Goal: Task Accomplishment & Management: Use online tool/utility

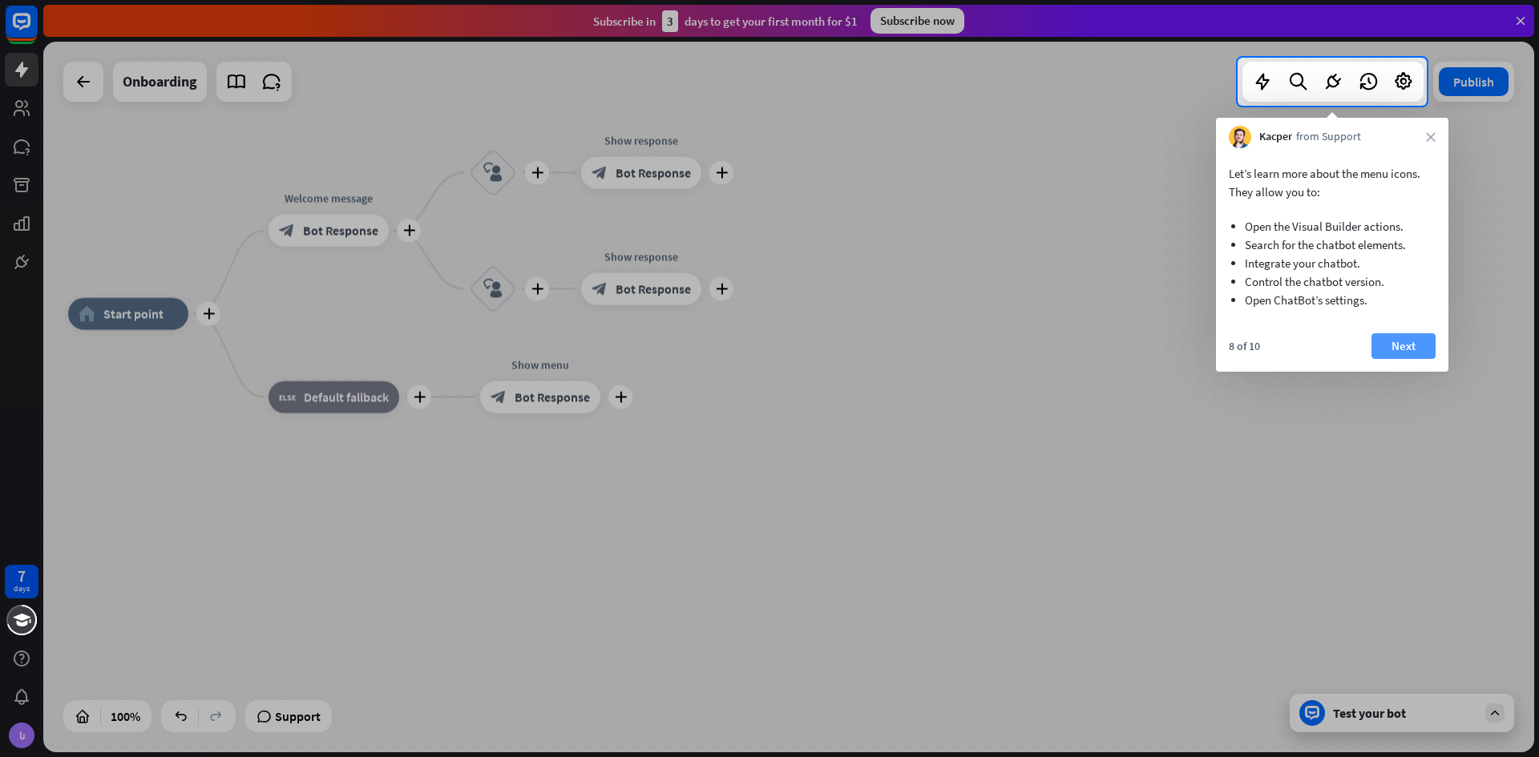
click at [1401, 341] on button "Next" at bounding box center [1403, 346] width 64 height 26
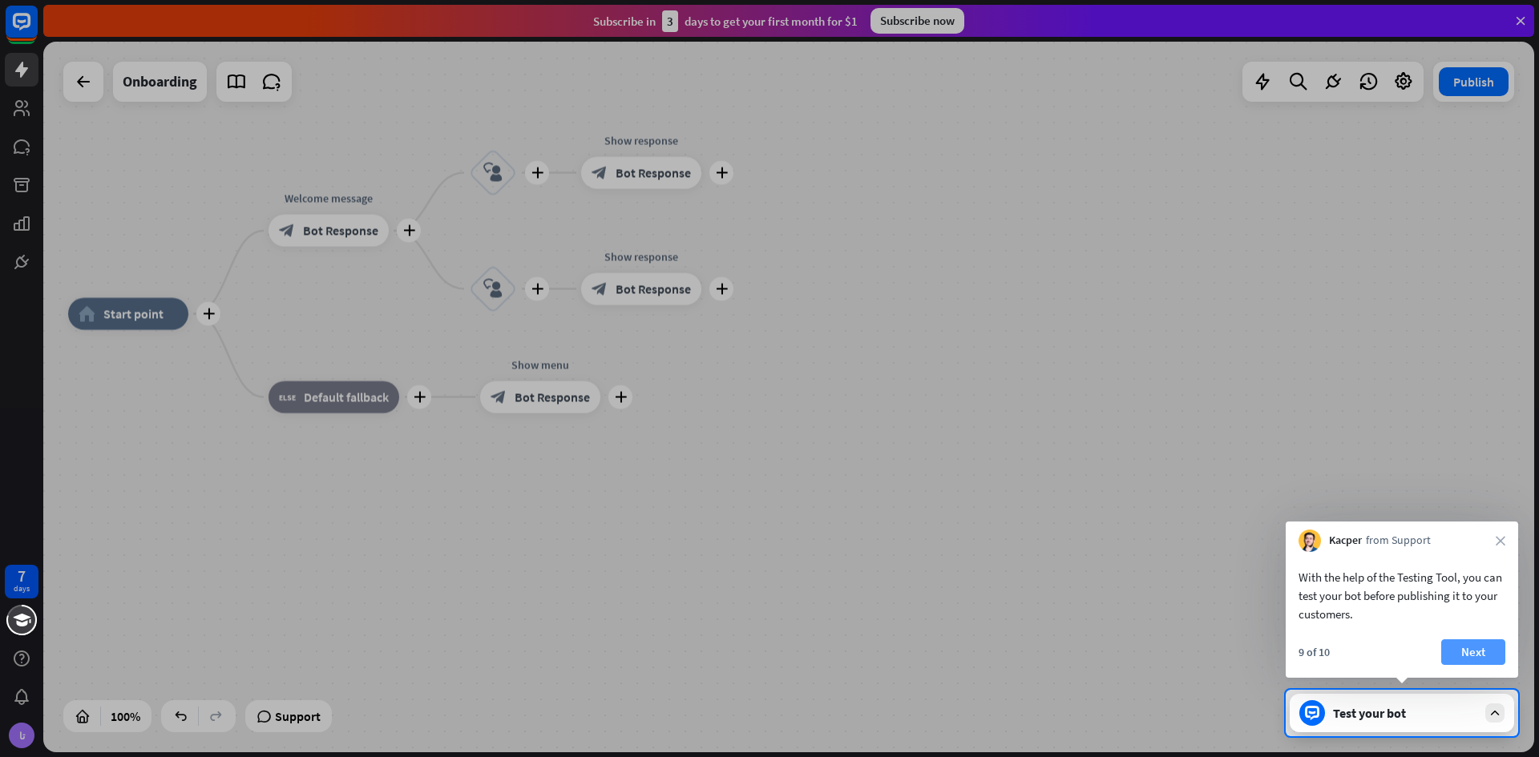
click at [1484, 661] on button "Next" at bounding box center [1473, 653] width 64 height 26
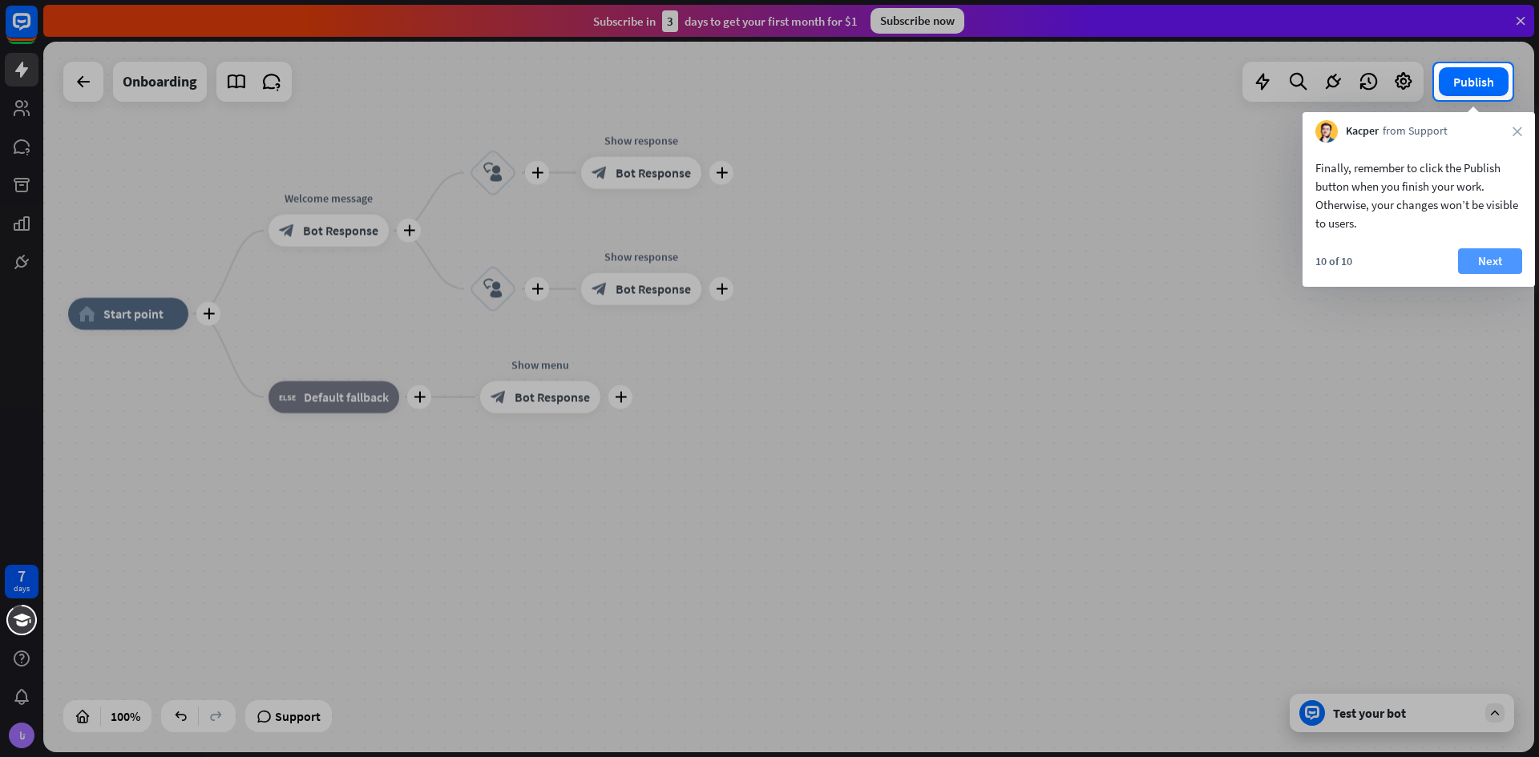
click at [1490, 262] on button "Next" at bounding box center [1490, 261] width 64 height 26
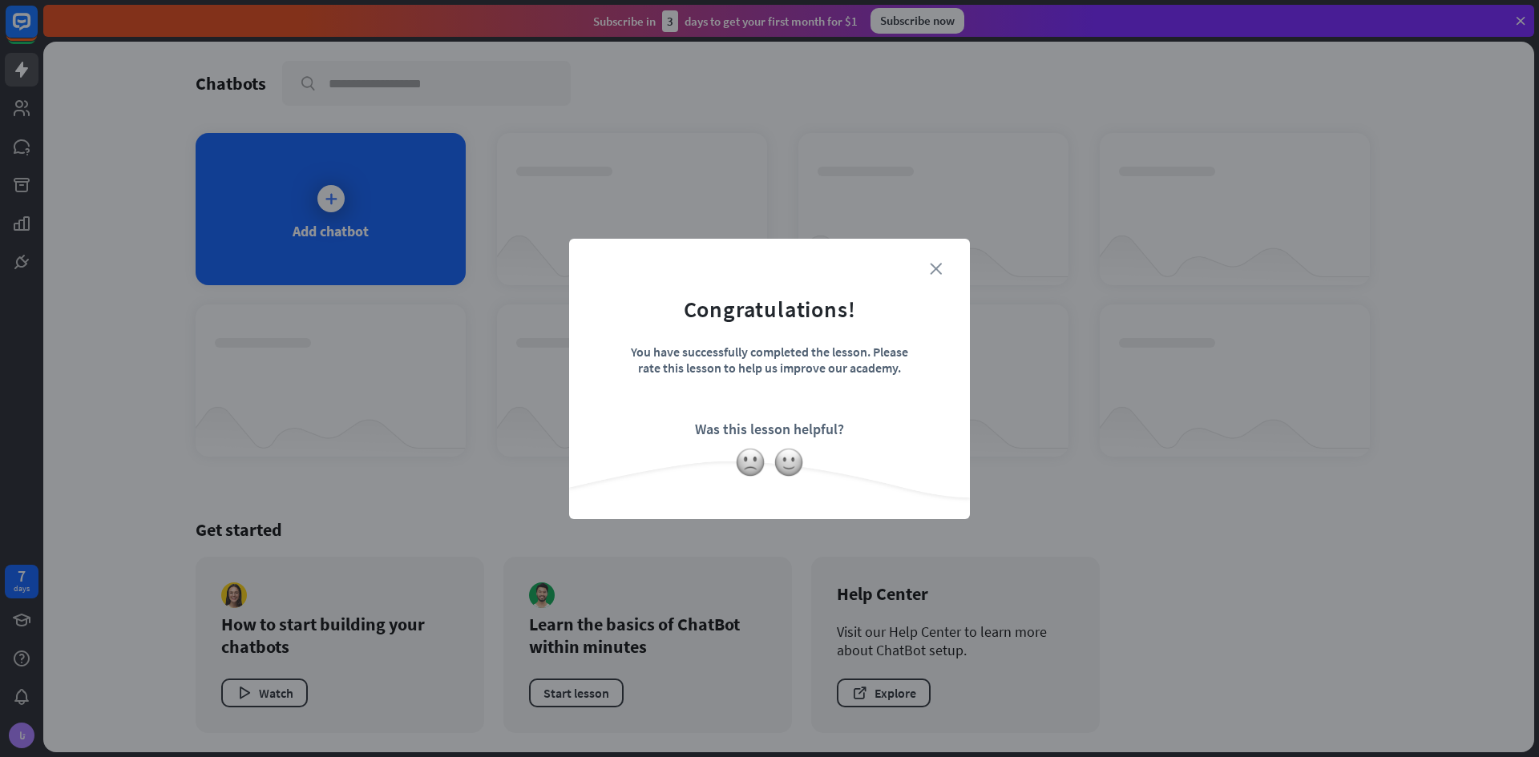
click at [940, 263] on icon "close" at bounding box center [936, 269] width 12 height 12
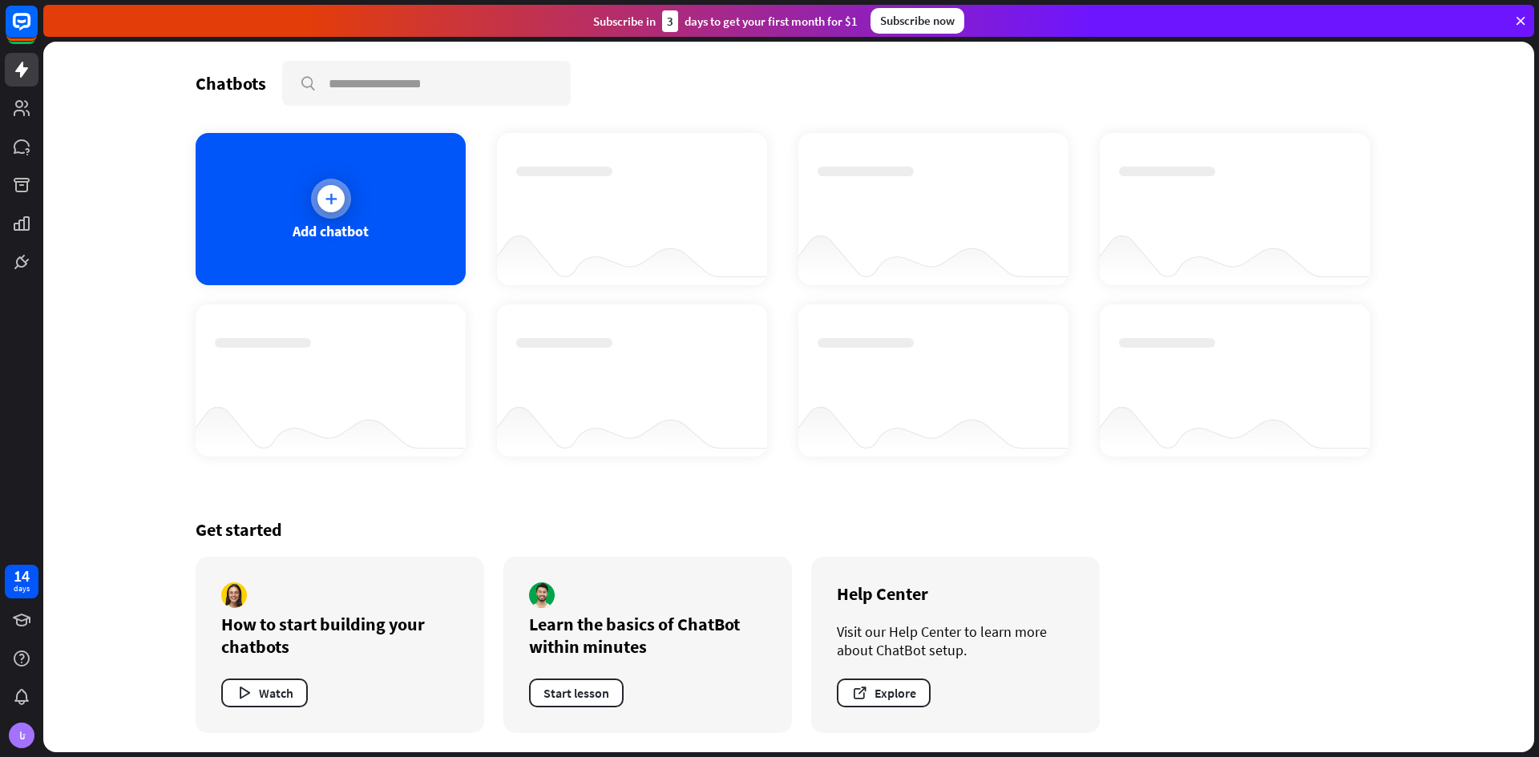
click at [333, 222] on div "Add chatbot" at bounding box center [331, 231] width 76 height 18
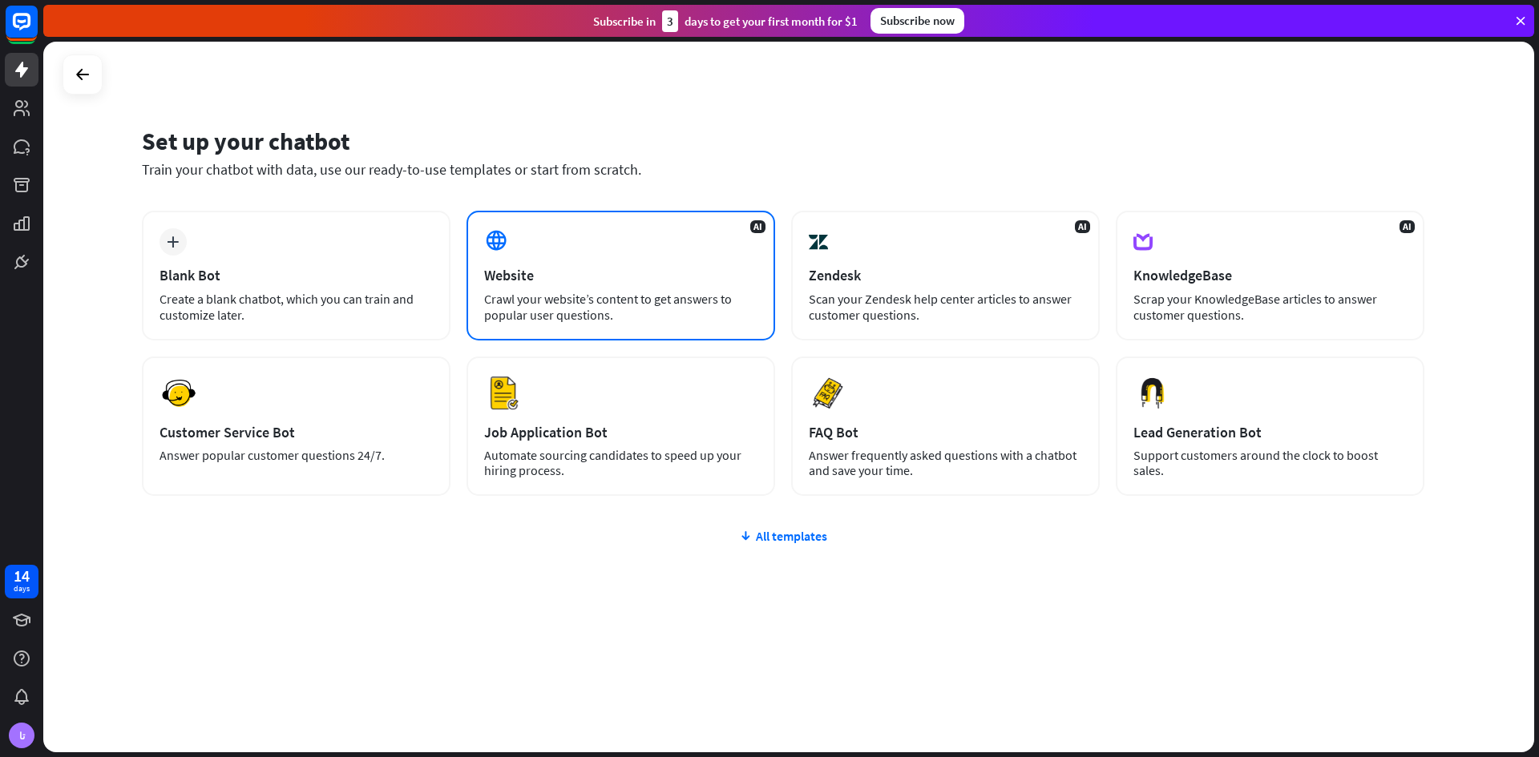
click at [671, 305] on div "Crawl your website’s content to get answers to popular user questions." at bounding box center [620, 307] width 273 height 32
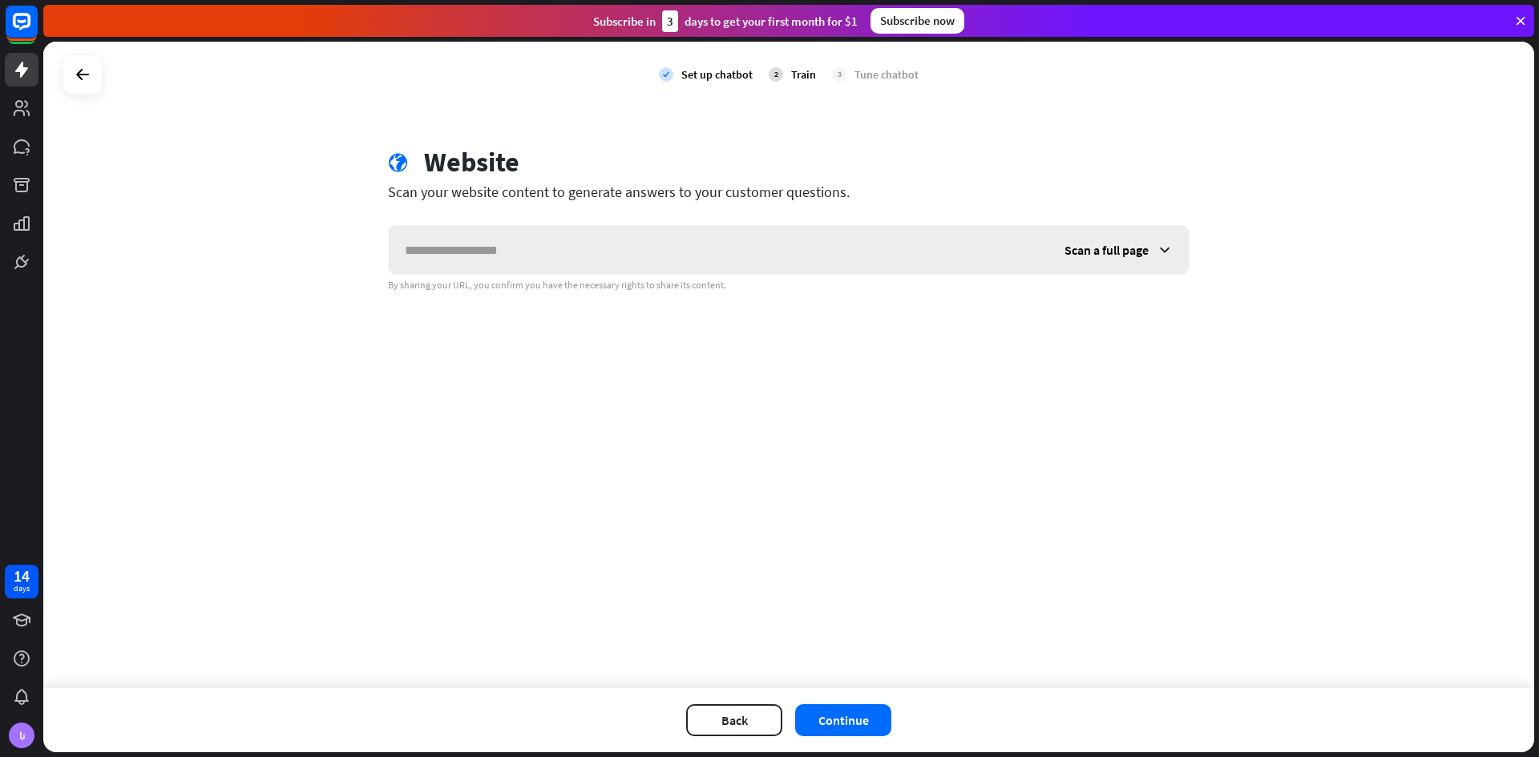
click at [657, 256] on input "text" at bounding box center [719, 250] width 660 height 48
click at [742, 709] on button "Back" at bounding box center [734, 721] width 96 height 32
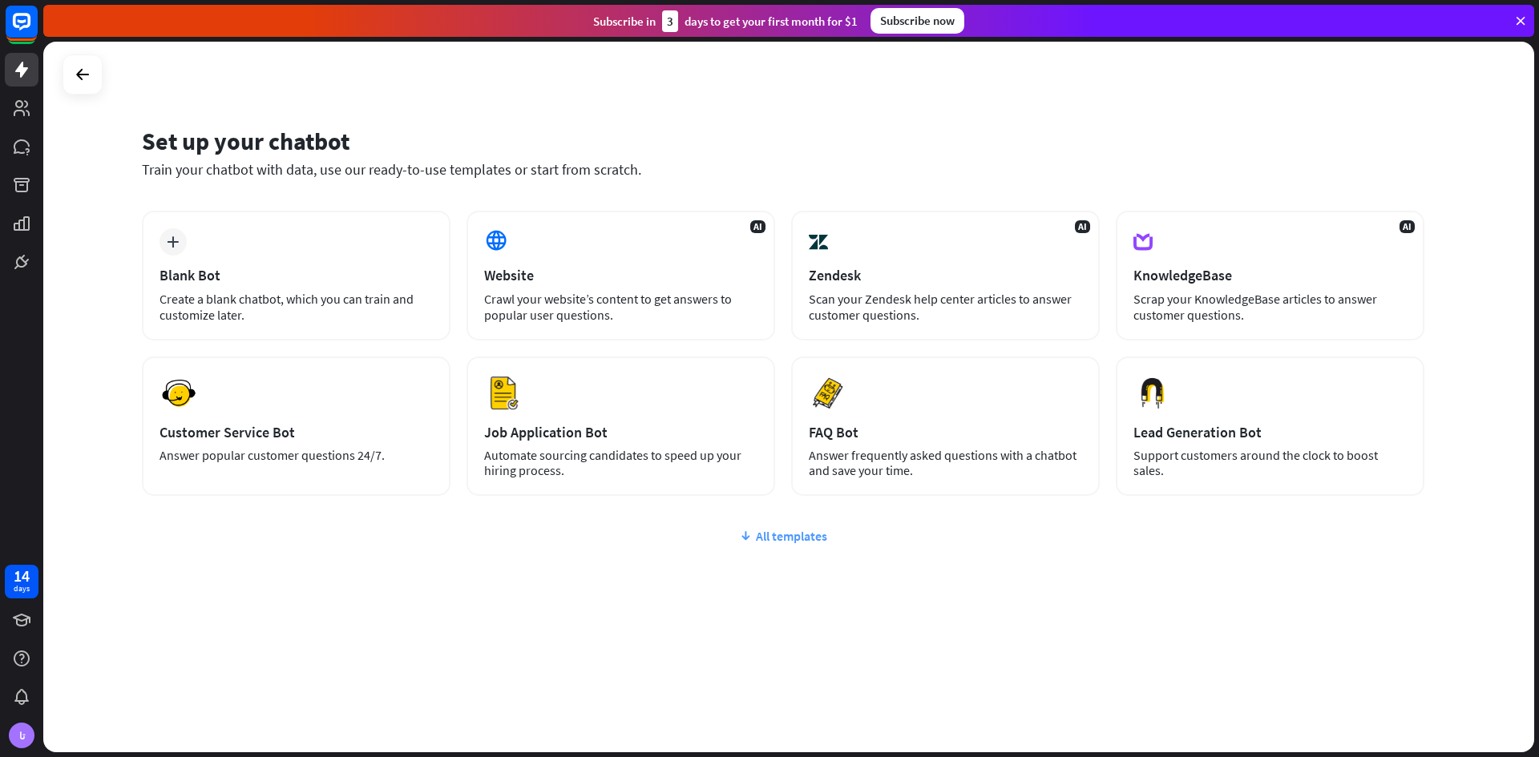
click at [808, 541] on div "All templates" at bounding box center [783, 536] width 1282 height 16
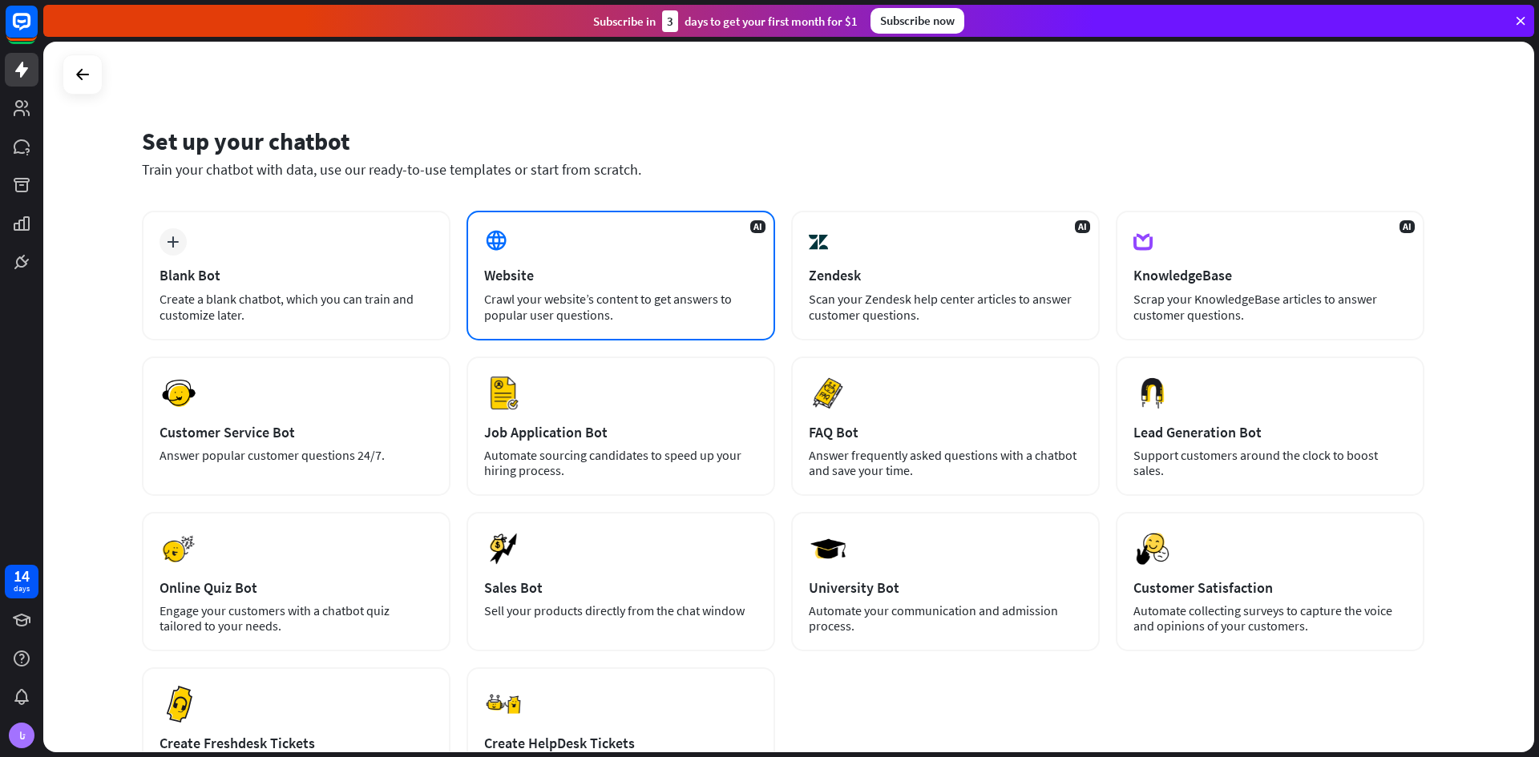
click at [634, 309] on div "Crawl your website’s content to get answers to popular user questions." at bounding box center [620, 307] width 273 height 32
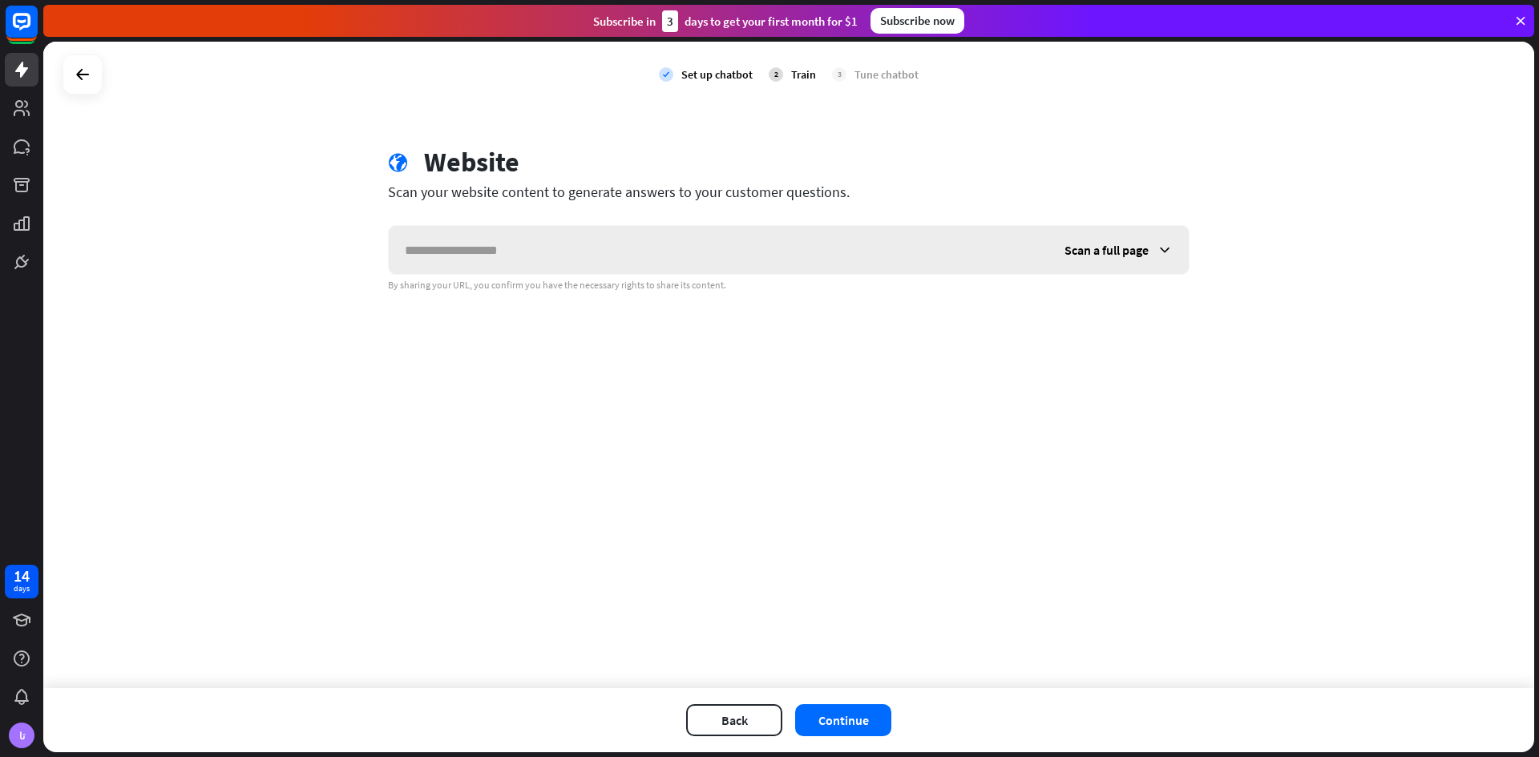
click at [1173, 256] on div "Scan a full page" at bounding box center [1118, 250] width 140 height 48
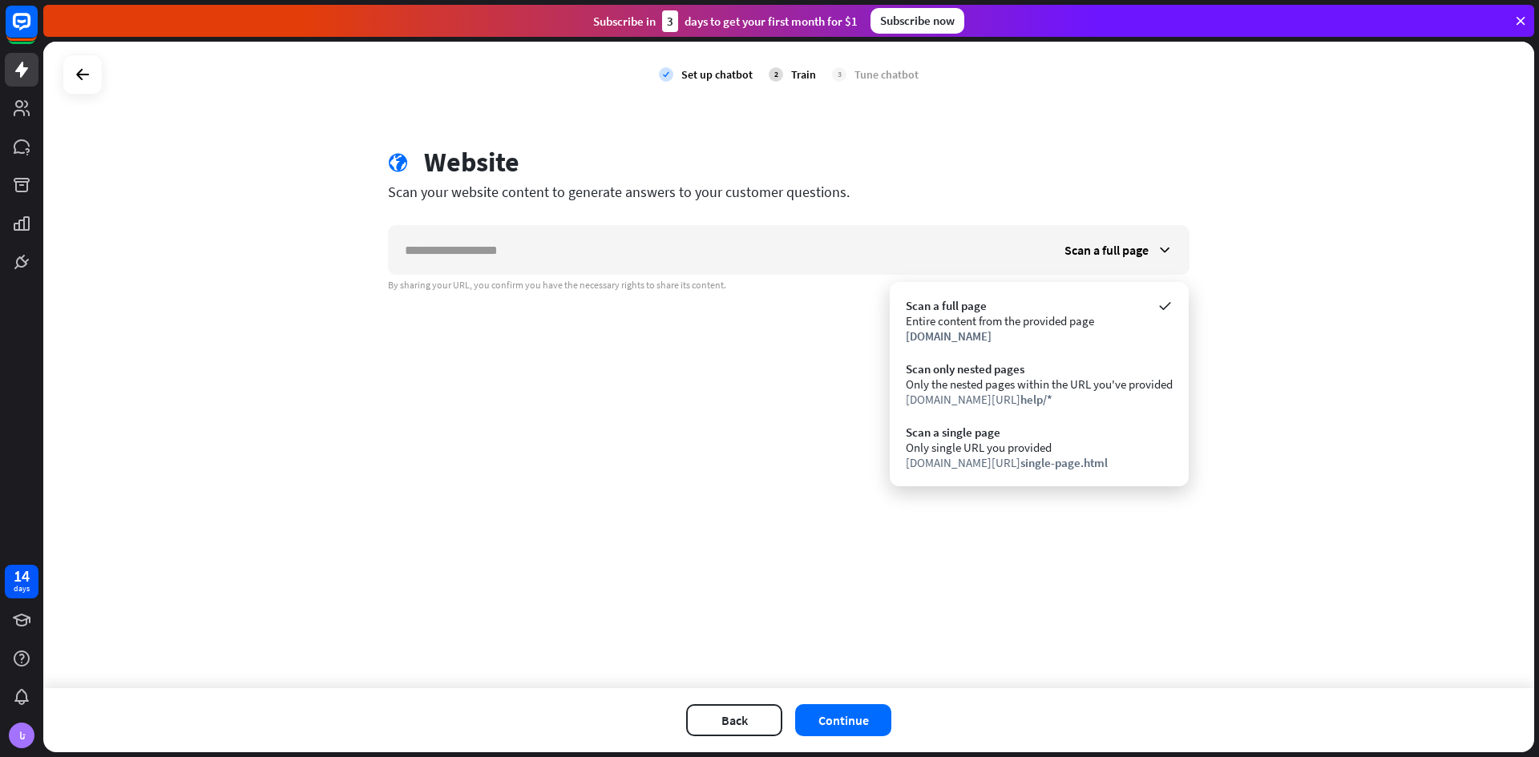
click at [1239, 275] on div "check Set up chatbot 2 Train 3 Tune chatbot globe Website Scan your website con…" at bounding box center [788, 365] width 1491 height 647
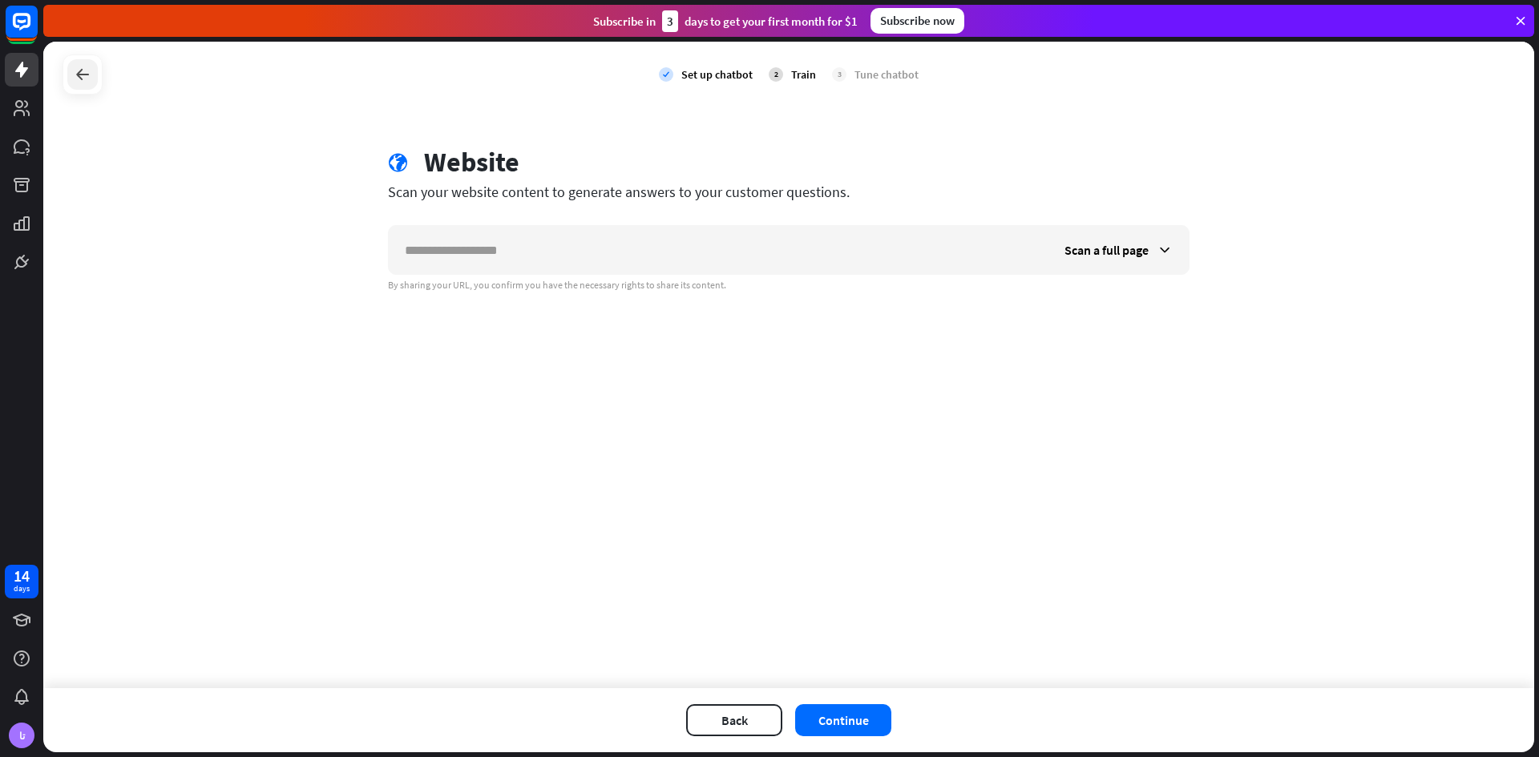
click at [87, 85] on div at bounding box center [82, 74] width 30 height 30
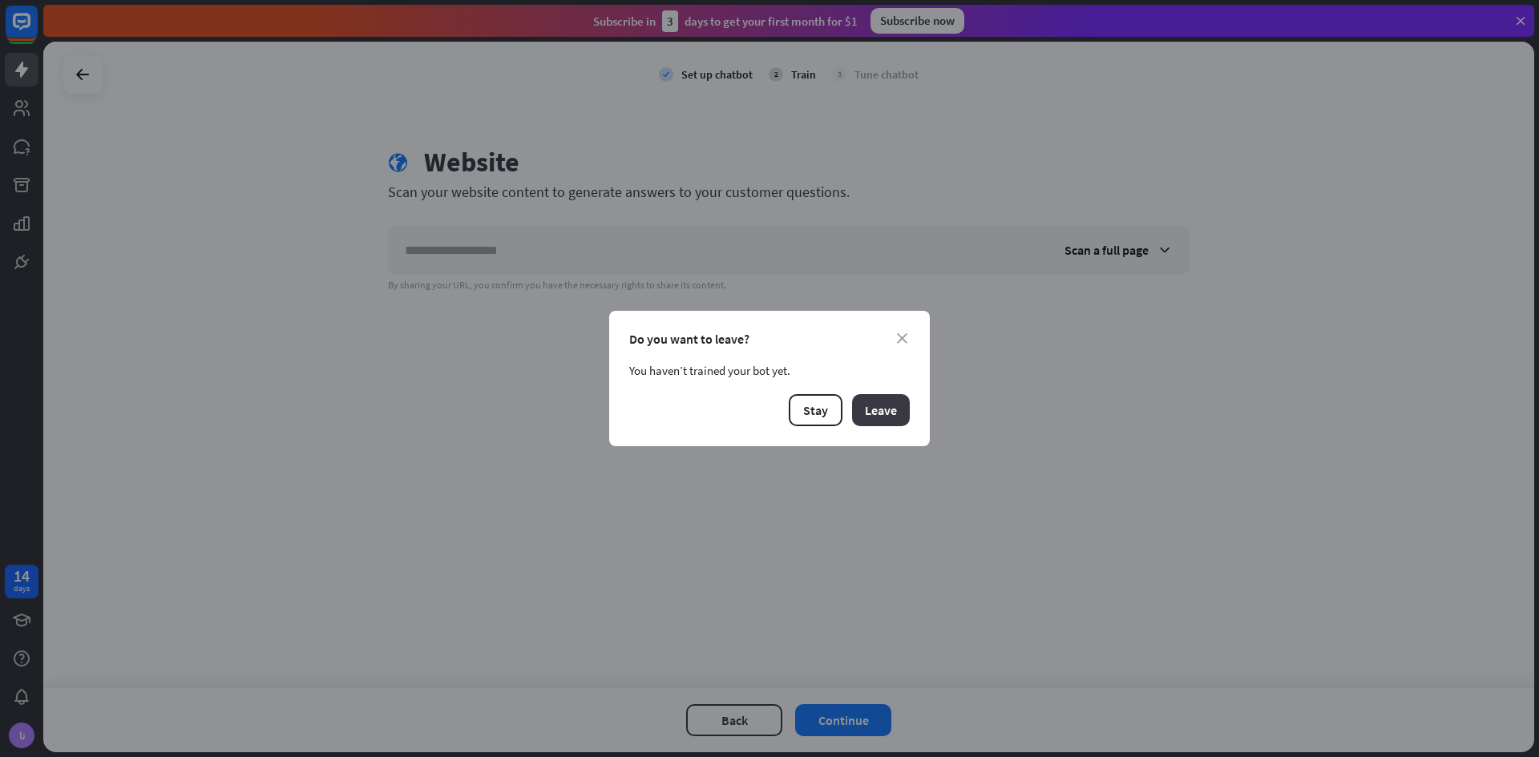
click at [891, 408] on button "Leave" at bounding box center [881, 410] width 58 height 32
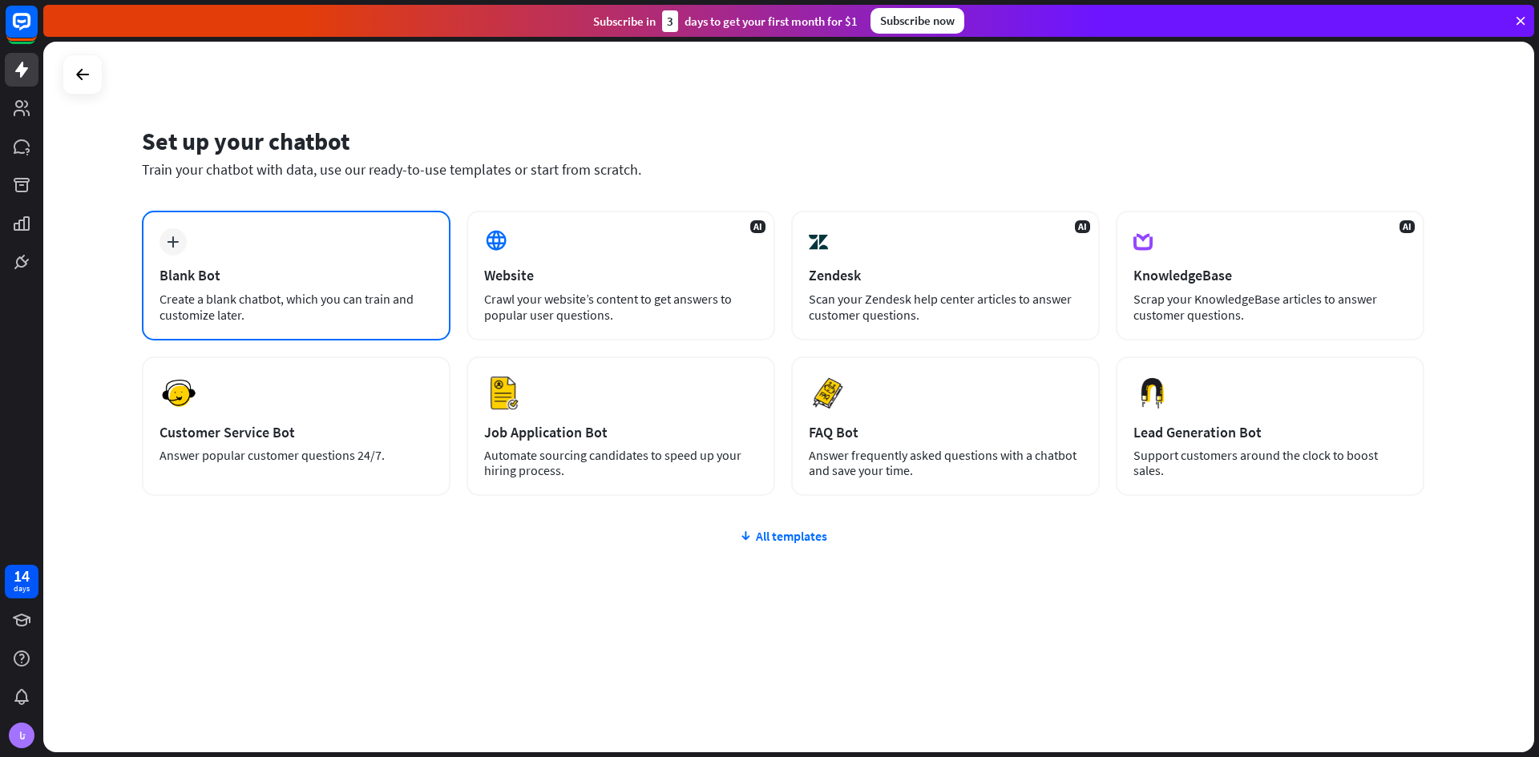
click at [353, 294] on div "Create a blank chatbot, which you can train and customize later." at bounding box center [296, 307] width 273 height 32
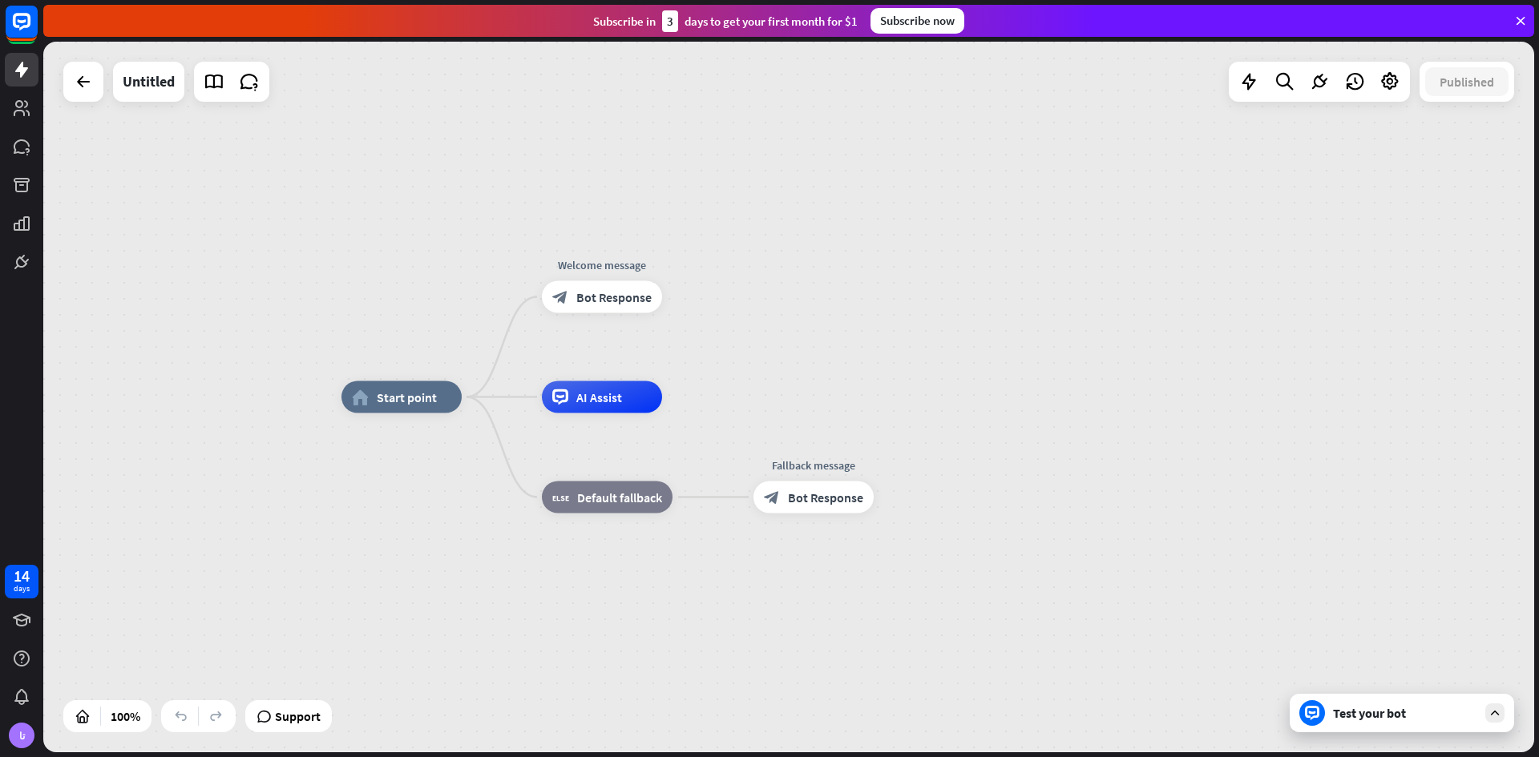
click at [1369, 713] on div "Test your bot" at bounding box center [1405, 713] width 144 height 16
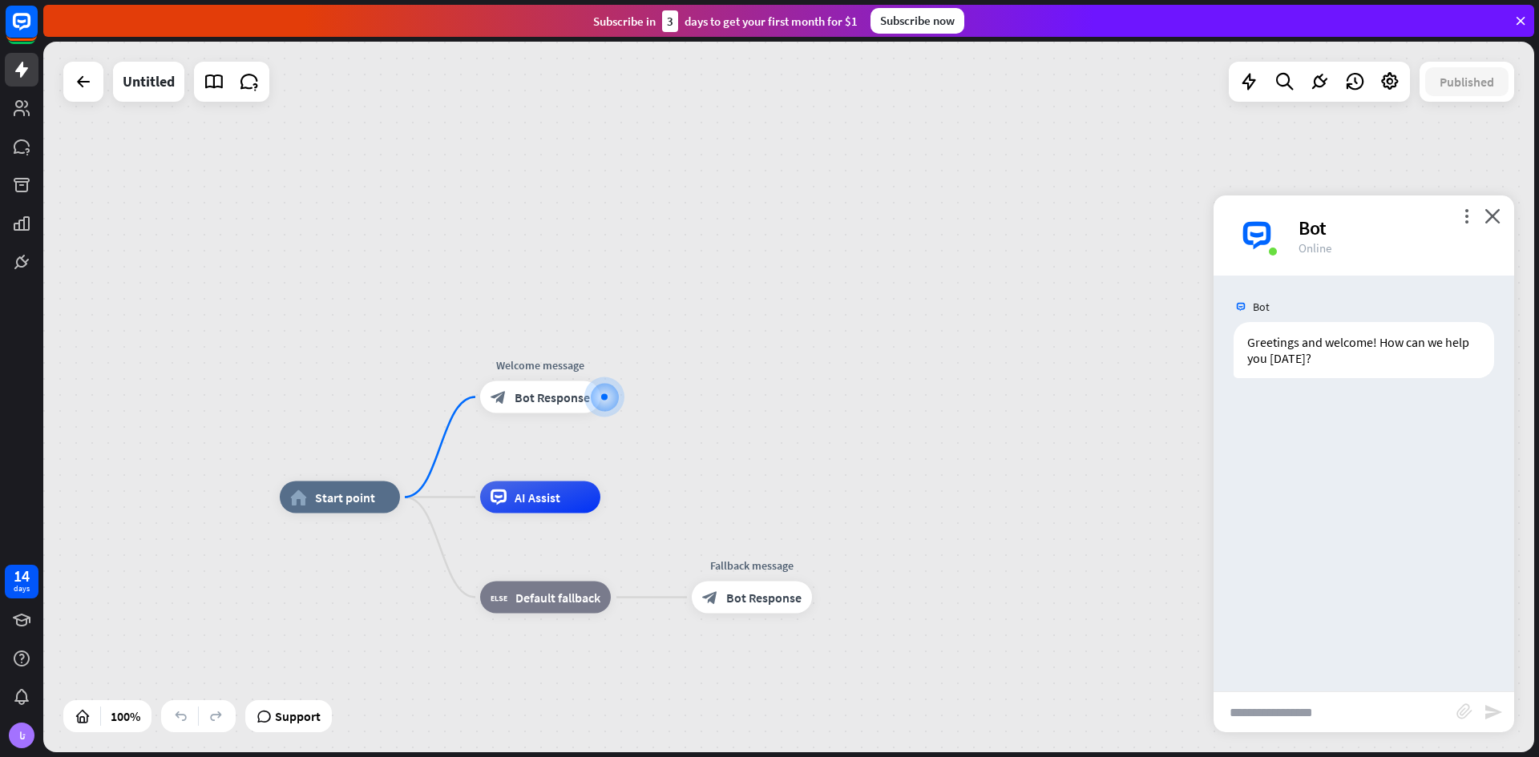
click at [1311, 721] on input "text" at bounding box center [1335, 713] width 243 height 40
type input "**"
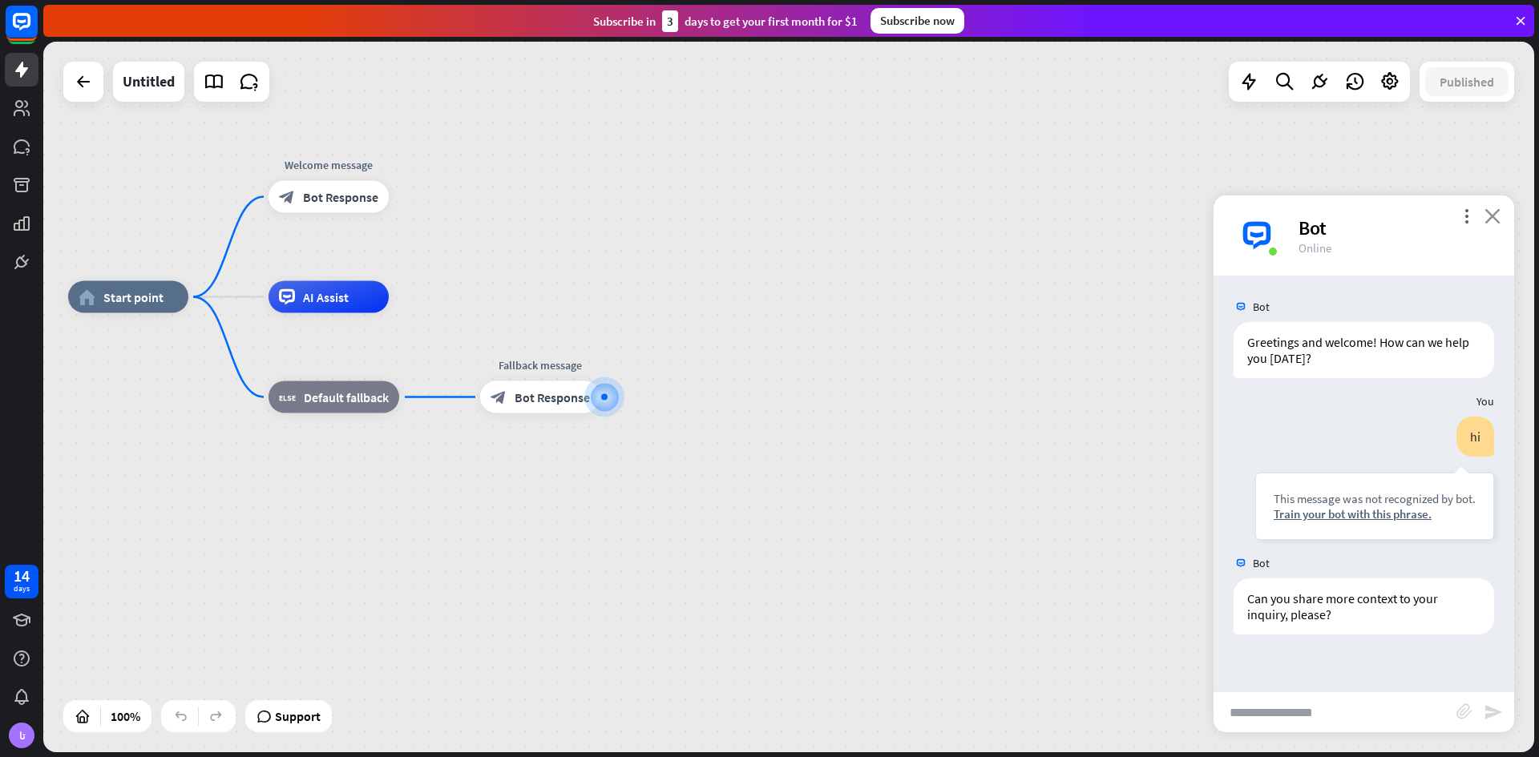
click at [1496, 216] on icon "close" at bounding box center [1492, 215] width 16 height 15
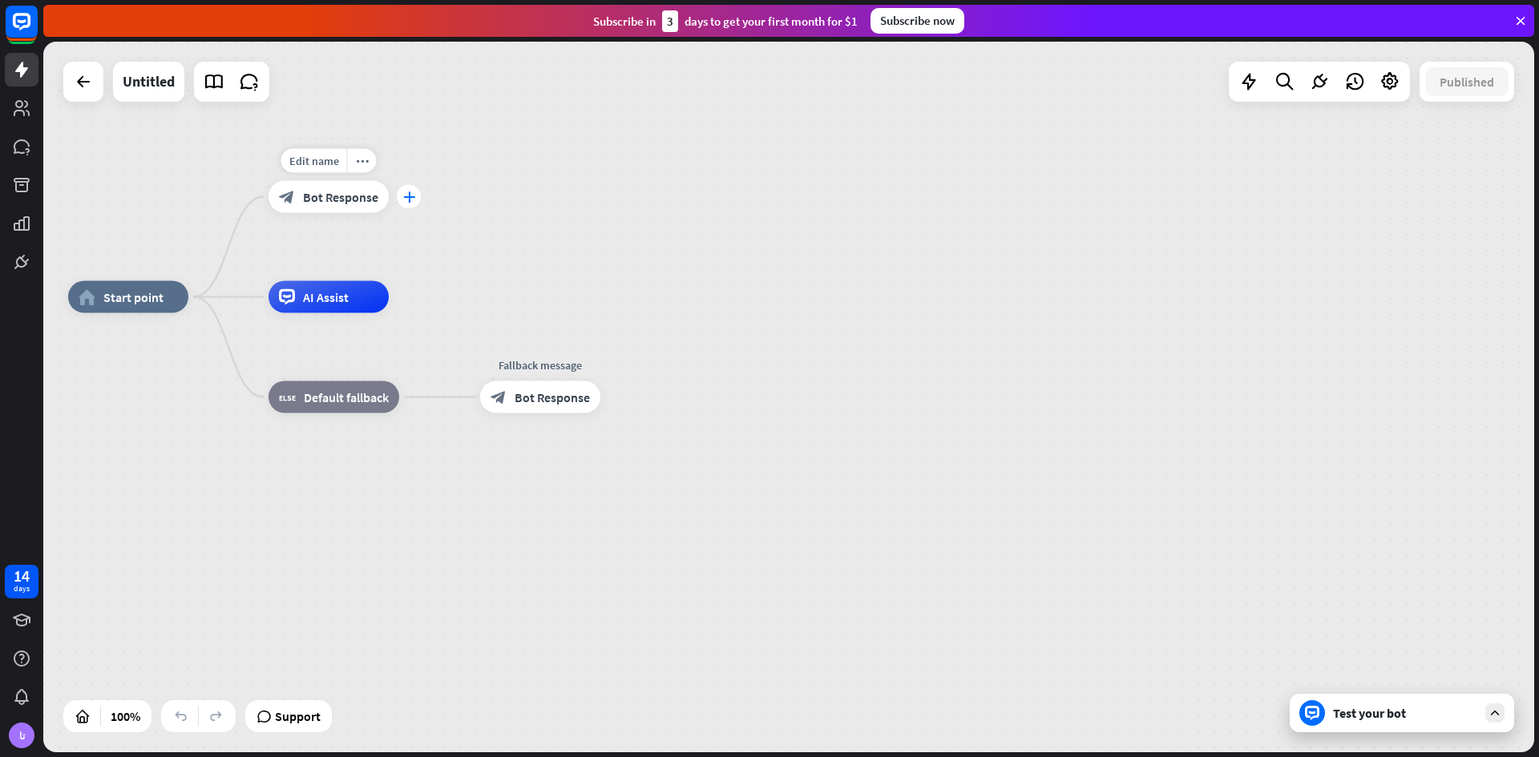
click at [404, 199] on icon "plus" at bounding box center [409, 197] width 12 height 11
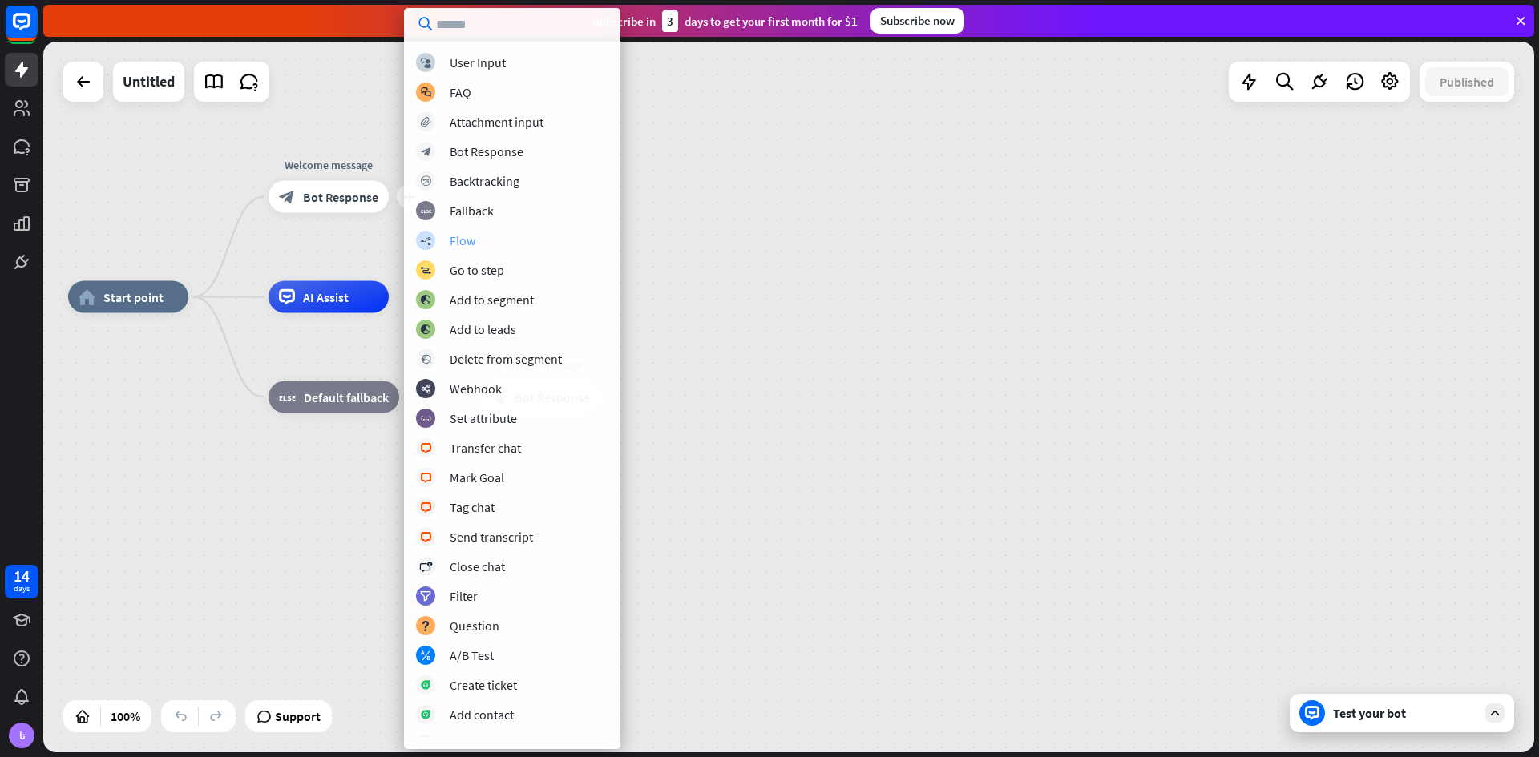
scroll to position [195, 0]
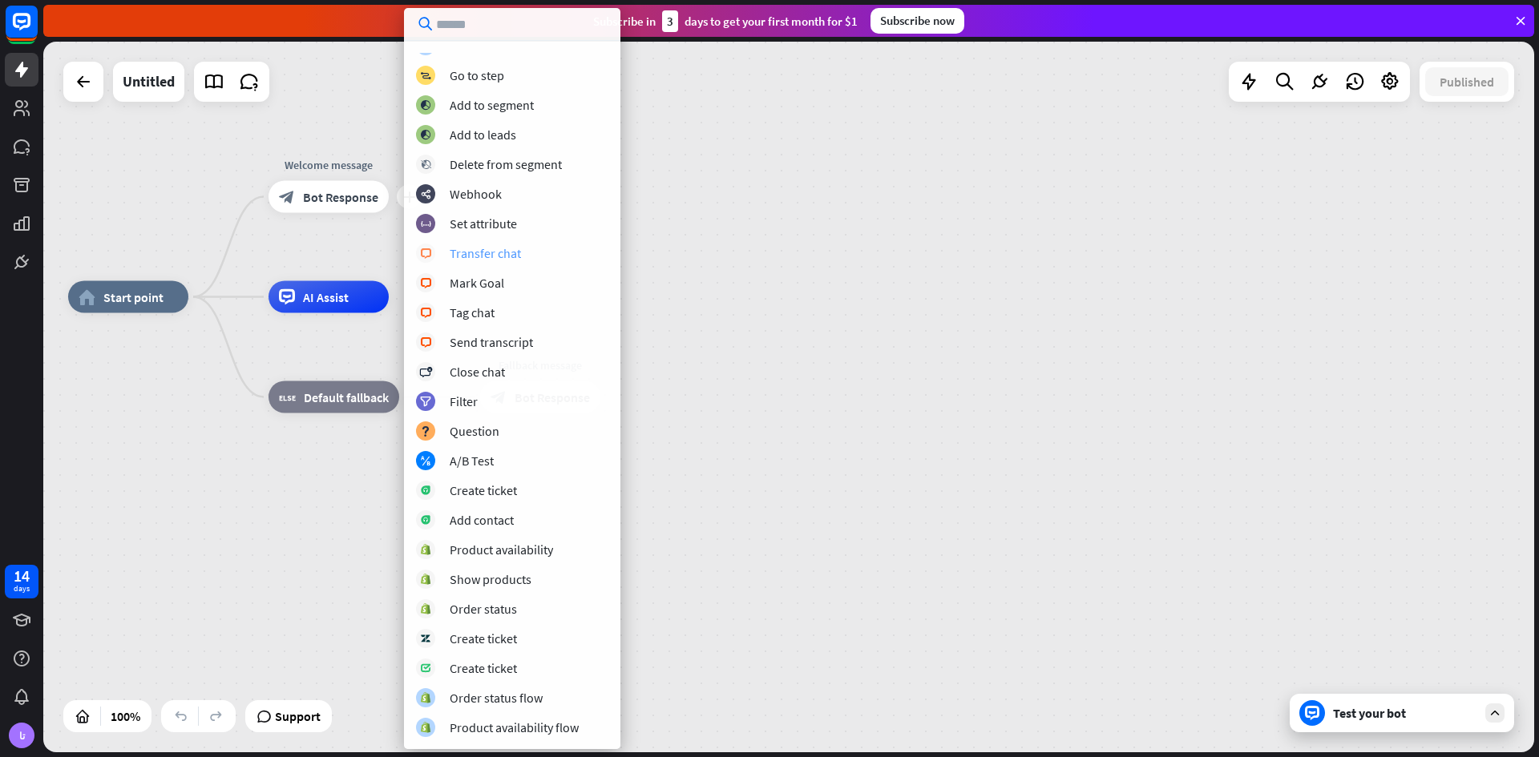
click at [479, 261] on div "Transfer chat" at bounding box center [485, 253] width 71 height 16
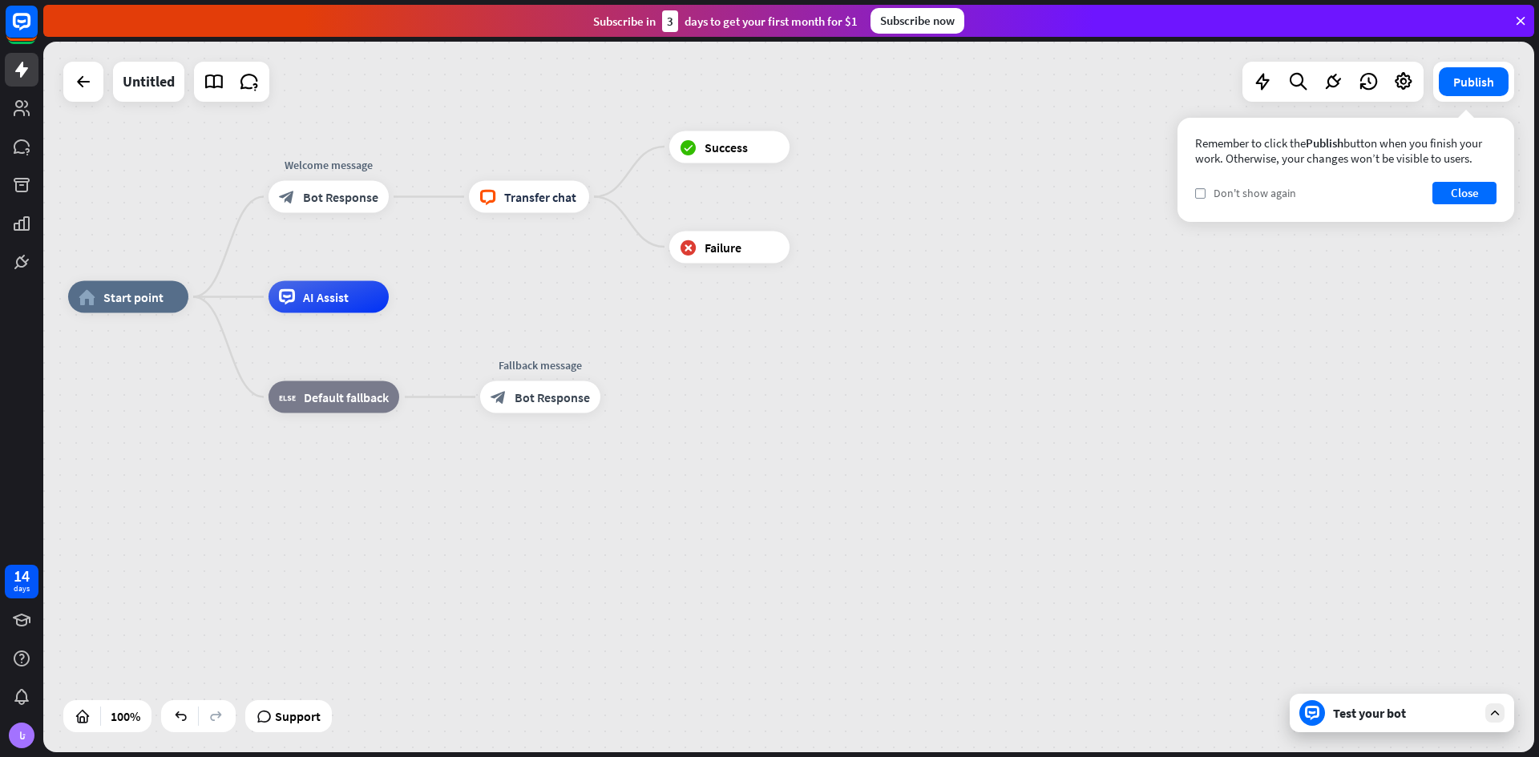
click at [1206, 198] on div "check Don't show again" at bounding box center [1245, 193] width 101 height 14
click at [1452, 199] on button "Close" at bounding box center [1464, 193] width 64 height 22
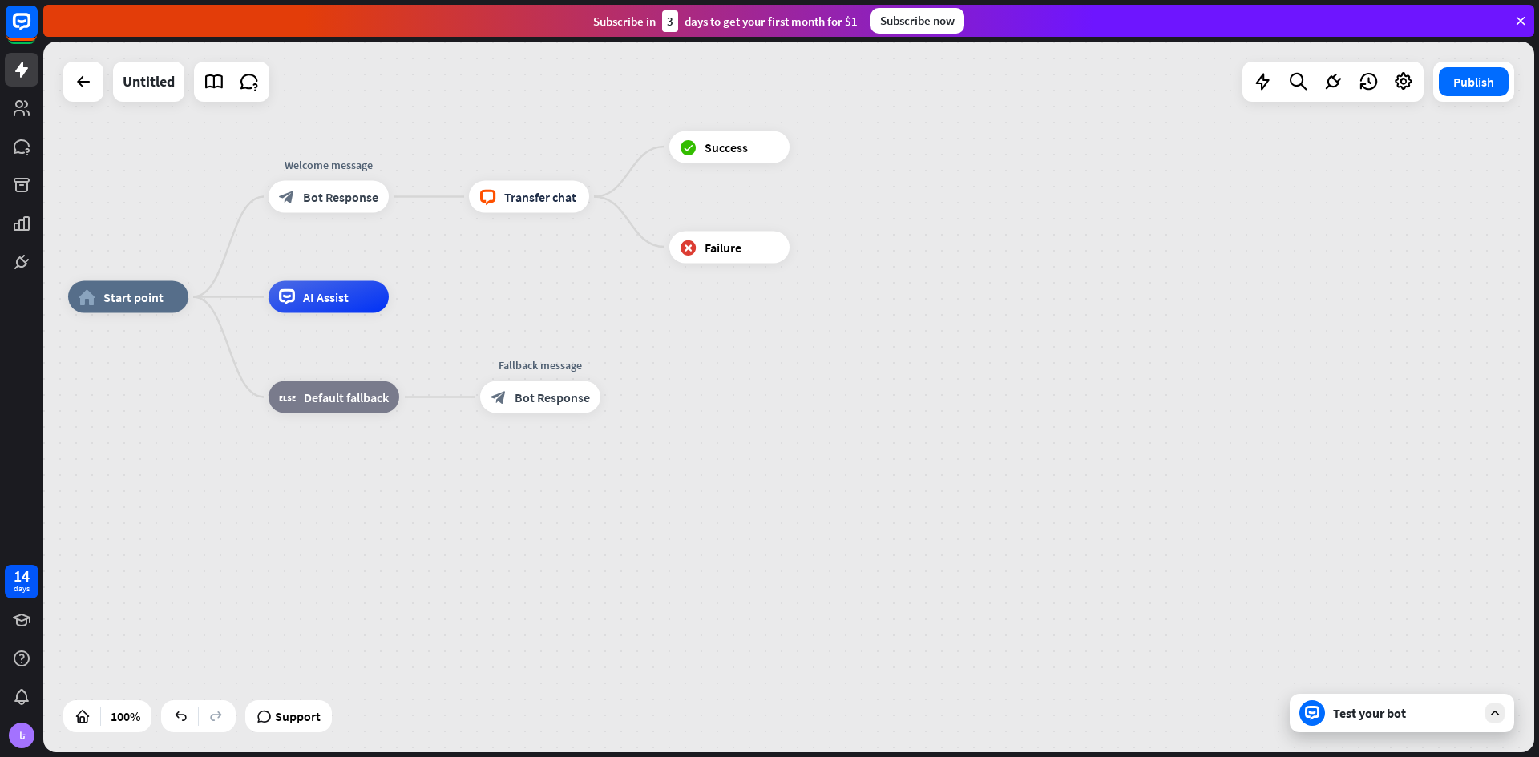
drag, startPoint x: 1423, startPoint y: 725, endPoint x: 1330, endPoint y: 712, distance: 94.0
click at [1330, 712] on div "Test your bot" at bounding box center [1402, 713] width 224 height 38
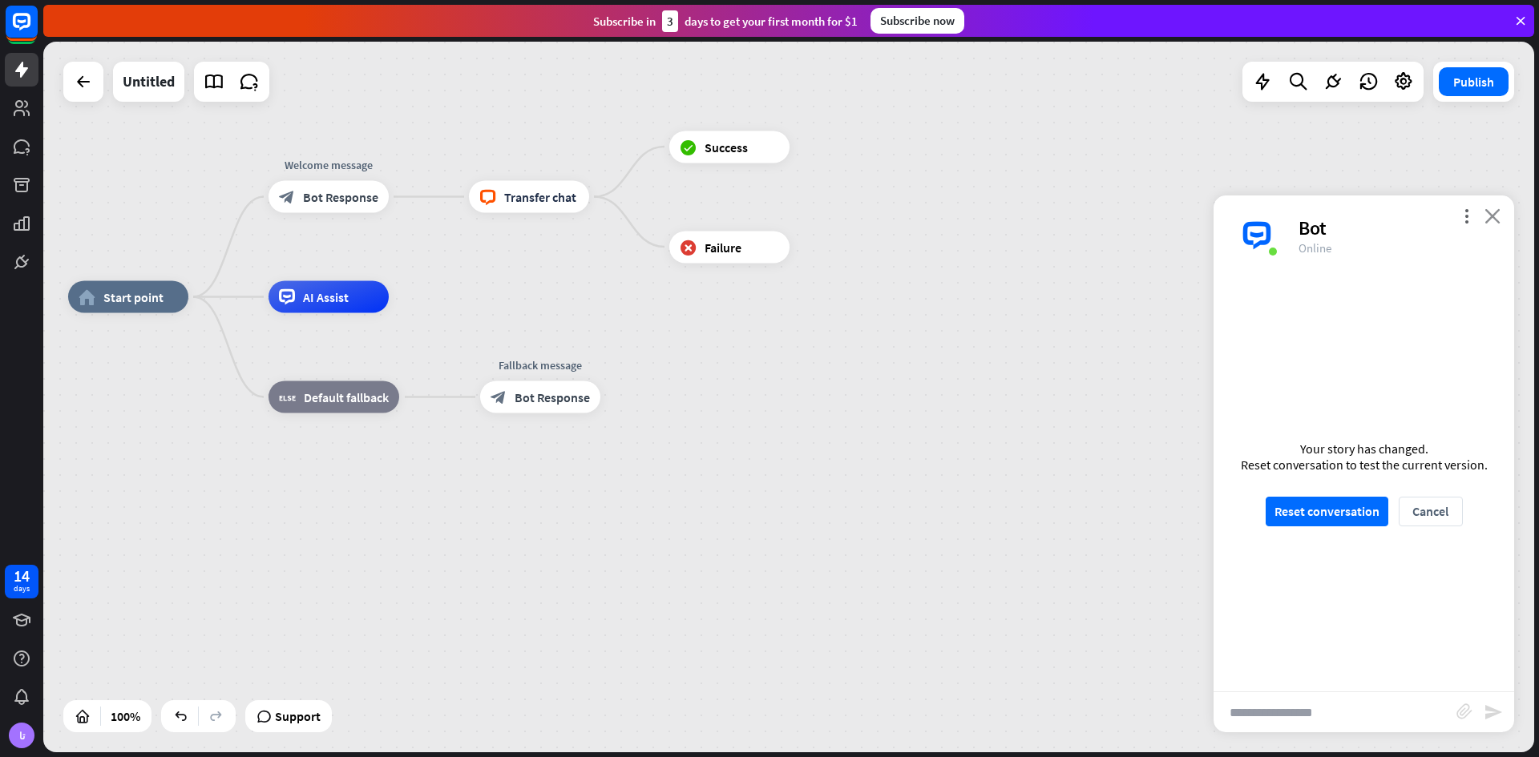
click at [1492, 219] on icon "close" at bounding box center [1492, 215] width 16 height 15
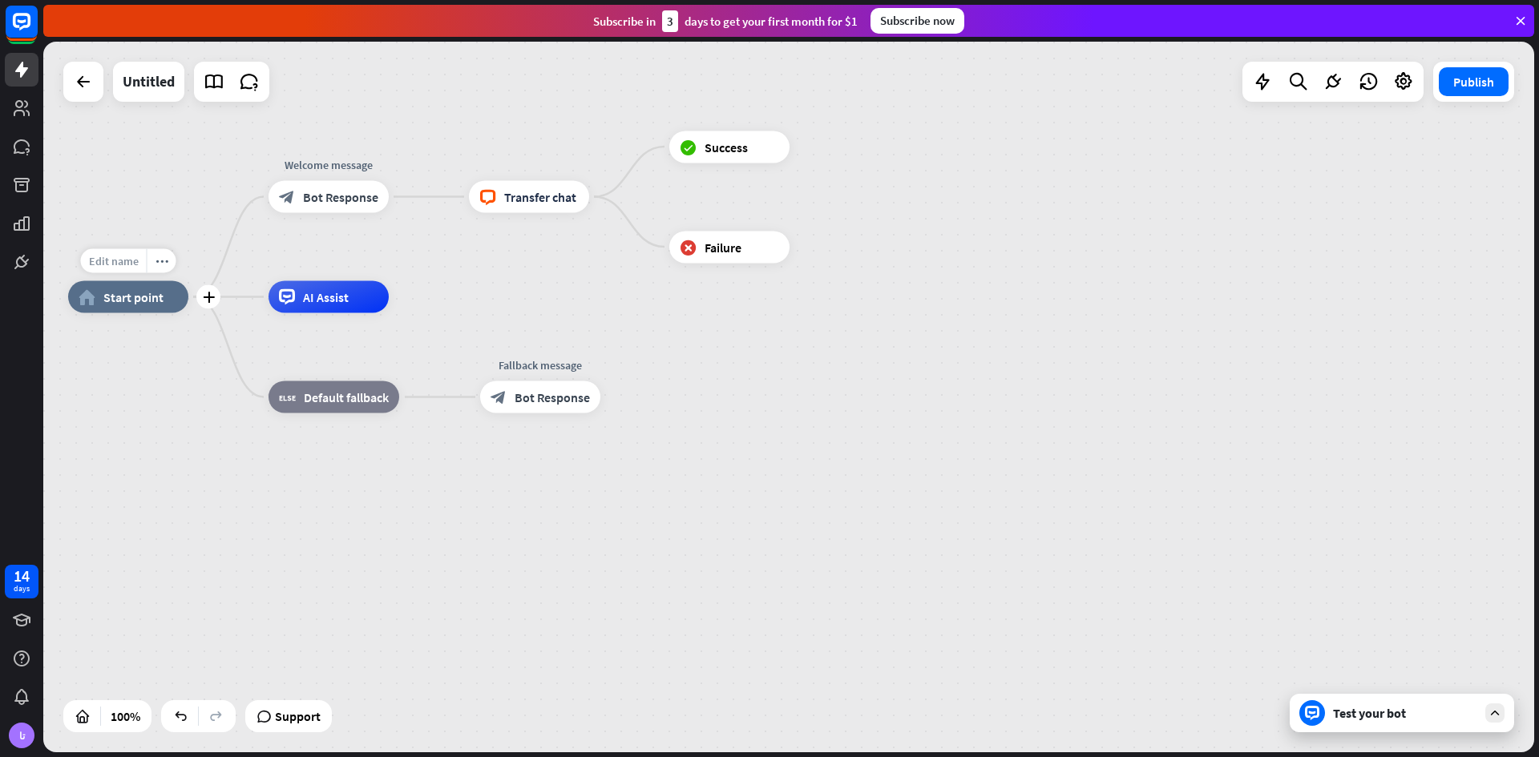
click at [122, 263] on span "Edit name" at bounding box center [114, 261] width 50 height 14
type input "********"
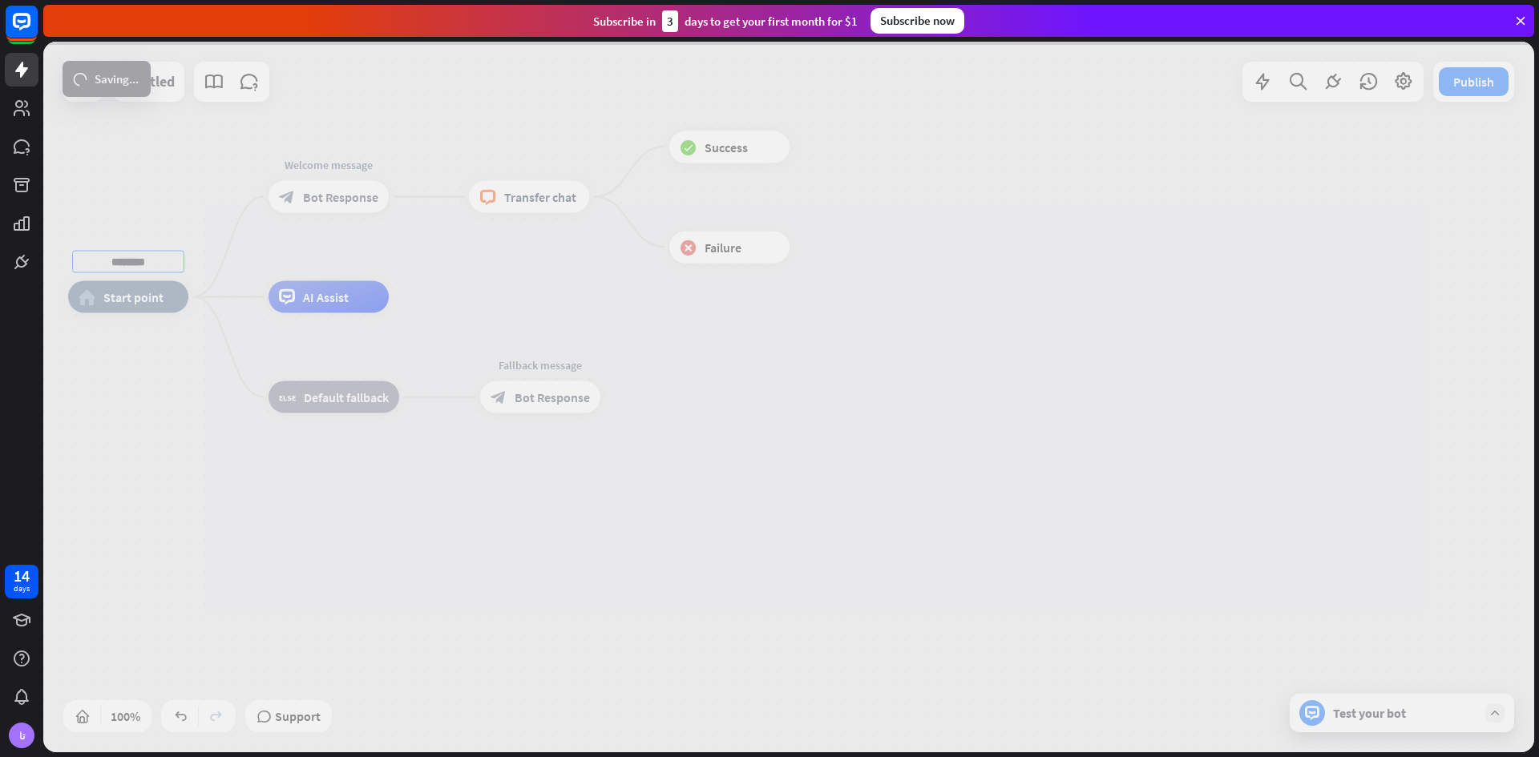
click at [171, 366] on div "******** home_2 Start point Welcome message block_bot_response Bot Response blo…" at bounding box center [788, 397] width 1491 height 711
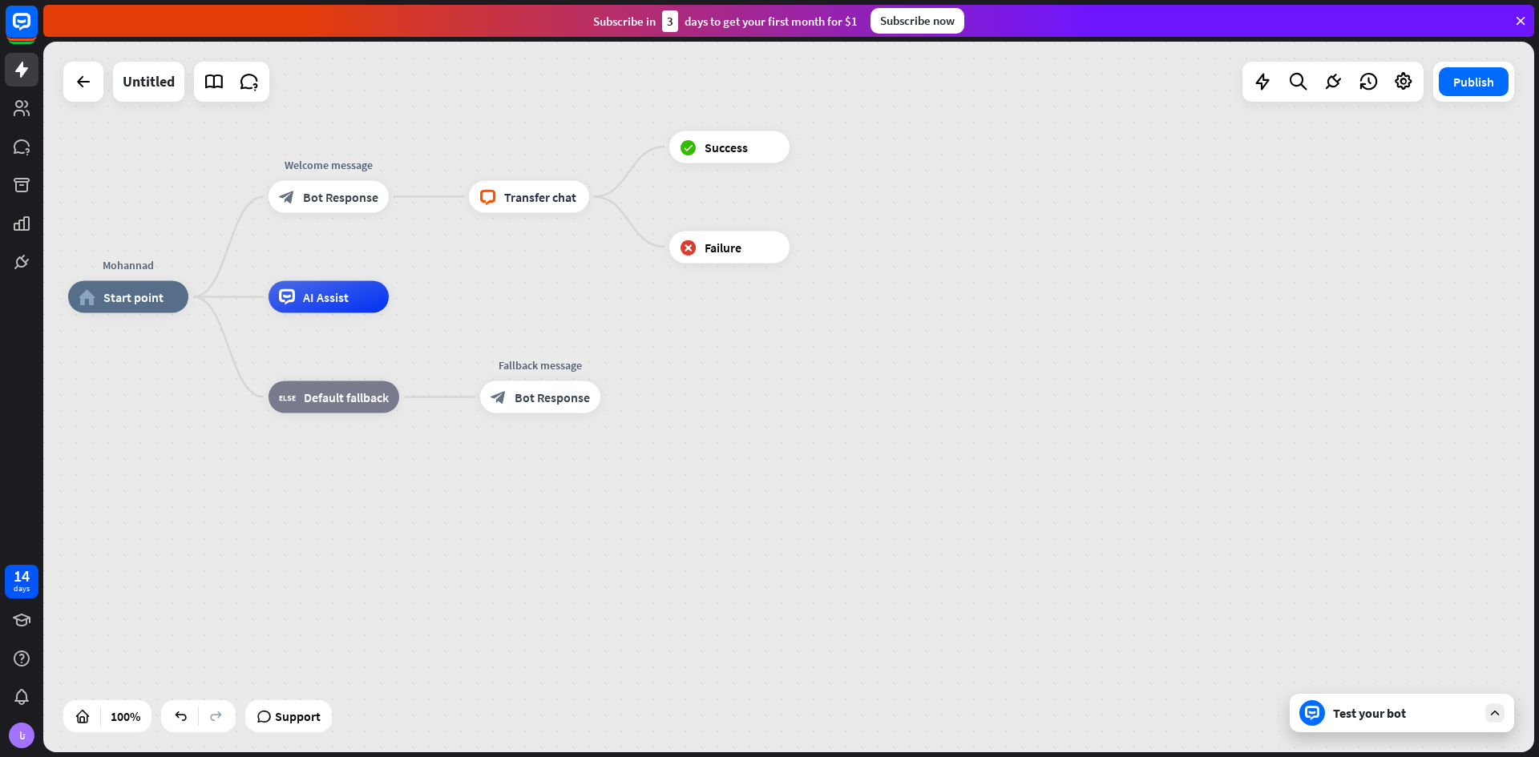
click at [1416, 729] on div "Test your bot" at bounding box center [1402, 713] width 224 height 38
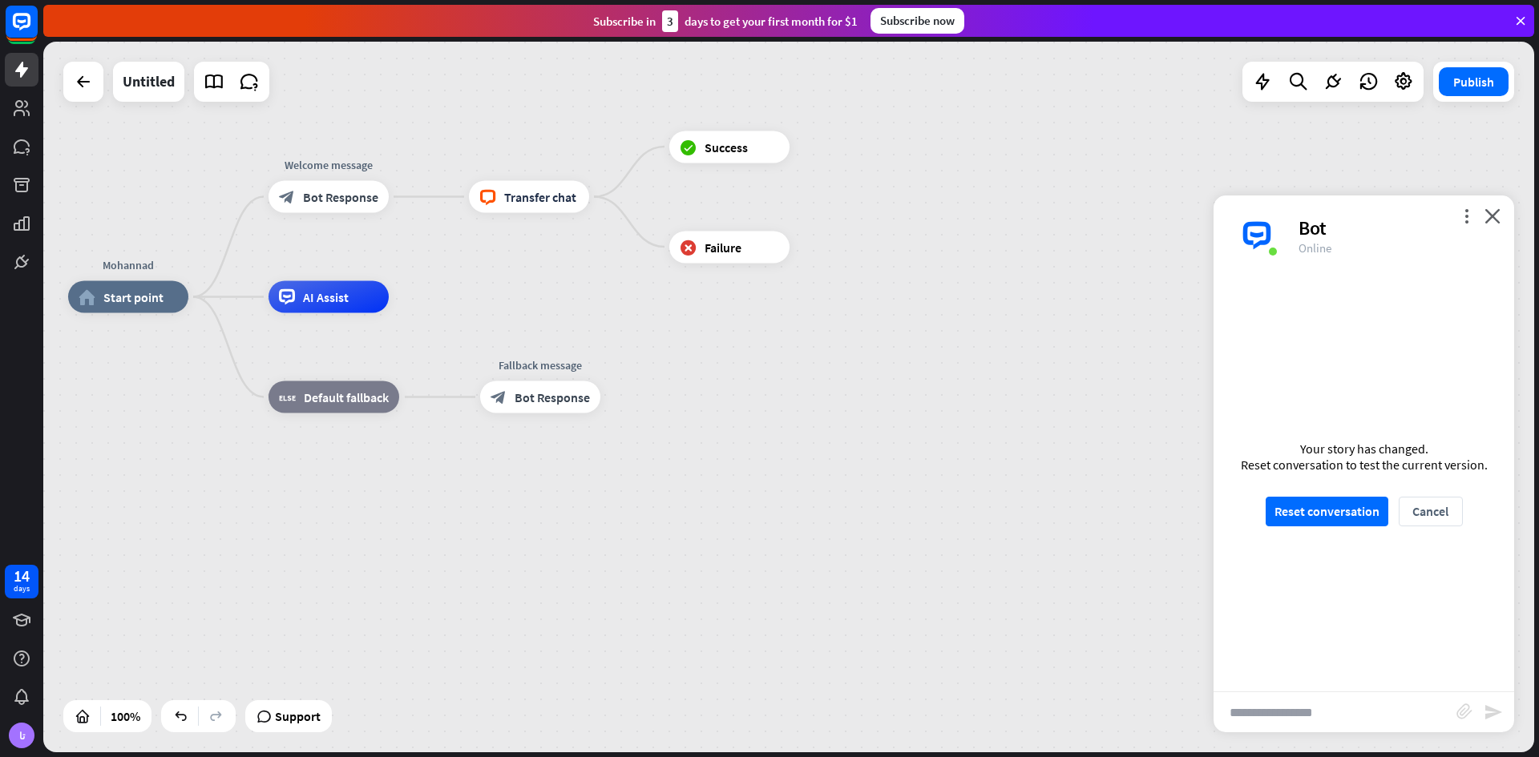
click at [1431, 713] on input "text" at bounding box center [1335, 713] width 243 height 40
click at [1298, 713] on input "text" at bounding box center [1335, 713] width 243 height 40
click at [1496, 719] on icon "send" at bounding box center [1493, 712] width 19 height 19
click at [1356, 511] on button "Reset conversation" at bounding box center [1327, 512] width 123 height 30
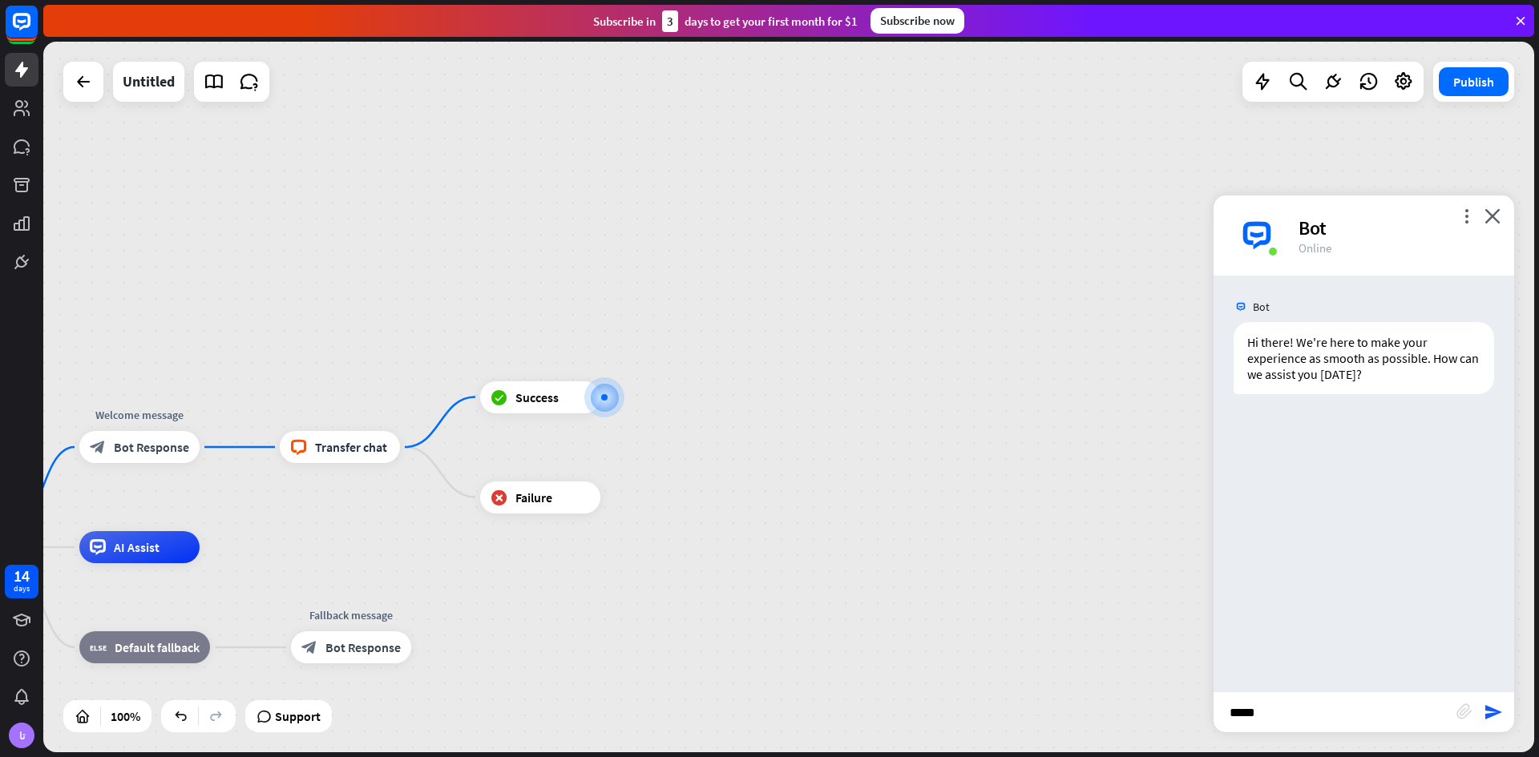
click at [1309, 701] on input "*****" at bounding box center [1335, 713] width 243 height 40
click at [1311, 701] on input "*****" at bounding box center [1335, 713] width 243 height 40
type input "**"
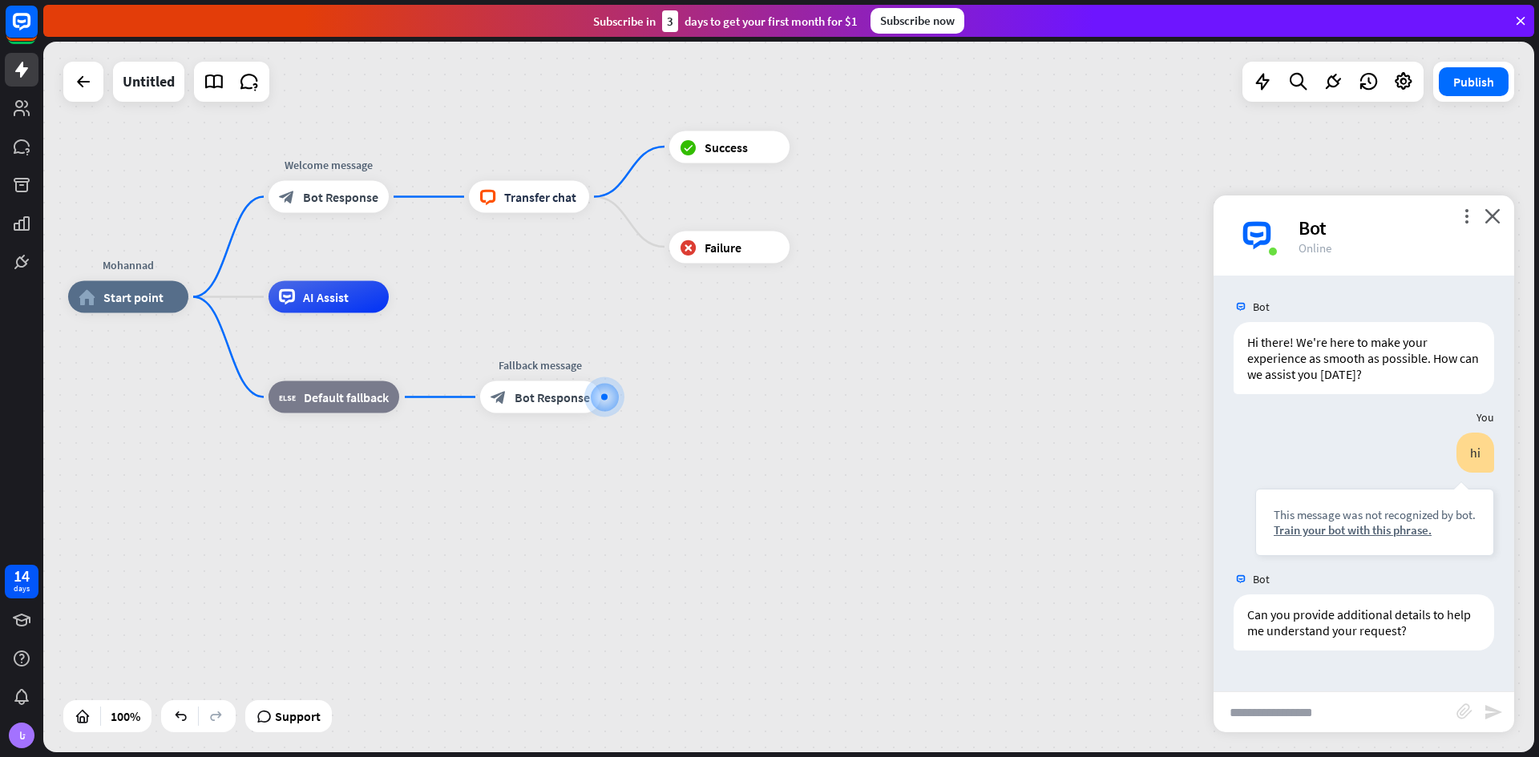
click at [747, 450] on div "Mohannad home_2 Start point Welcome message block_bot_response Bot Response blo…" at bounding box center [813, 652] width 1491 height 711
click at [156, 261] on icon "more_horiz" at bounding box center [161, 261] width 13 height 12
click at [605, 561] on div "Mohannad home_2 Start point Welcome message block_bot_response Bot Response blo…" at bounding box center [813, 652] width 1491 height 711
click at [543, 402] on span "Bot Response" at bounding box center [552, 398] width 75 height 16
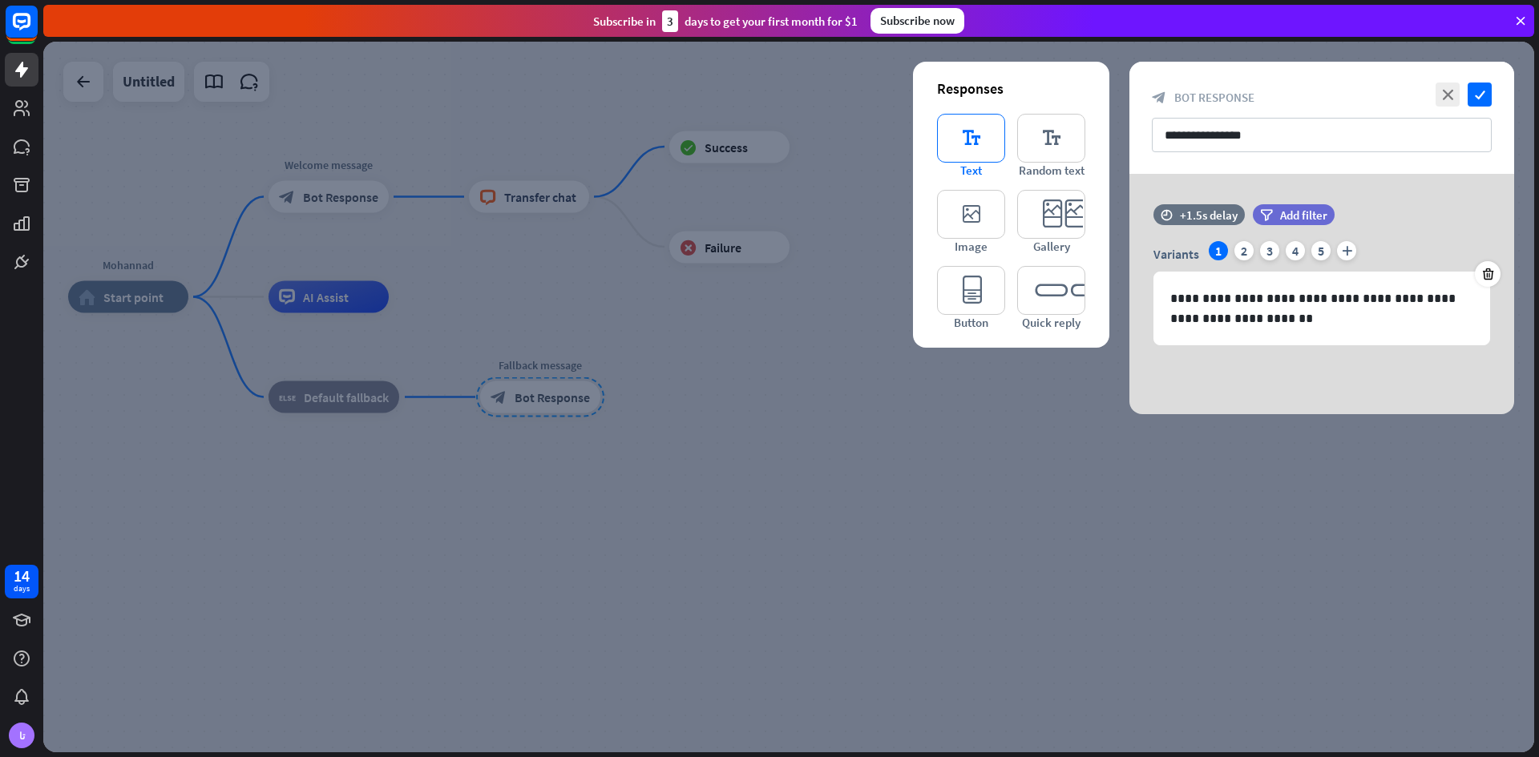
click at [979, 142] on icon "editor_text" at bounding box center [971, 138] width 68 height 49
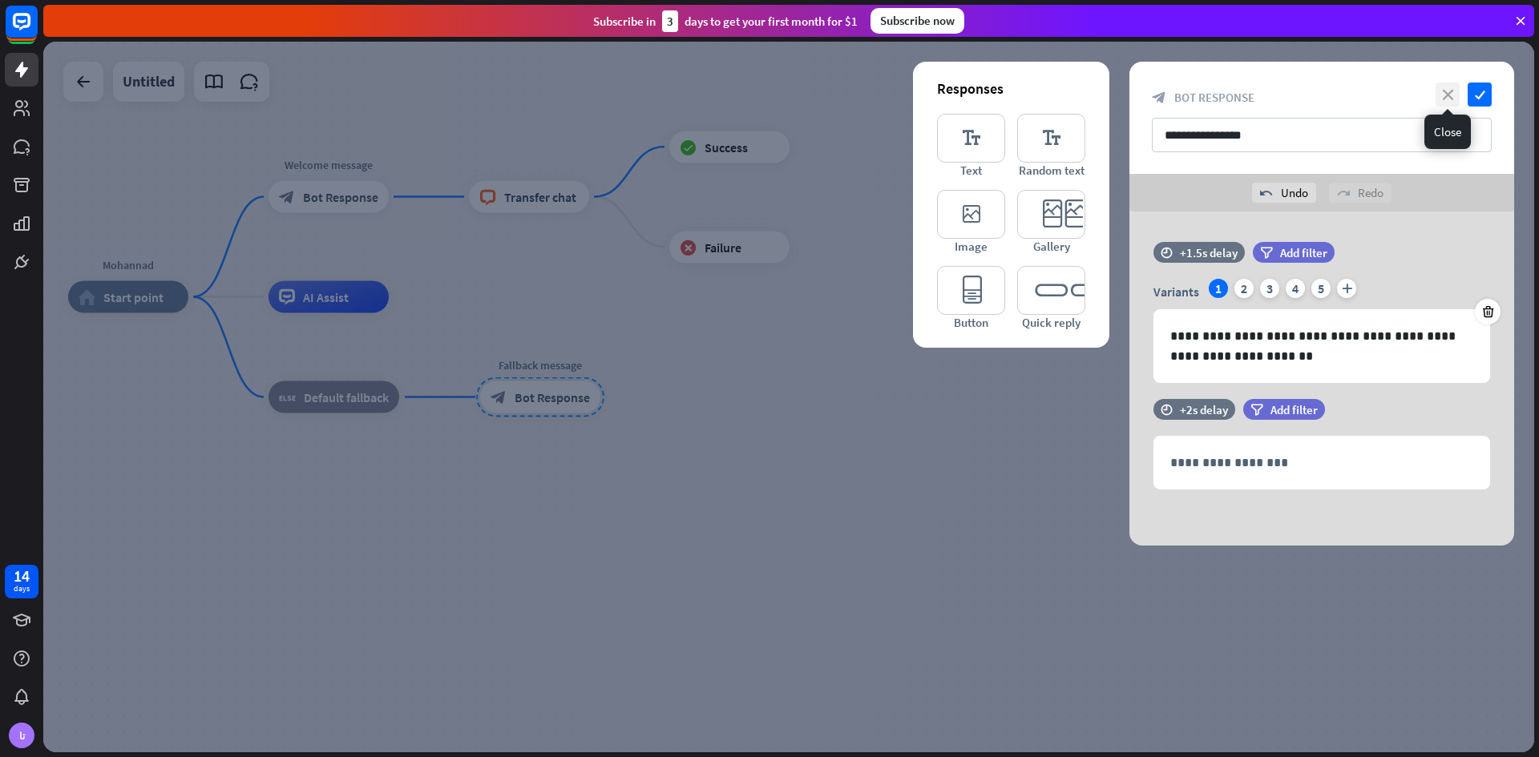
click at [1449, 95] on icon "close" at bounding box center [1448, 95] width 24 height 24
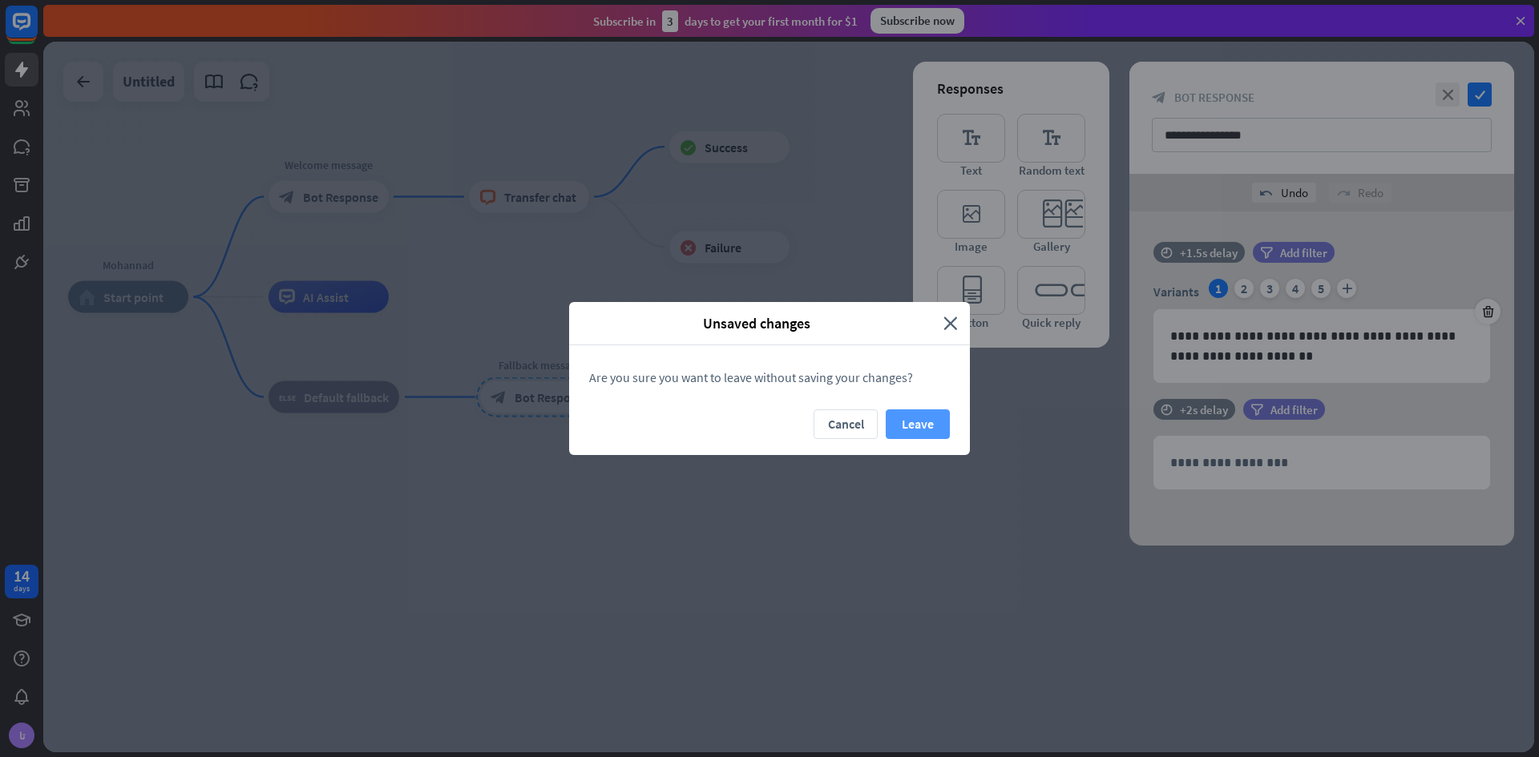
click at [911, 420] on button "Leave" at bounding box center [918, 425] width 64 height 30
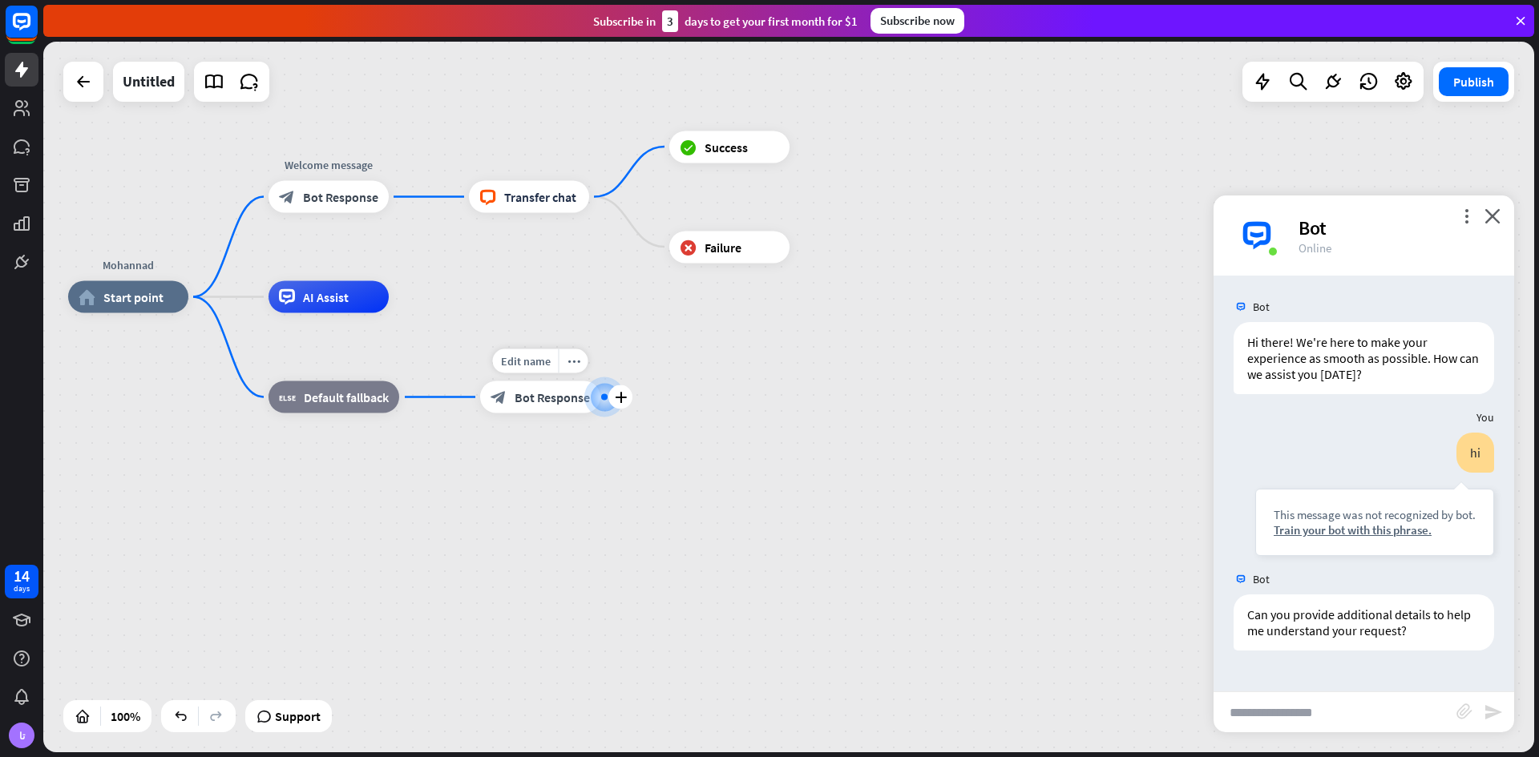
click at [567, 401] on span "Bot Response" at bounding box center [552, 398] width 75 height 16
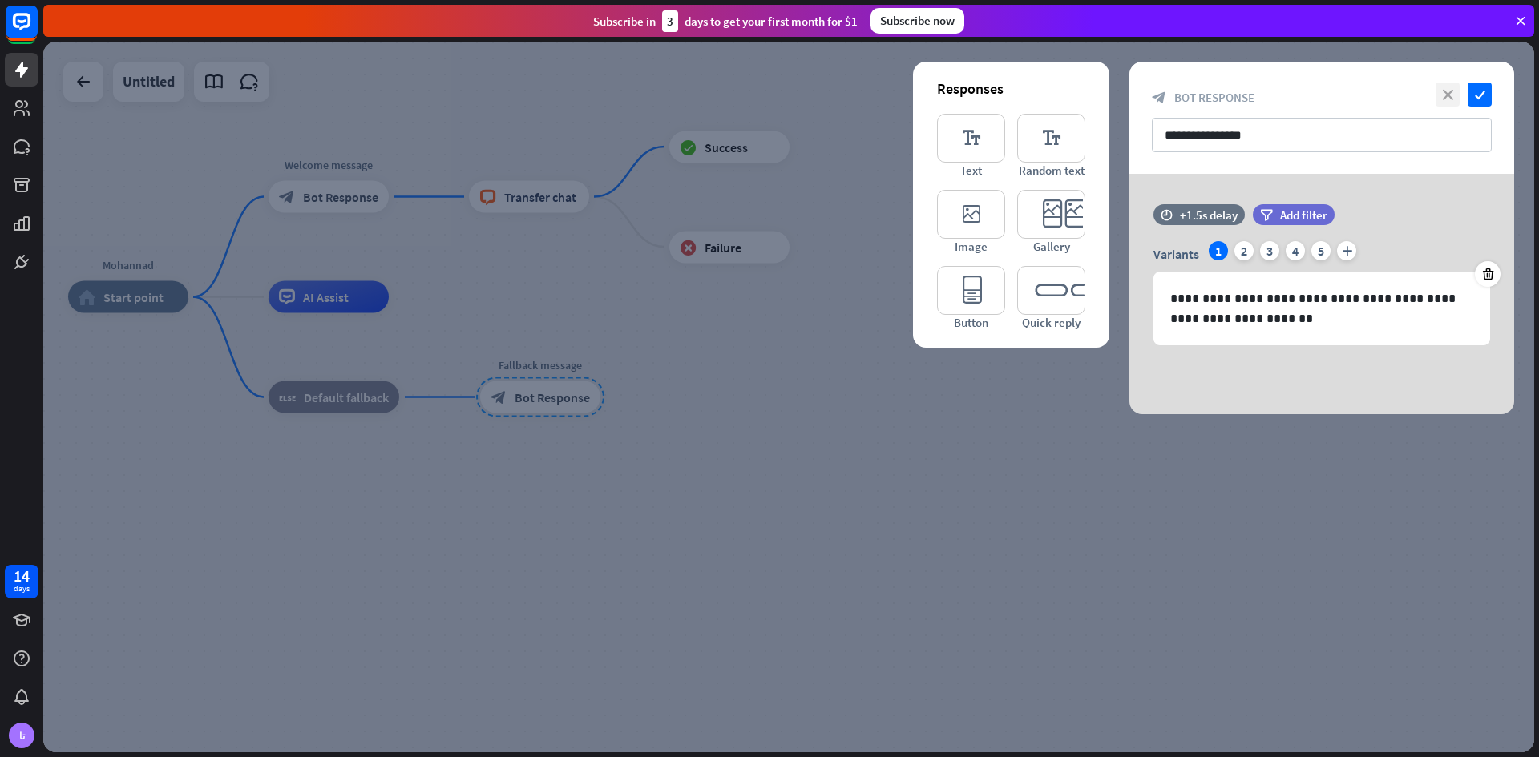
click at [1449, 99] on icon "close" at bounding box center [1448, 95] width 24 height 24
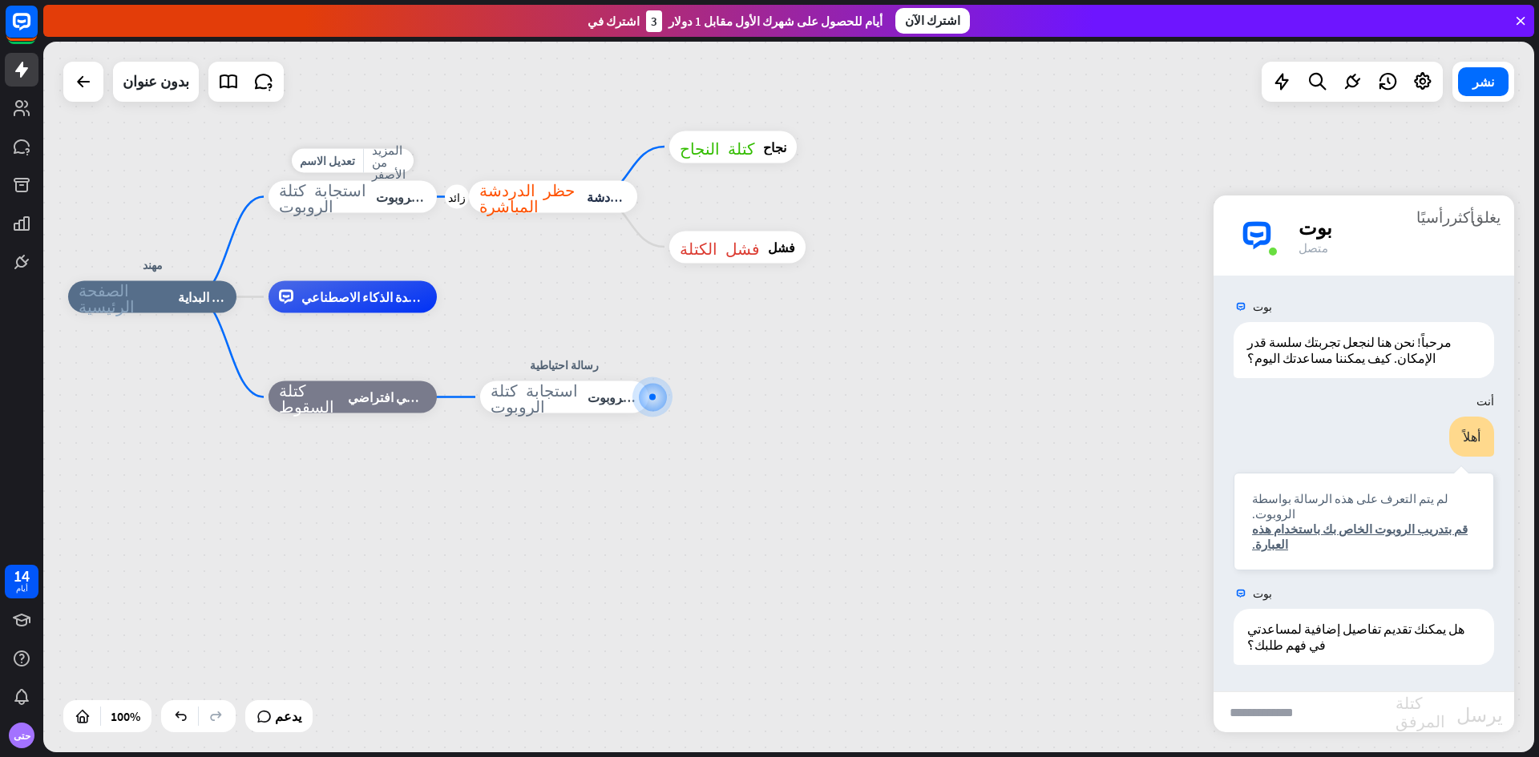
click at [379, 200] on font "استجابة الروبوت" at bounding box center [418, 197] width 85 height 16
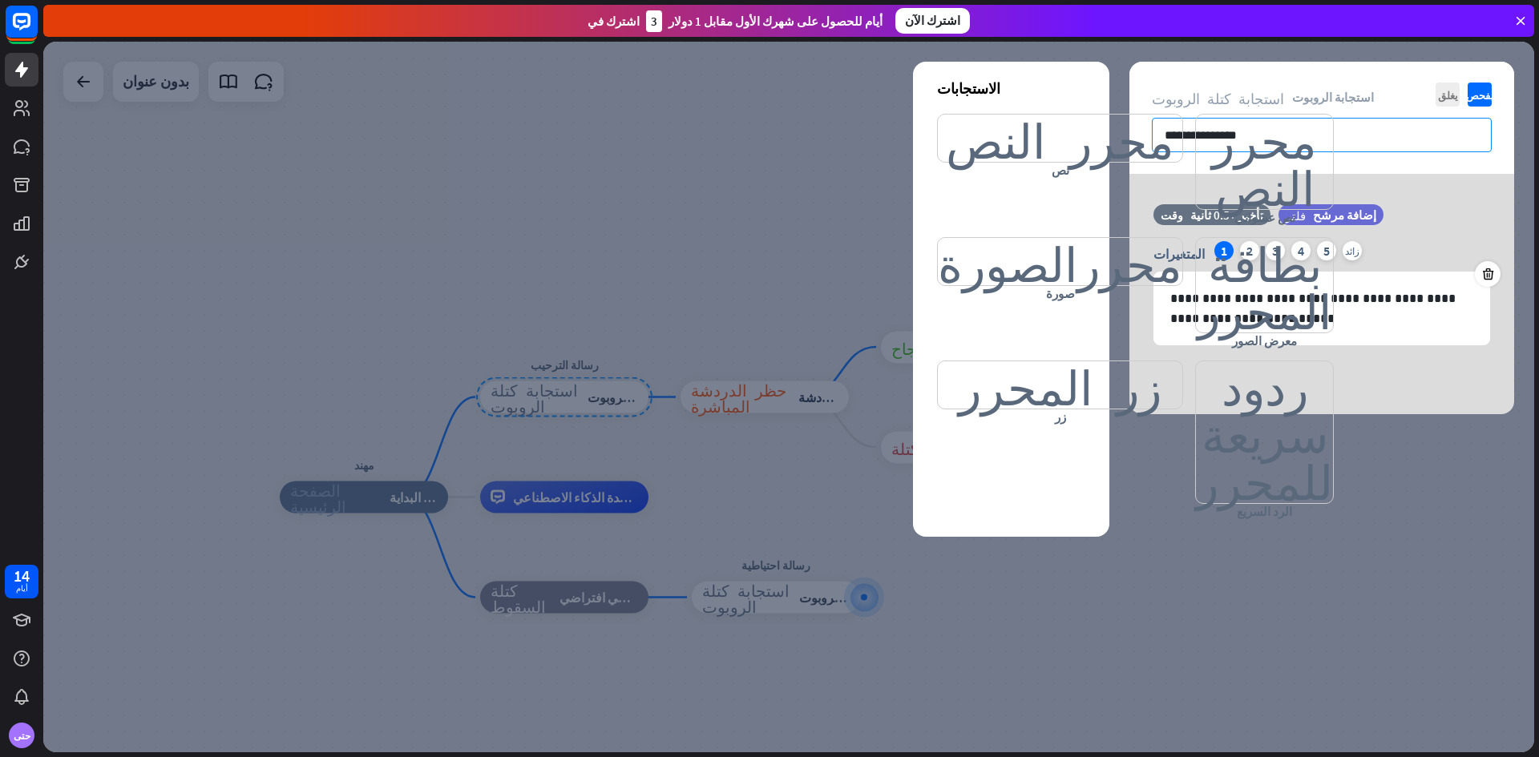
click at [1290, 142] on input "**********" at bounding box center [1322, 135] width 340 height 34
click at [1247, 131] on font "محرر النص" at bounding box center [1264, 162] width 105 height 95
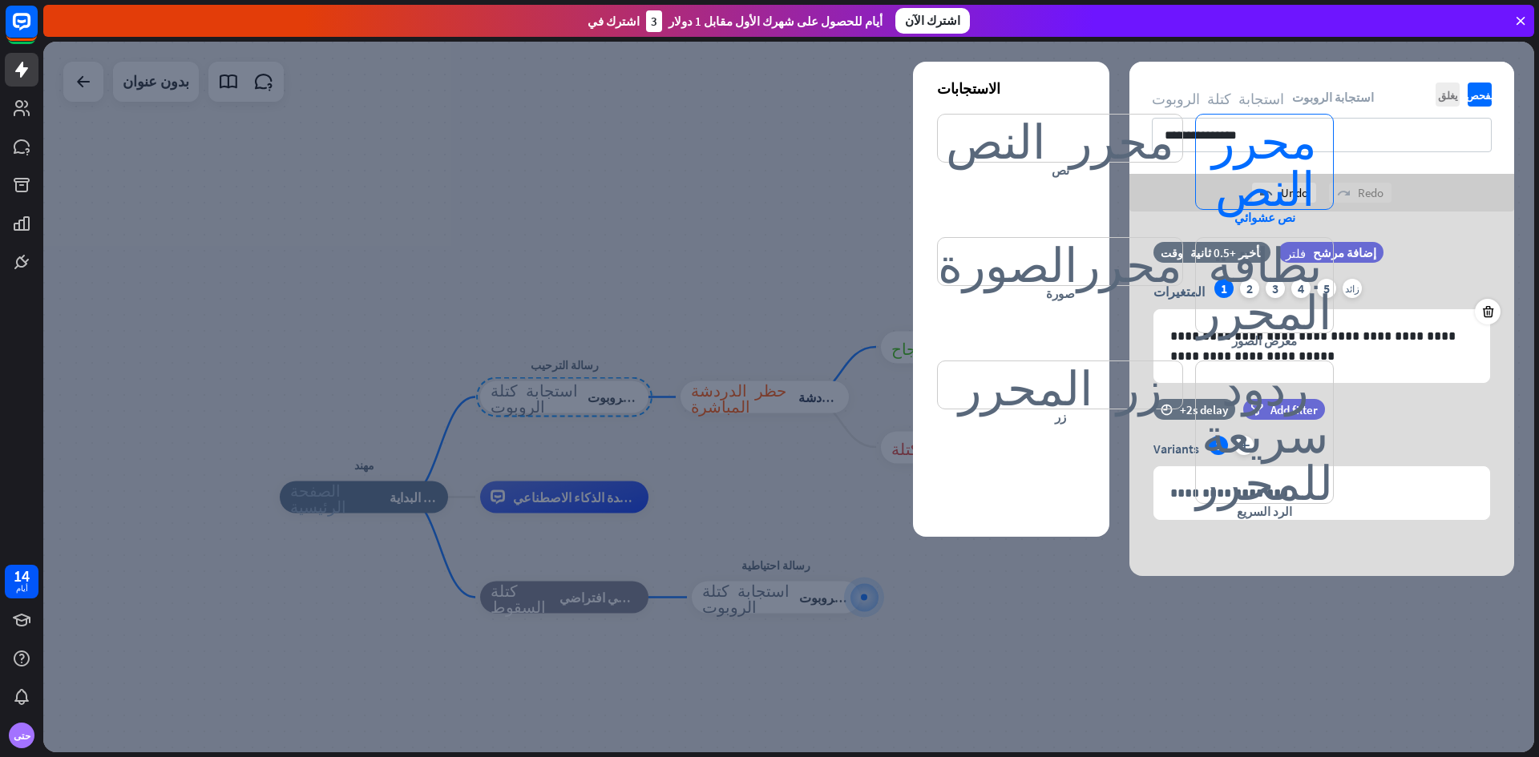
click at [1247, 131] on font "محرر النص" at bounding box center [1264, 162] width 105 height 95
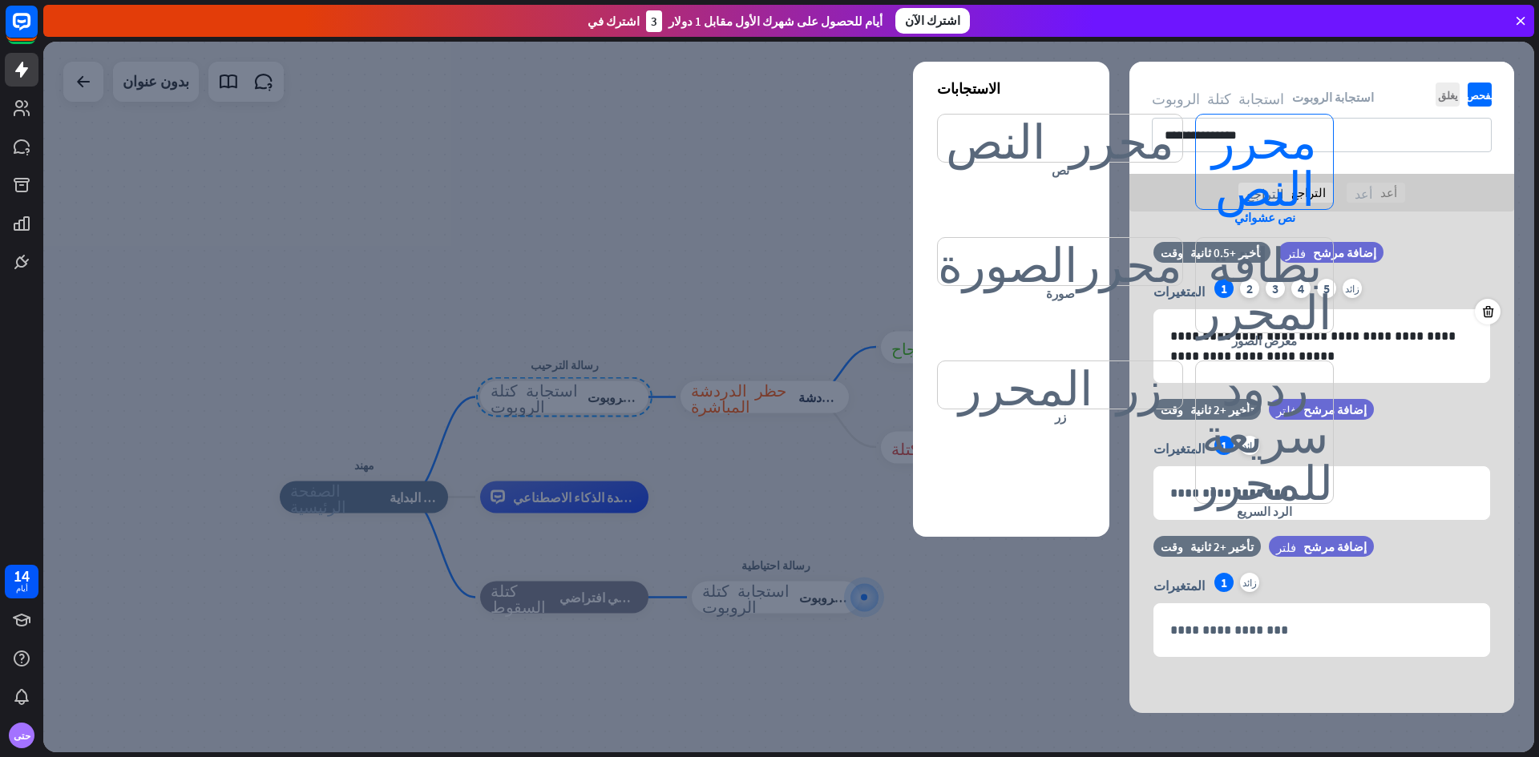
click at [1247, 131] on font "محرر النص" at bounding box center [1264, 162] width 105 height 95
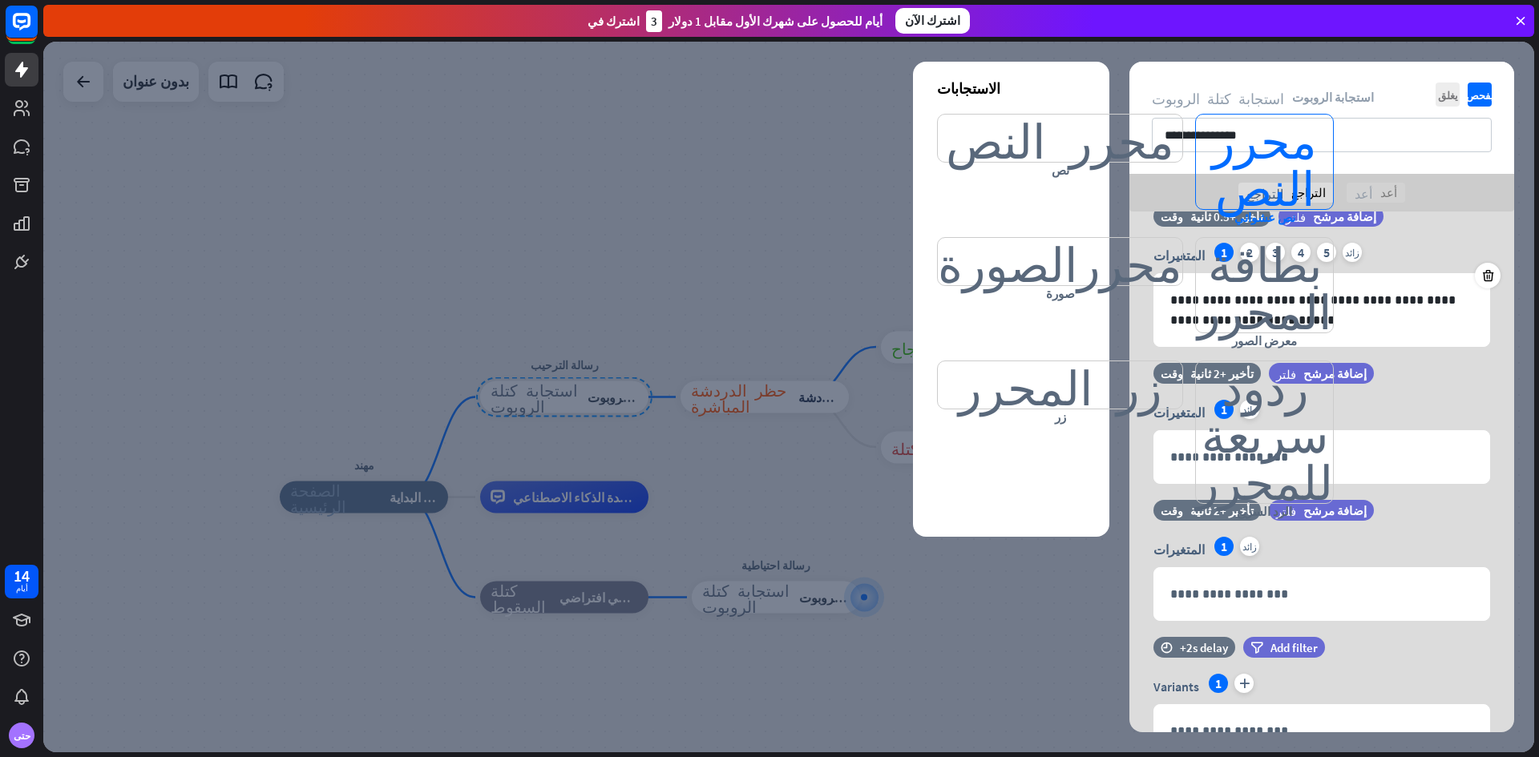
click at [1247, 131] on font "محرر النص" at bounding box center [1264, 162] width 105 height 95
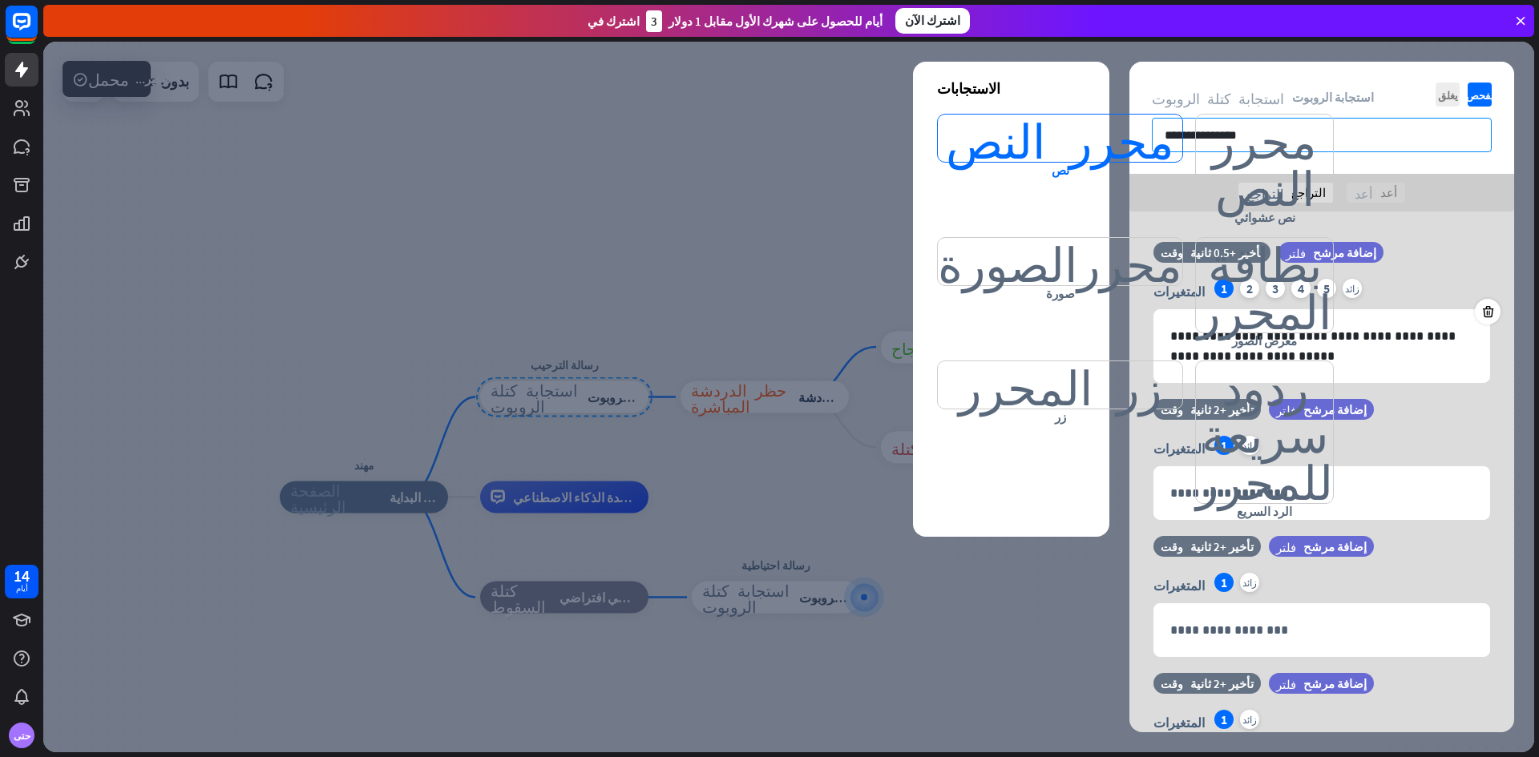
drag, startPoint x: 1277, startPoint y: 141, endPoint x: 1119, endPoint y: 139, distance: 157.9
click at [1129, 139] on div "**********" at bounding box center [1321, 397] width 385 height 671
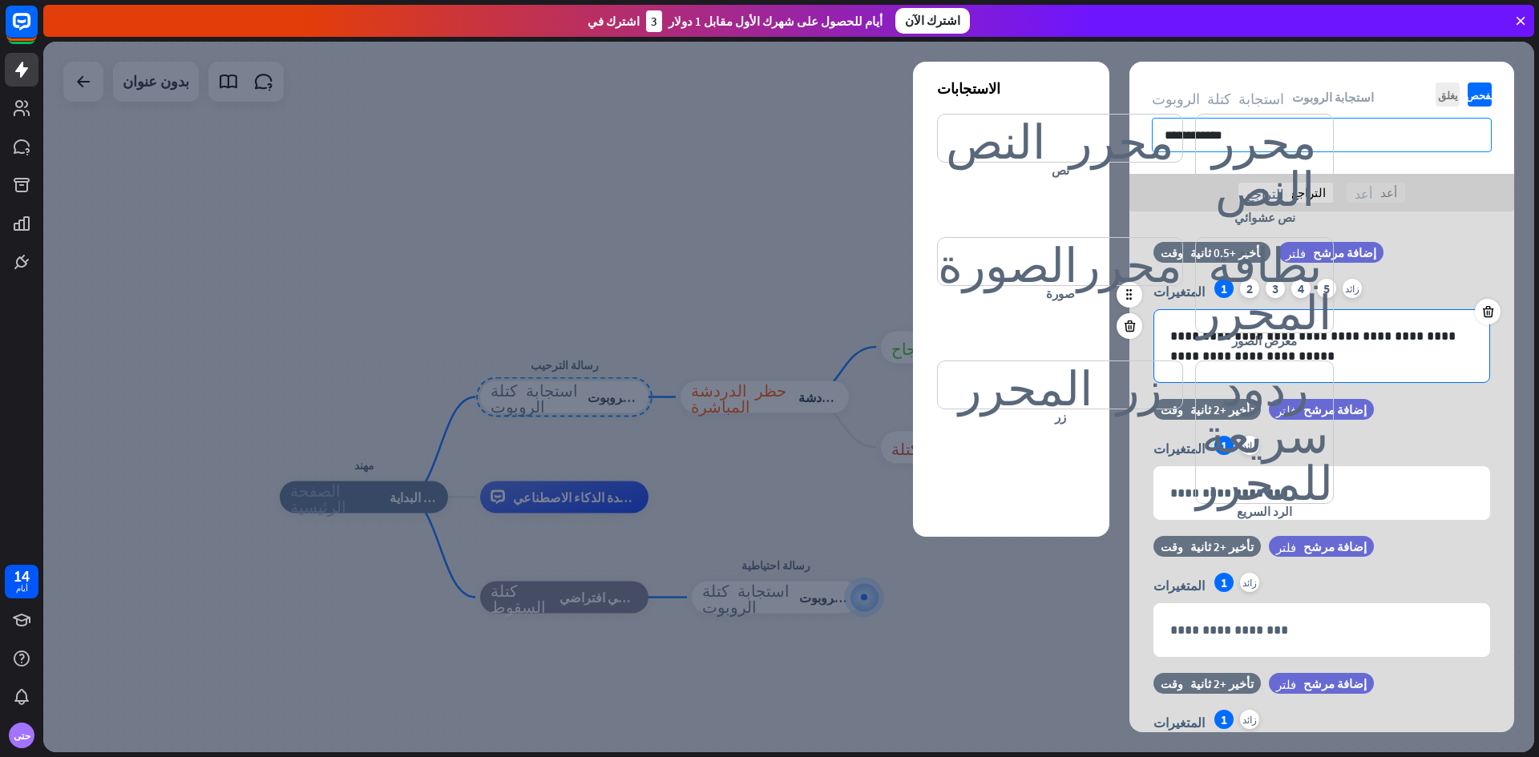
type input "**********"
drag, startPoint x: 1258, startPoint y: 354, endPoint x: 1148, endPoint y: 296, distance: 125.1
click at [1148, 296] on div "**********" at bounding box center [1321, 331] width 385 height 104
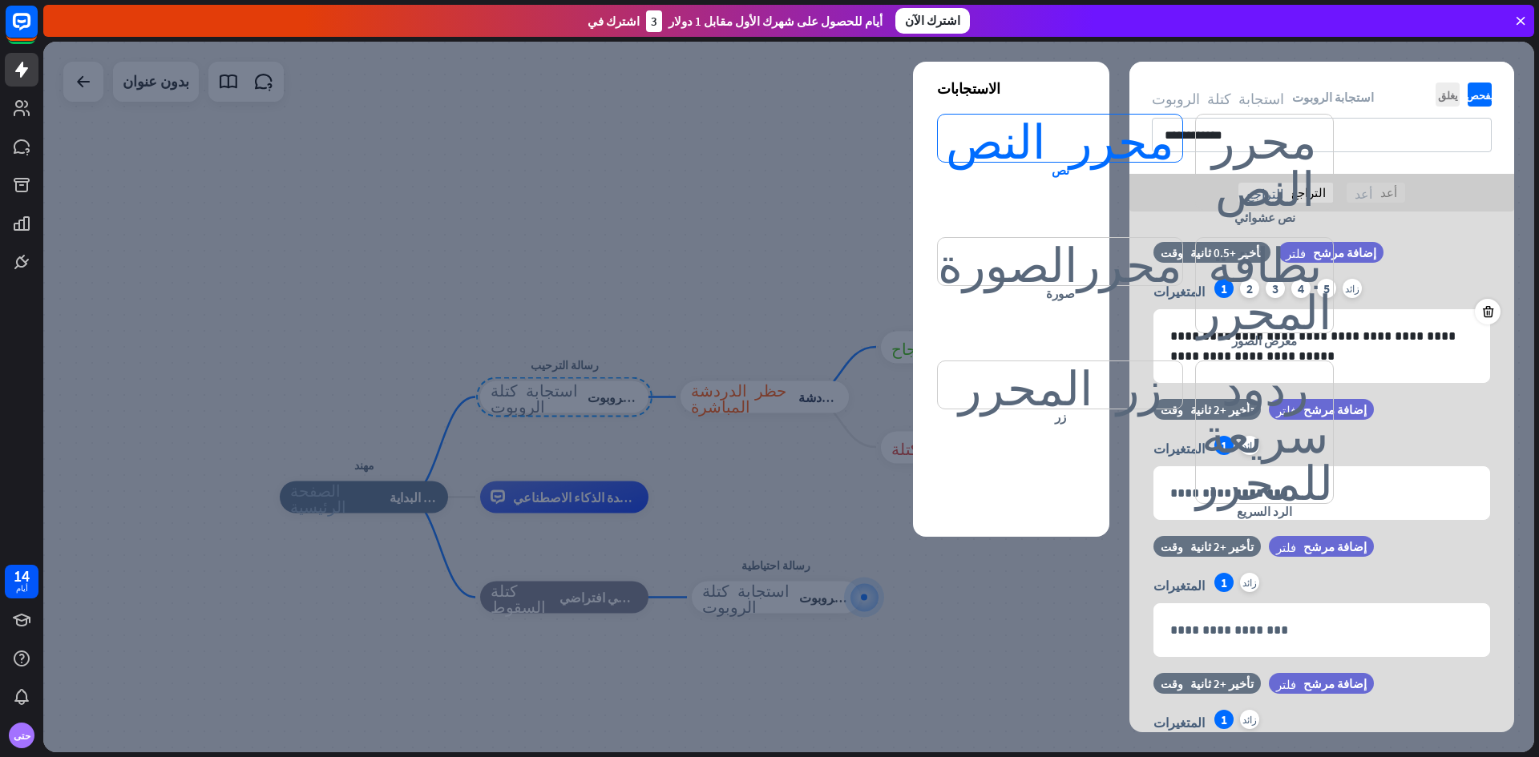
click at [1076, 135] on font "محرر النص" at bounding box center [1060, 138] width 228 height 47
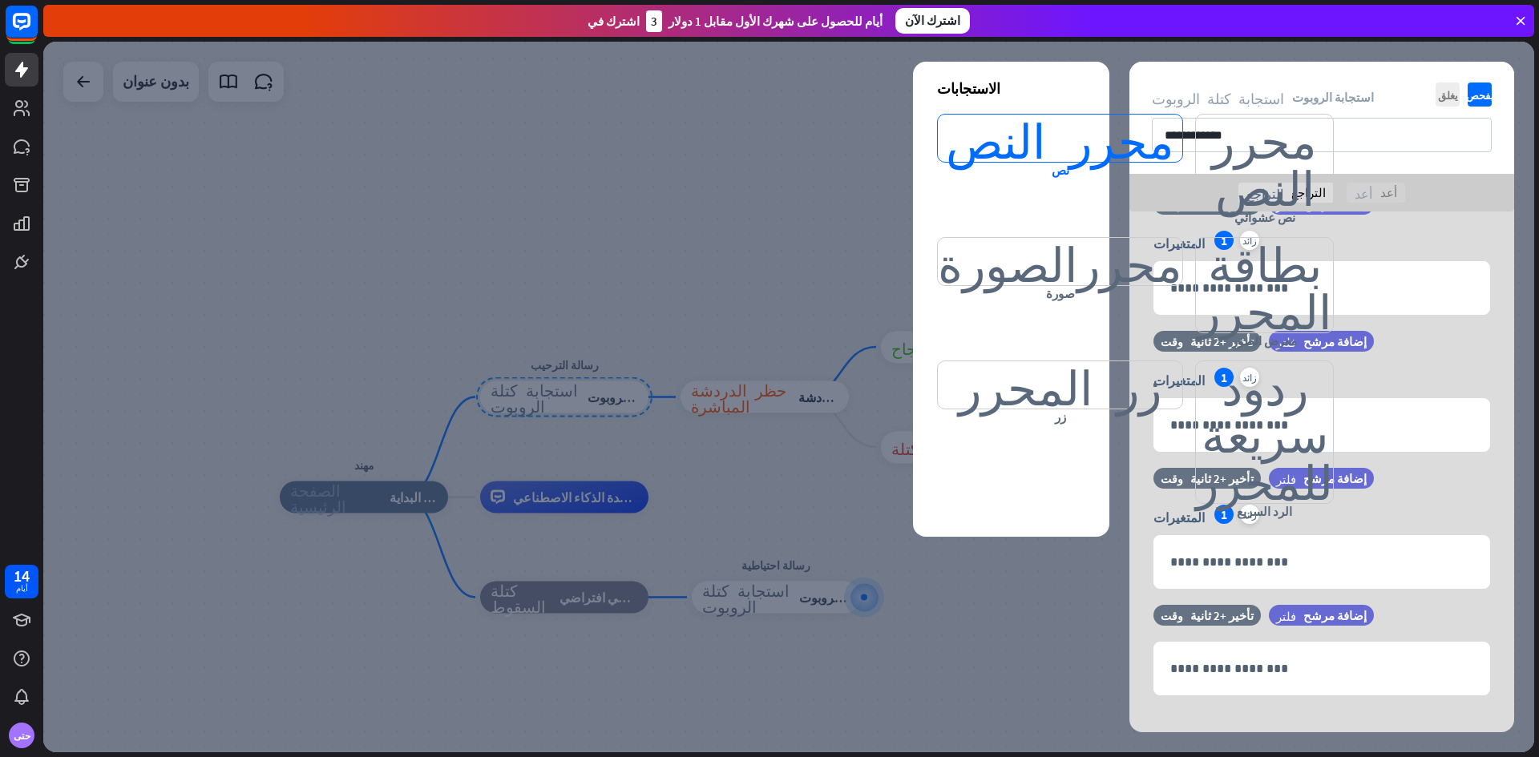
scroll to position [361, 0]
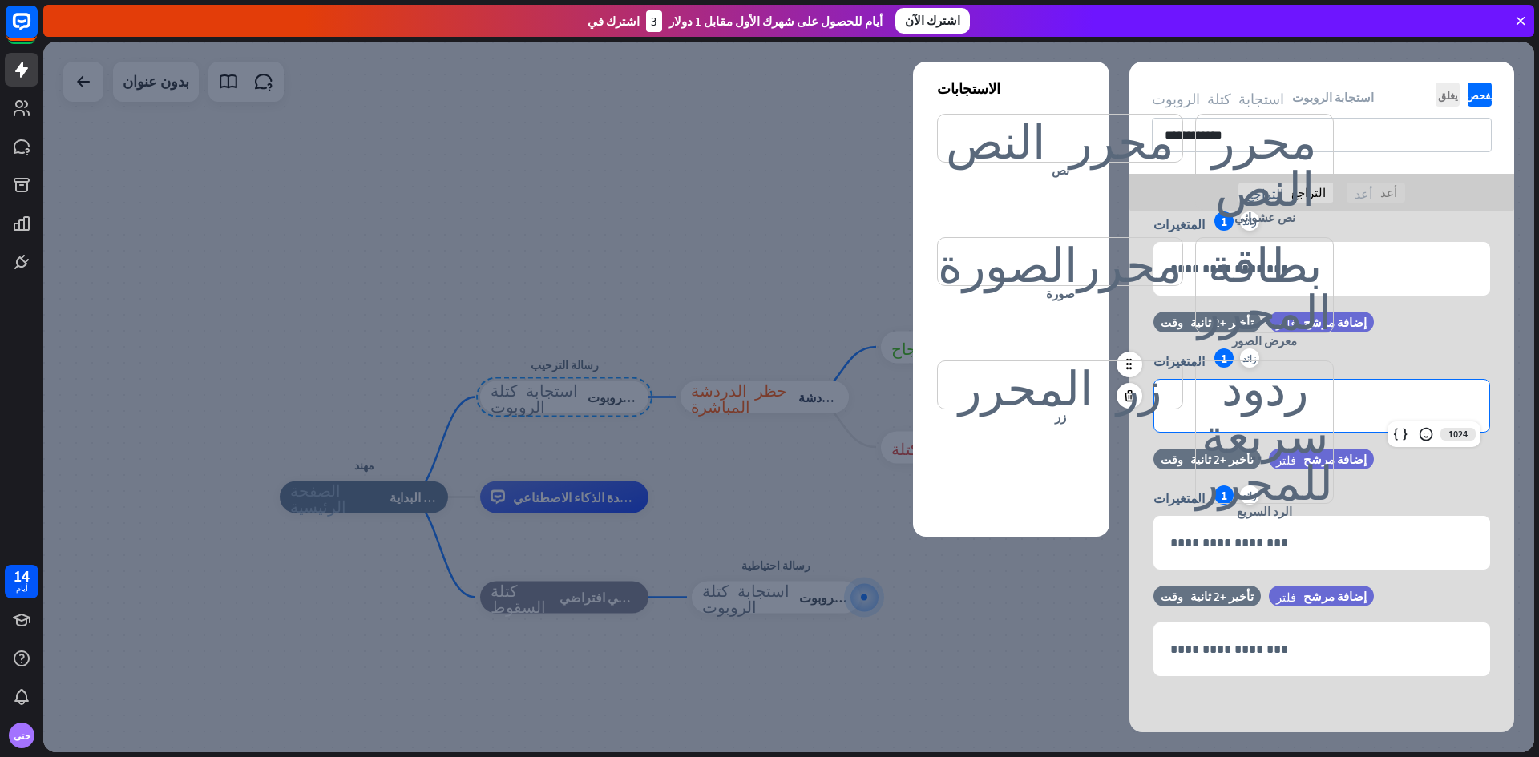
drag, startPoint x: 1284, startPoint y: 382, endPoint x: 1153, endPoint y: 382, distance: 131.5
click at [1153, 382] on div "**********" at bounding box center [1321, 391] width 385 height 84
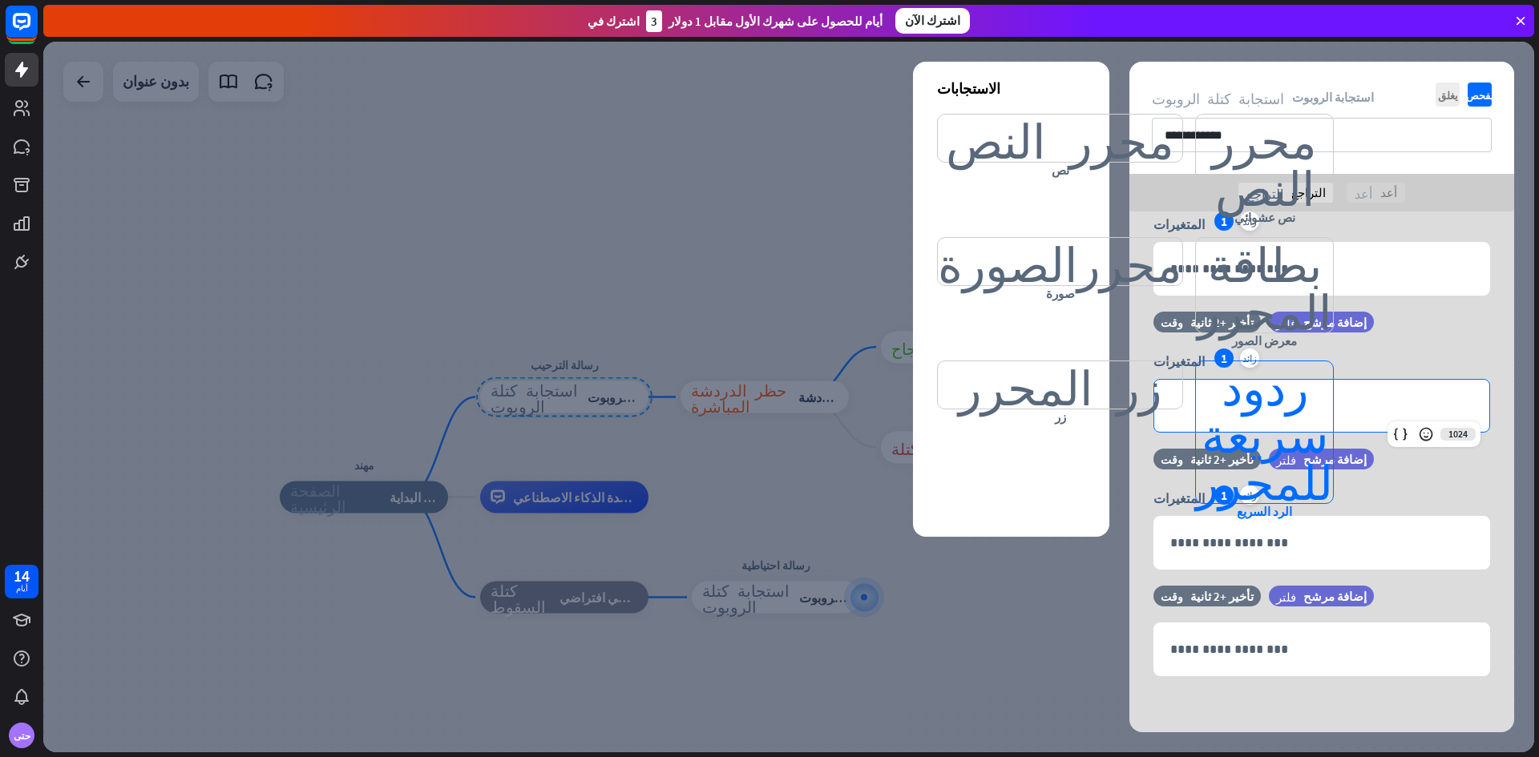
click at [1212, 394] on font "ردود سريعة للمحرر" at bounding box center [1264, 432] width 137 height 142
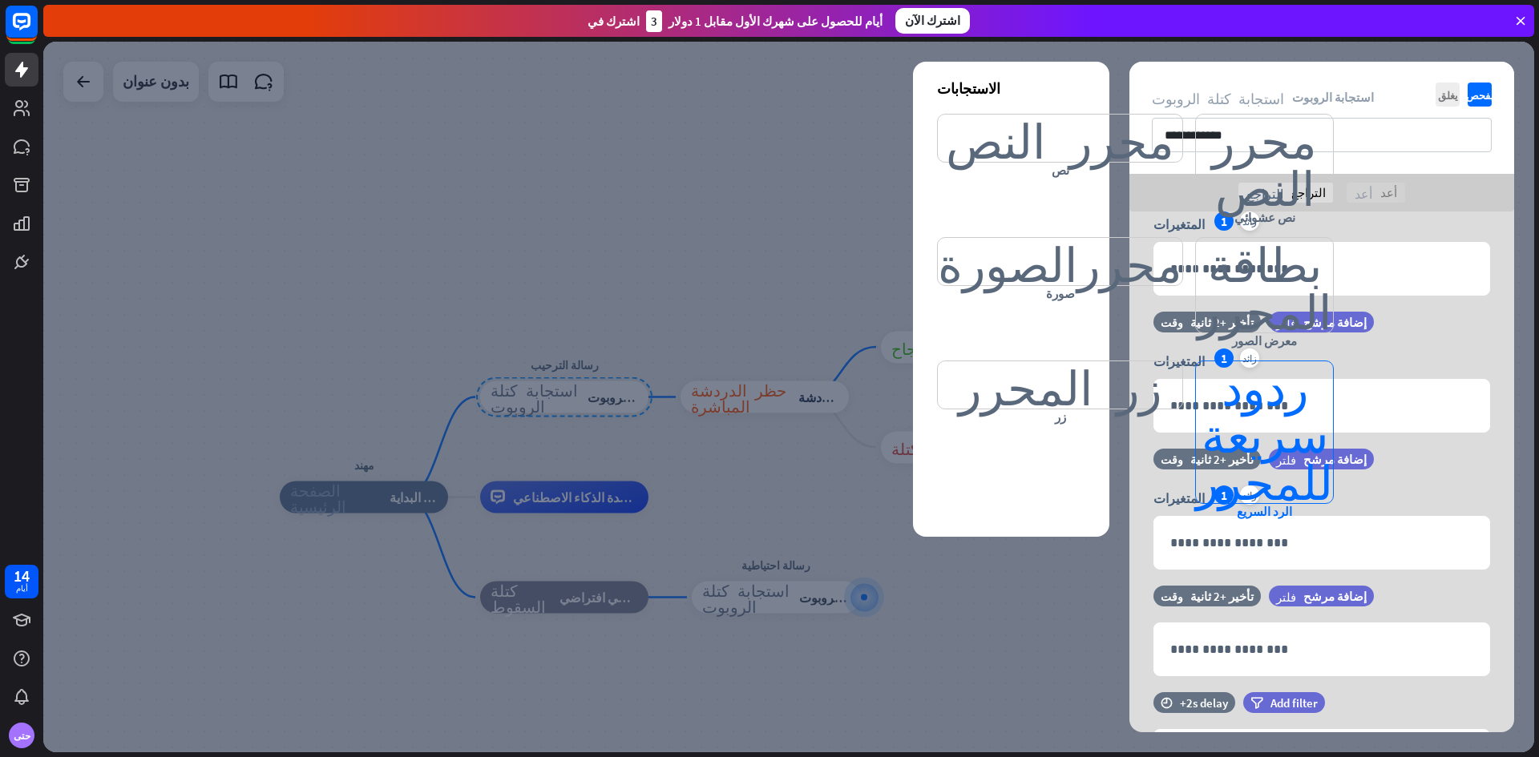
click at [1212, 394] on font "ردود سريعة للمحرر" at bounding box center [1264, 432] width 137 height 142
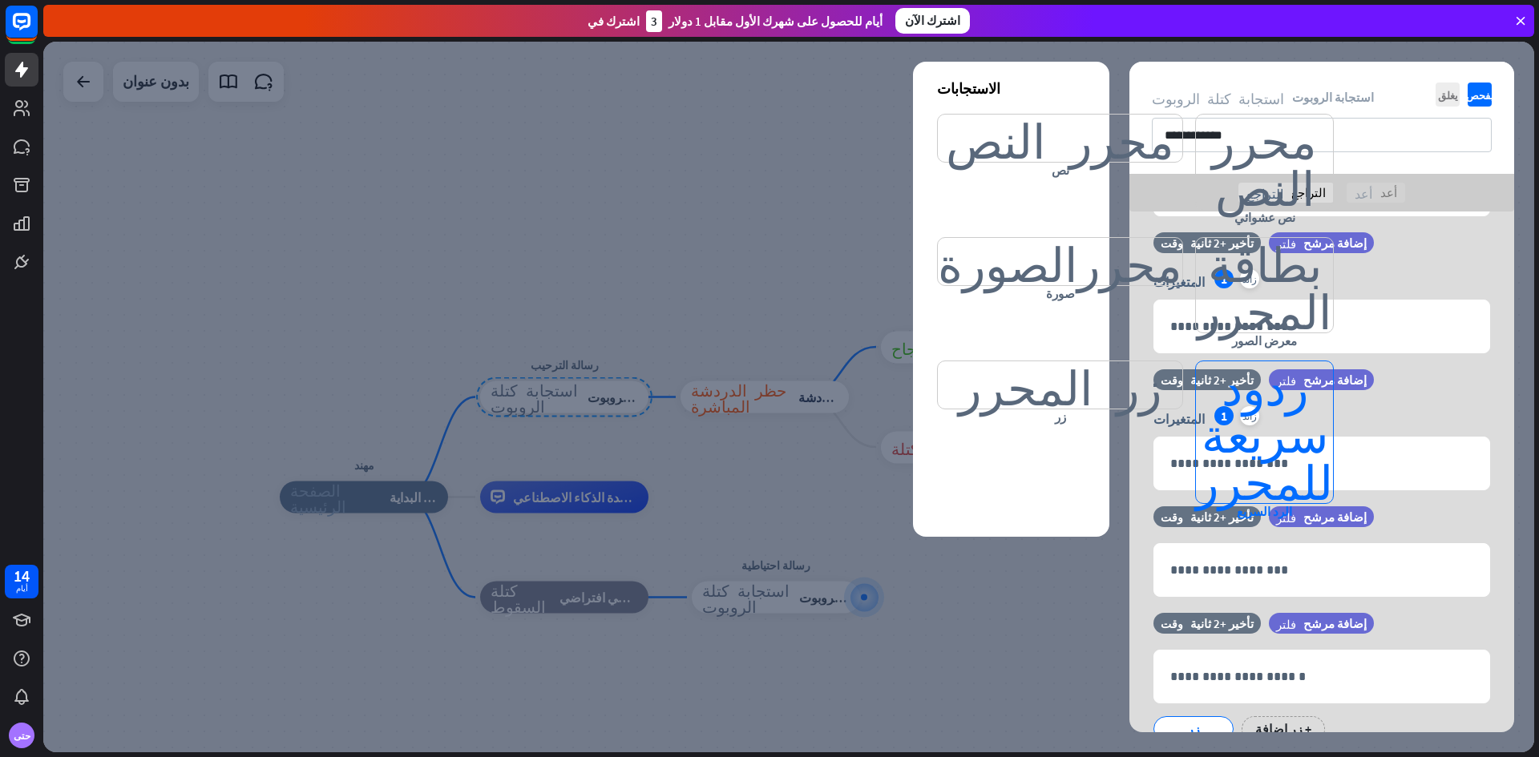
click at [1212, 394] on font "ردود سريعة للمحرر" at bounding box center [1264, 432] width 137 height 142
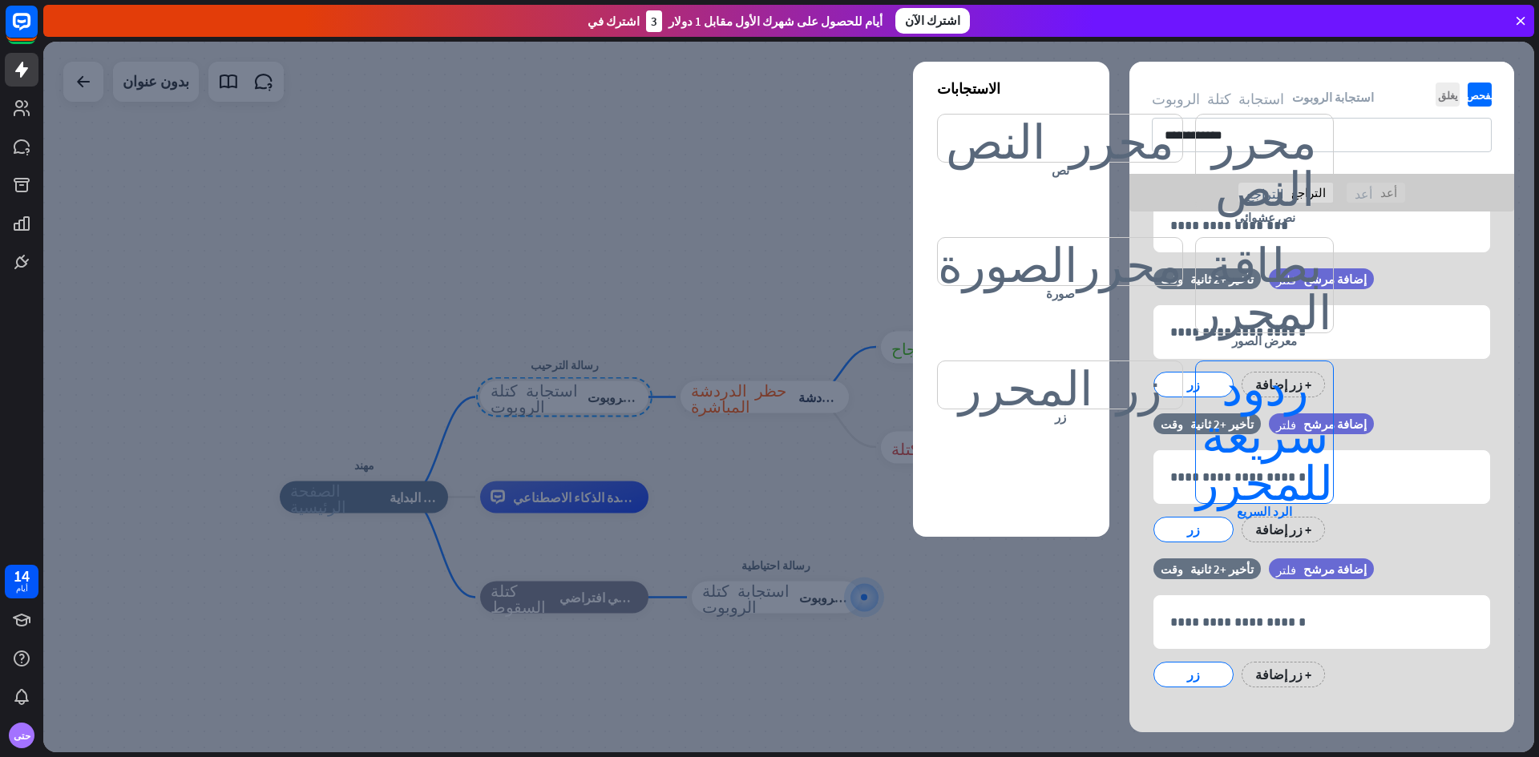
scroll to position [797, 0]
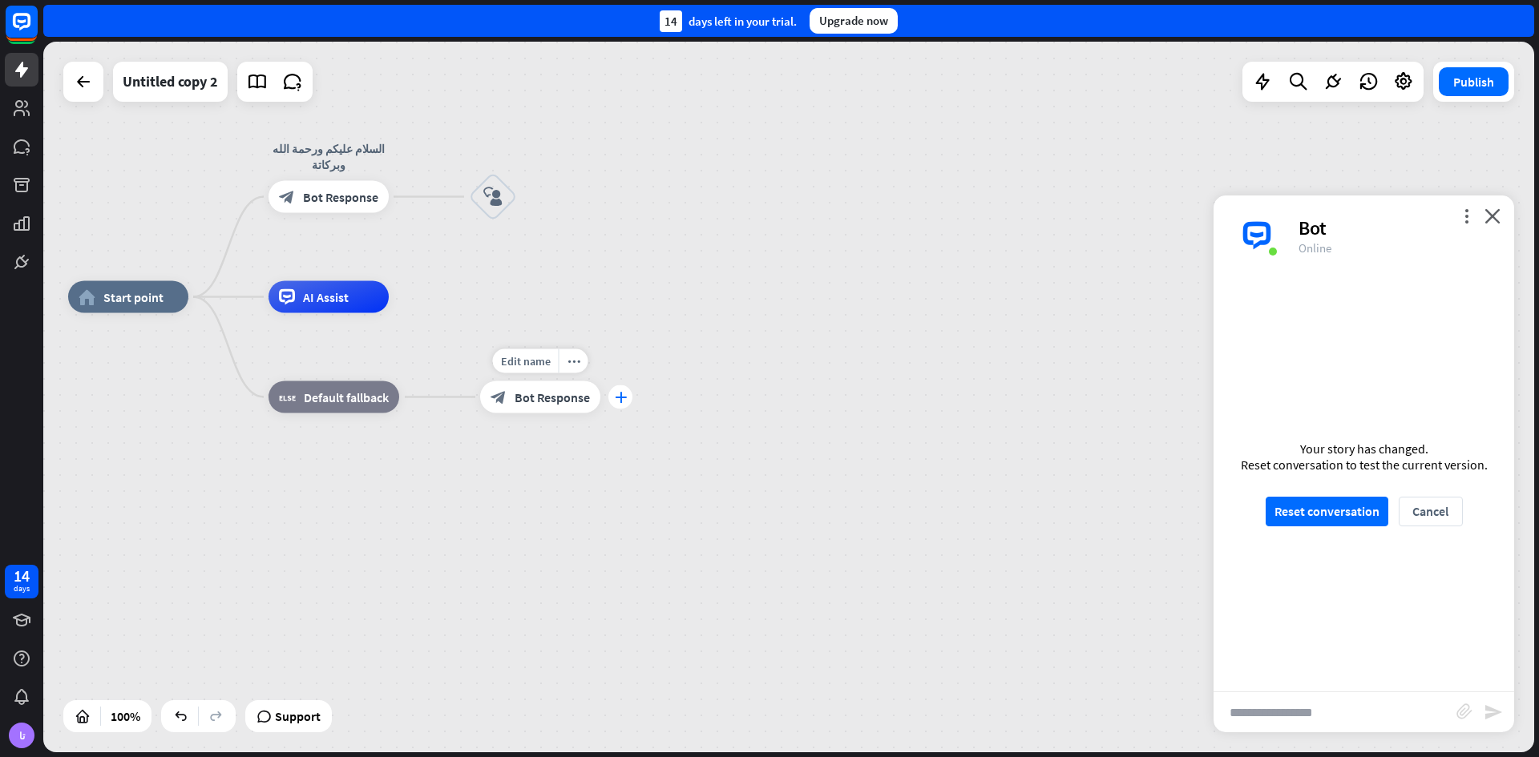
click at [619, 400] on icon "plus" at bounding box center [621, 397] width 12 height 11
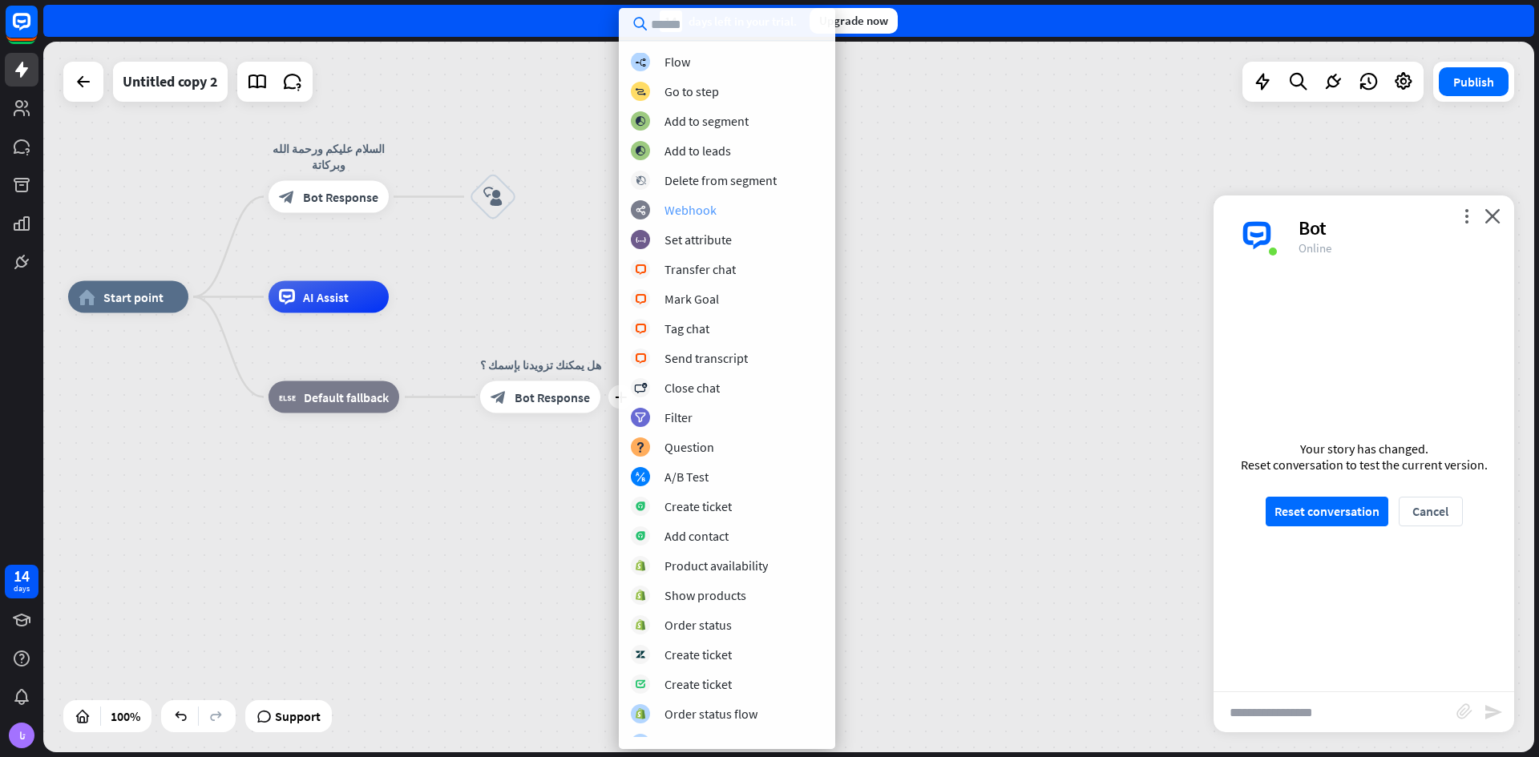
scroll to position [195, 0]
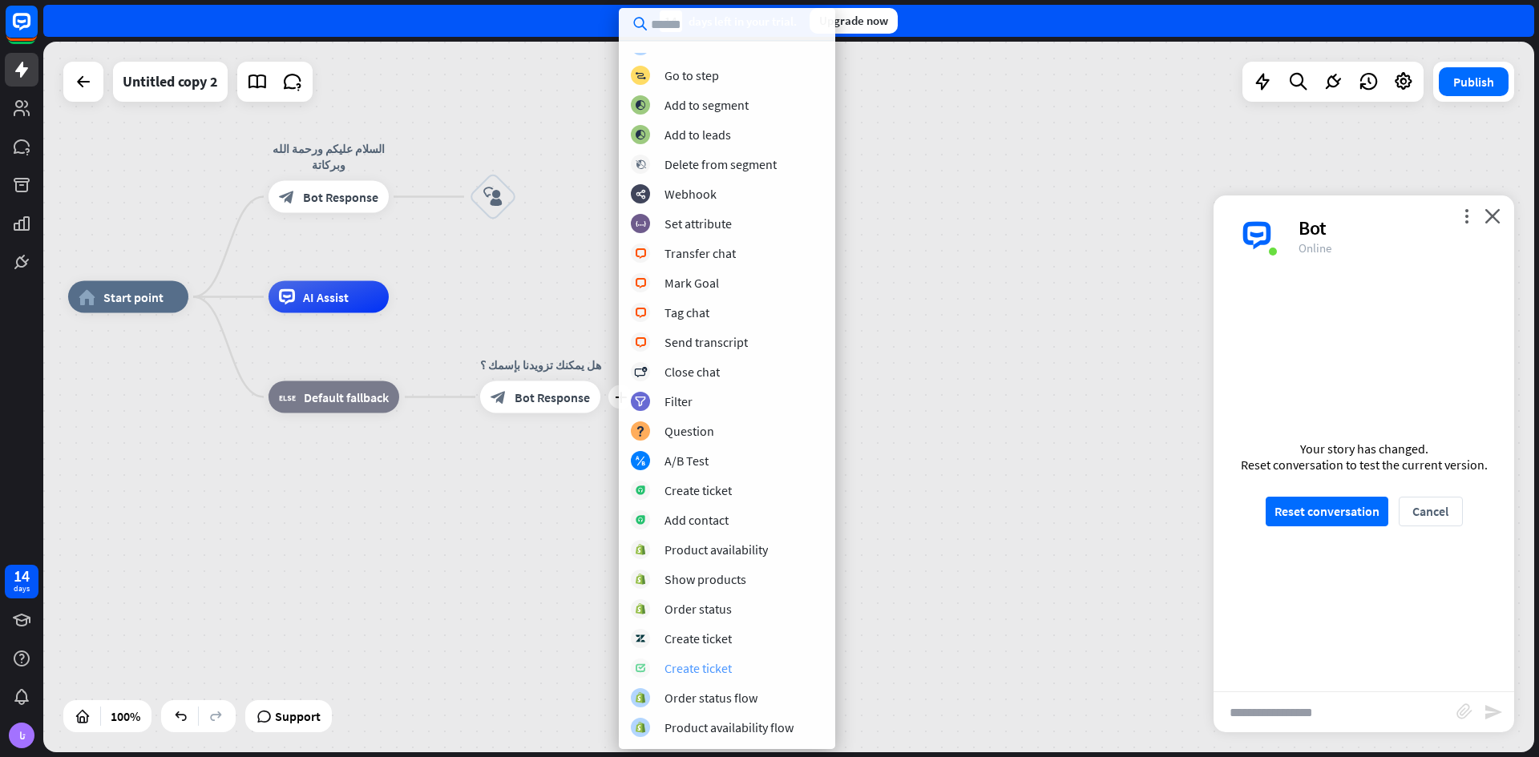
click at [721, 668] on div "Create ticket" at bounding box center [697, 668] width 67 height 16
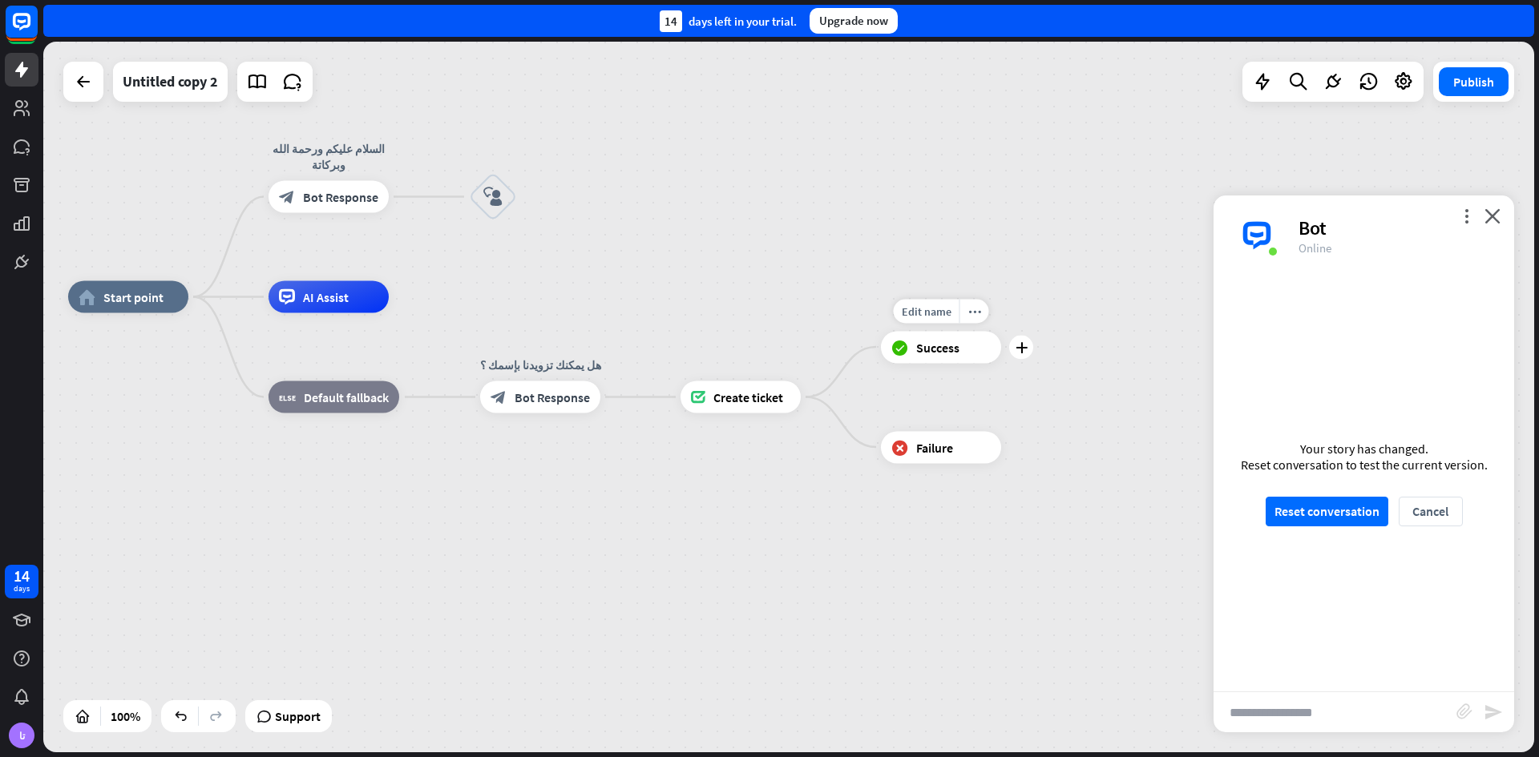
click at [923, 356] on div "block_success Success" at bounding box center [941, 347] width 120 height 32
click at [930, 321] on div "Edit name" at bounding box center [927, 311] width 66 height 24
click at [893, 353] on icon "block_success" at bounding box center [899, 347] width 17 height 16
click at [734, 382] on div "Create ticket" at bounding box center [741, 398] width 120 height 32
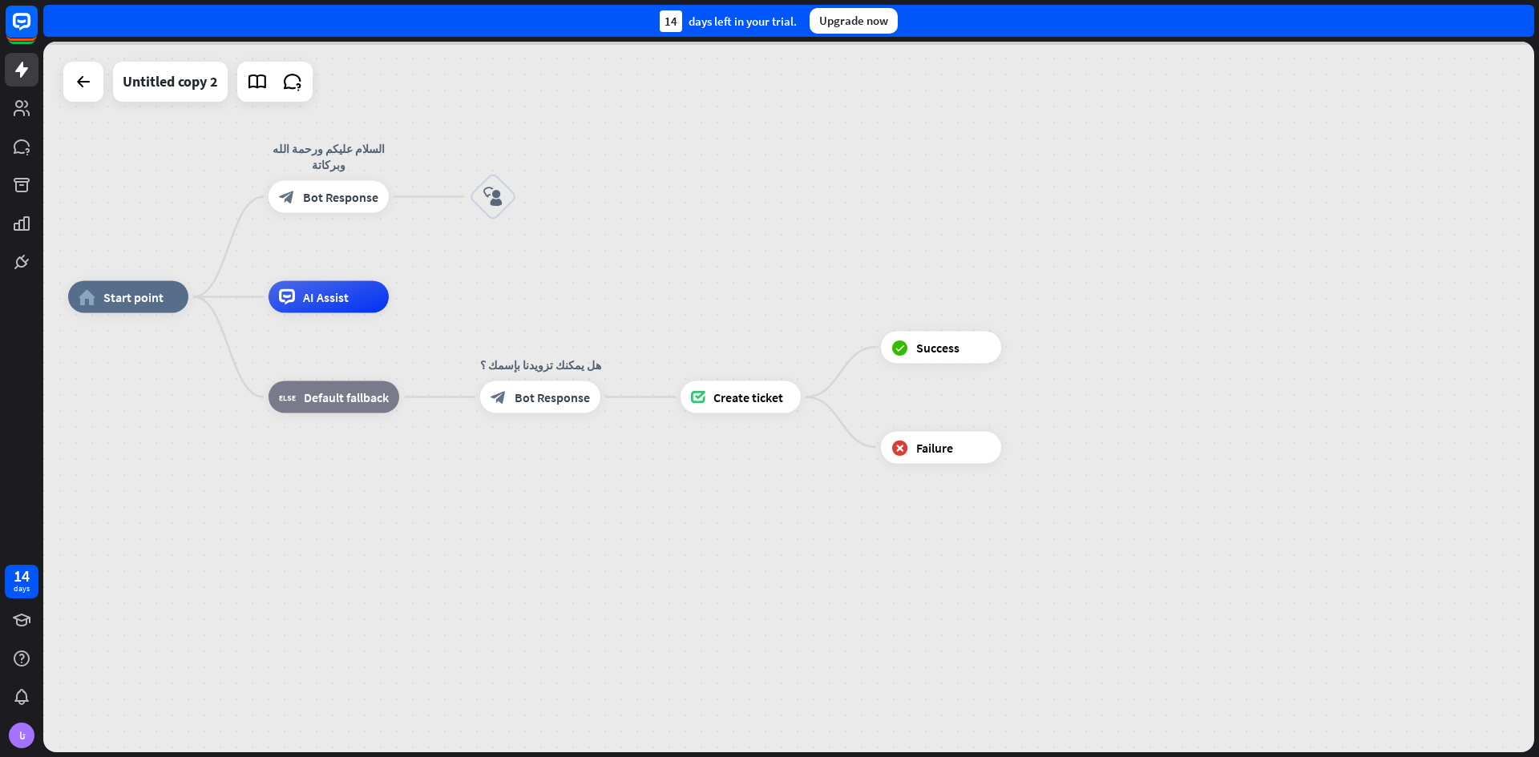
click at [746, 389] on div at bounding box center [788, 397] width 1491 height 711
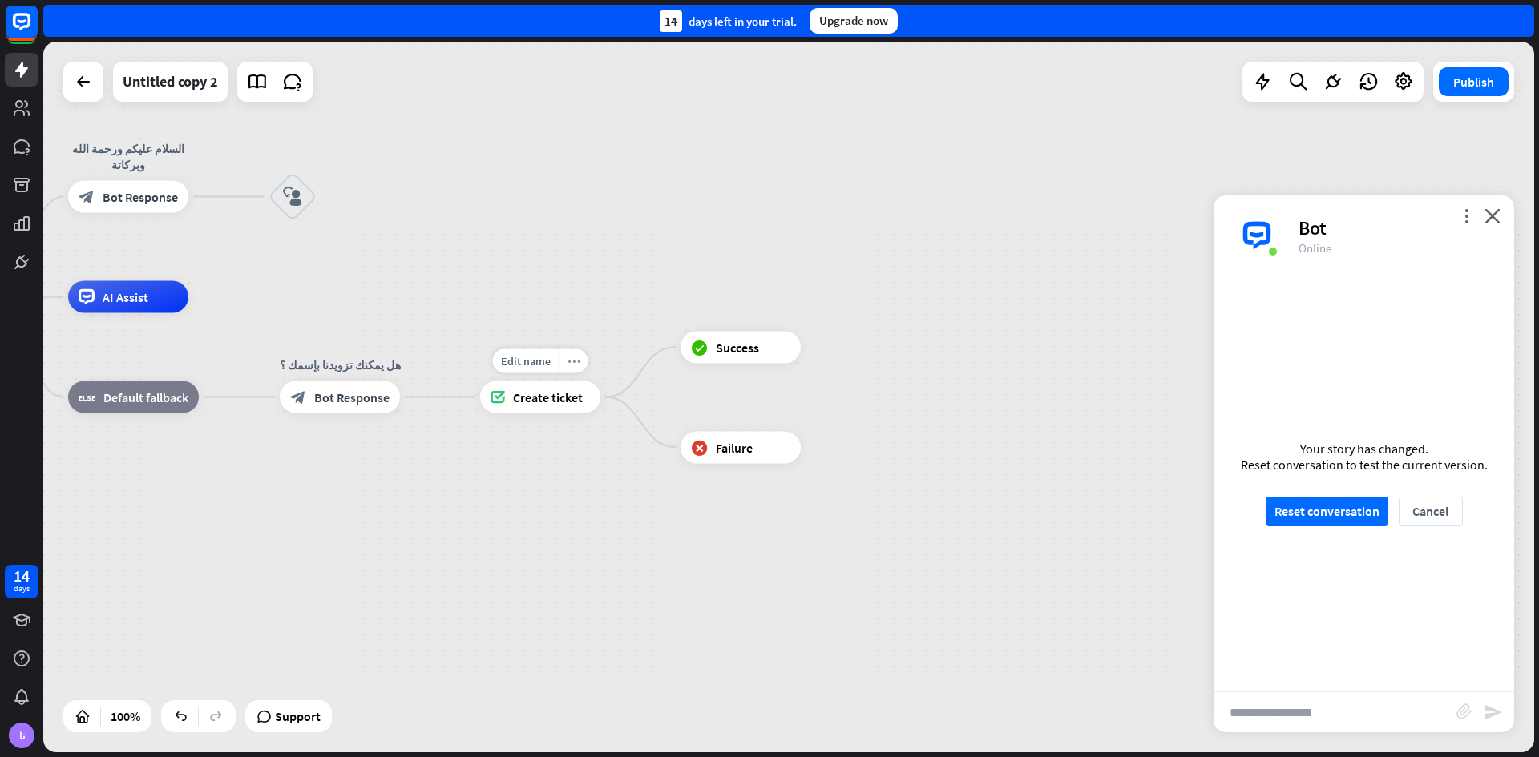
click at [568, 365] on icon "more_horiz" at bounding box center [573, 361] width 13 height 12
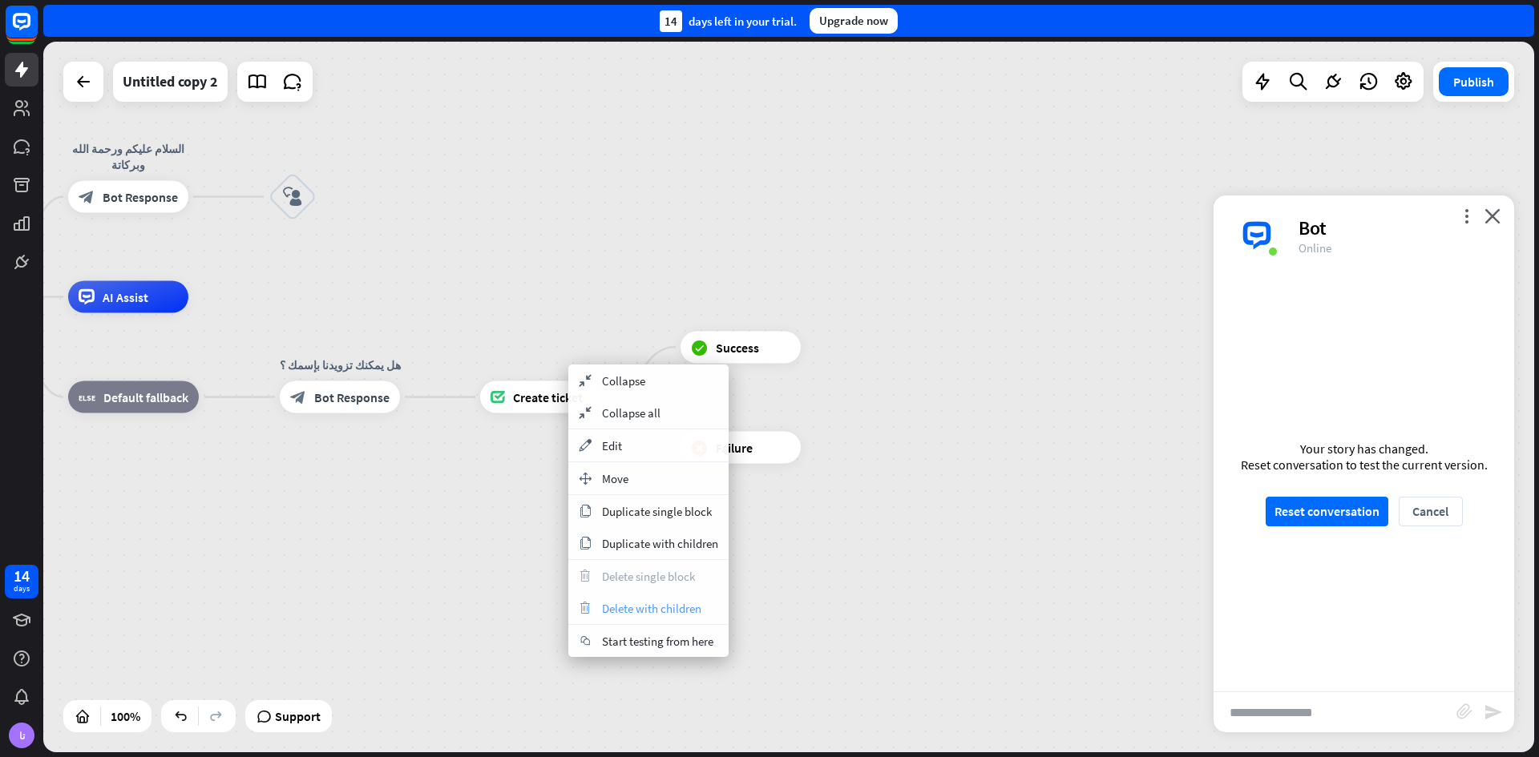
click at [641, 611] on span "Delete with children" at bounding box center [651, 608] width 99 height 15
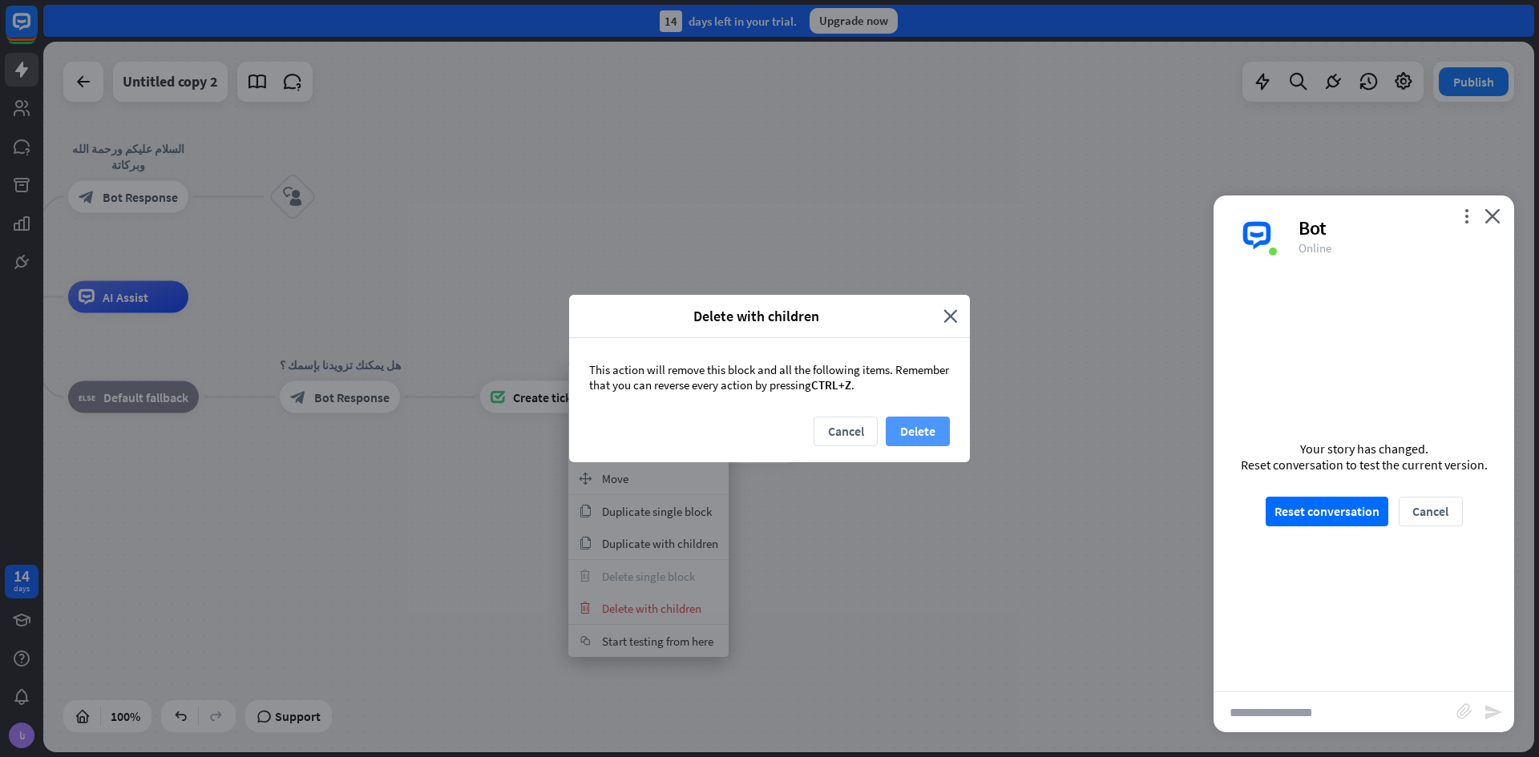
click at [902, 435] on button "Delete" at bounding box center [918, 432] width 64 height 30
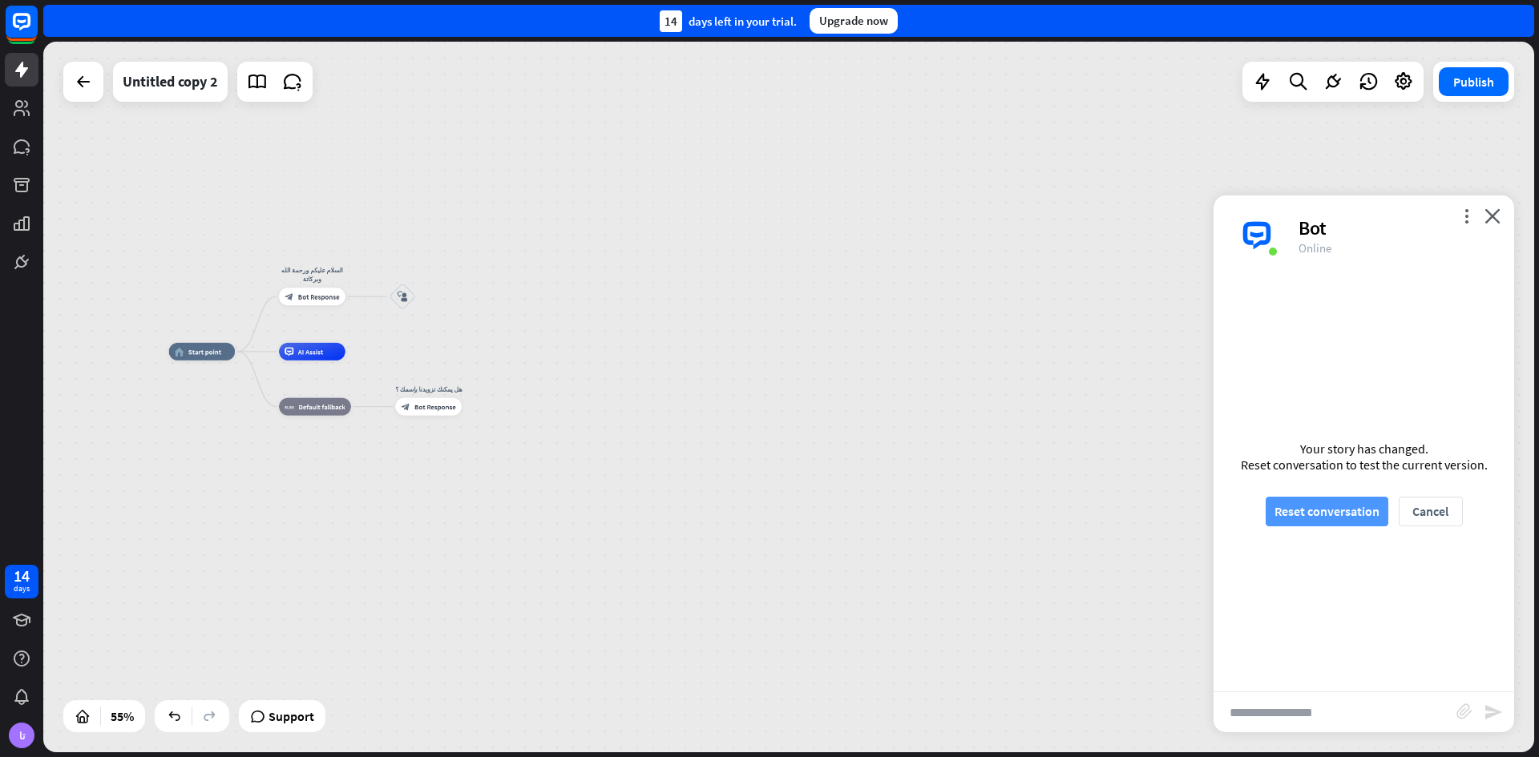
click at [1315, 508] on button "Reset conversation" at bounding box center [1327, 512] width 123 height 30
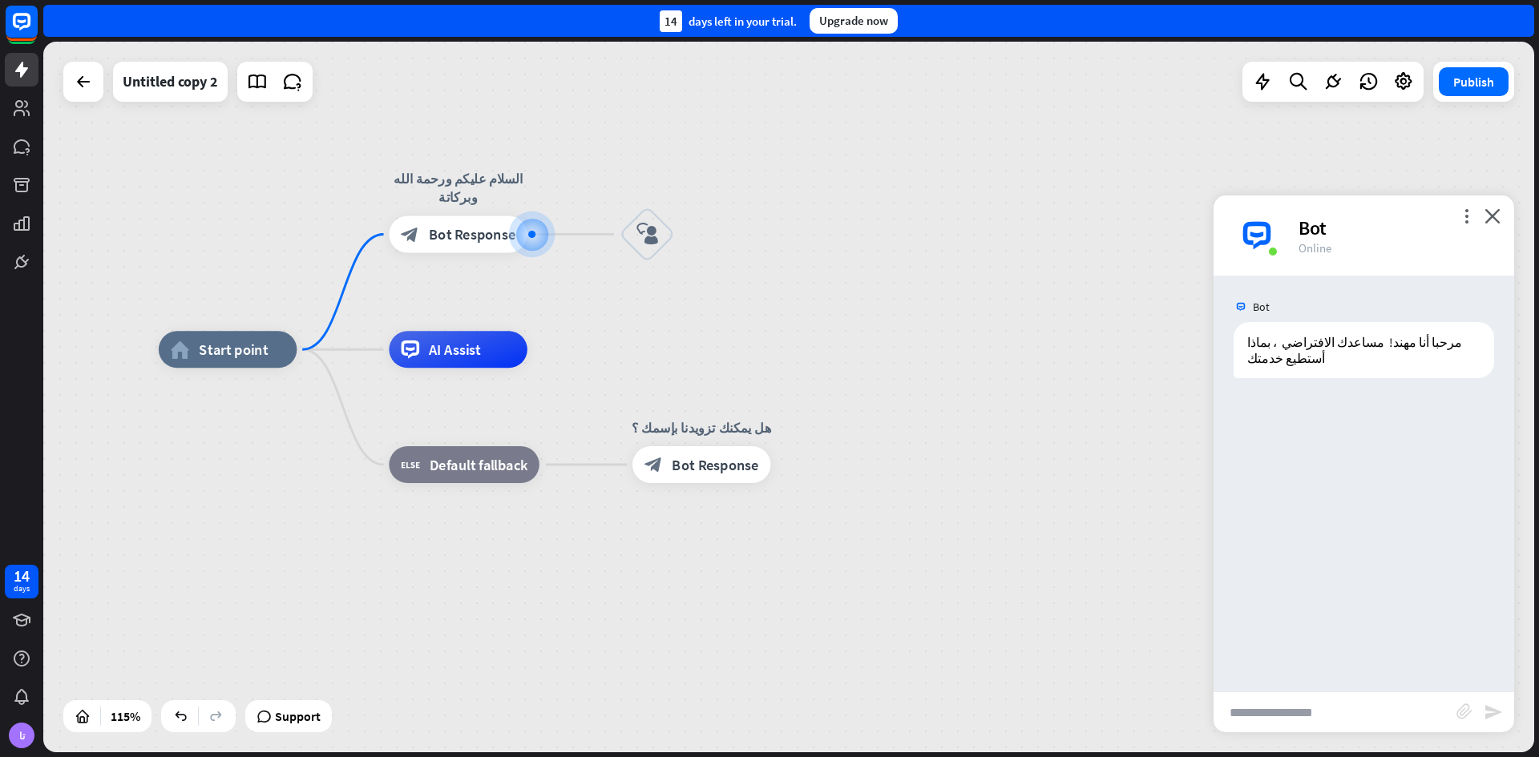
click at [1302, 697] on input "text" at bounding box center [1335, 713] width 243 height 40
type input "******"
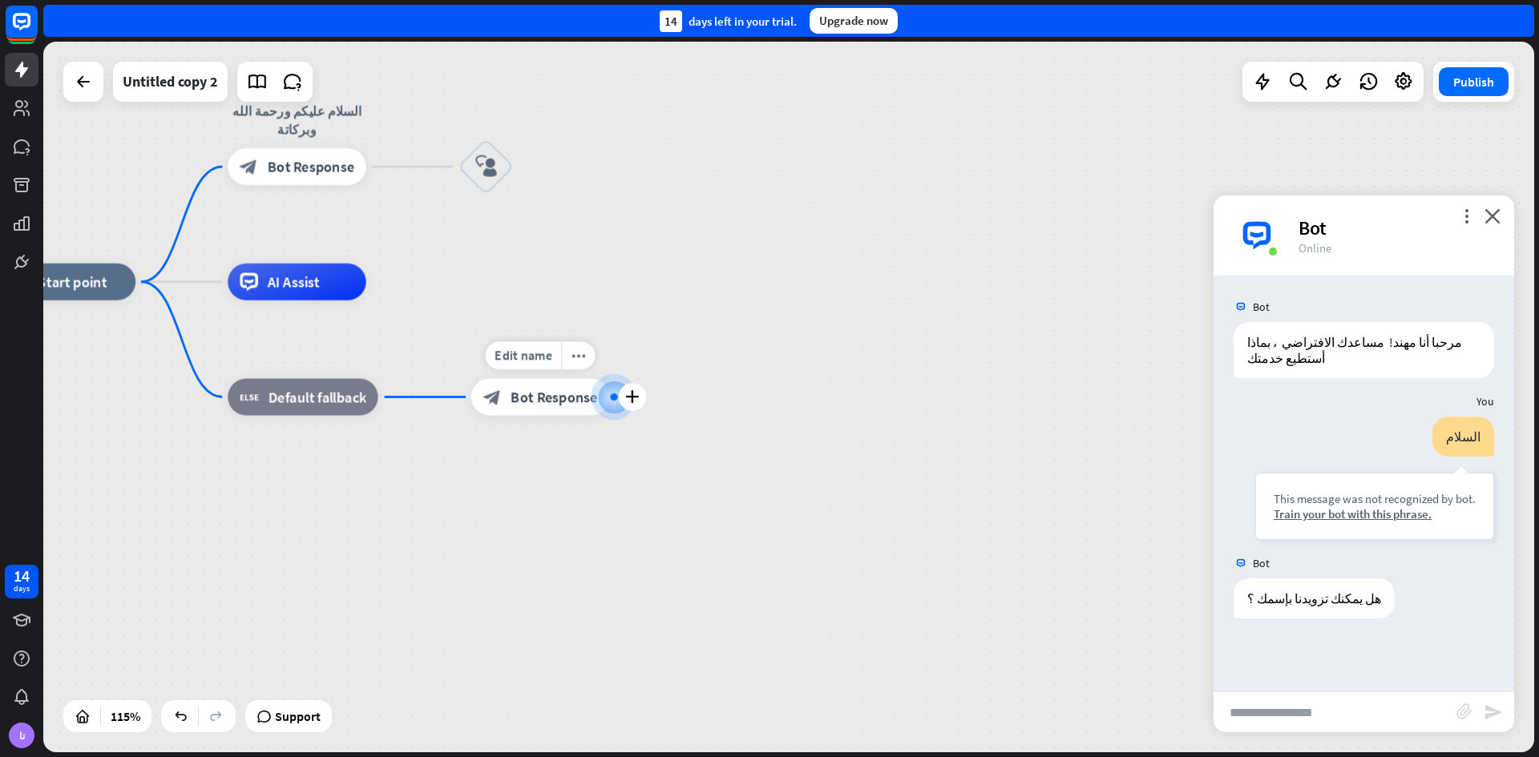
click at [538, 391] on span "Bot Response" at bounding box center [554, 397] width 87 height 18
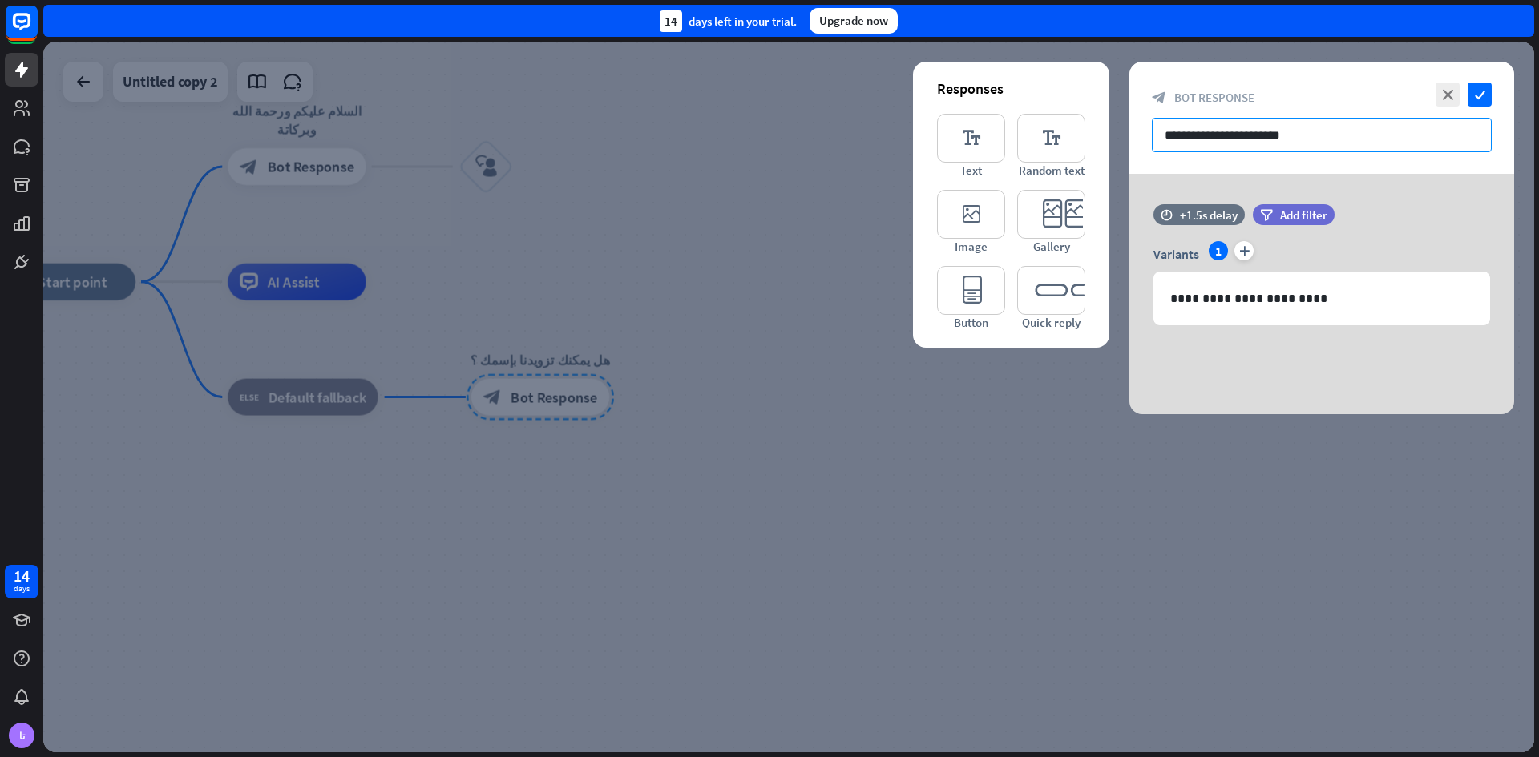
drag, startPoint x: 1327, startPoint y: 136, endPoint x: 1159, endPoint y: 124, distance: 168.0
click at [1159, 124] on input "**********" at bounding box center [1322, 135] width 340 height 34
click at [993, 142] on icon "editor_text" at bounding box center [971, 138] width 68 height 49
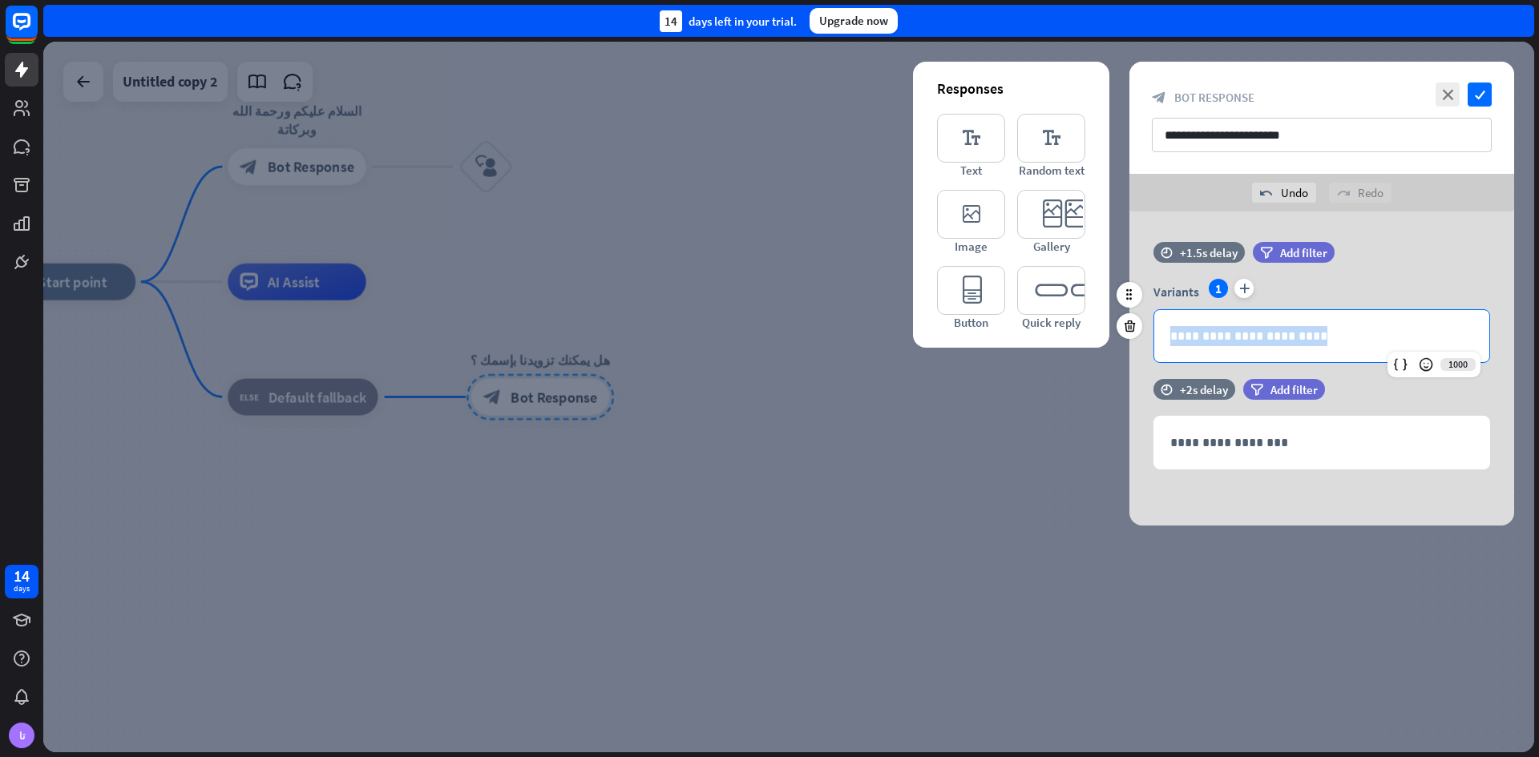
drag, startPoint x: 1284, startPoint y: 334, endPoint x: 1161, endPoint y: 321, distance: 123.3
click at [1161, 321] on div "**********" at bounding box center [1321, 336] width 335 height 52
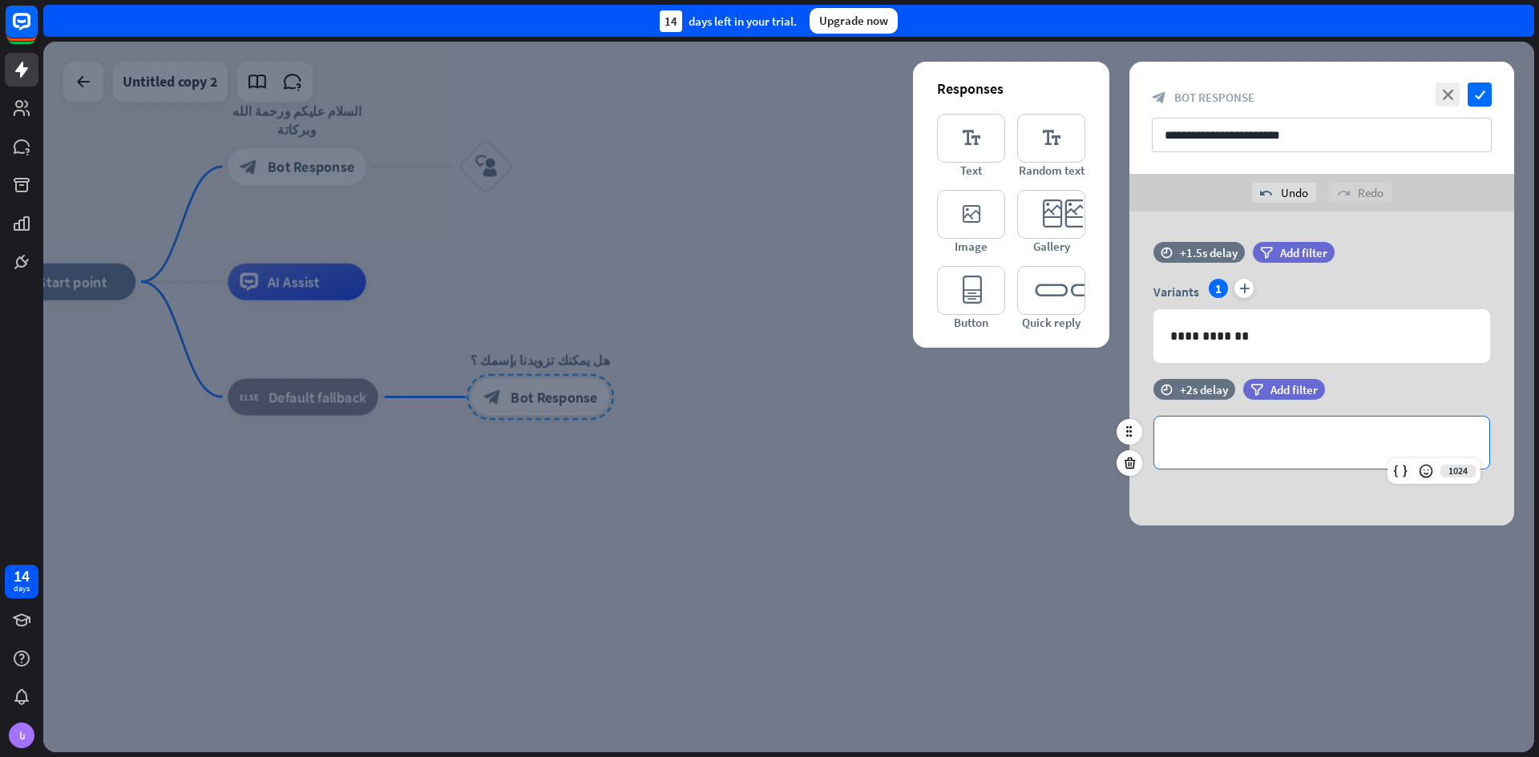
click at [1190, 433] on p "**********" at bounding box center [1321, 443] width 303 height 20
click at [1127, 439] on div at bounding box center [1130, 432] width 26 height 26
click at [975, 147] on icon "editor_text" at bounding box center [971, 138] width 68 height 49
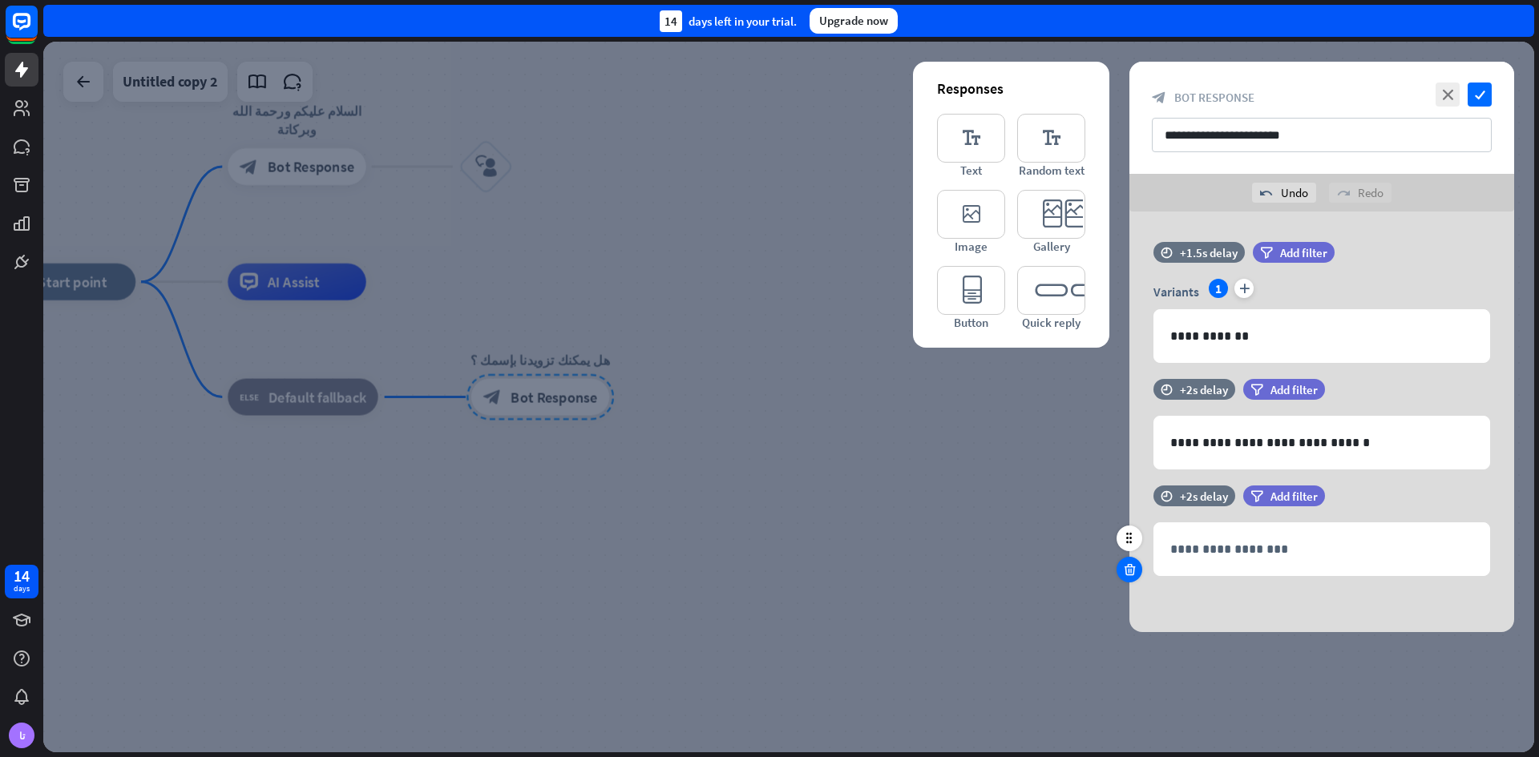
click at [1129, 567] on icon at bounding box center [1129, 570] width 15 height 14
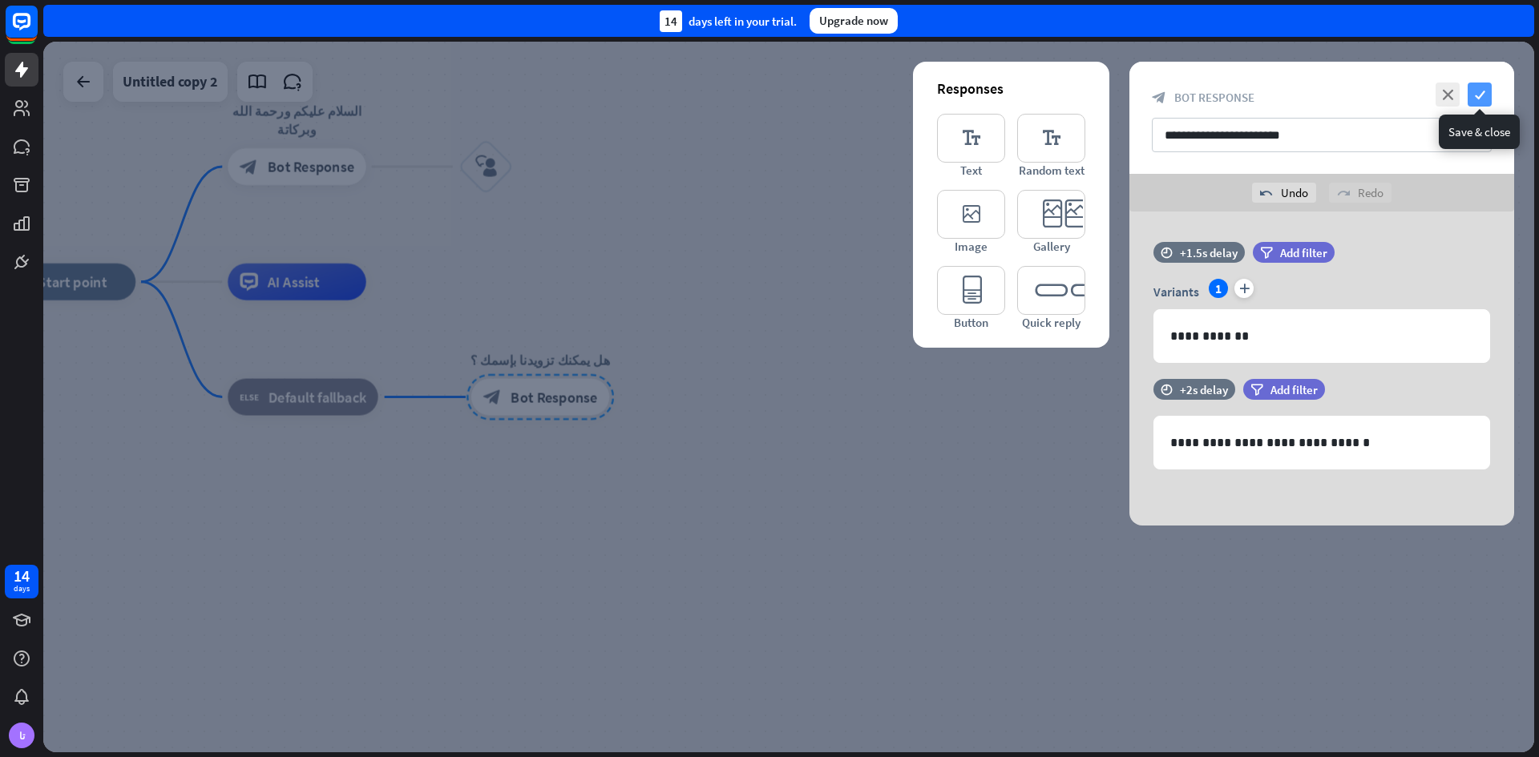
click at [1482, 83] on icon "check" at bounding box center [1480, 95] width 24 height 24
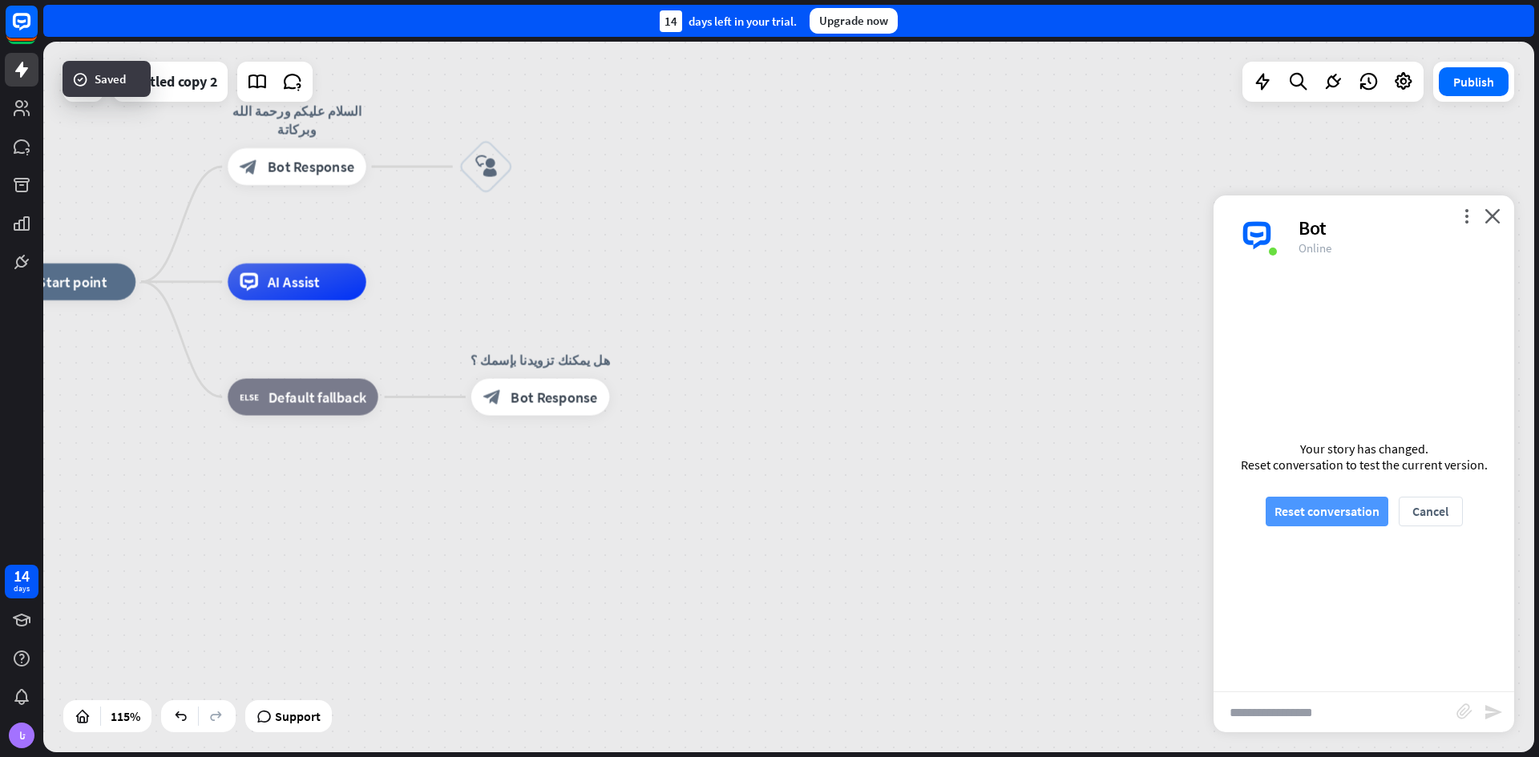
click at [1360, 523] on button "Reset conversation" at bounding box center [1327, 512] width 123 height 30
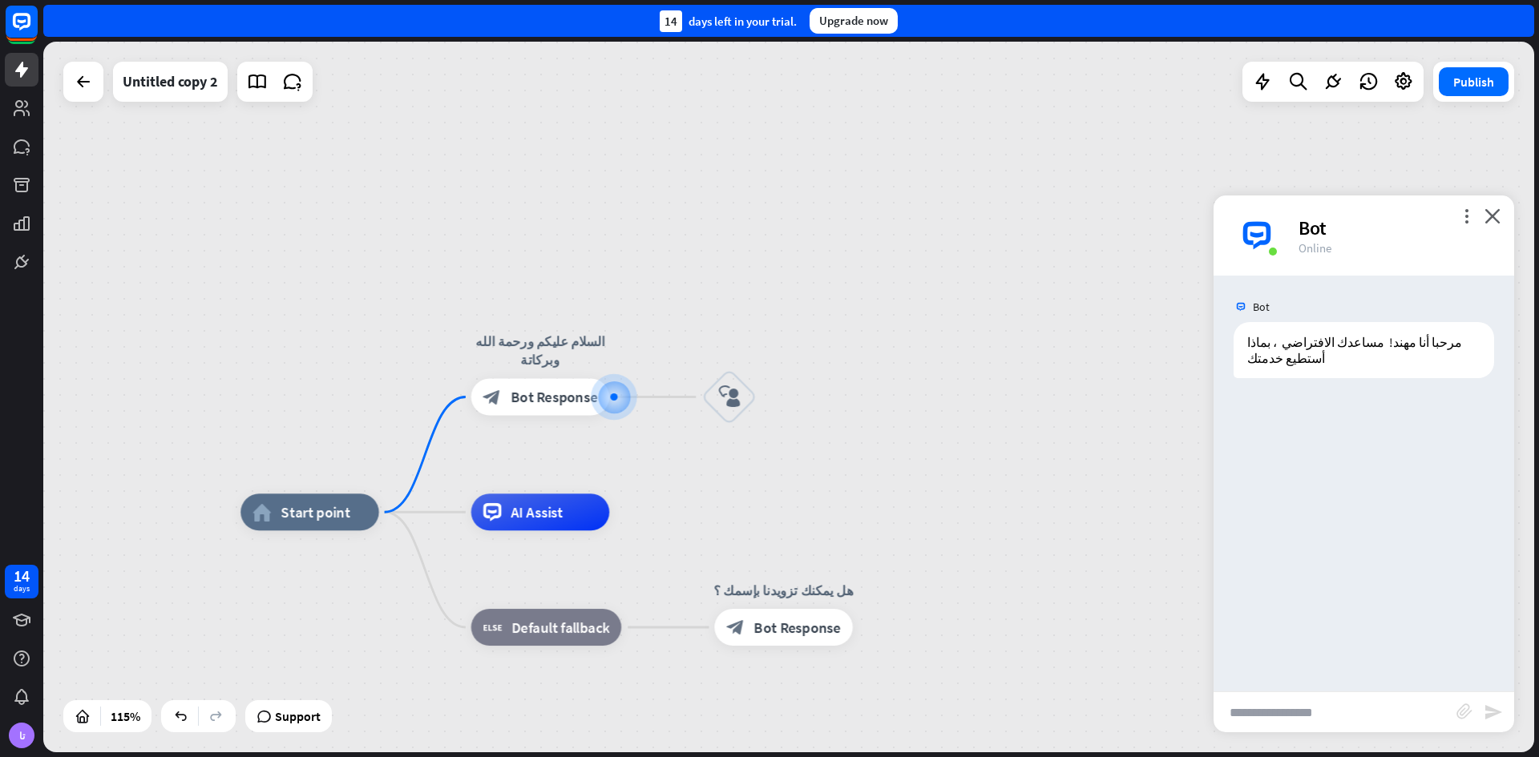
click at [1348, 717] on input "text" at bounding box center [1335, 713] width 243 height 40
type input "**********"
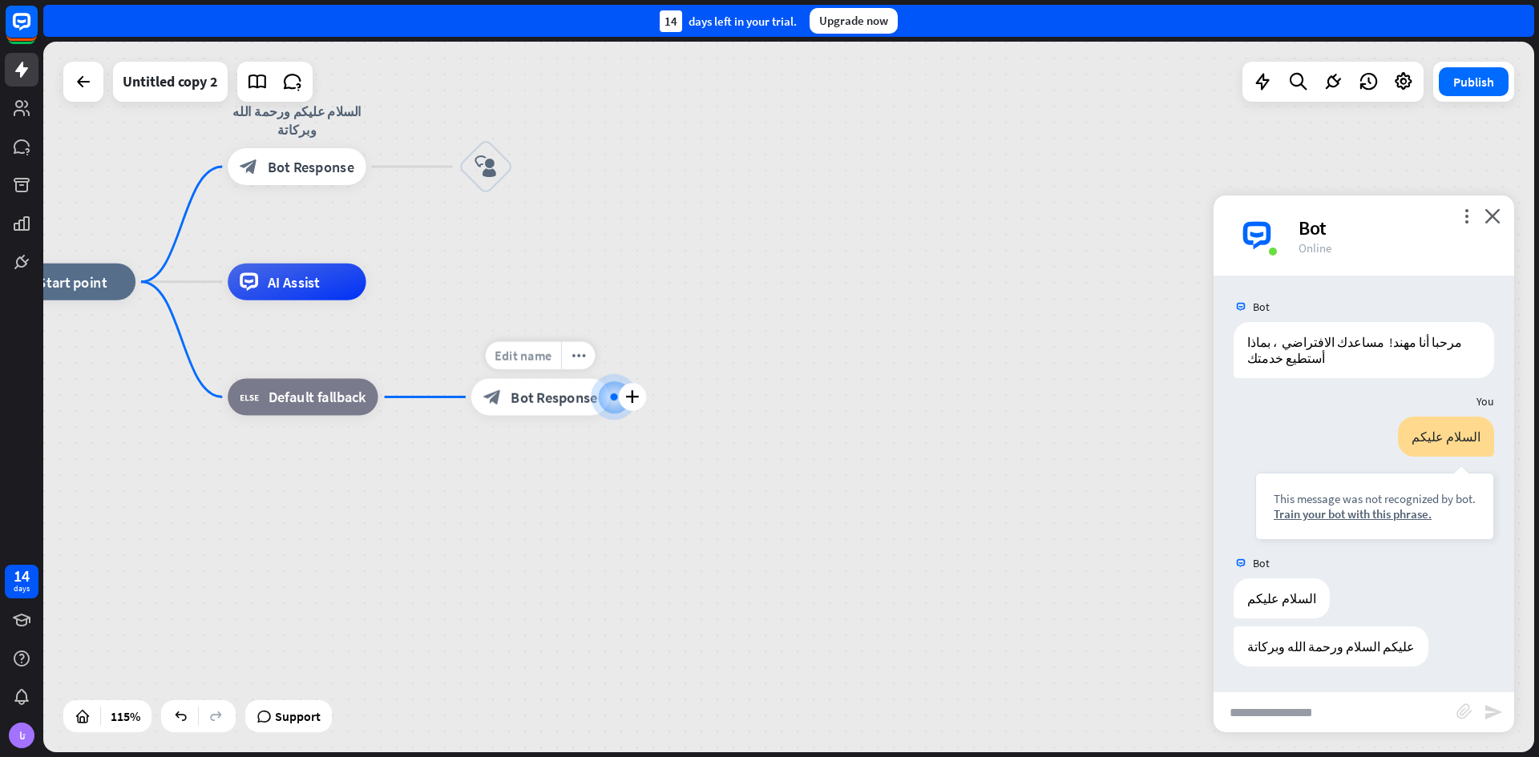
click at [546, 357] on span "Edit name" at bounding box center [523, 355] width 57 height 17
click at [589, 397] on span "Bot Response" at bounding box center [554, 397] width 87 height 18
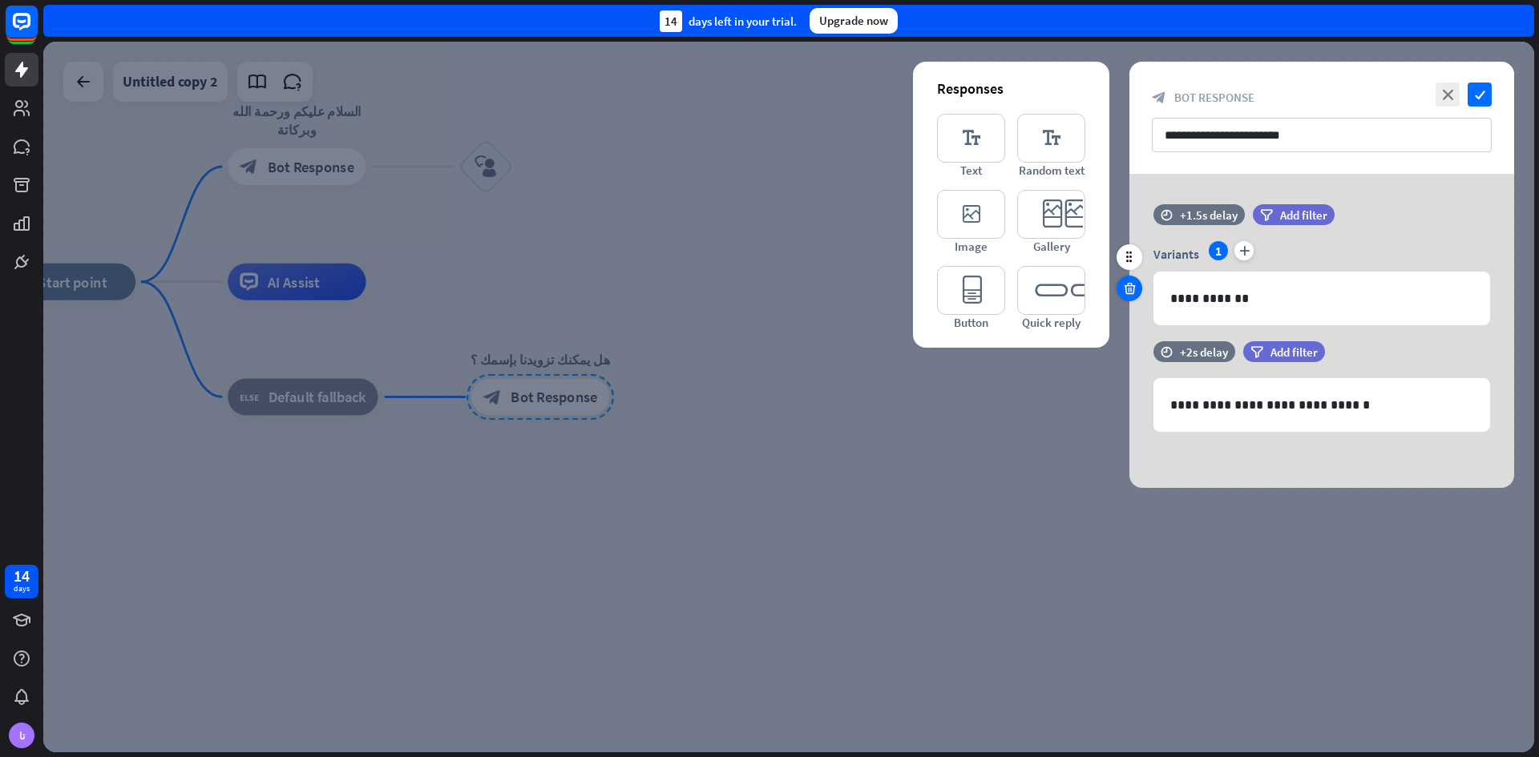
click at [1131, 290] on icon at bounding box center [1129, 288] width 15 height 14
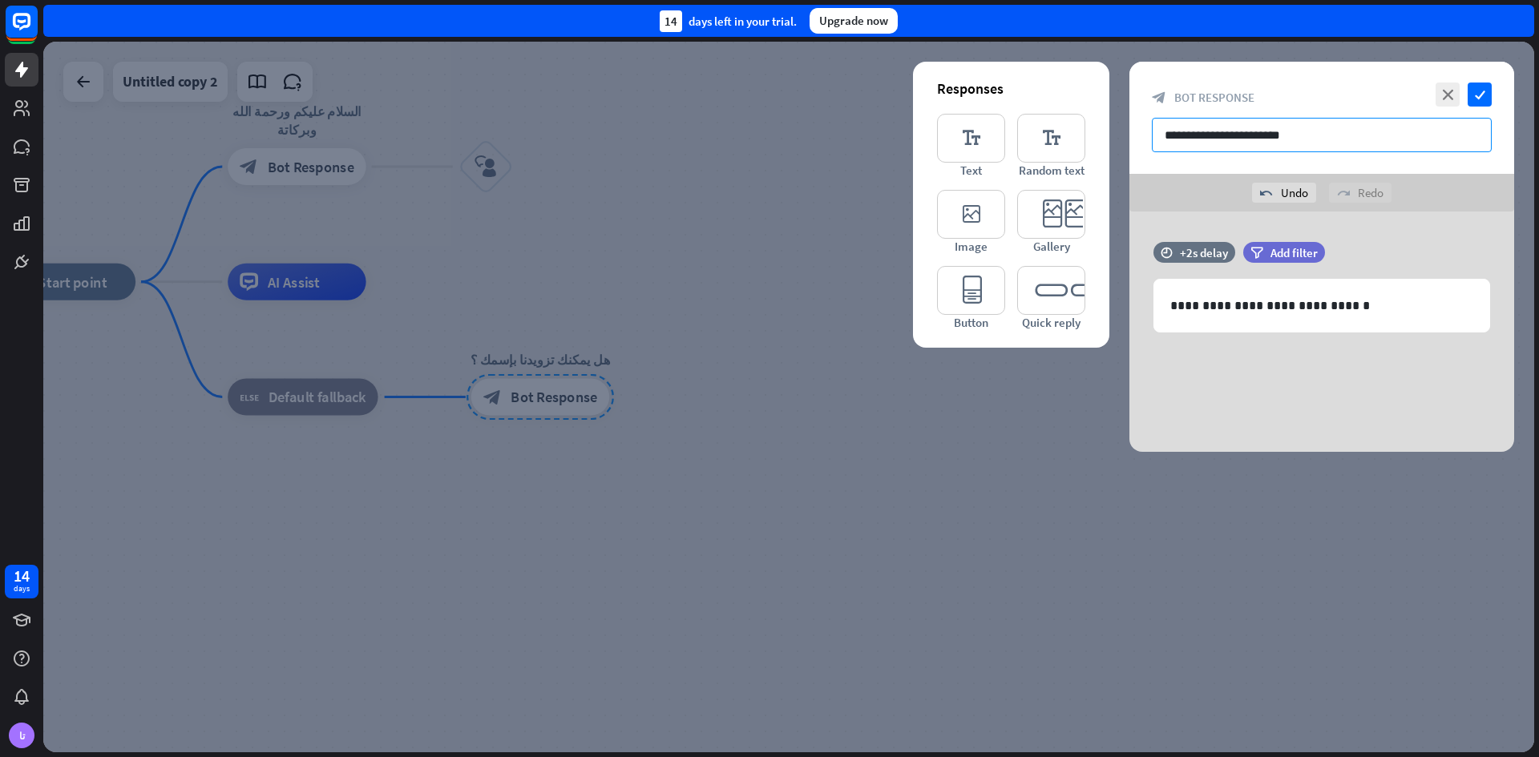
drag, startPoint x: 1270, startPoint y: 135, endPoint x: 1152, endPoint y: 122, distance: 119.3
click at [1152, 122] on input "**********" at bounding box center [1322, 135] width 340 height 34
type input "**********"
click at [1473, 88] on icon "check" at bounding box center [1480, 95] width 24 height 24
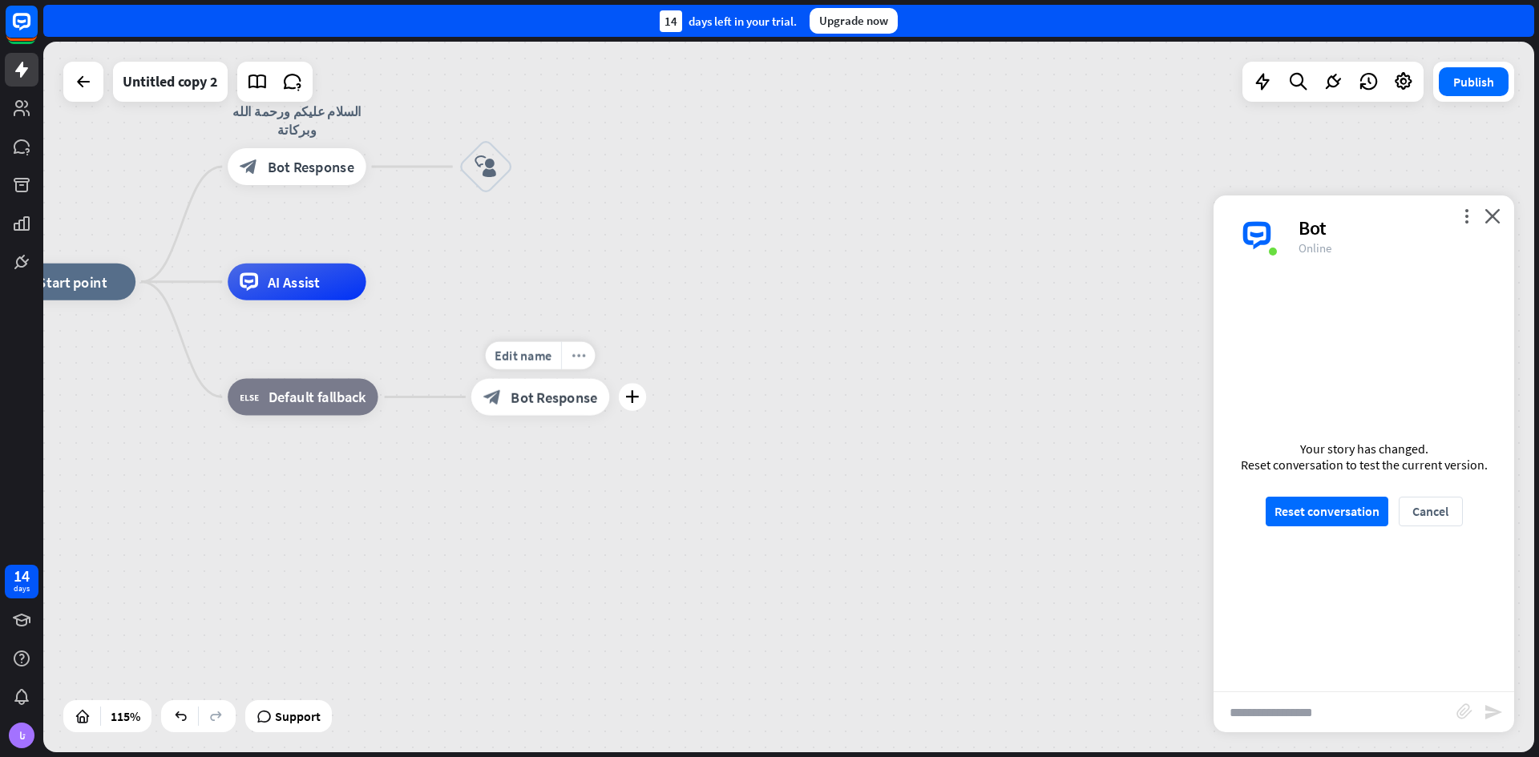
click at [578, 361] on icon "more_horiz" at bounding box center [579, 356] width 14 height 14
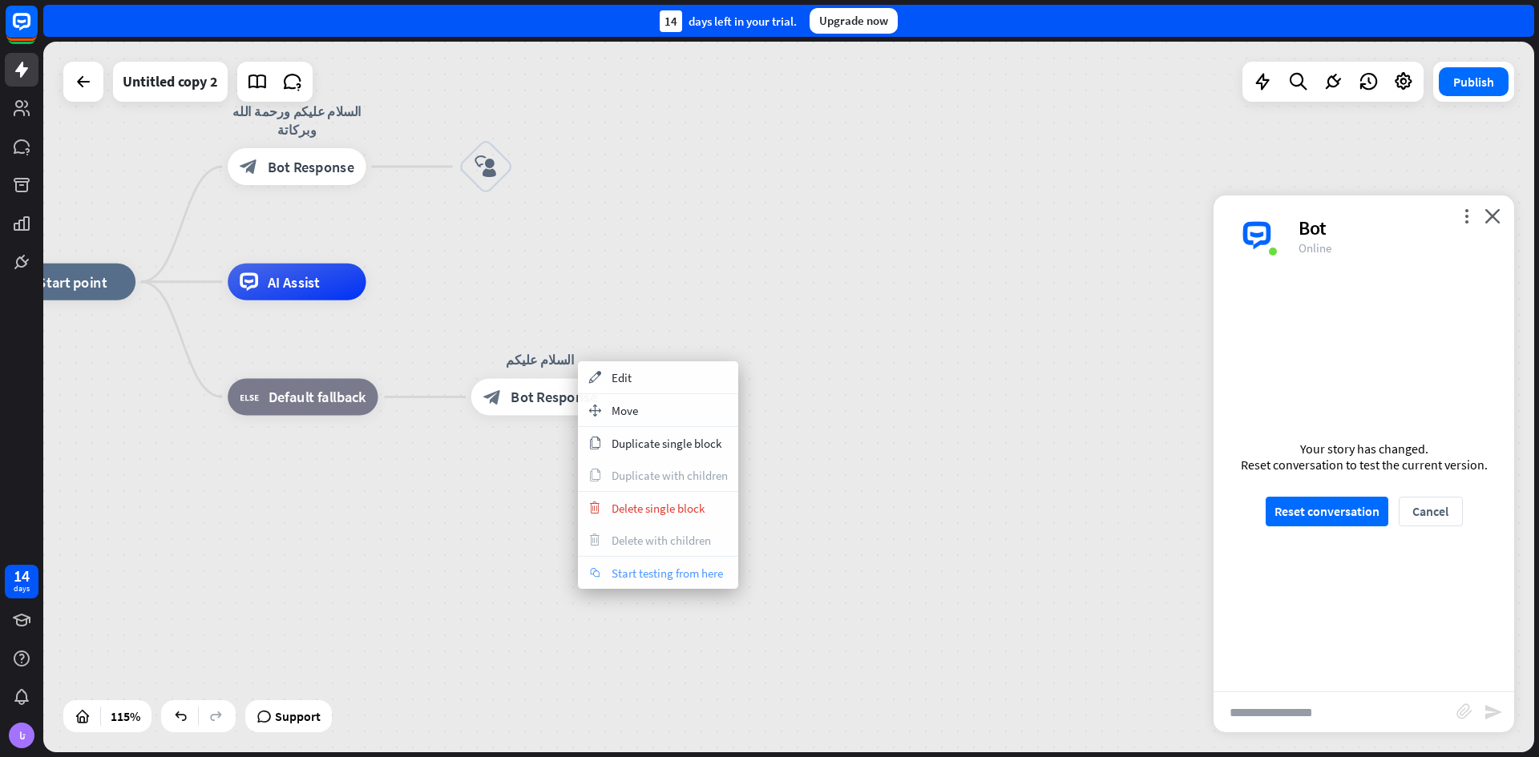
click at [660, 575] on span "Start testing from here" at bounding box center [667, 573] width 111 height 15
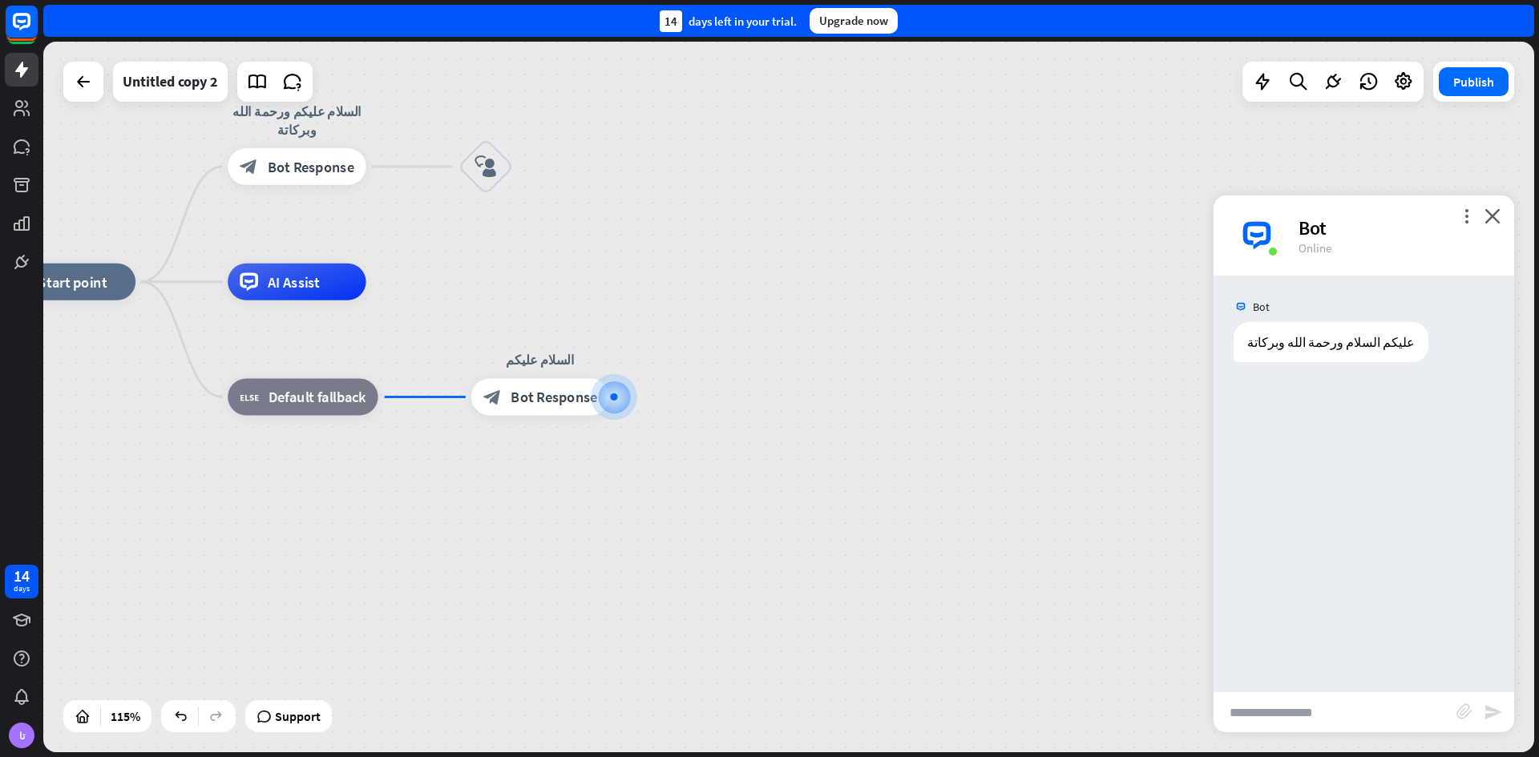
click at [1293, 708] on input "text" at bounding box center [1335, 713] width 243 height 40
type input "**"
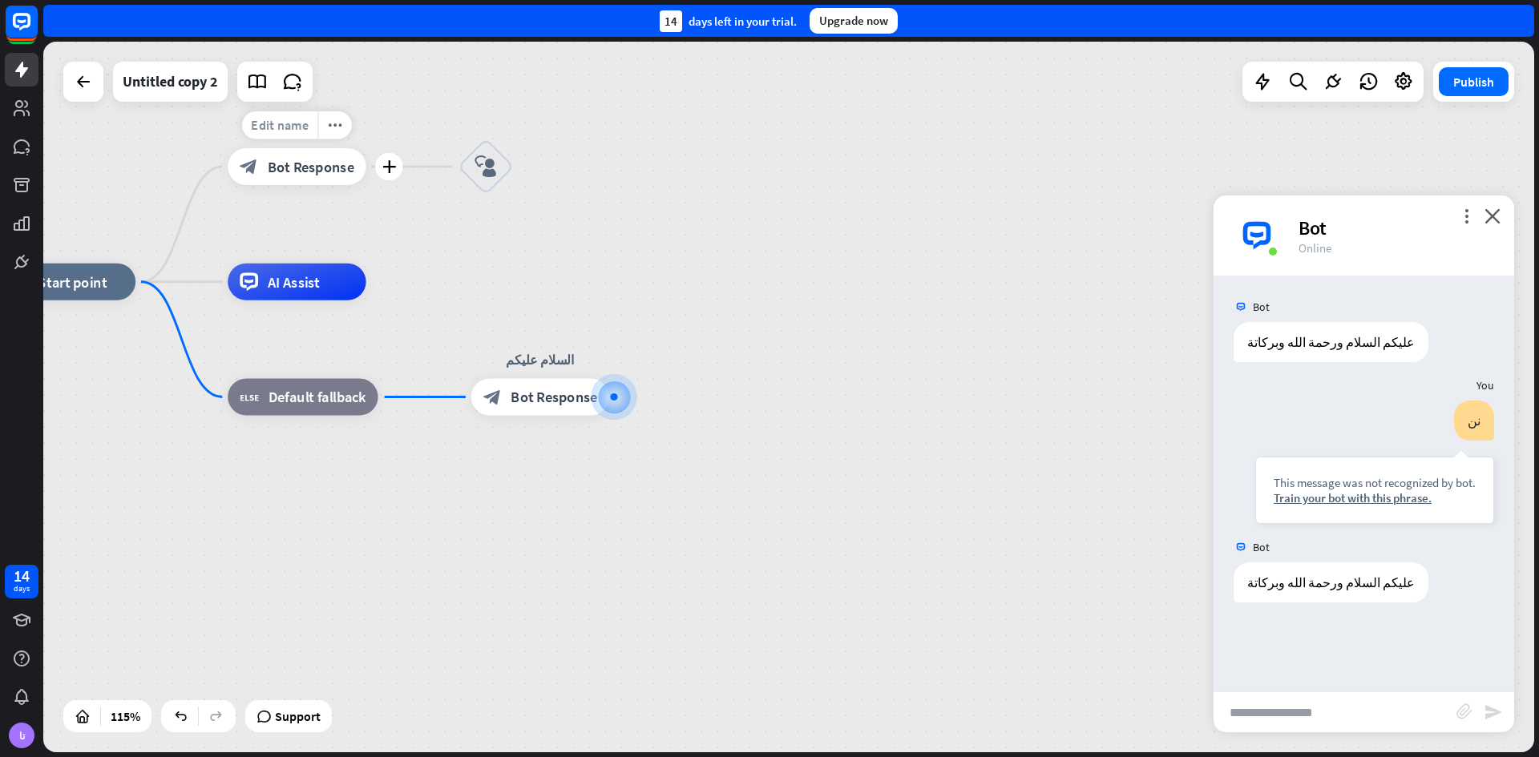
click at [293, 126] on span "Edit name" at bounding box center [279, 125] width 57 height 17
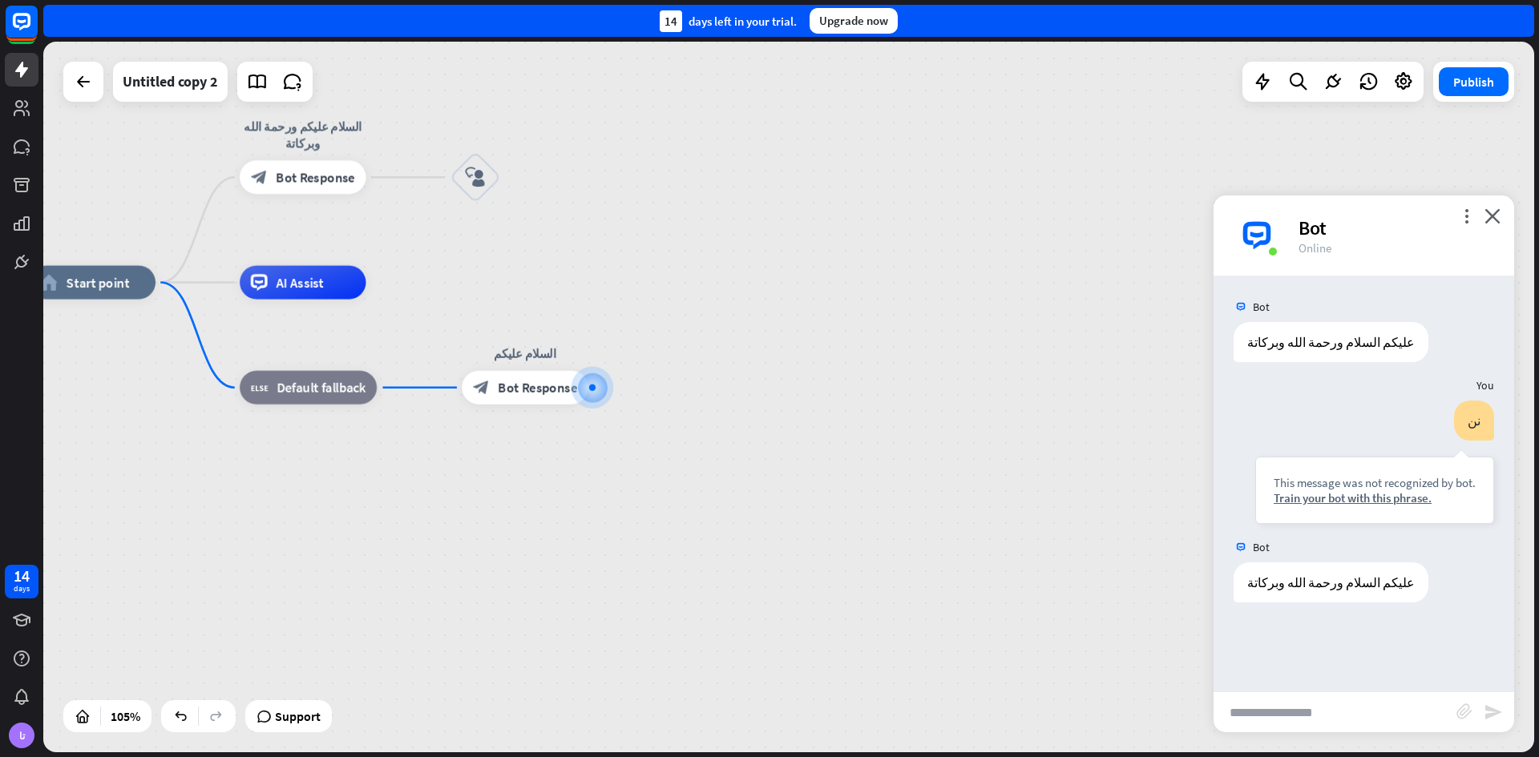
drag, startPoint x: 508, startPoint y: 391, endPoint x: 537, endPoint y: 255, distance: 139.3
click at [537, 255] on div "home_2 Start point السلام عليكم ورحمة الله وبركاتة block_bot_response Bot Respo…" at bounding box center [788, 397] width 1491 height 711
click at [522, 180] on icon "plus" at bounding box center [521, 178] width 13 height 12
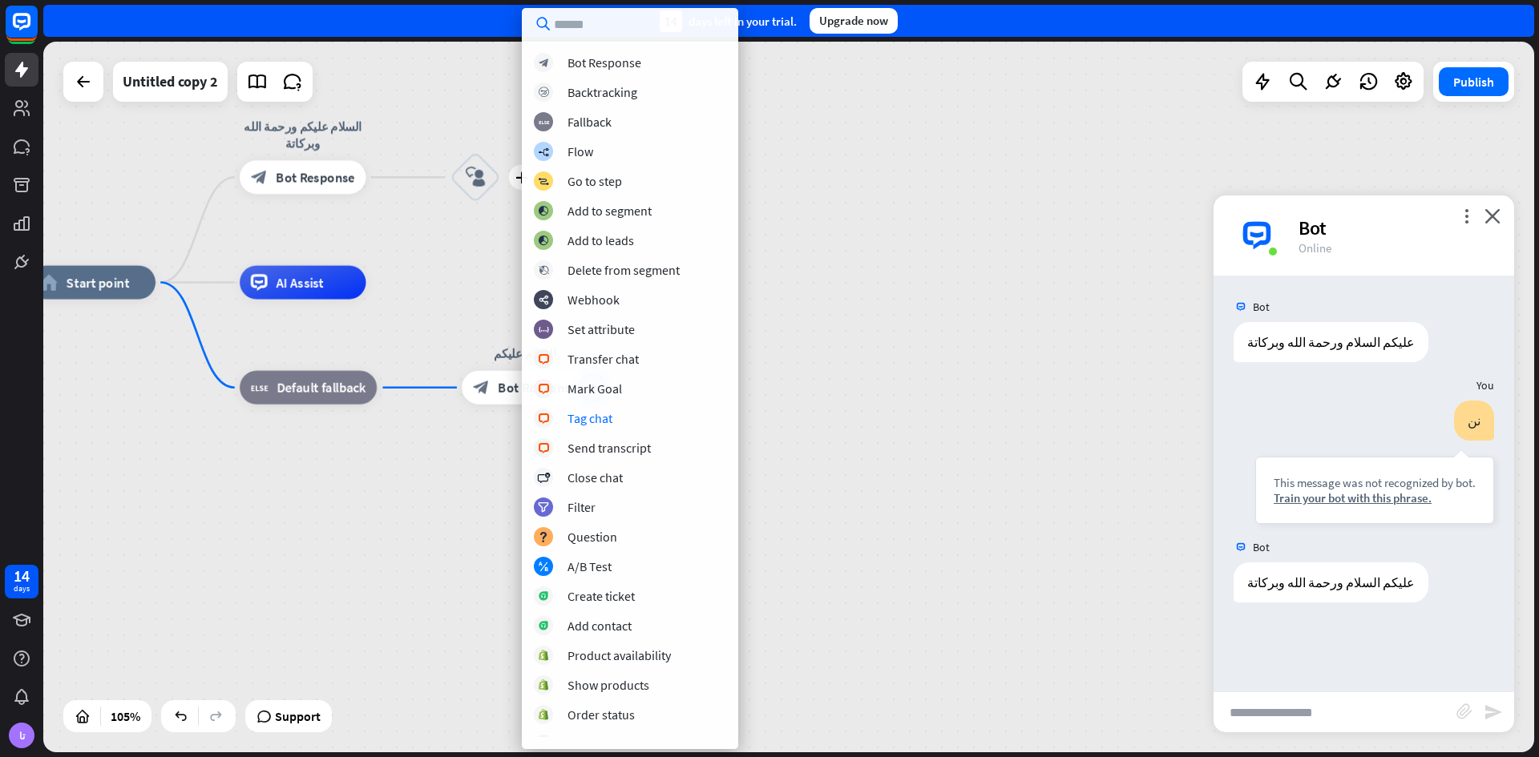
click at [846, 380] on div "home_2 Start point السلام عليكم ورحمة الله وبركاتة block_bot_response Bot Respo…" at bounding box center [812, 655] width 1565 height 746
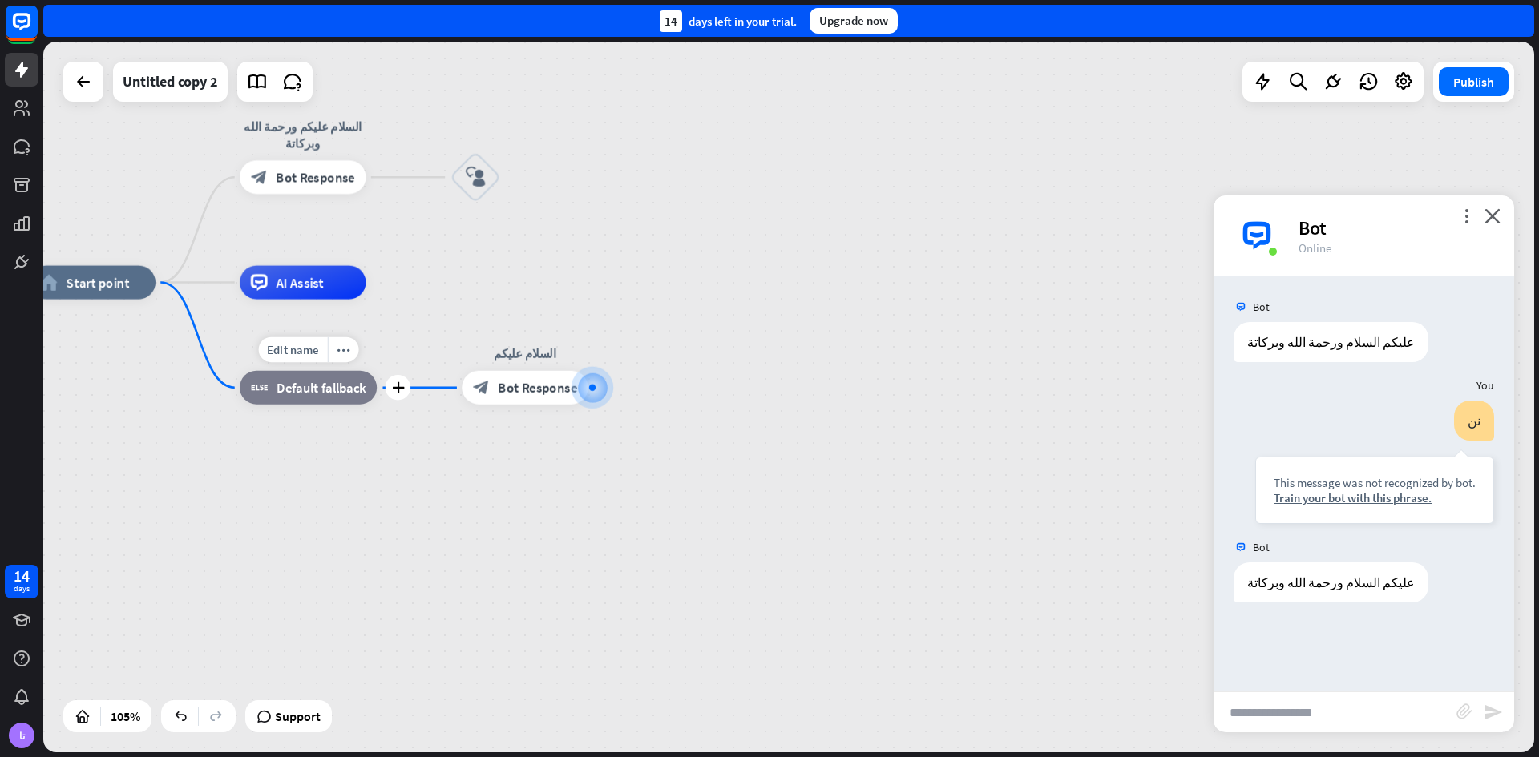
click at [338, 388] on span "Default fallback" at bounding box center [321, 387] width 89 height 17
click at [770, 383] on div "home_2 Start point السلام عليكم ورحمة الله وبركاتة block_bot_response Bot Respo…" at bounding box center [812, 655] width 1565 height 746
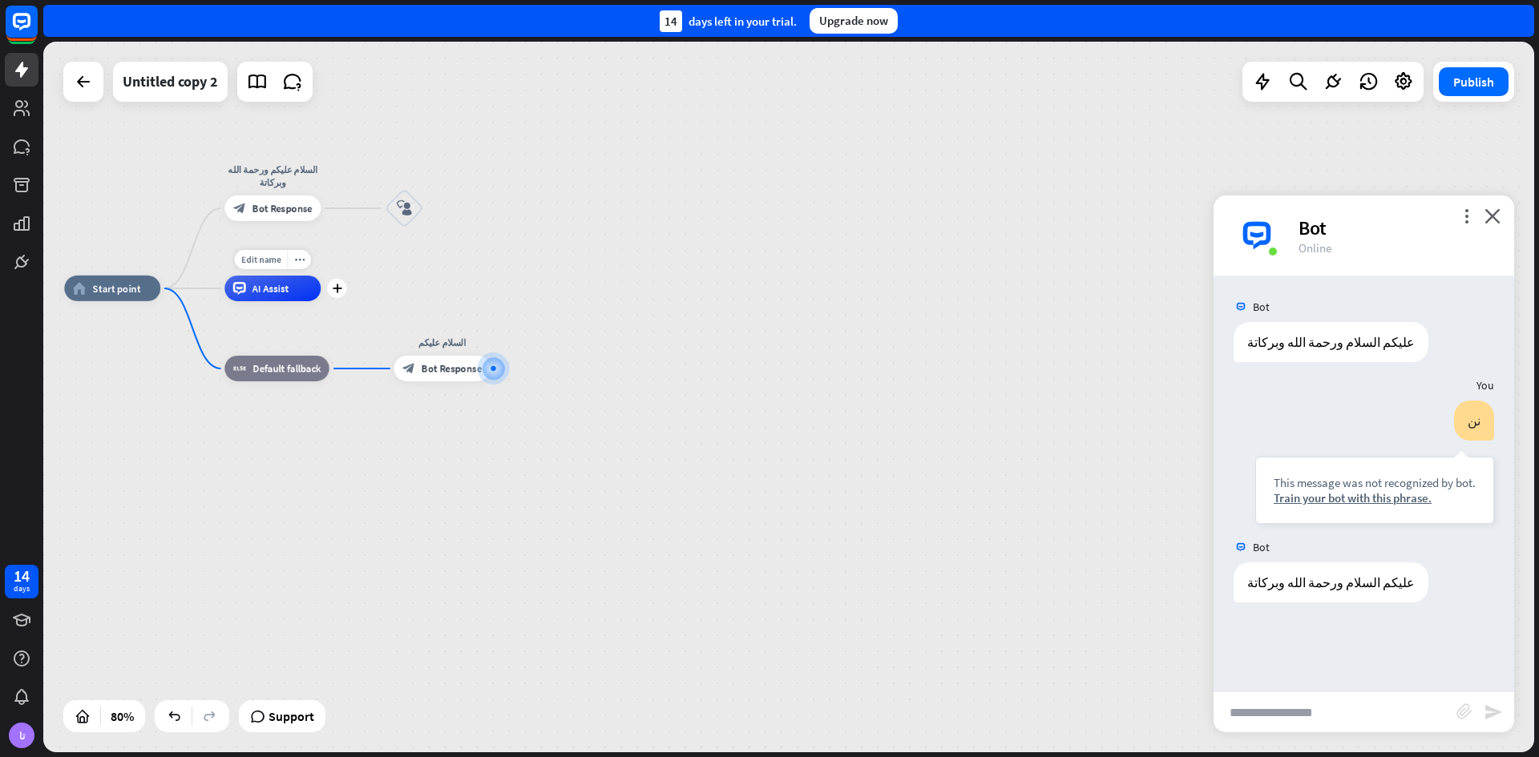
click at [288, 292] on span "AI Assist" at bounding box center [270, 288] width 37 height 13
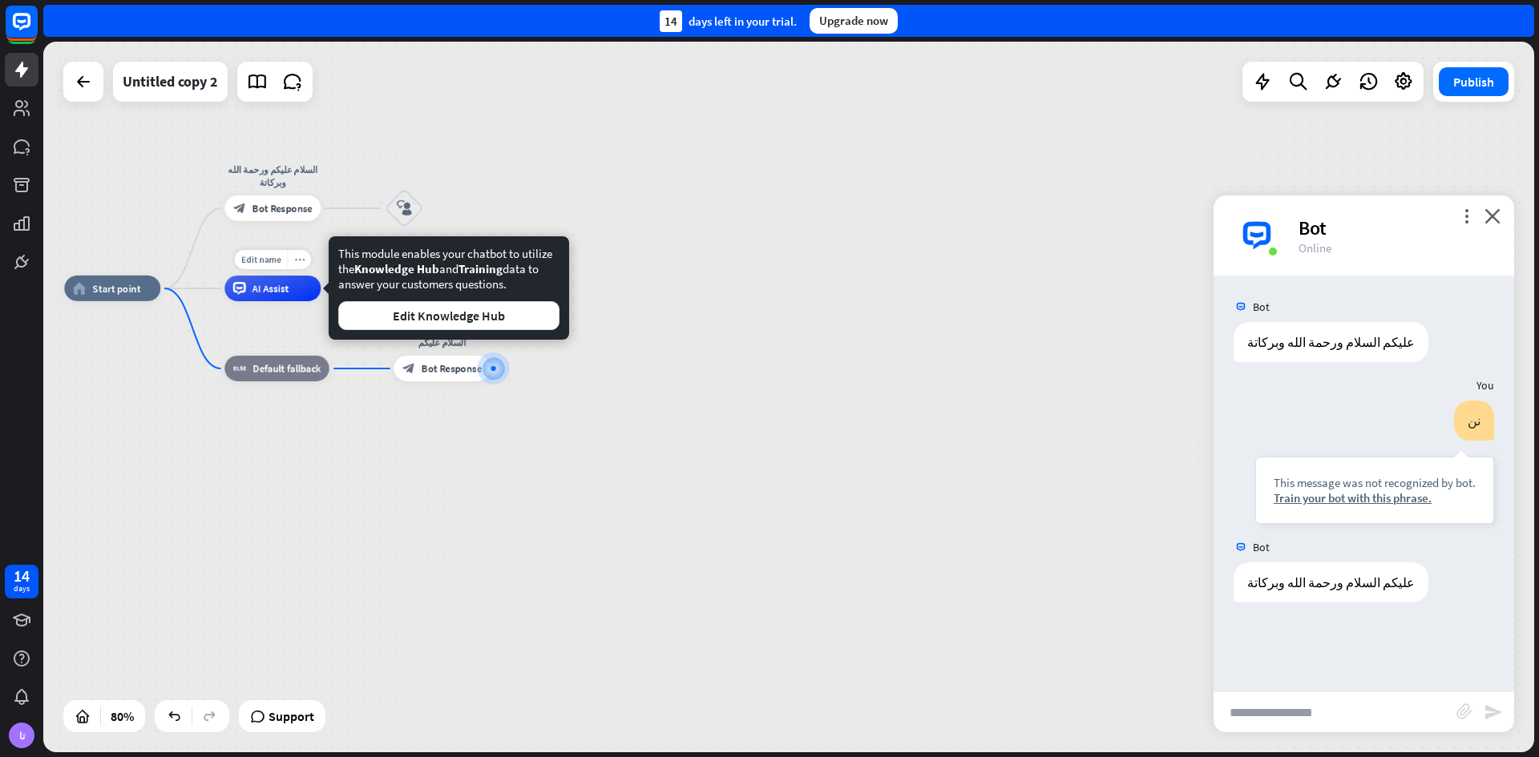
click at [298, 263] on icon "more_horiz" at bounding box center [299, 260] width 10 height 10
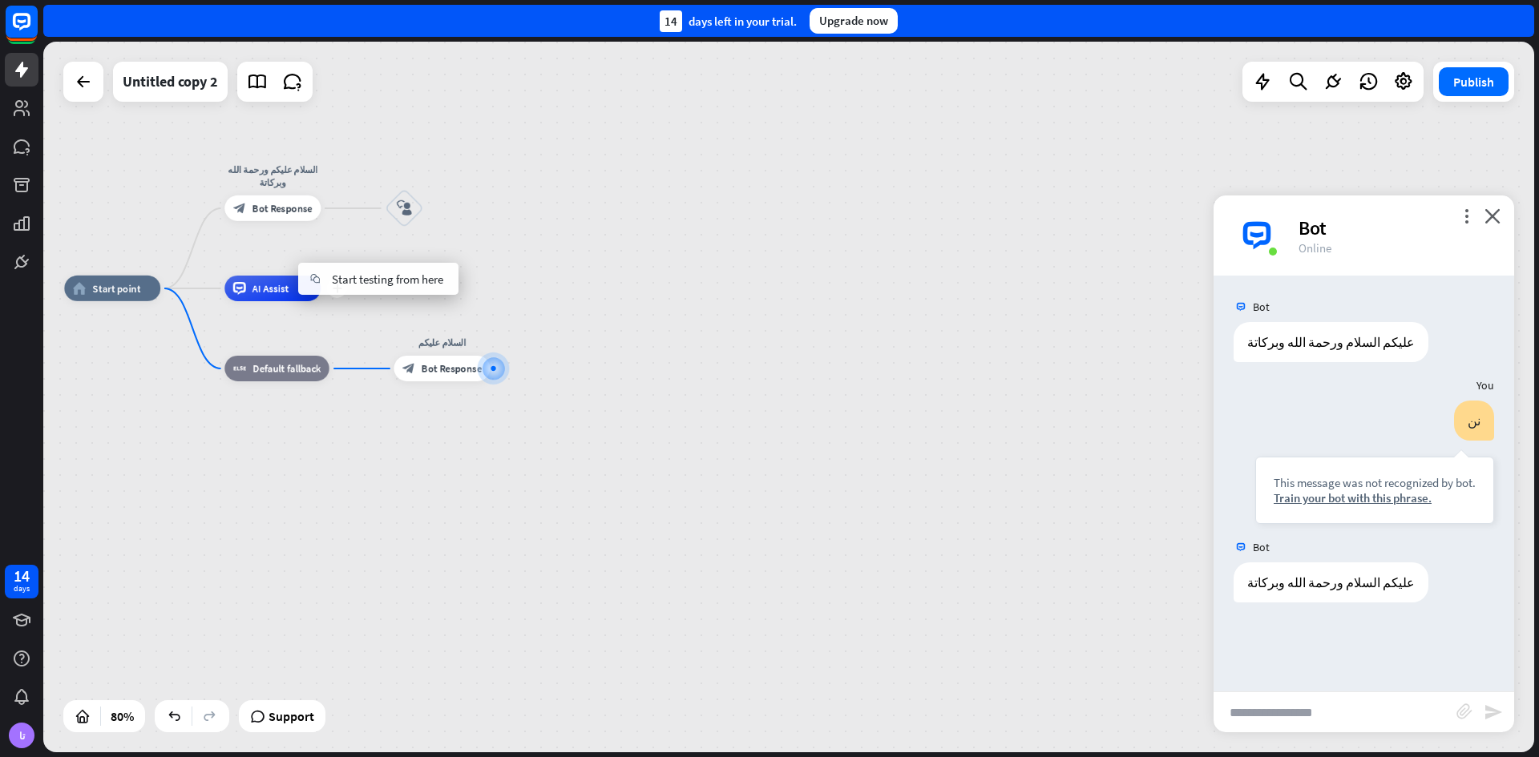
click at [277, 276] on div "plus AI Assist" at bounding box center [272, 289] width 96 height 26
click at [265, 261] on span "Edit name" at bounding box center [261, 259] width 40 height 11
click at [284, 296] on div "AI Assist" at bounding box center [272, 289] width 96 height 26
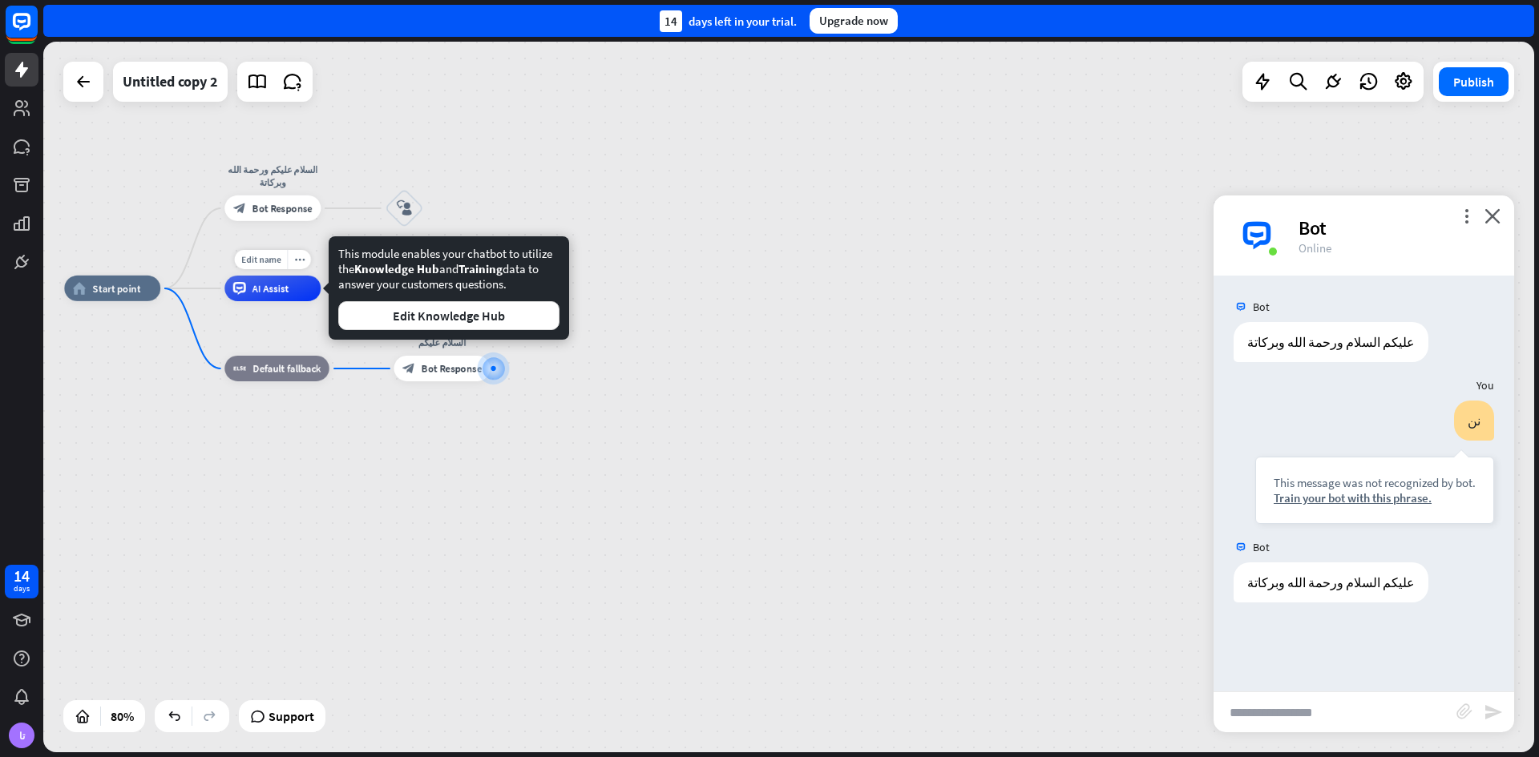
click at [277, 295] on div "AI Assist" at bounding box center [272, 289] width 96 height 26
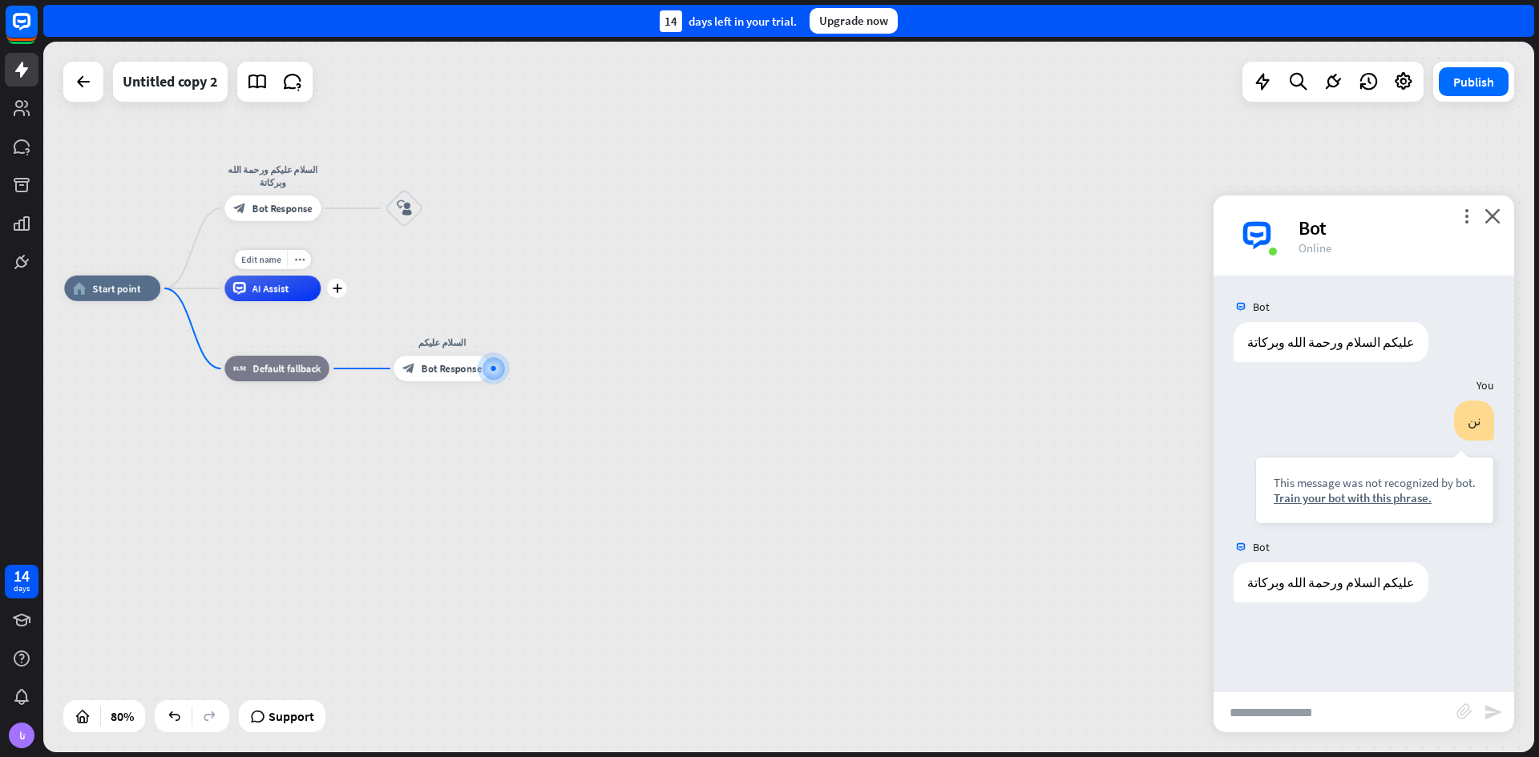
click at [286, 293] on span "AI Assist" at bounding box center [270, 288] width 37 height 13
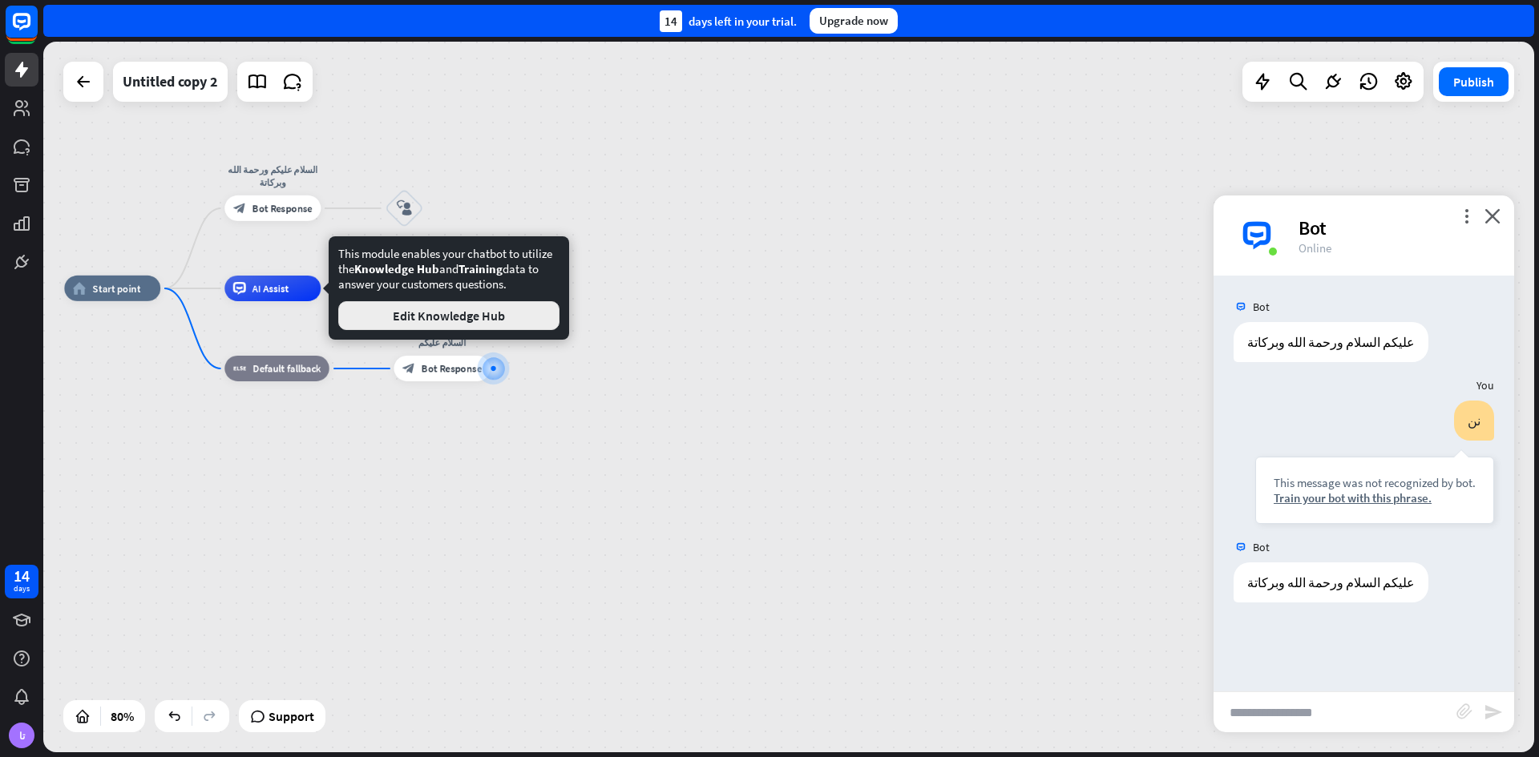
click at [393, 312] on button "Edit Knowledge Hub" at bounding box center [448, 315] width 221 height 29
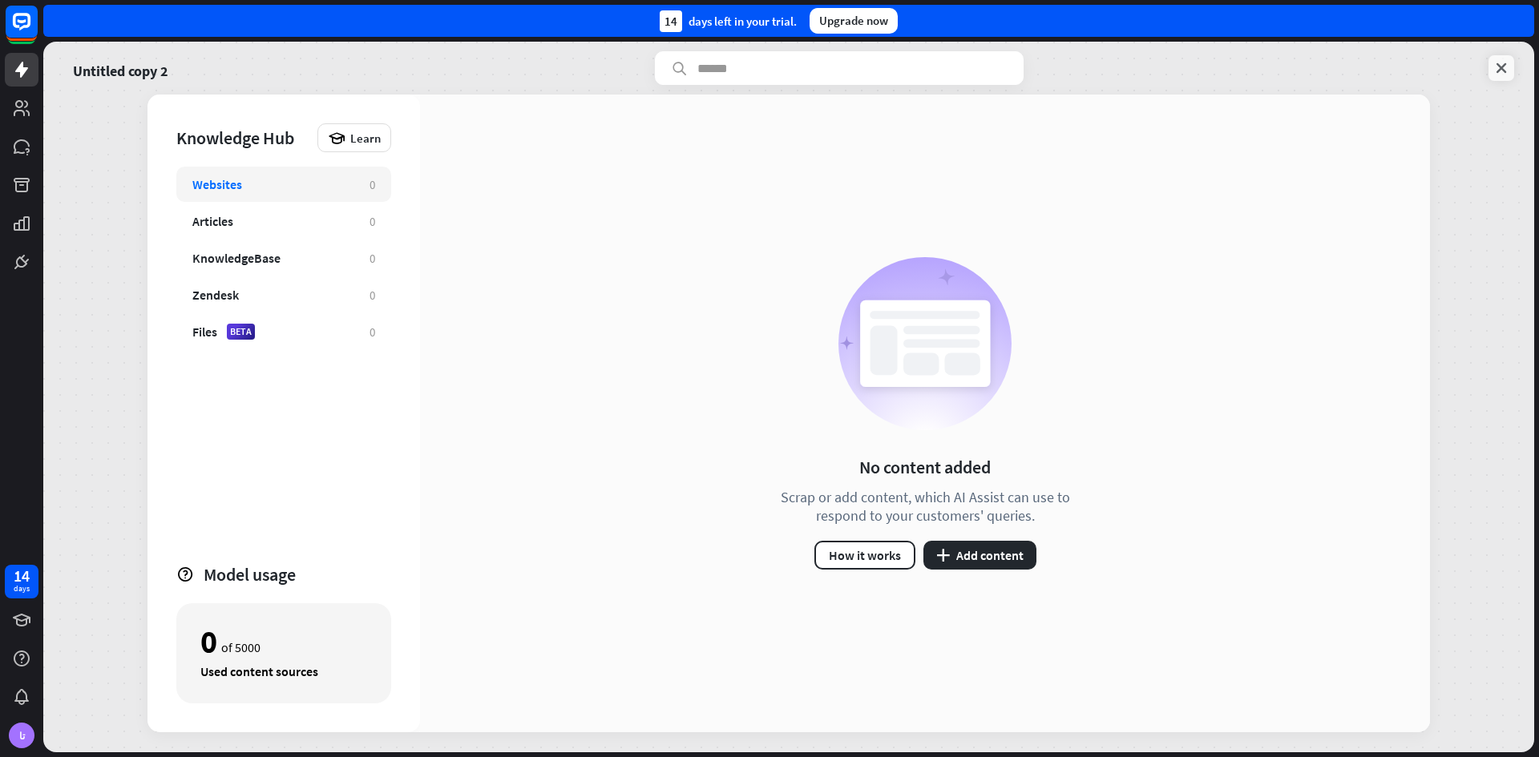
click at [1500, 64] on icon at bounding box center [1501, 68] width 16 height 16
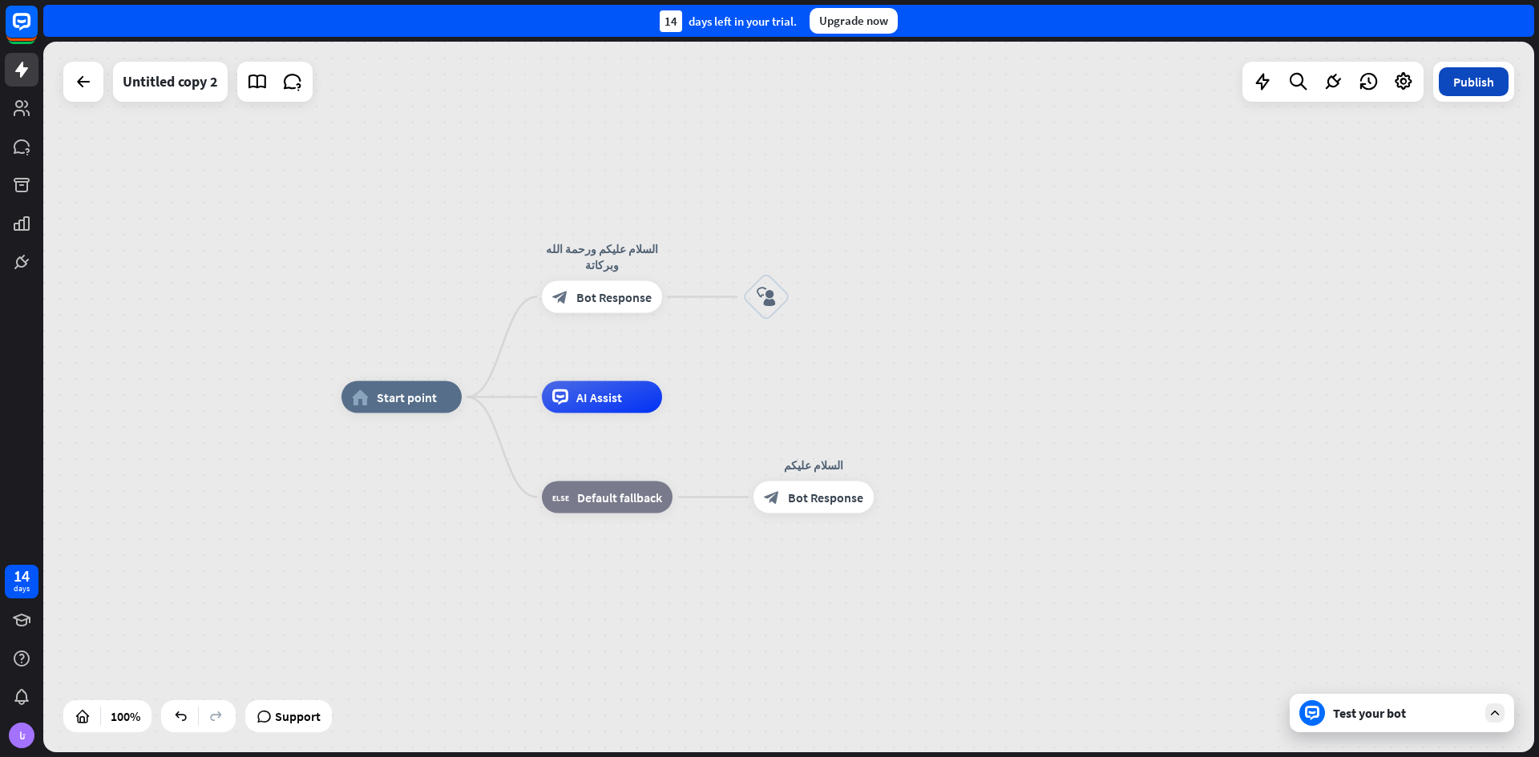
click at [1475, 83] on button "Publish" at bounding box center [1474, 81] width 70 height 29
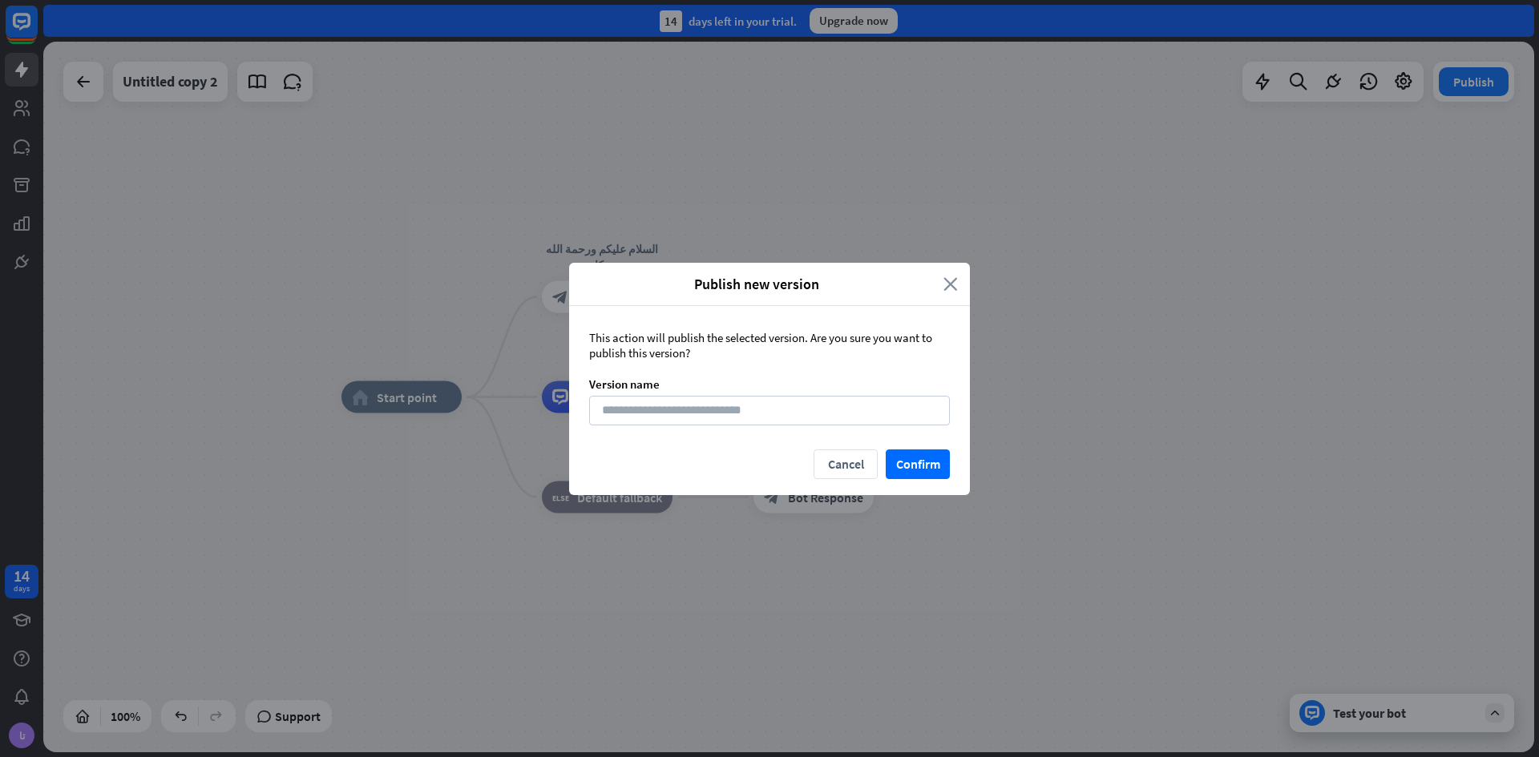
click at [956, 289] on icon "close" at bounding box center [950, 284] width 14 height 18
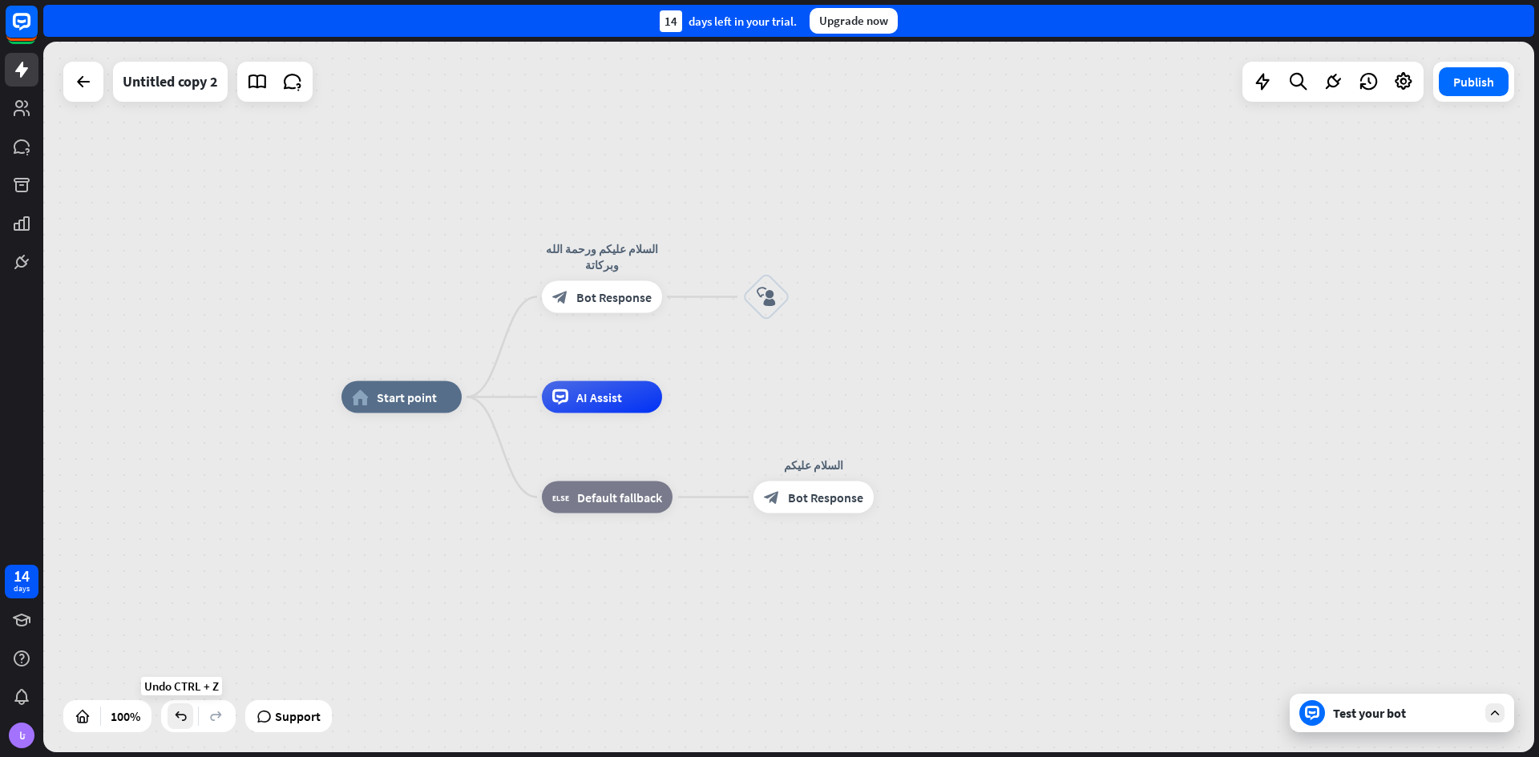
click at [188, 716] on icon at bounding box center [180, 717] width 16 height 16
click at [189, 716] on div at bounding box center [788, 397] width 1491 height 711
click at [188, 716] on icon at bounding box center [180, 717] width 16 height 16
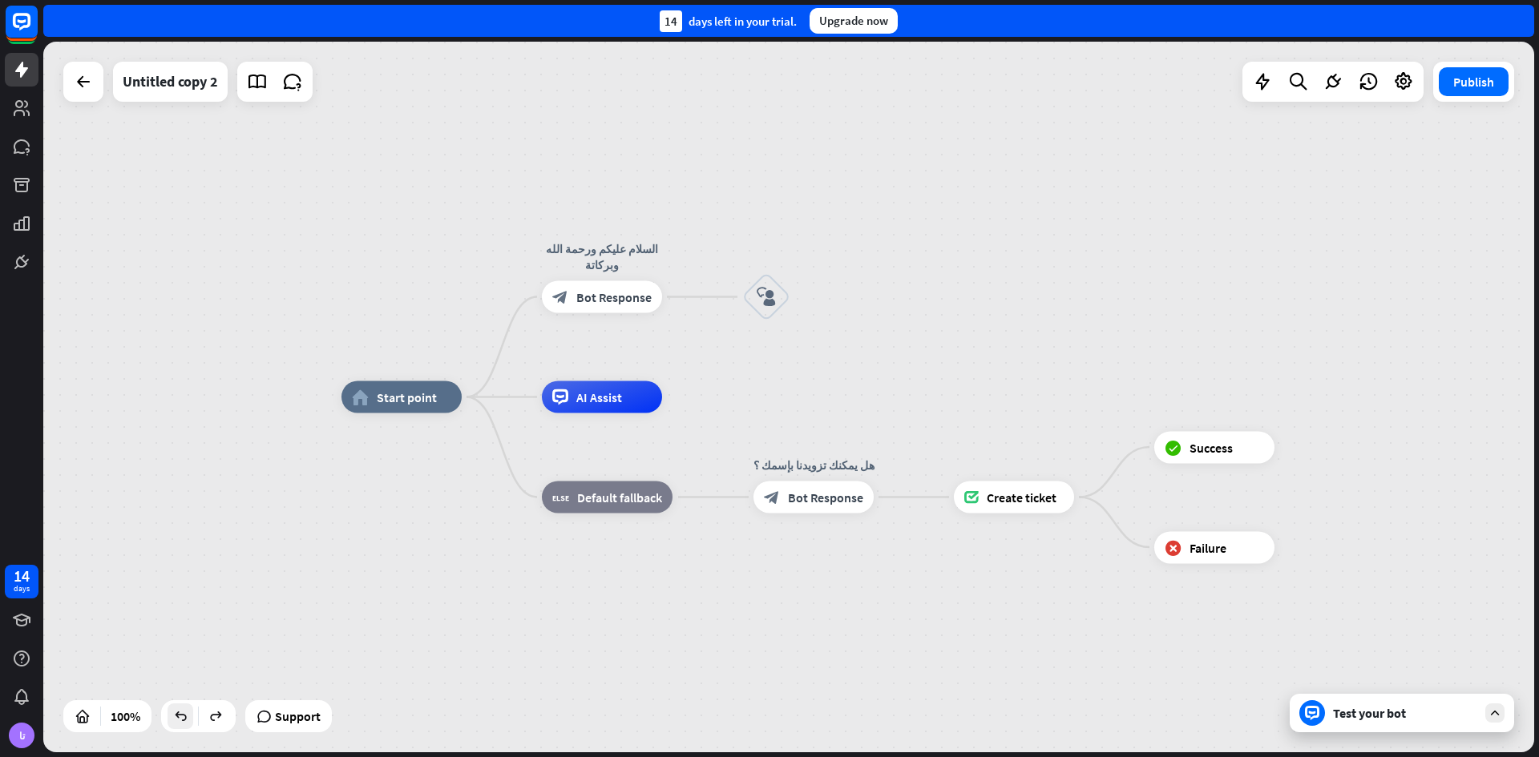
click at [189, 716] on div at bounding box center [788, 397] width 1491 height 711
click at [207, 716] on div at bounding box center [217, 717] width 26 height 26
click at [212, 715] on icon at bounding box center [216, 717] width 16 height 16
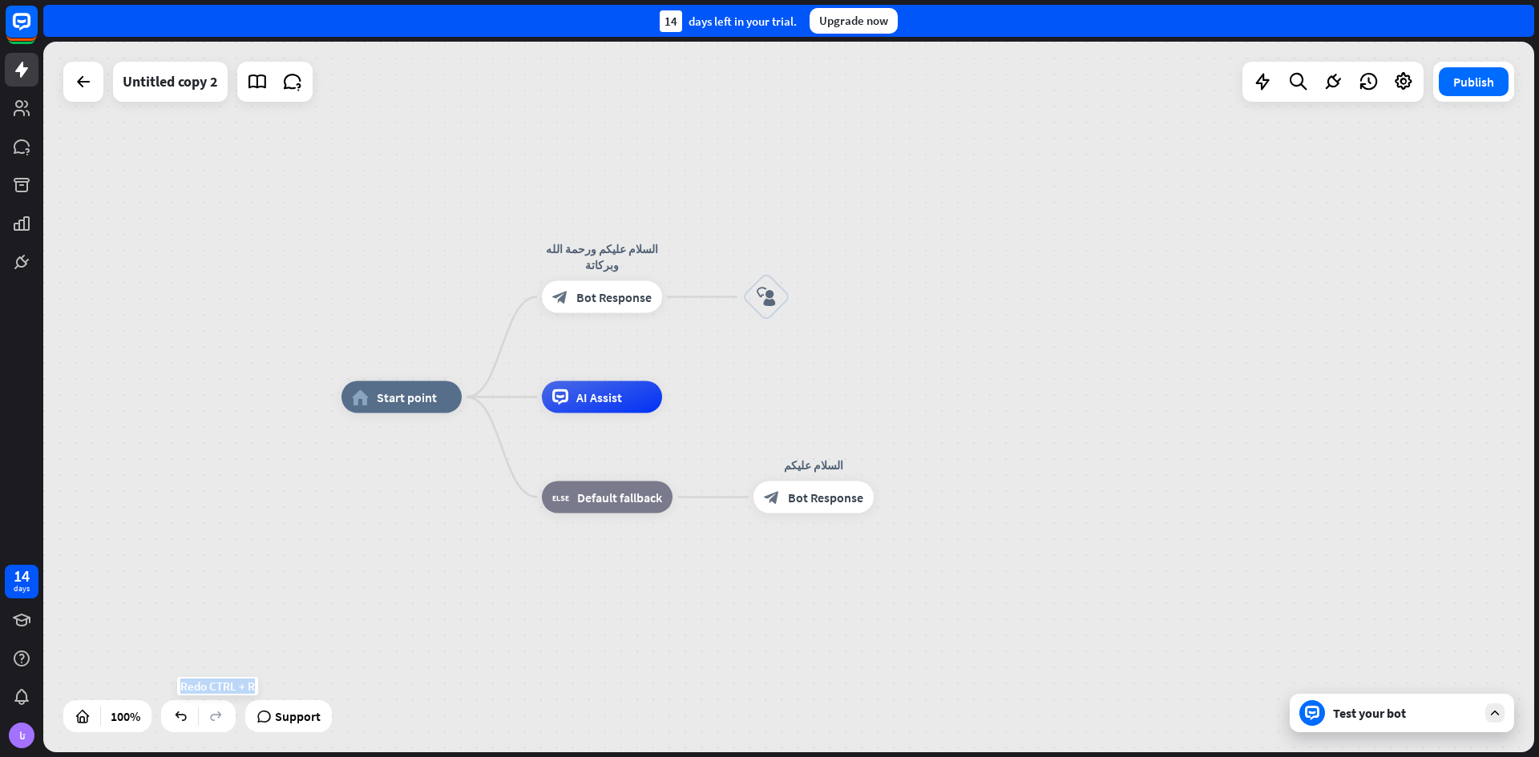
click at [212, 715] on icon at bounding box center [216, 717] width 16 height 16
click at [1404, 722] on div "Test your bot" at bounding box center [1402, 713] width 224 height 38
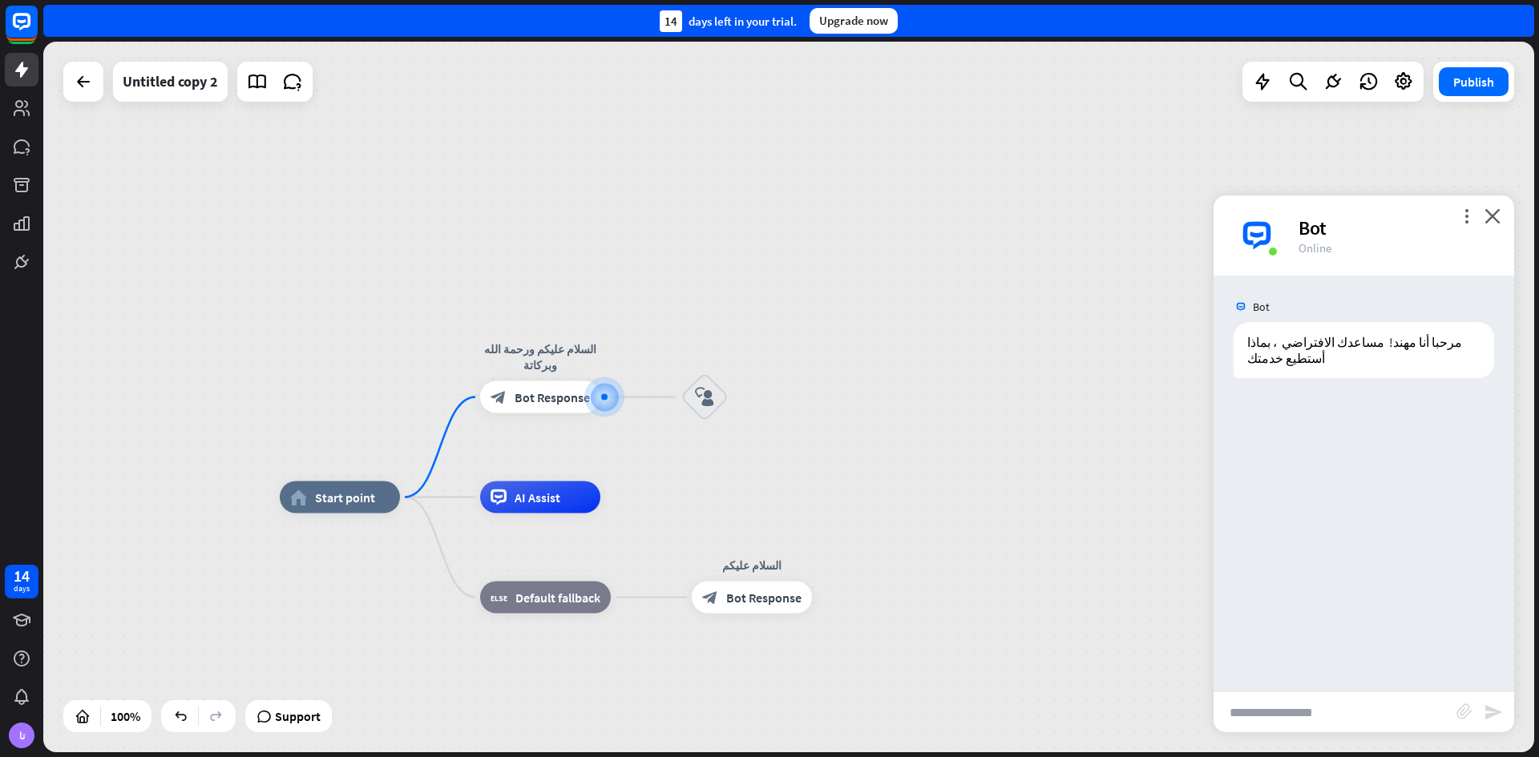
click at [1357, 701] on input "text" at bounding box center [1335, 713] width 243 height 40
type input "**********"
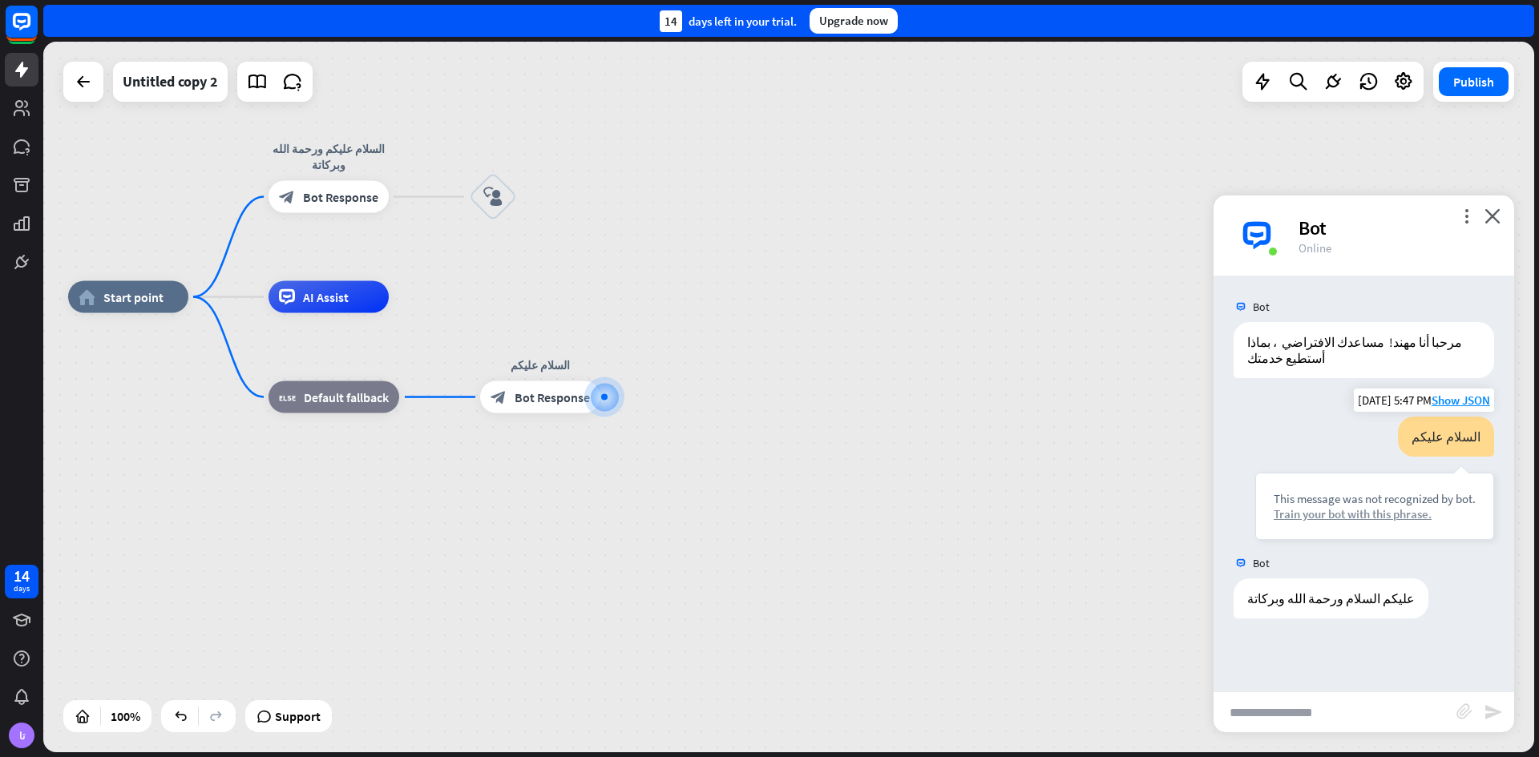
click at [1386, 513] on div "Train your bot with this phrase." at bounding box center [1375, 514] width 202 height 15
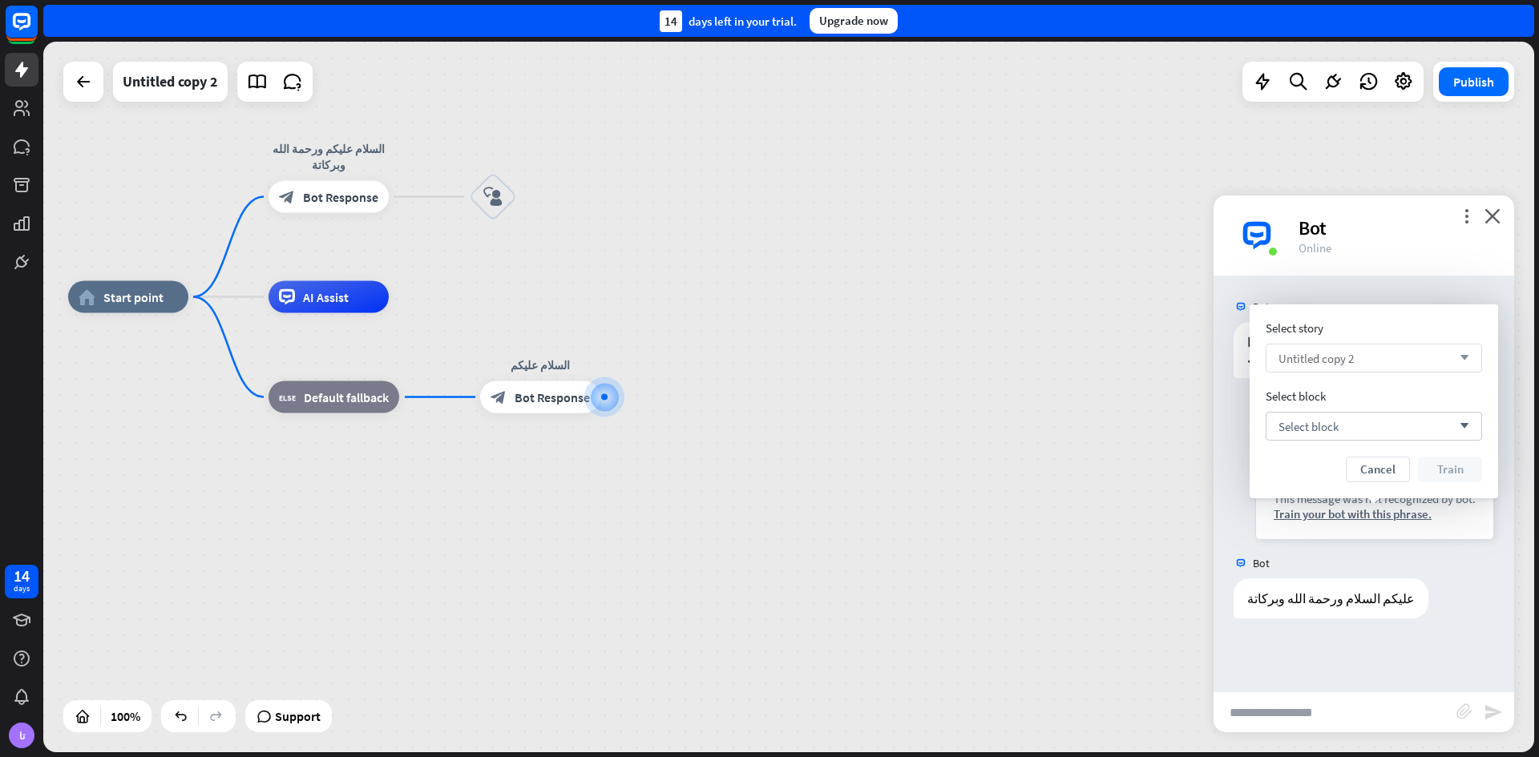
click at [1404, 354] on div "Untitled copy 2 arrow_down" at bounding box center [1374, 358] width 216 height 29
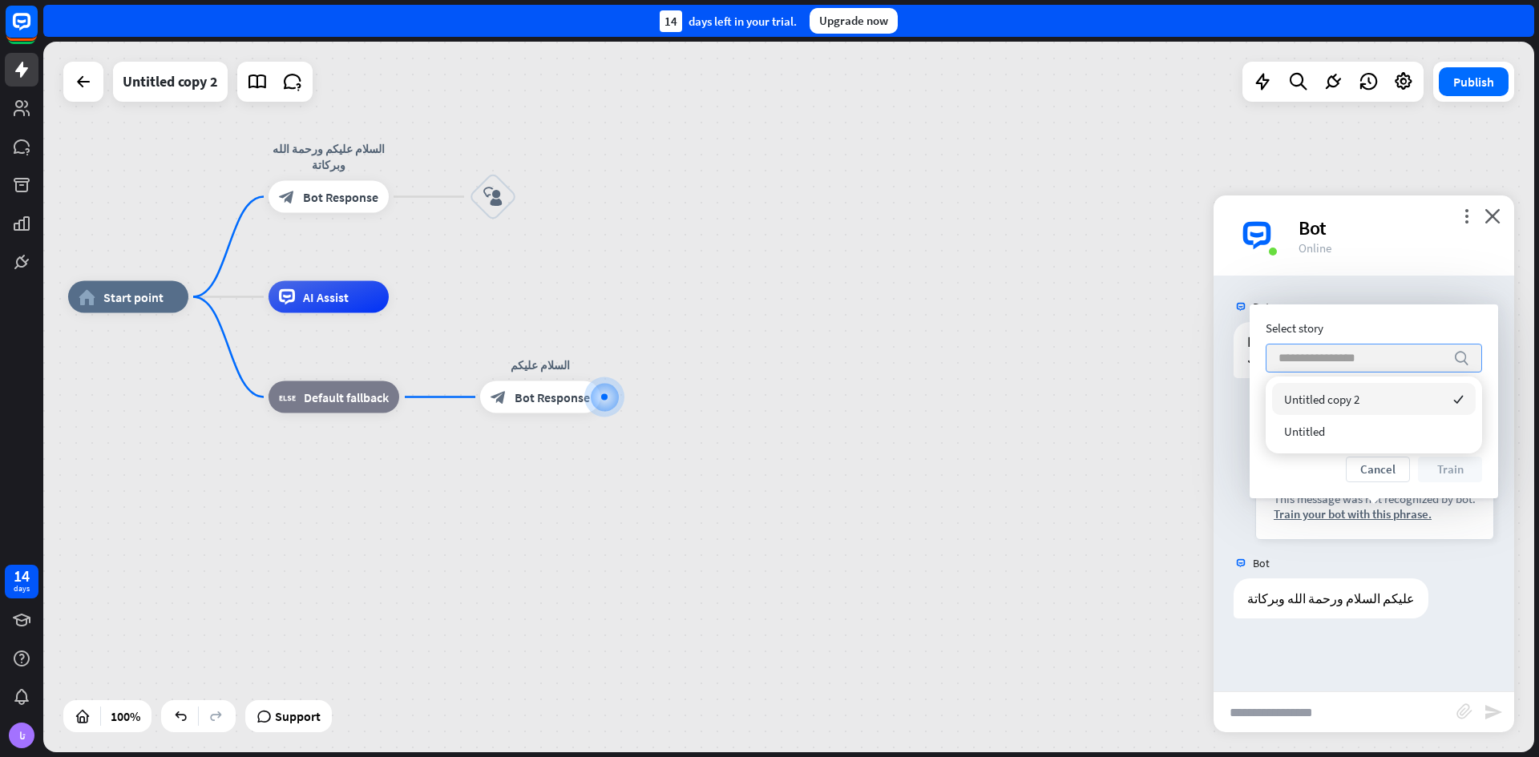
click at [1404, 354] on input "search" at bounding box center [1361, 358] width 167 height 27
click at [1471, 329] on div "Select story" at bounding box center [1374, 328] width 216 height 15
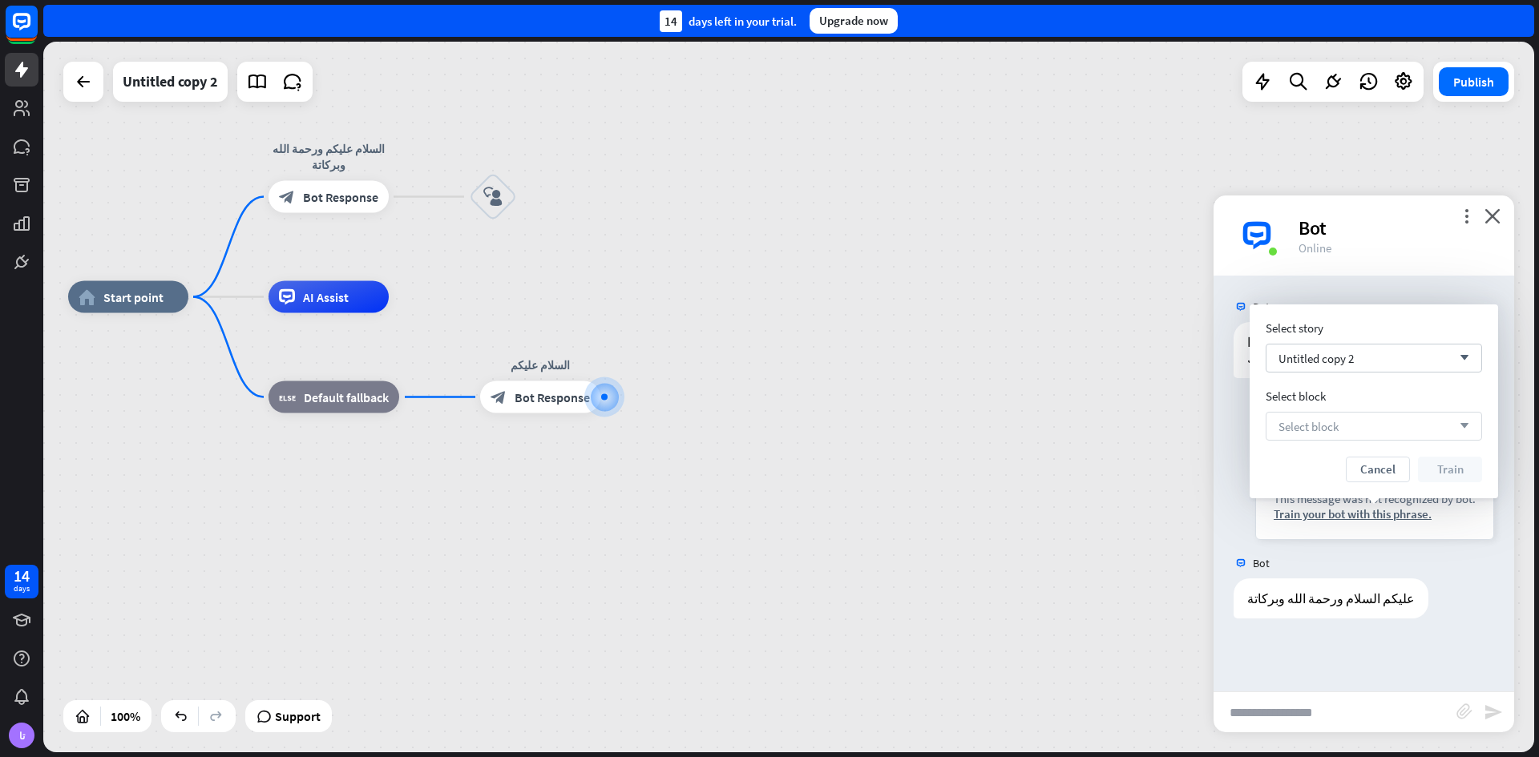
click at [1401, 423] on div "Select block arrow_down" at bounding box center [1374, 426] width 216 height 29
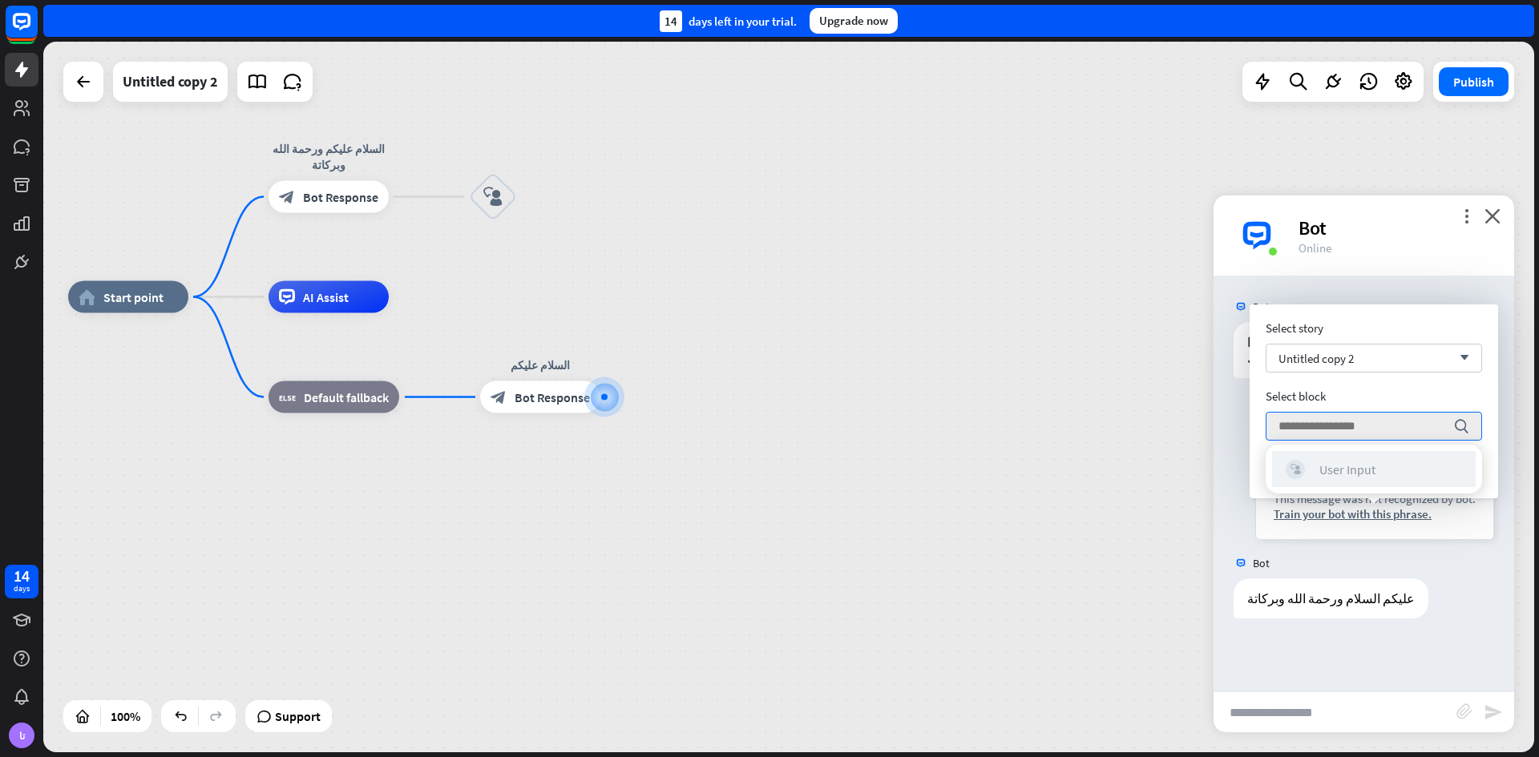
click at [1354, 473] on div "User Input" at bounding box center [1347, 470] width 56 height 16
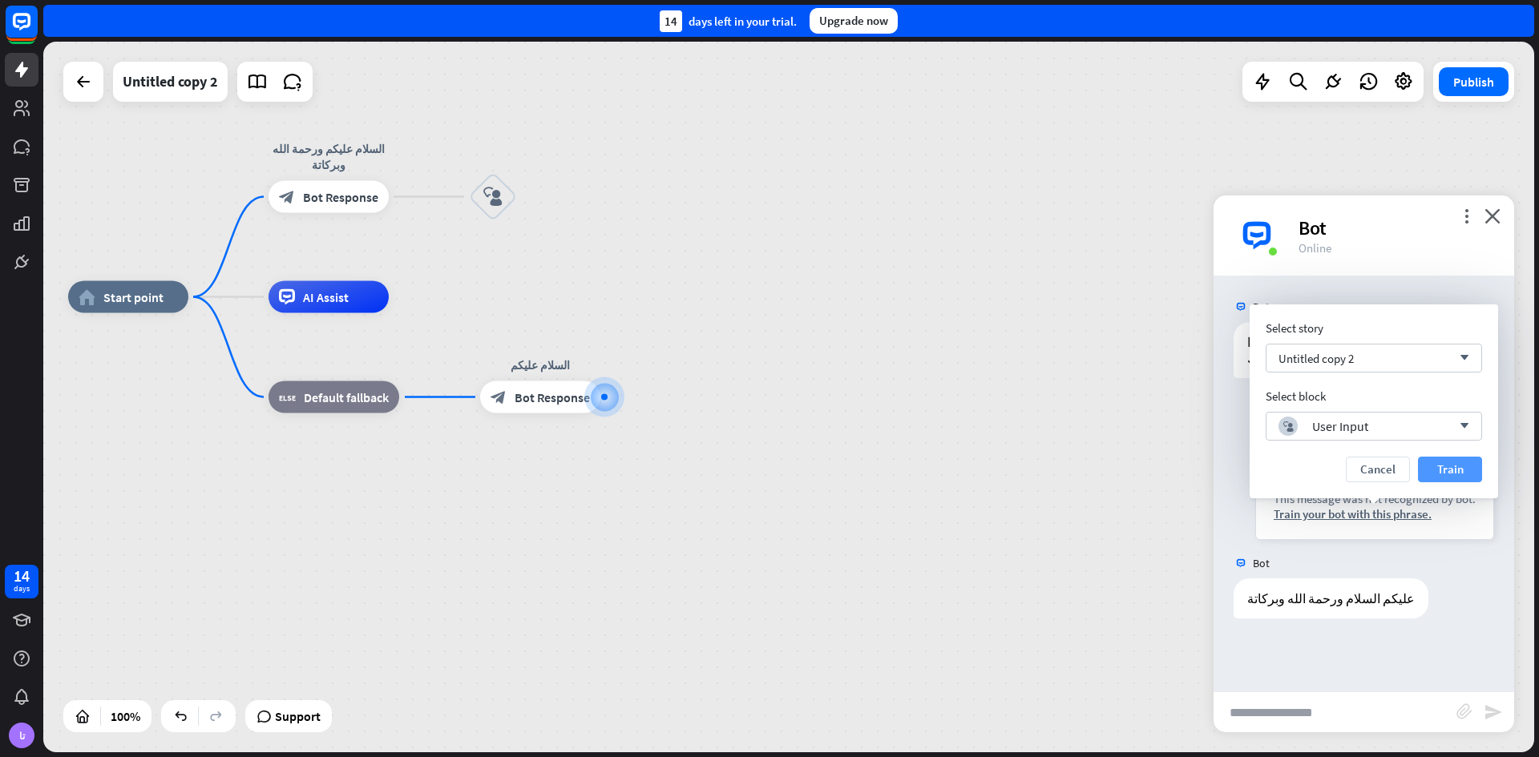
click at [1460, 463] on button "Train" at bounding box center [1450, 470] width 64 height 26
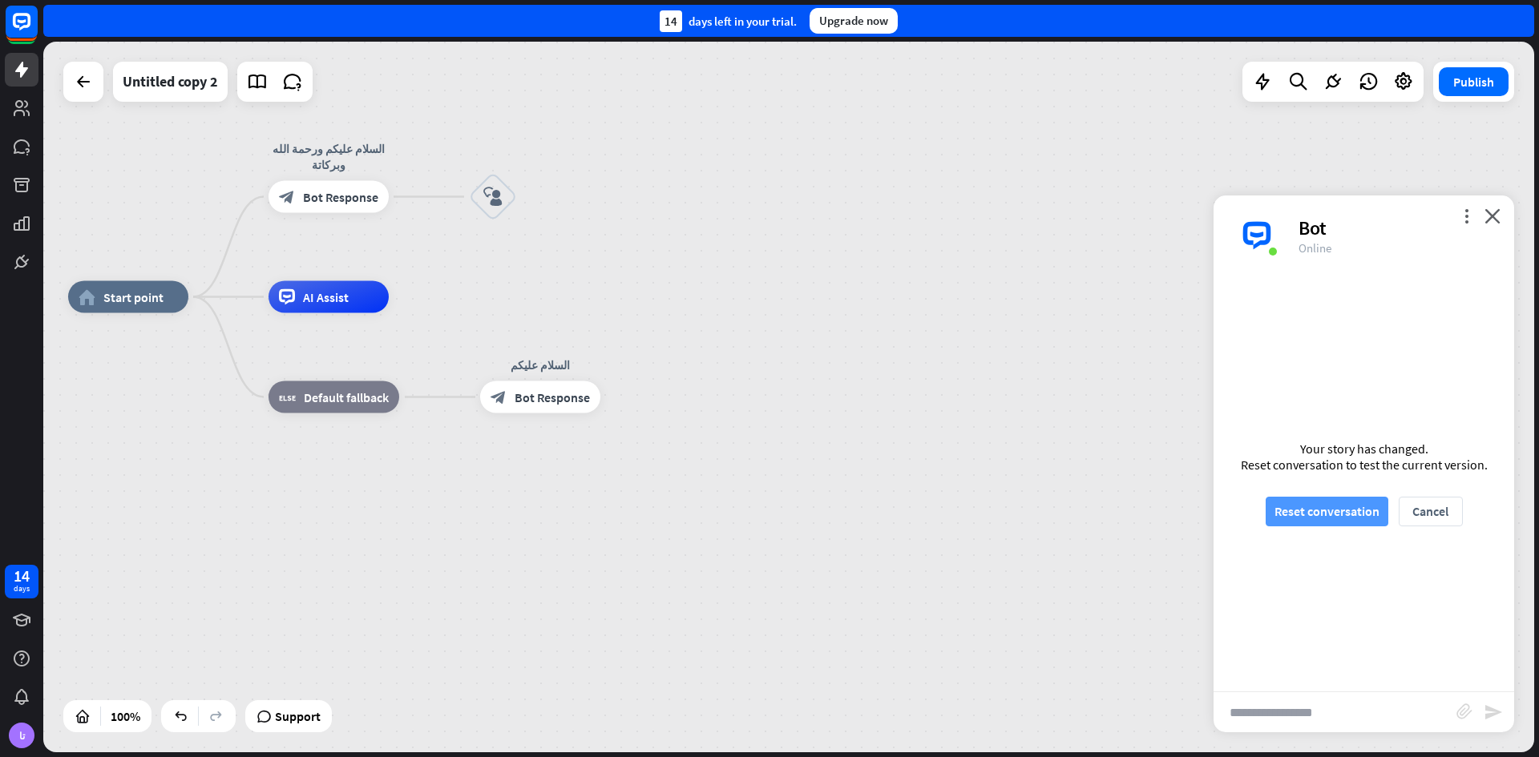
click at [1352, 511] on button "Reset conversation" at bounding box center [1327, 512] width 123 height 30
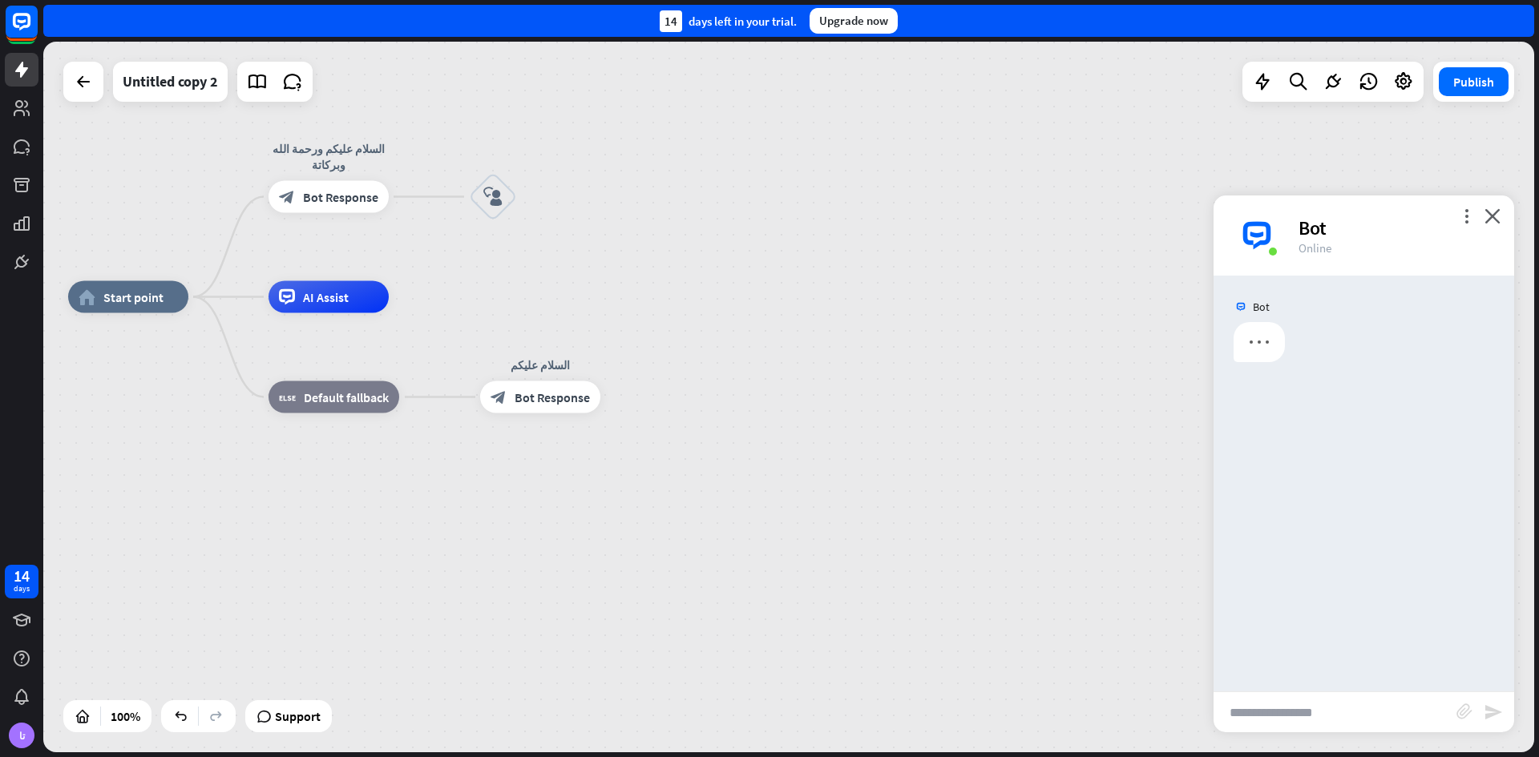
click at [1323, 709] on input "text" at bounding box center [1335, 713] width 243 height 40
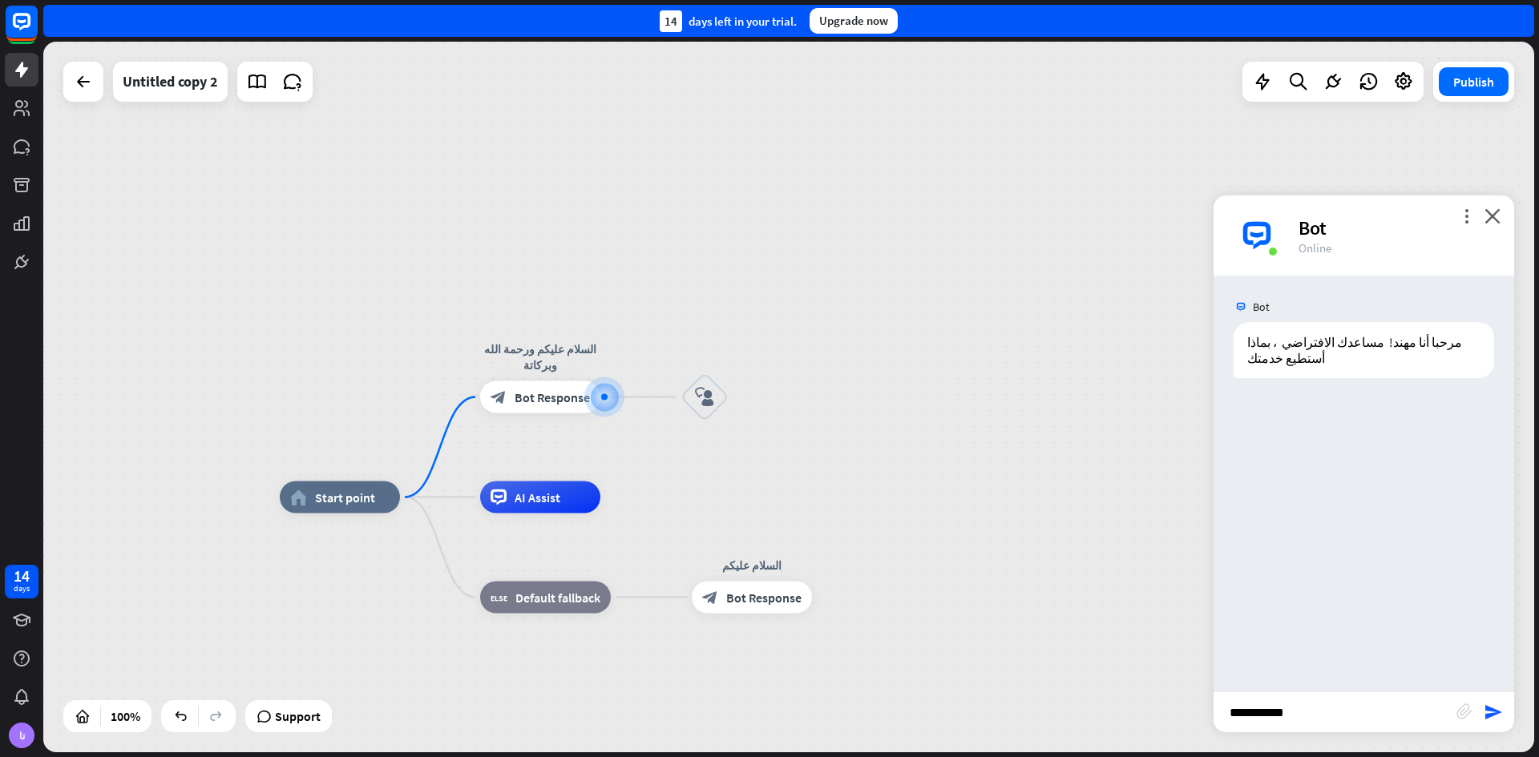
type input "**********"
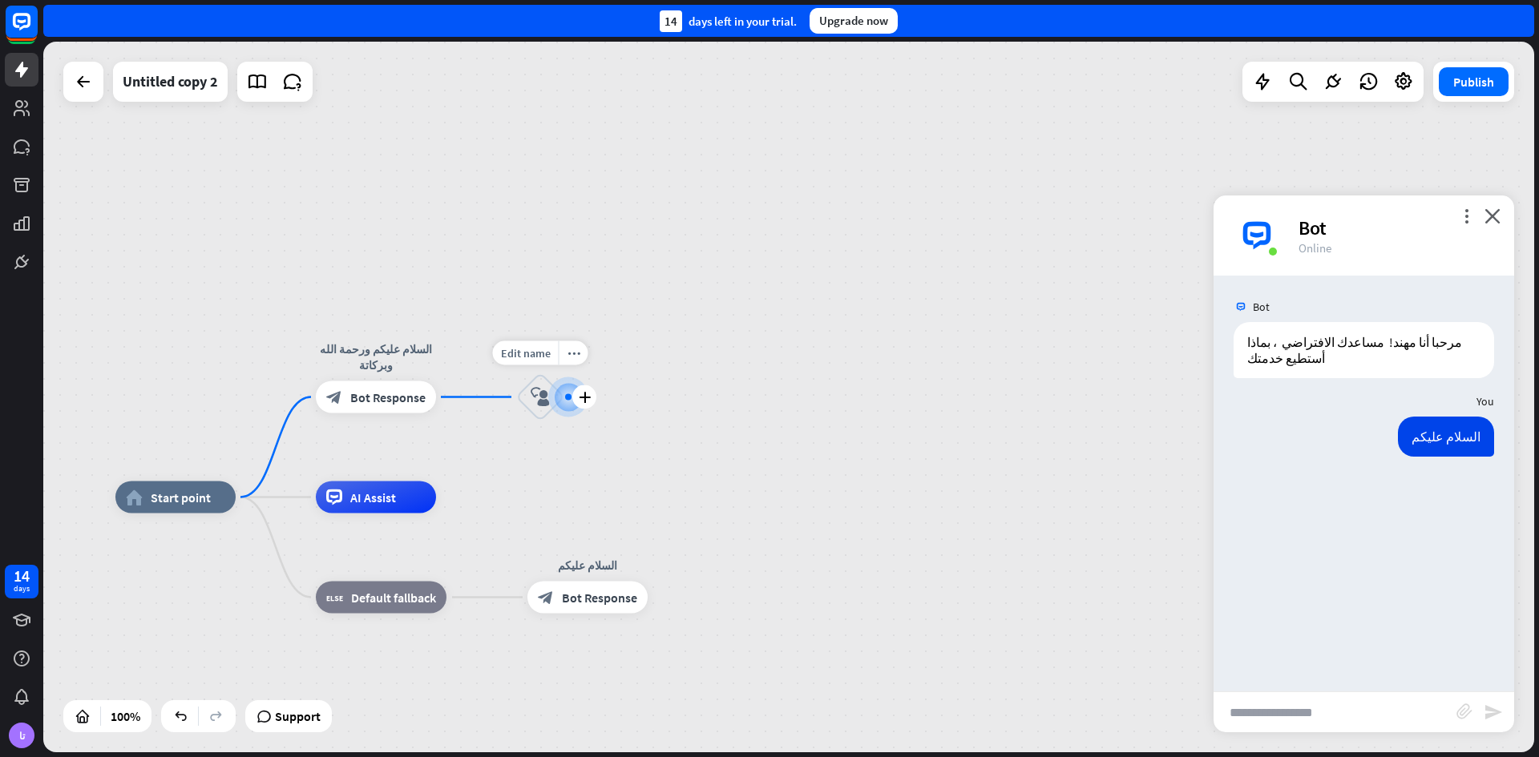
click at [567, 399] on div at bounding box center [568, 397] width 6 height 6
click at [545, 404] on icon "block_user_input" at bounding box center [540, 397] width 19 height 19
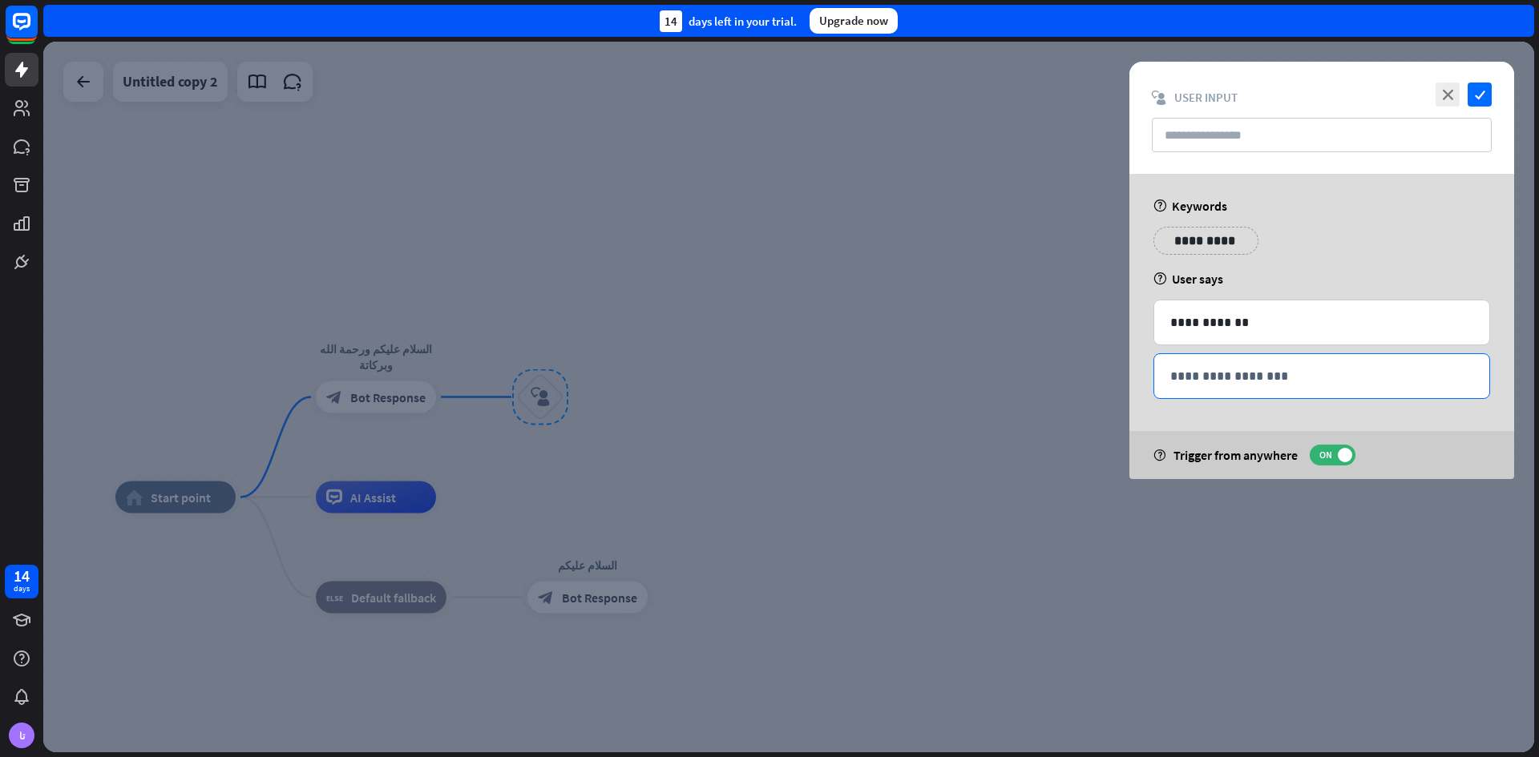
click at [1301, 384] on p "**********" at bounding box center [1321, 376] width 303 height 20
click at [1371, 328] on p "**********" at bounding box center [1321, 323] width 303 height 20
click at [1240, 385] on p "**********" at bounding box center [1321, 376] width 303 height 20
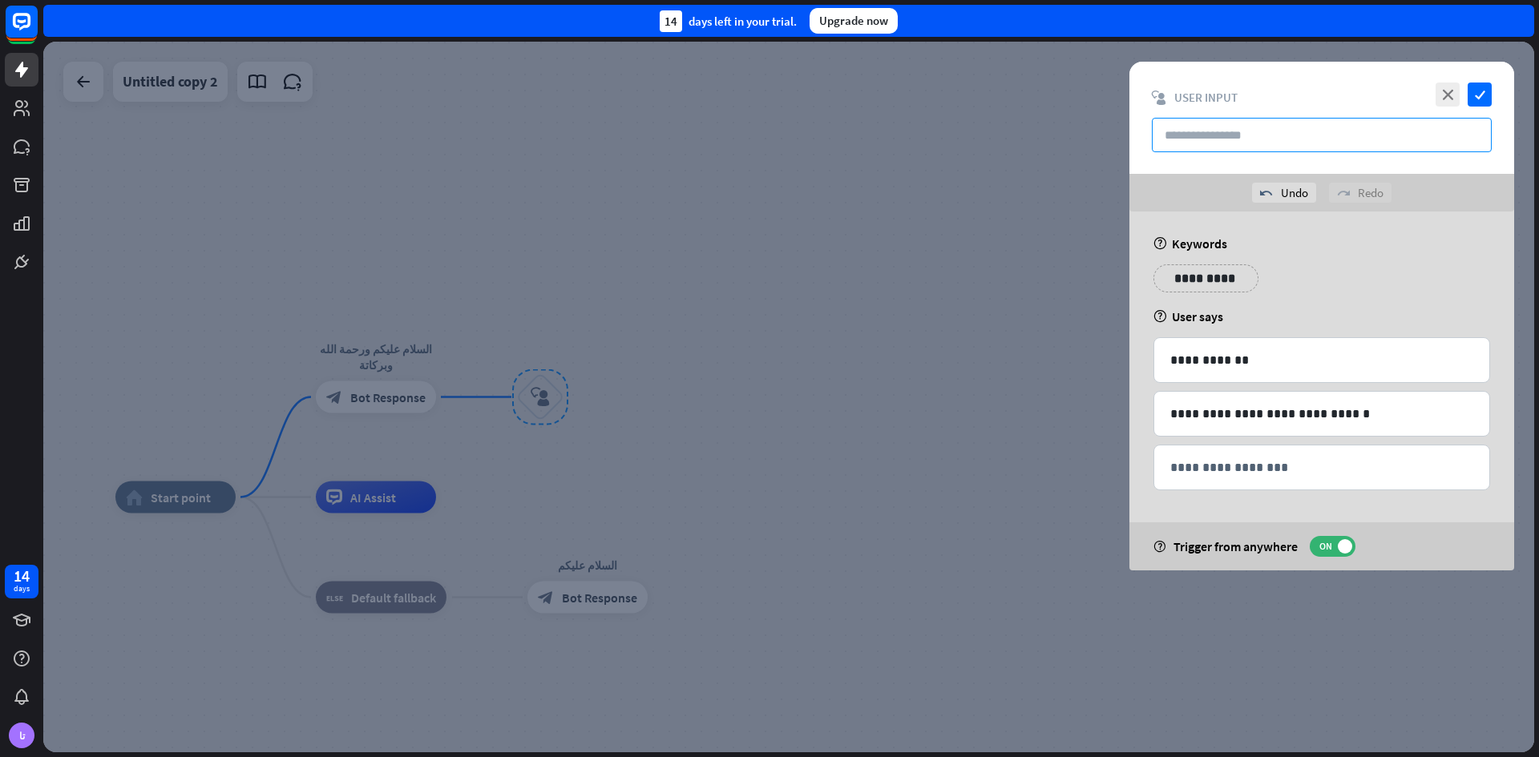
click at [1214, 128] on input "text" at bounding box center [1322, 135] width 340 height 34
click at [1481, 95] on icon "check" at bounding box center [1480, 95] width 24 height 24
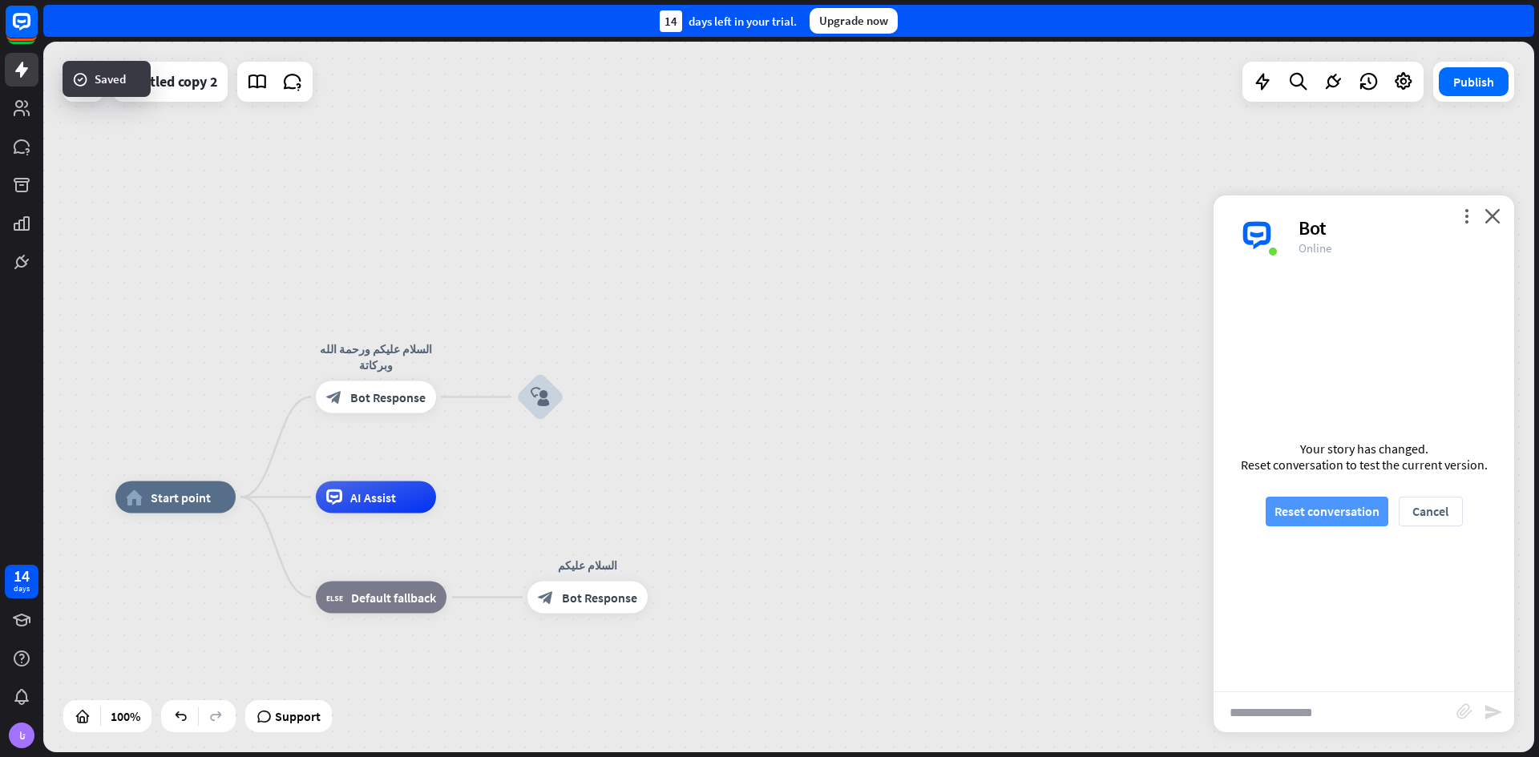
click at [1340, 512] on button "Reset conversation" at bounding box center [1327, 512] width 123 height 30
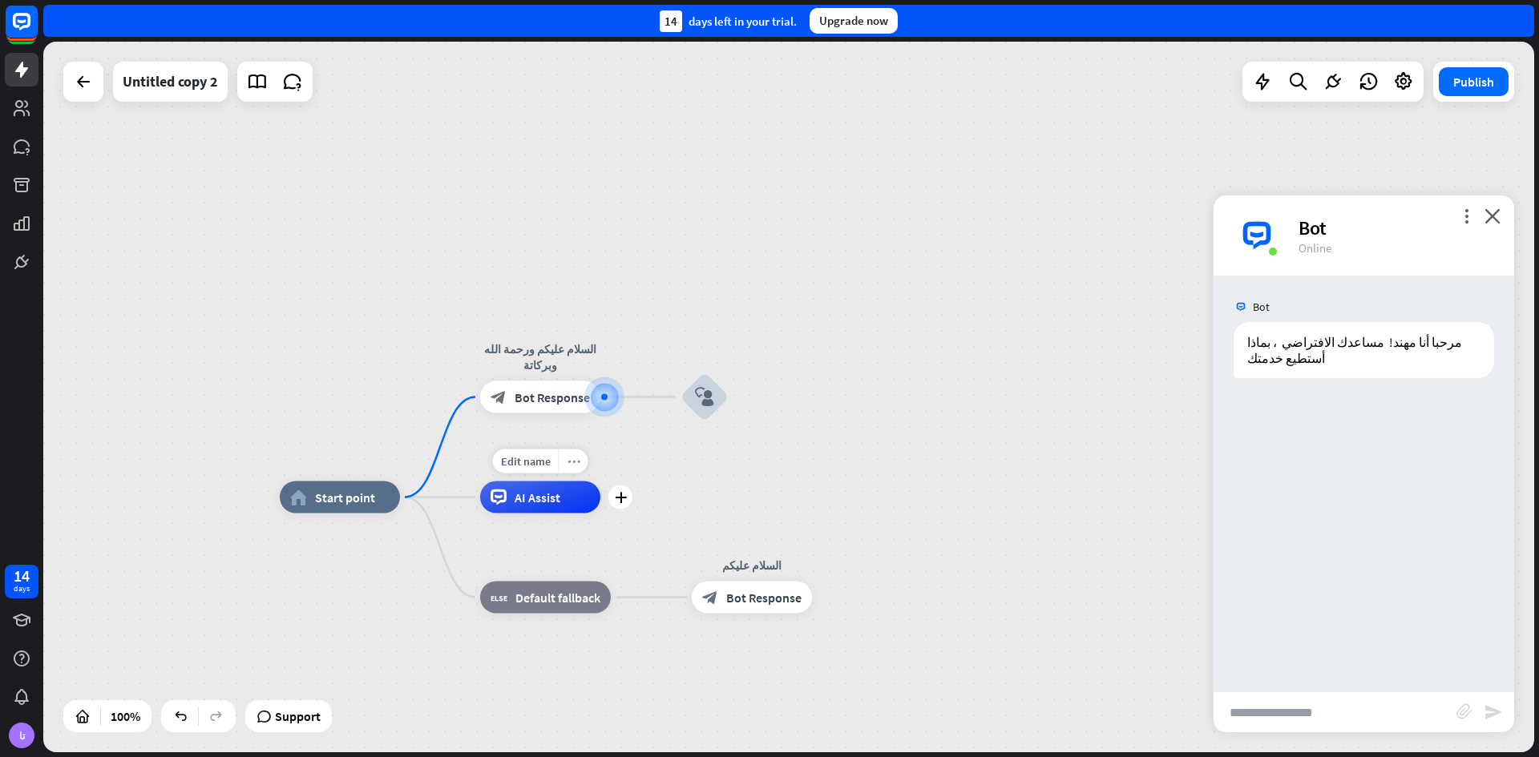
click at [569, 458] on icon "more_horiz" at bounding box center [573, 461] width 13 height 12
click at [669, 488] on div "chat Start testing from here" at bounding box center [649, 474] width 160 height 32
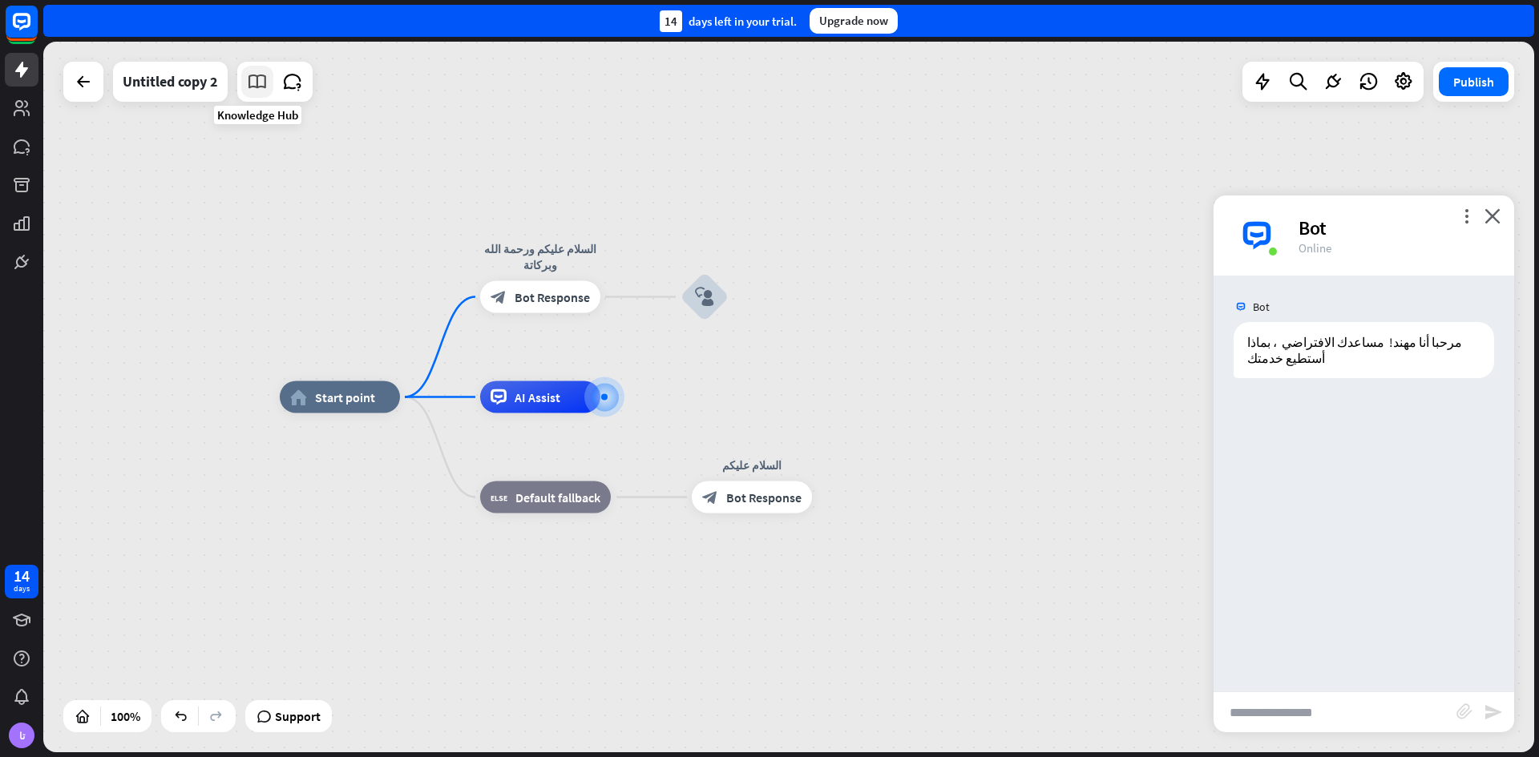
click at [269, 88] on link at bounding box center [257, 82] width 32 height 32
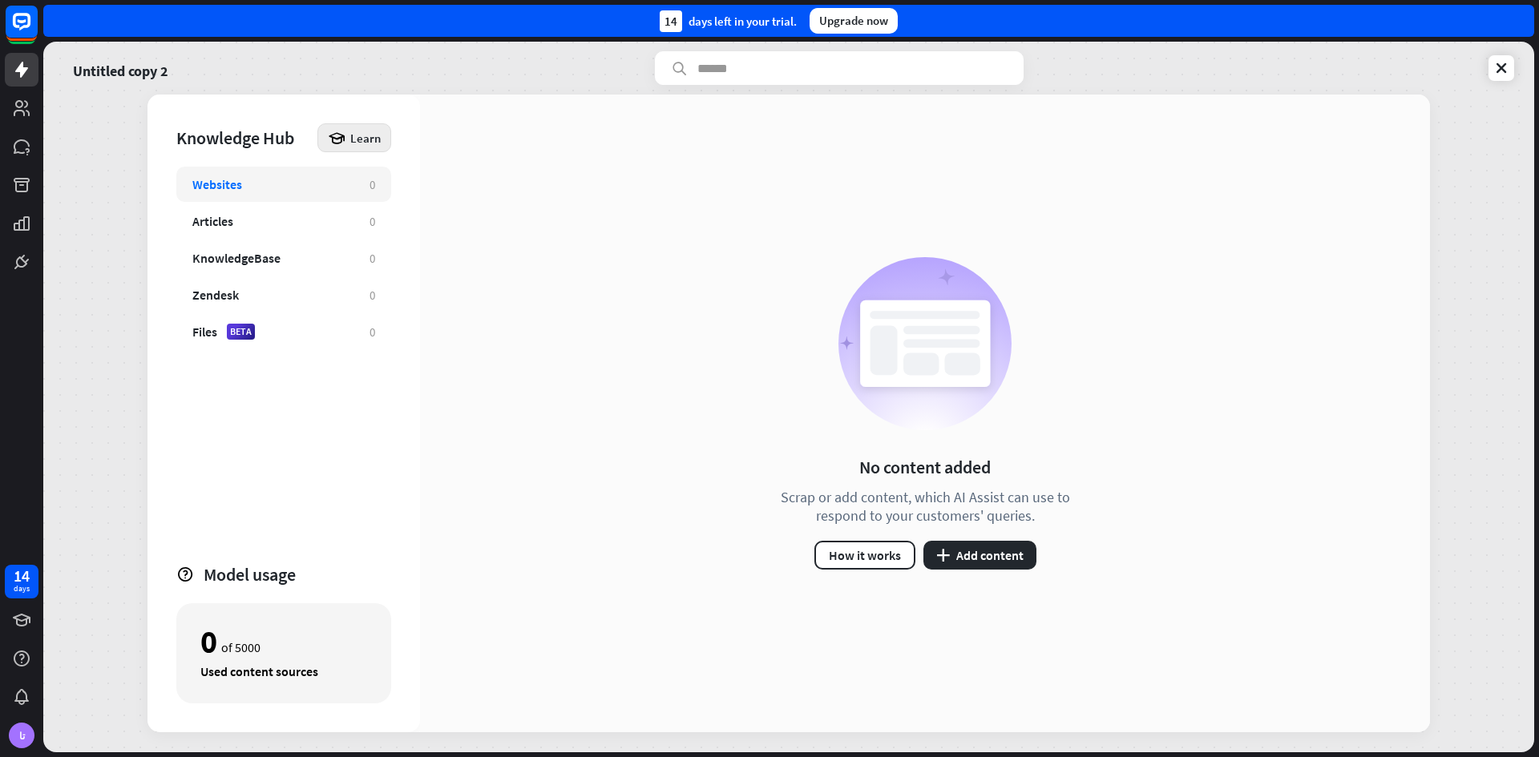
click at [353, 137] on span "Learn" at bounding box center [365, 138] width 30 height 15
click at [479, 193] on div "Get started with Knowledge Hub" at bounding box center [424, 182] width 184 height 31
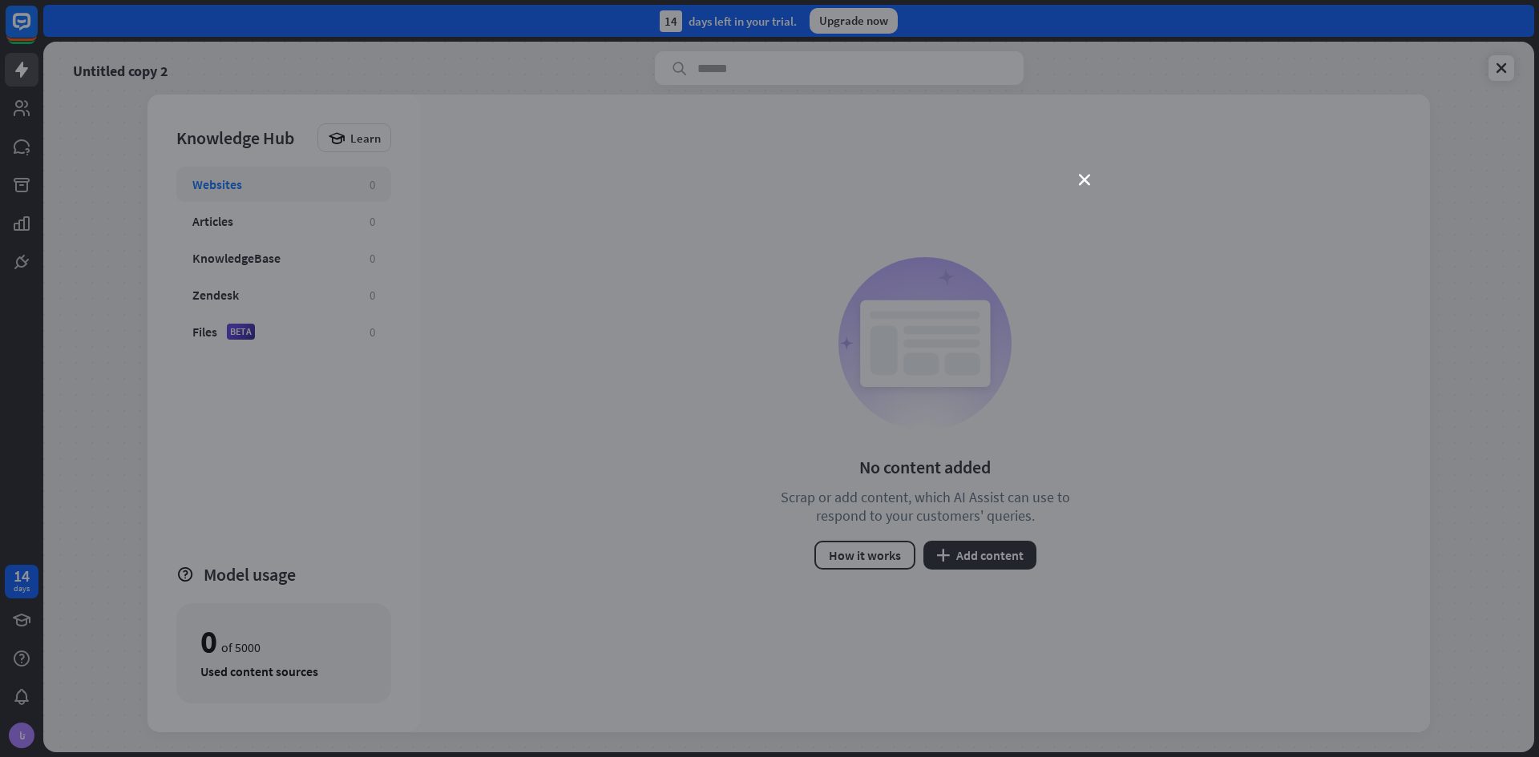
click at [841, 148] on div "close" at bounding box center [769, 378] width 1539 height 757
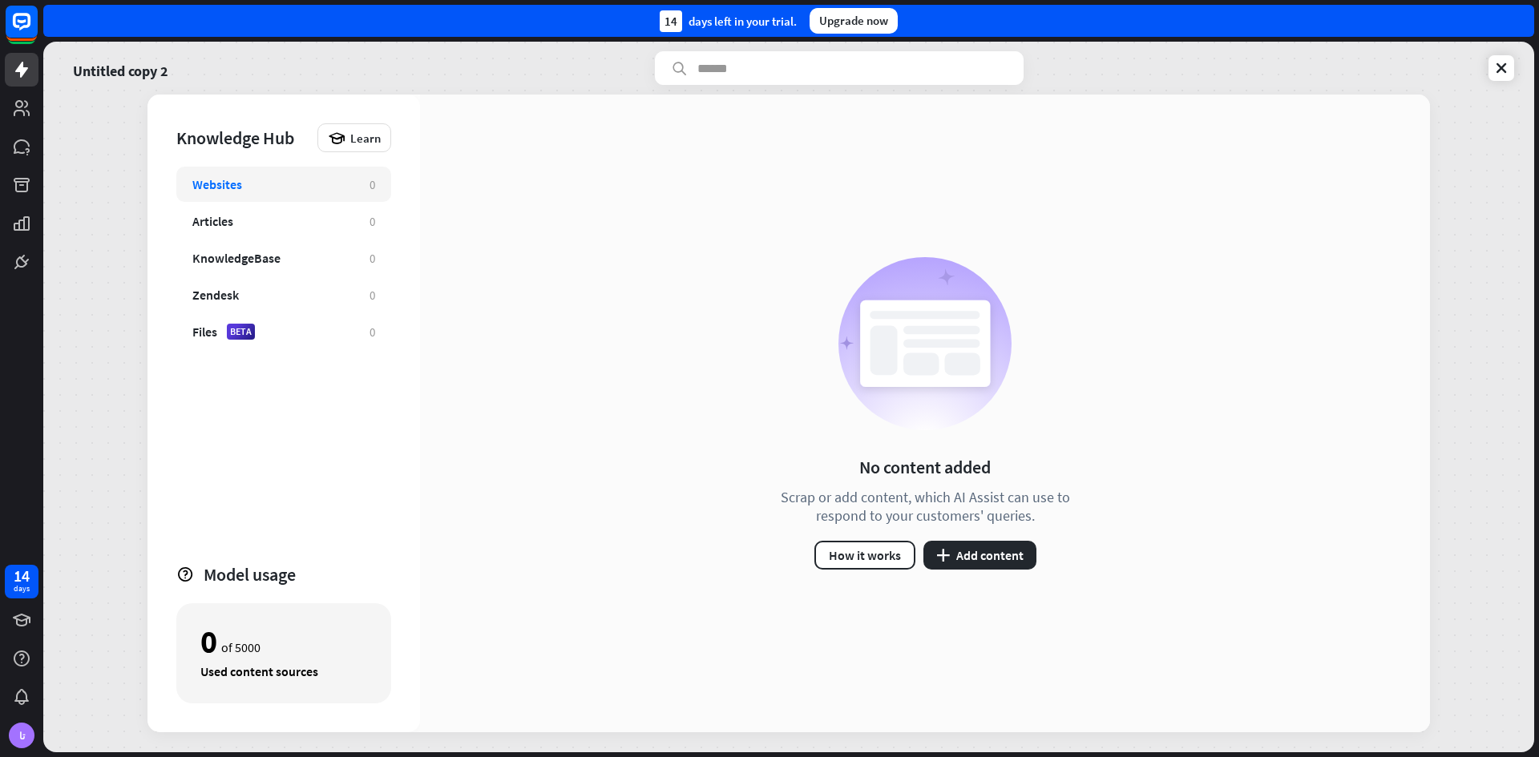
click at [244, 184] on div "Websites" at bounding box center [272, 184] width 161 height 16
click at [981, 557] on button "plus Add content" at bounding box center [979, 555] width 113 height 29
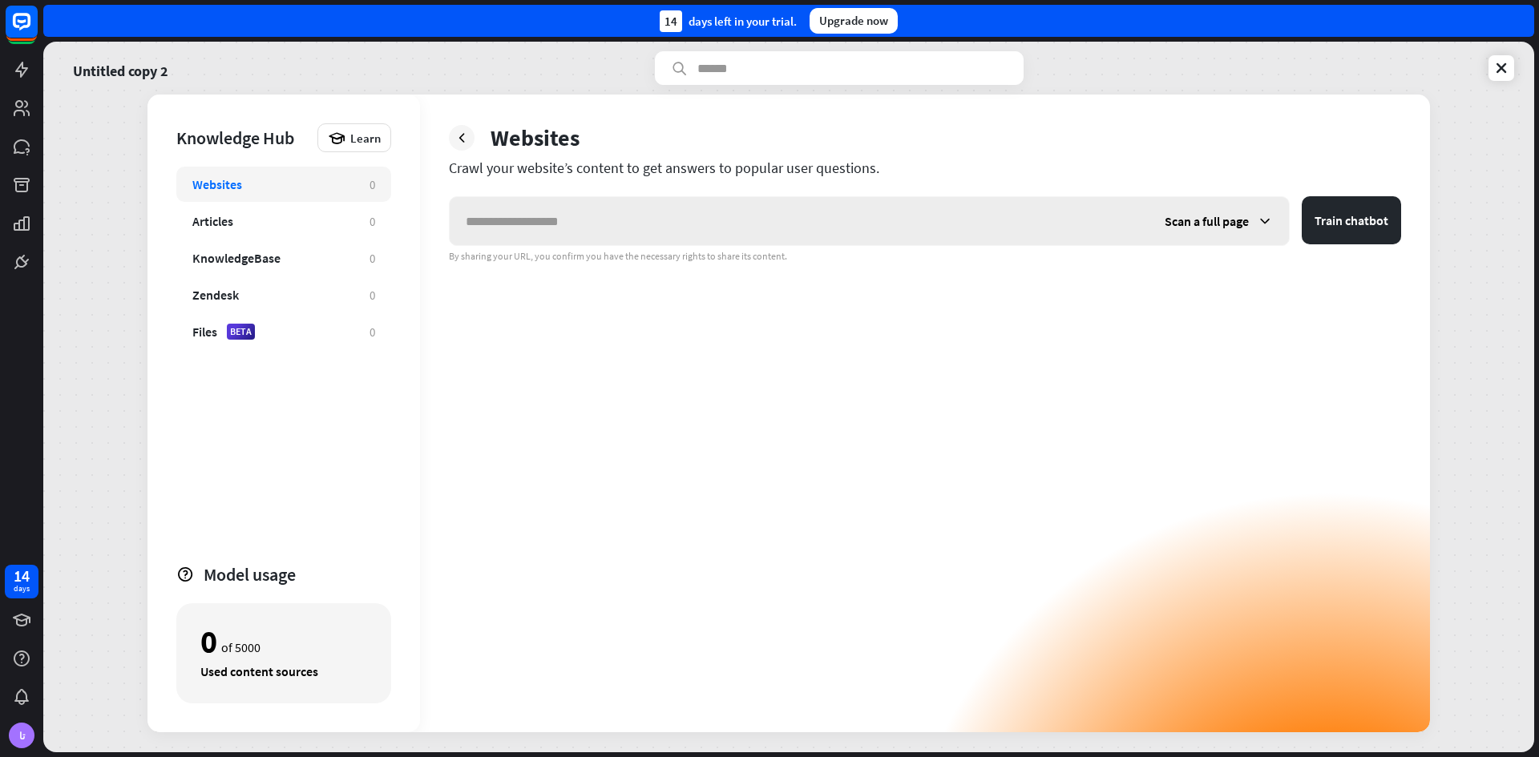
click at [580, 230] on input "text" at bounding box center [799, 221] width 699 height 48
paste input "**********"
type input "**********"
click at [1321, 234] on button "Train chatbot" at bounding box center [1351, 220] width 99 height 48
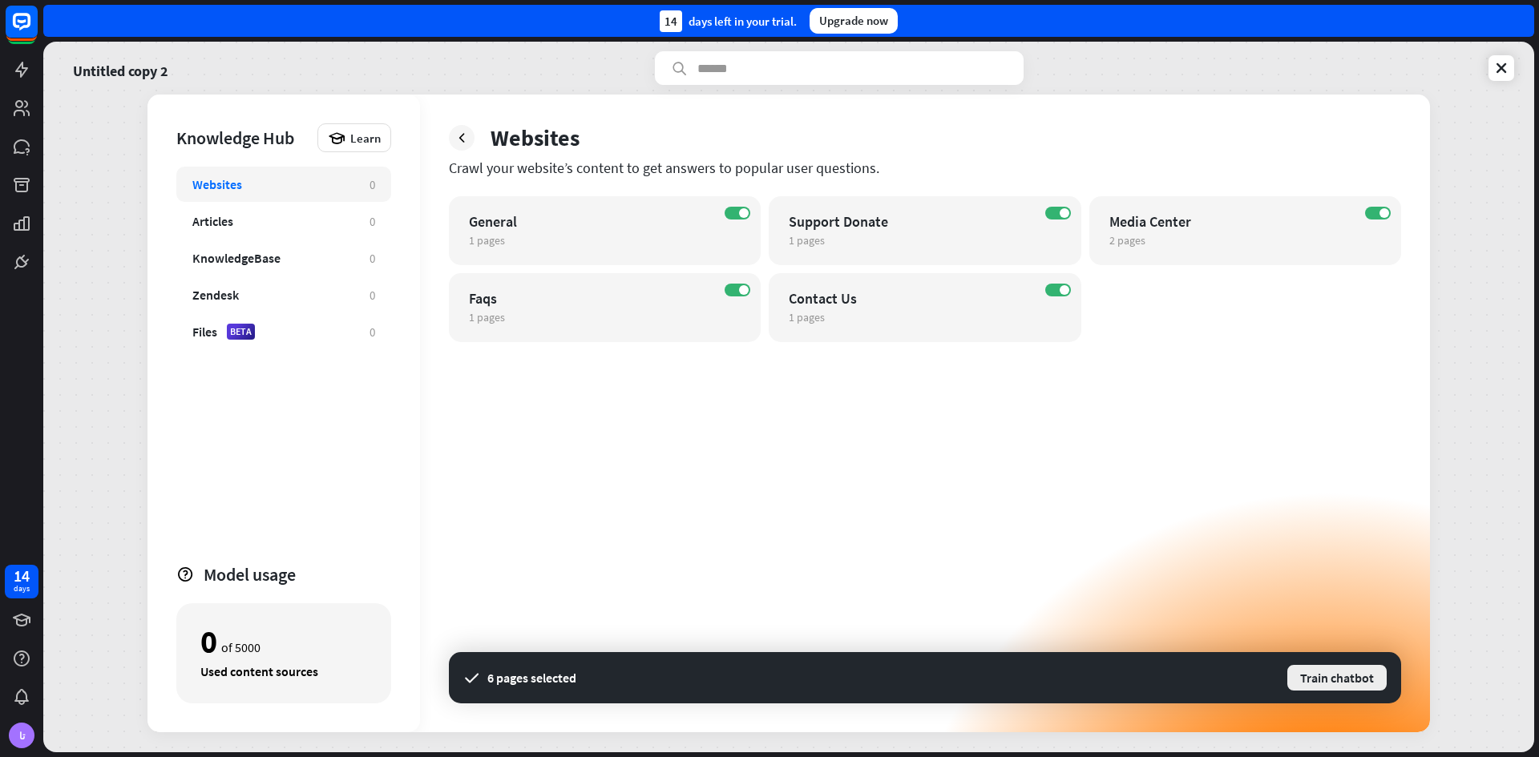
click at [1362, 681] on button "Train chatbot" at bounding box center [1337, 678] width 103 height 29
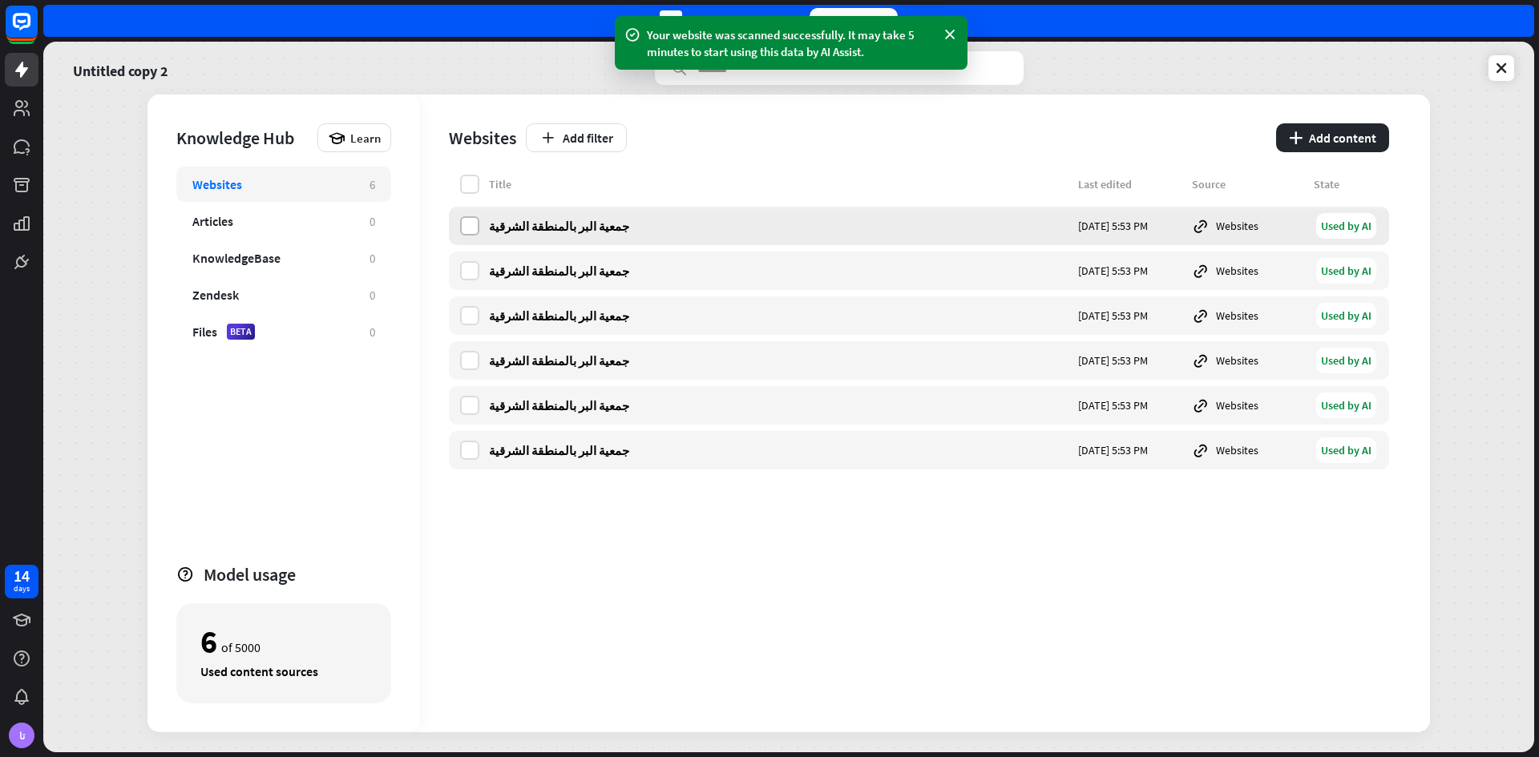
click at [476, 222] on label at bounding box center [469, 225] width 19 height 19
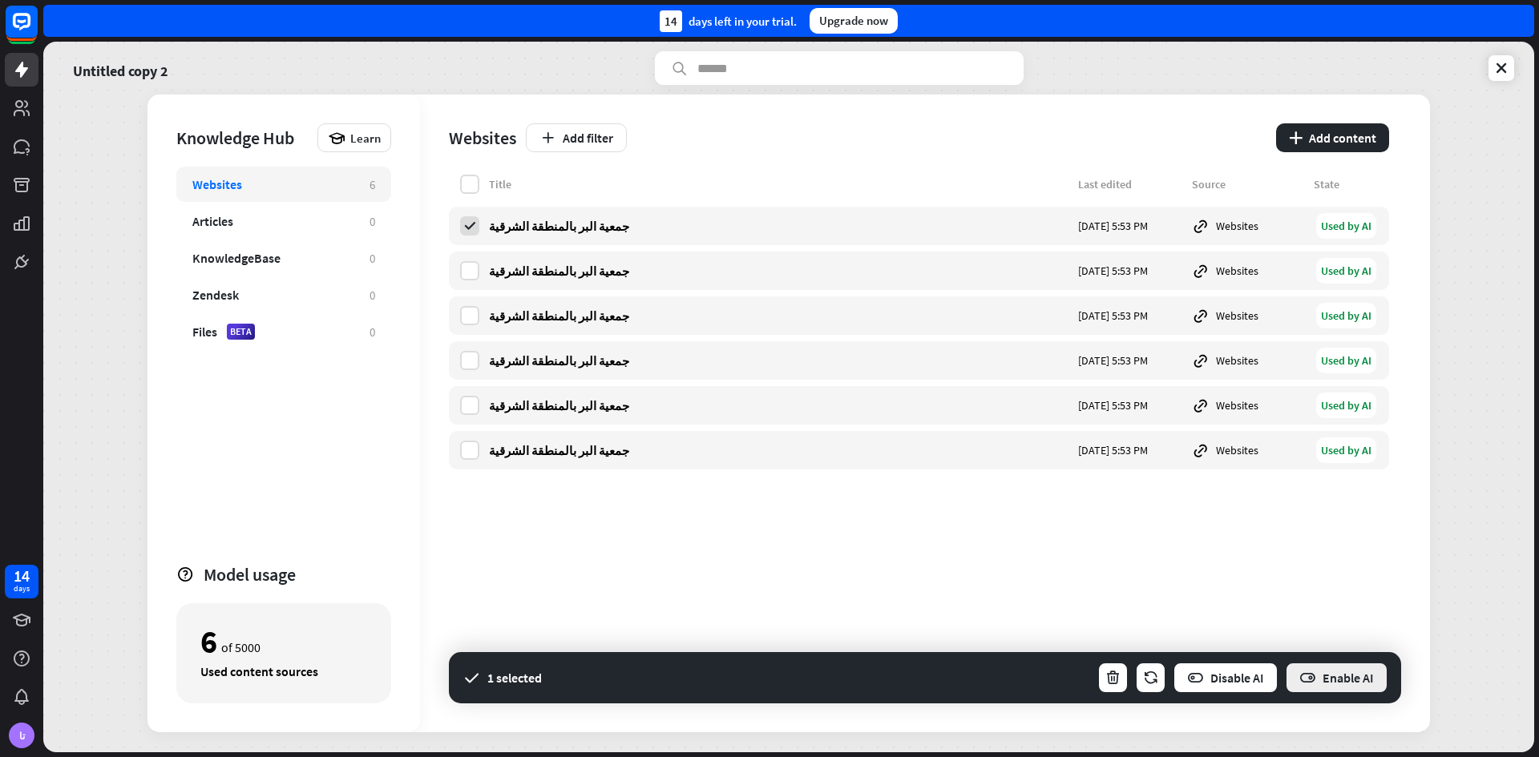
click at [1319, 683] on button "Enable AI" at bounding box center [1336, 678] width 103 height 32
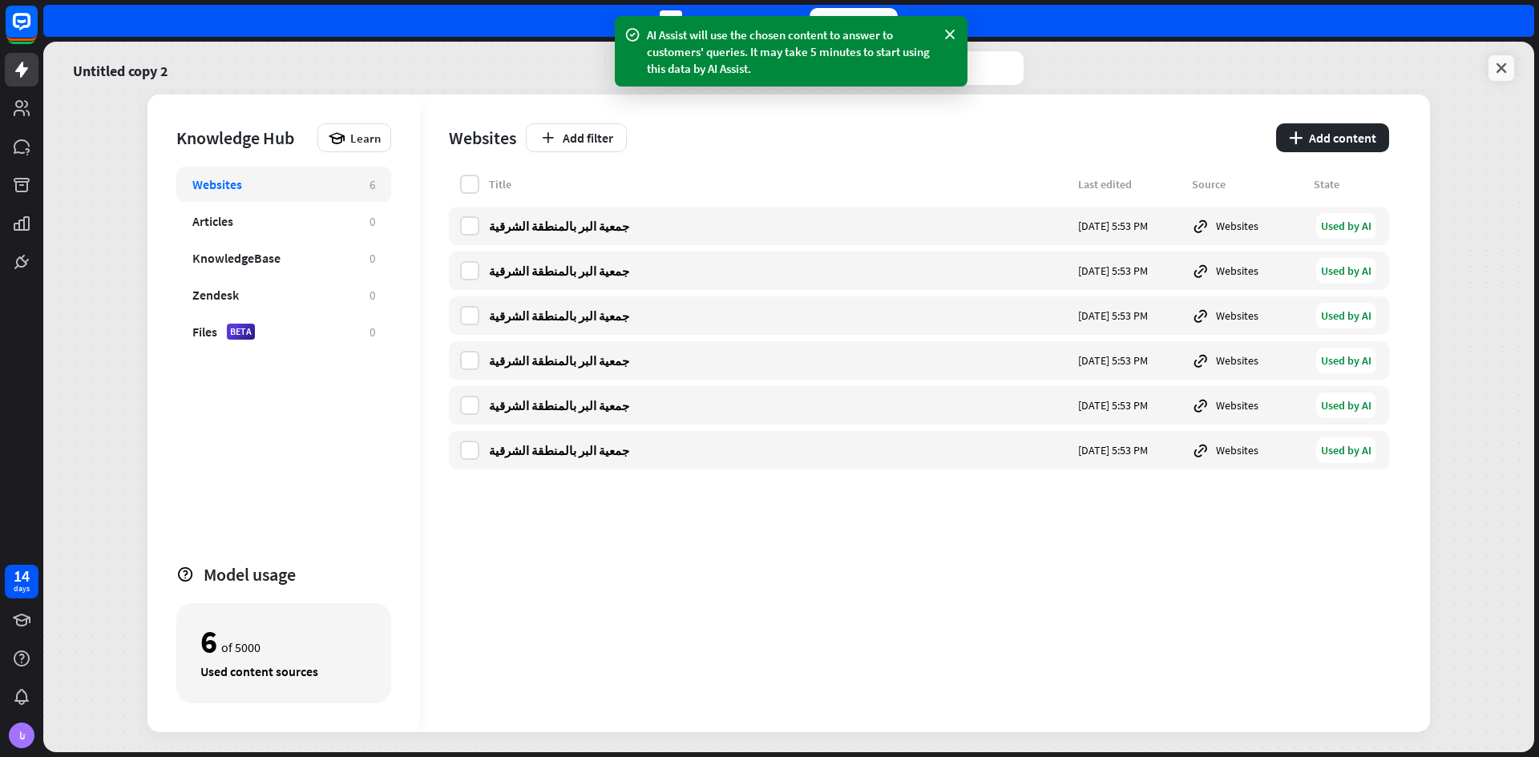
click at [1493, 72] on icon at bounding box center [1501, 68] width 16 height 16
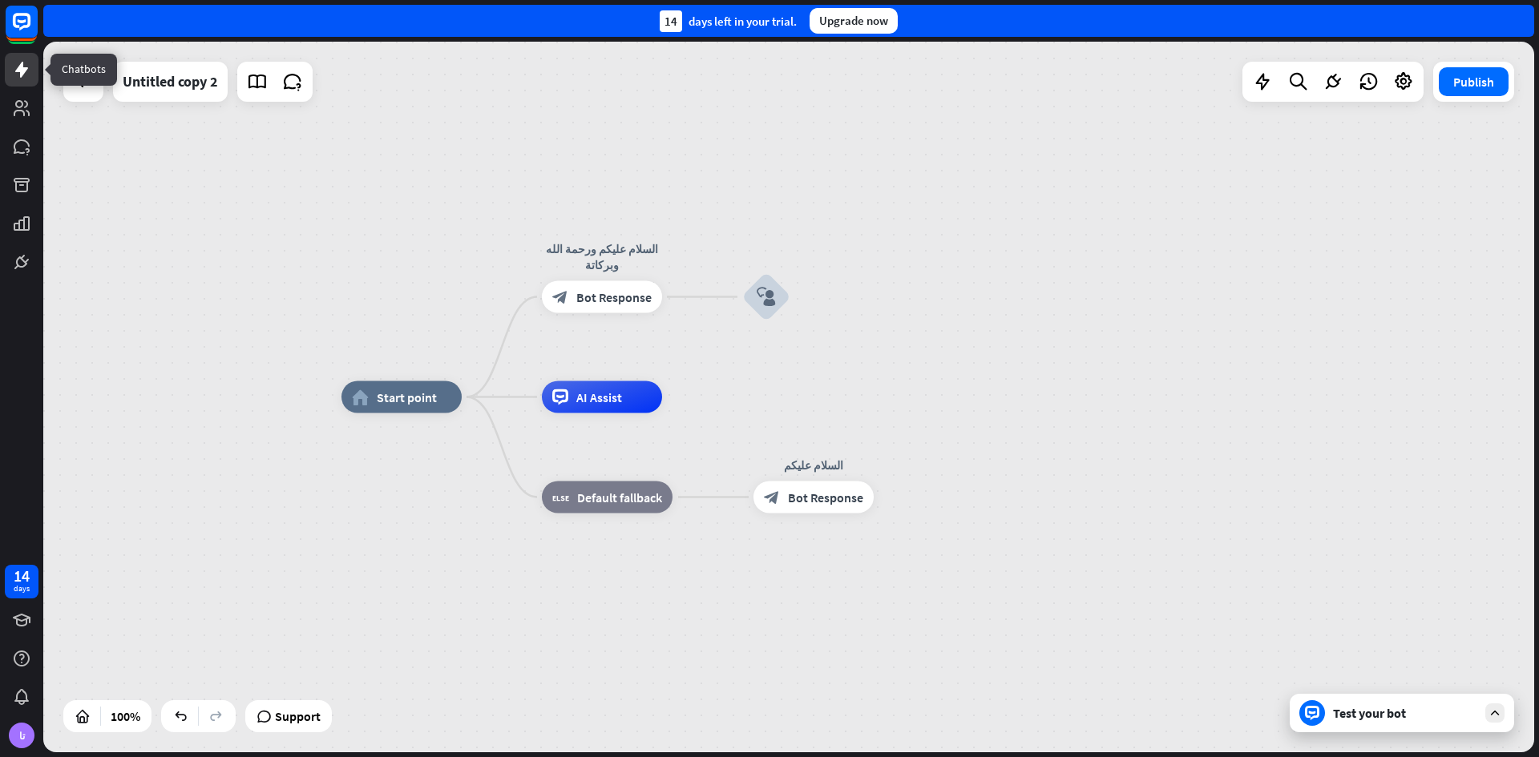
click at [22, 76] on icon at bounding box center [21, 70] width 13 height 16
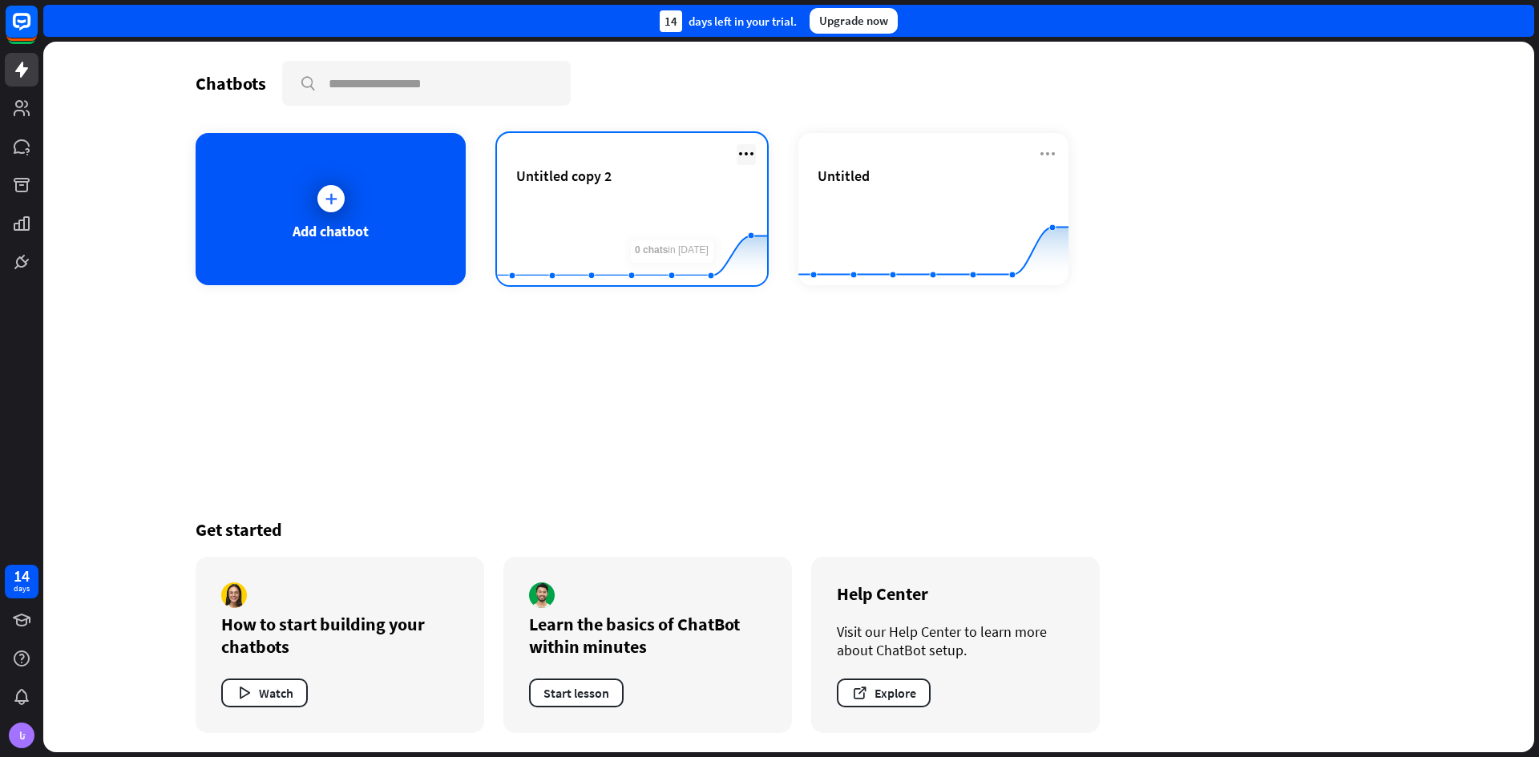
click at [750, 150] on icon at bounding box center [746, 153] width 19 height 19
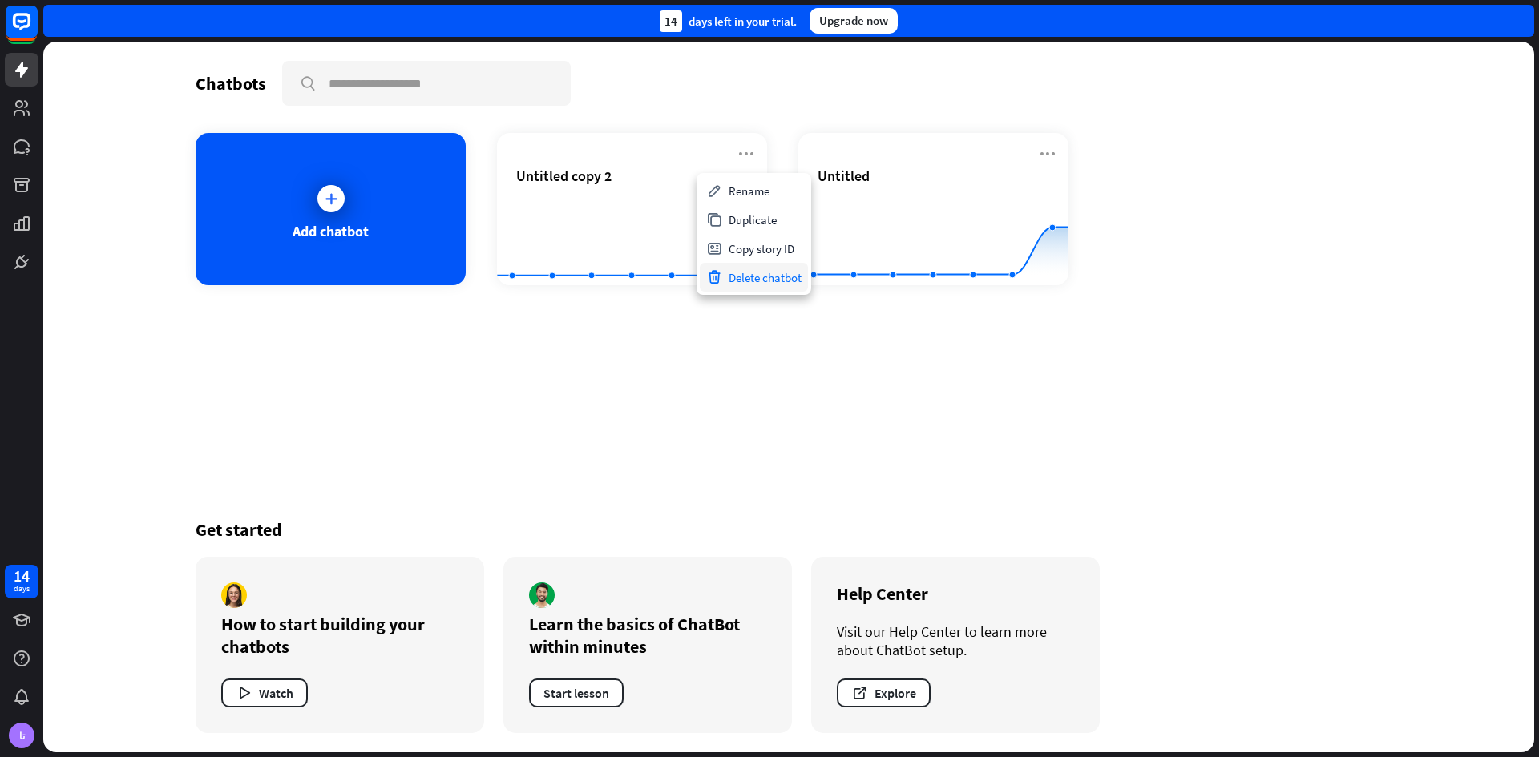
click at [761, 281] on div "Delete chatbot" at bounding box center [754, 277] width 108 height 29
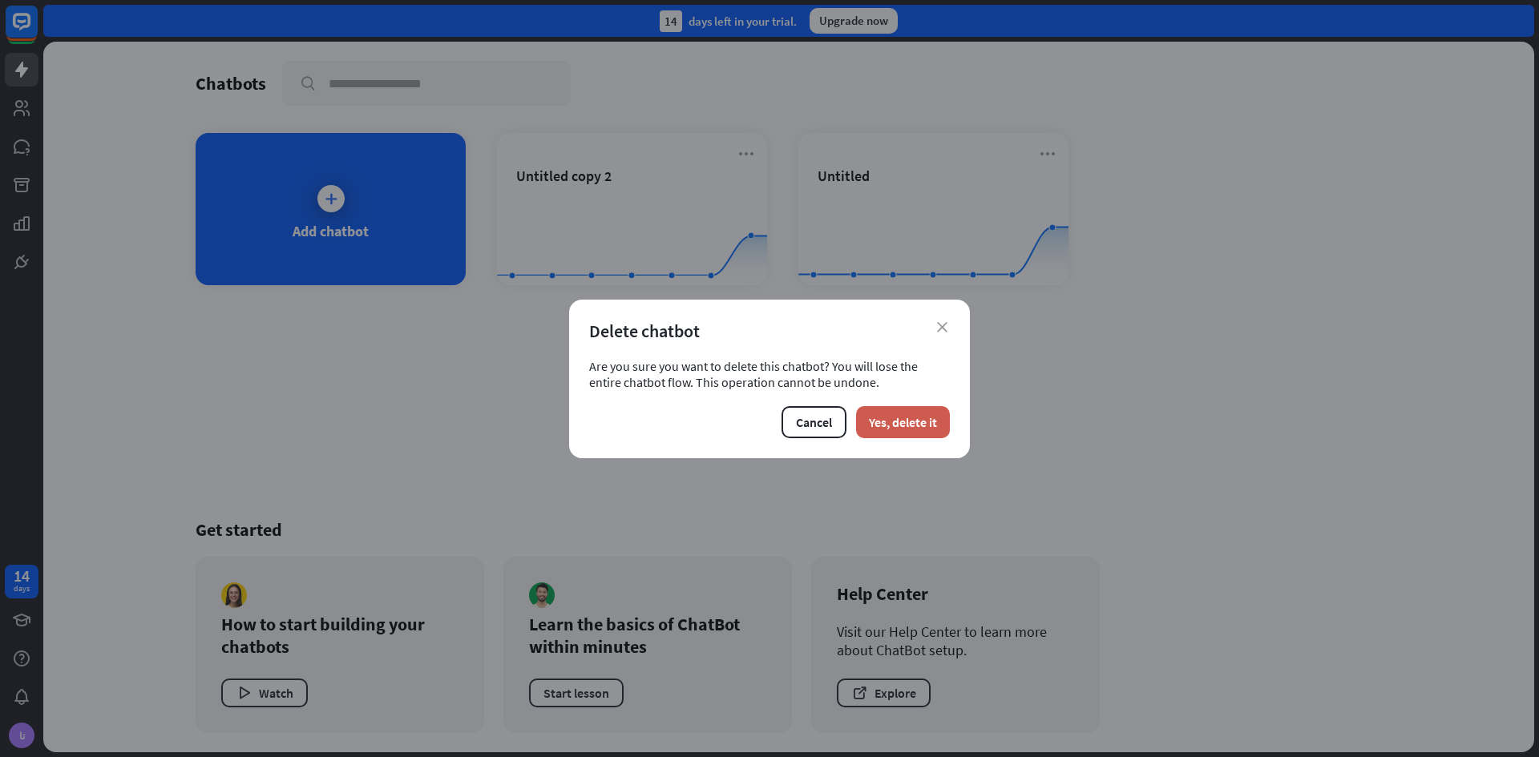
click at [903, 423] on button "Yes, delete it" at bounding box center [903, 422] width 94 height 32
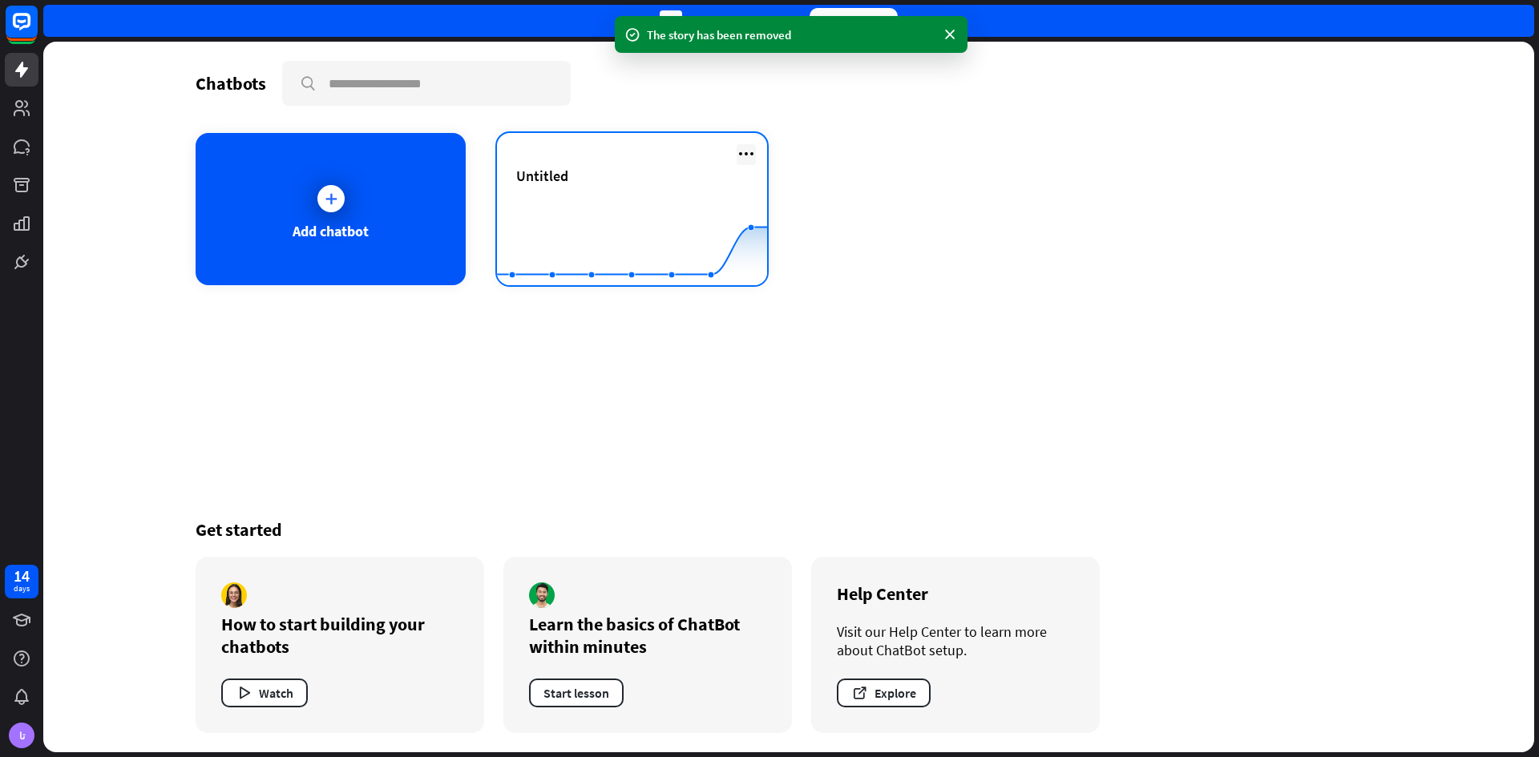
click at [740, 155] on icon at bounding box center [746, 153] width 19 height 19
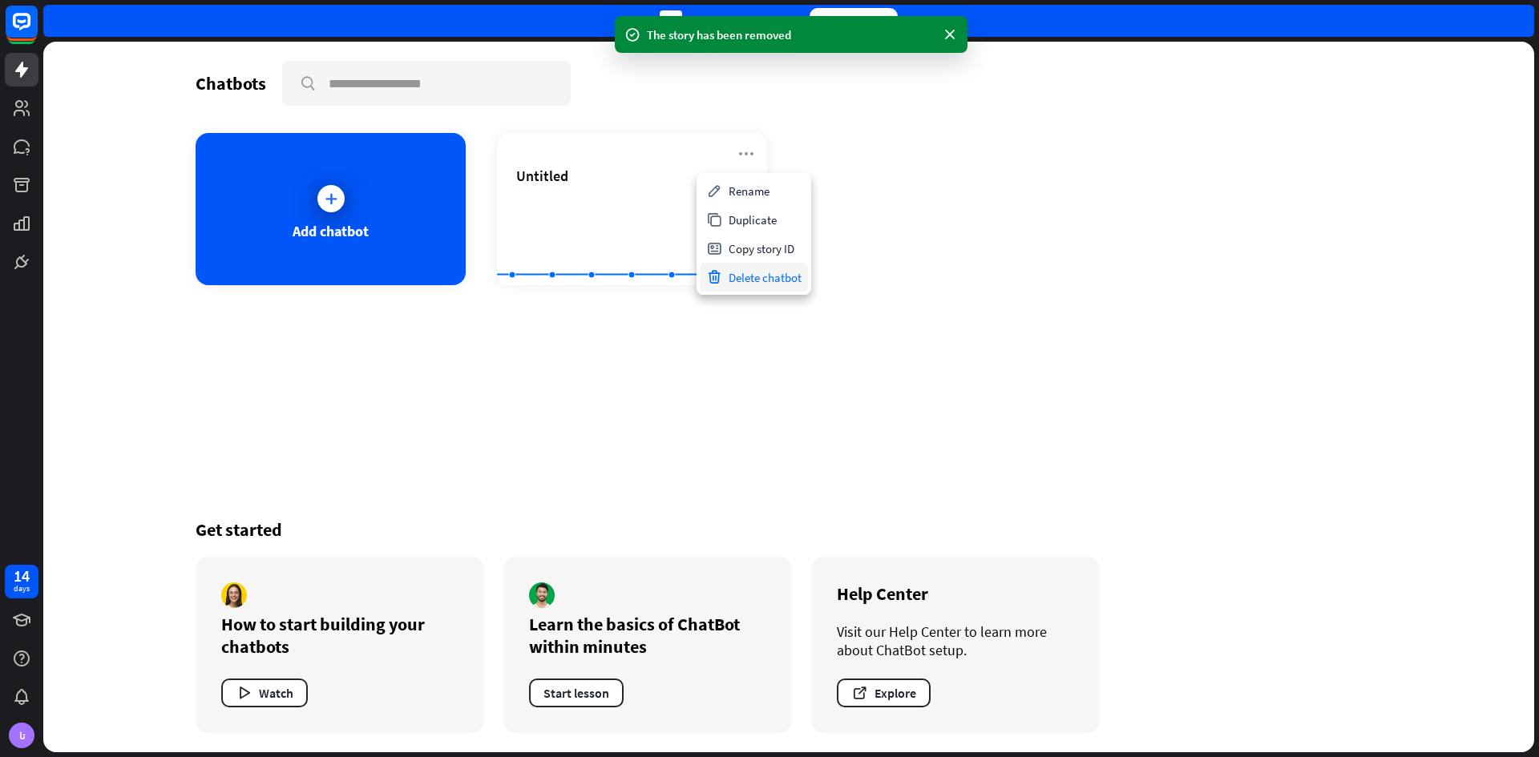
click at [757, 280] on div "Delete chatbot" at bounding box center [754, 277] width 108 height 29
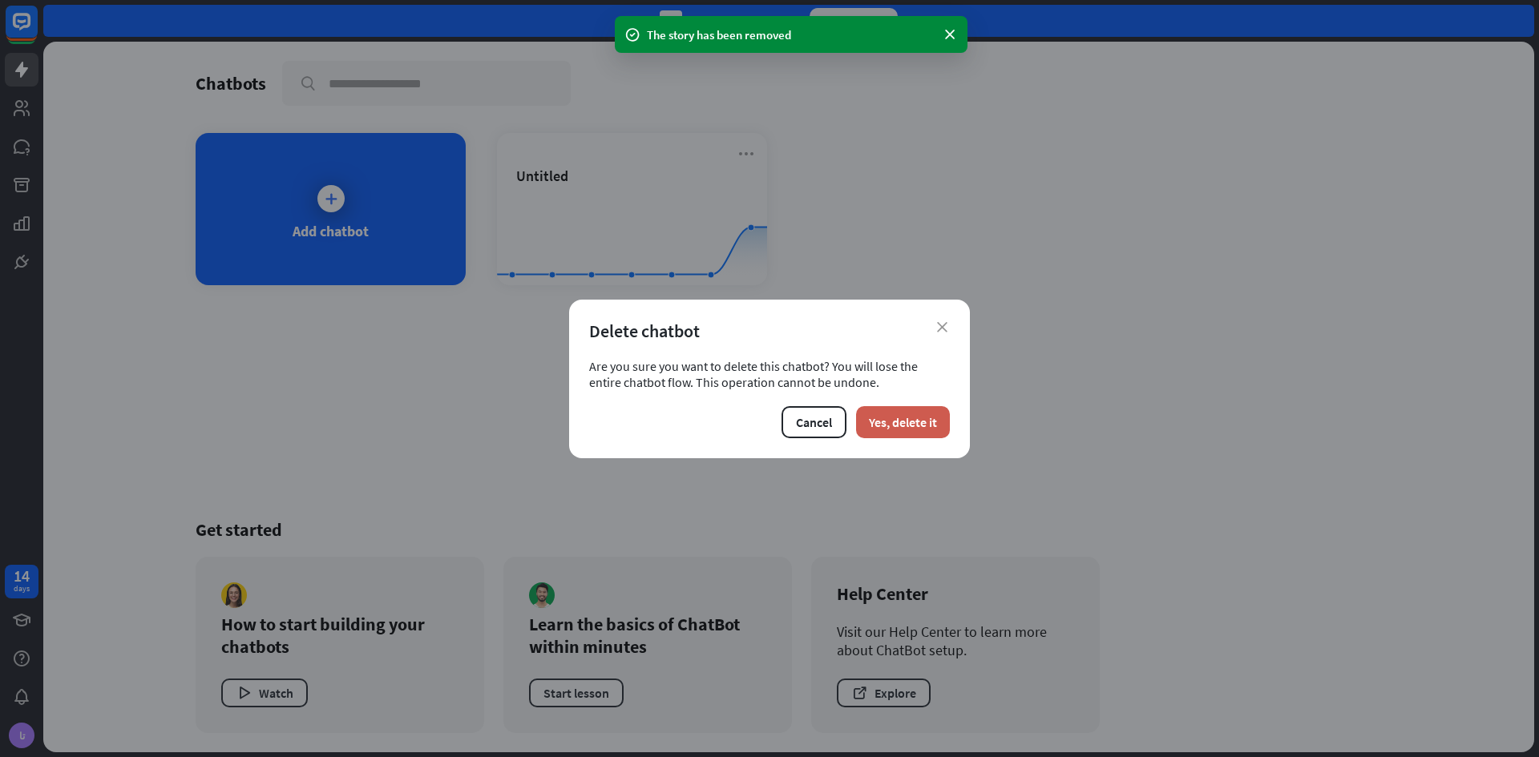
click at [909, 421] on button "Yes, delete it" at bounding box center [903, 422] width 94 height 32
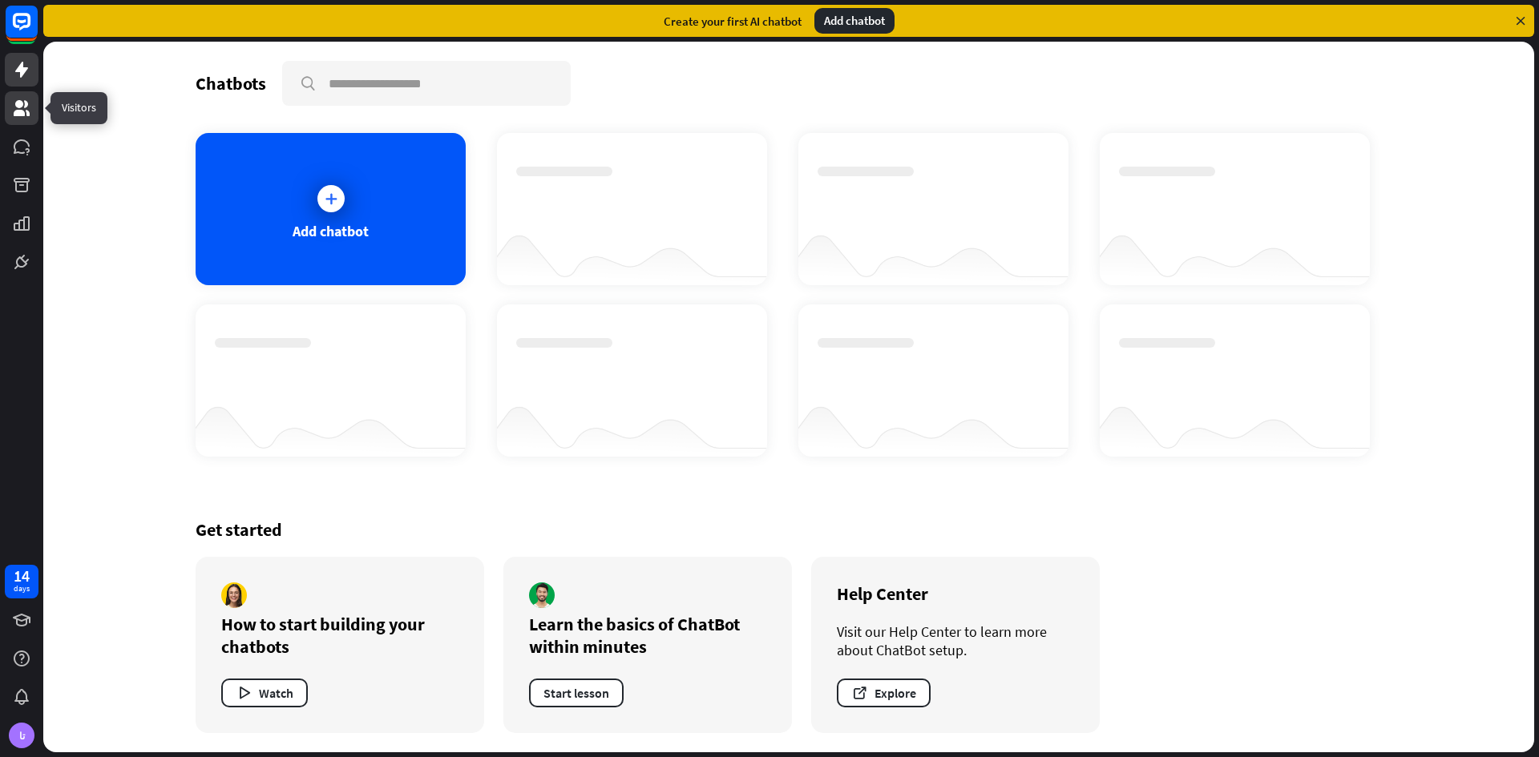
click at [11, 93] on link at bounding box center [22, 108] width 34 height 34
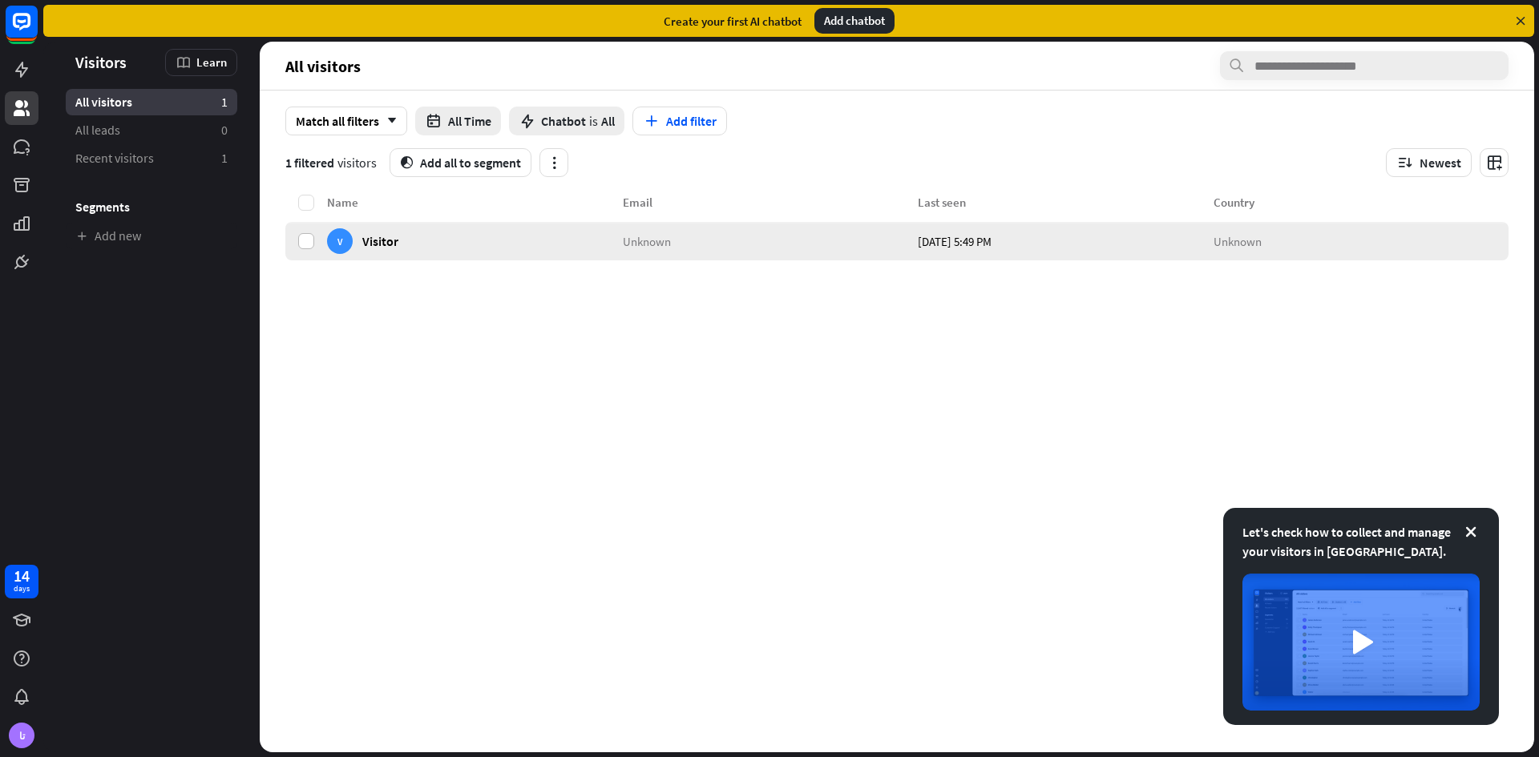
click at [303, 238] on label at bounding box center [306, 241] width 16 height 16
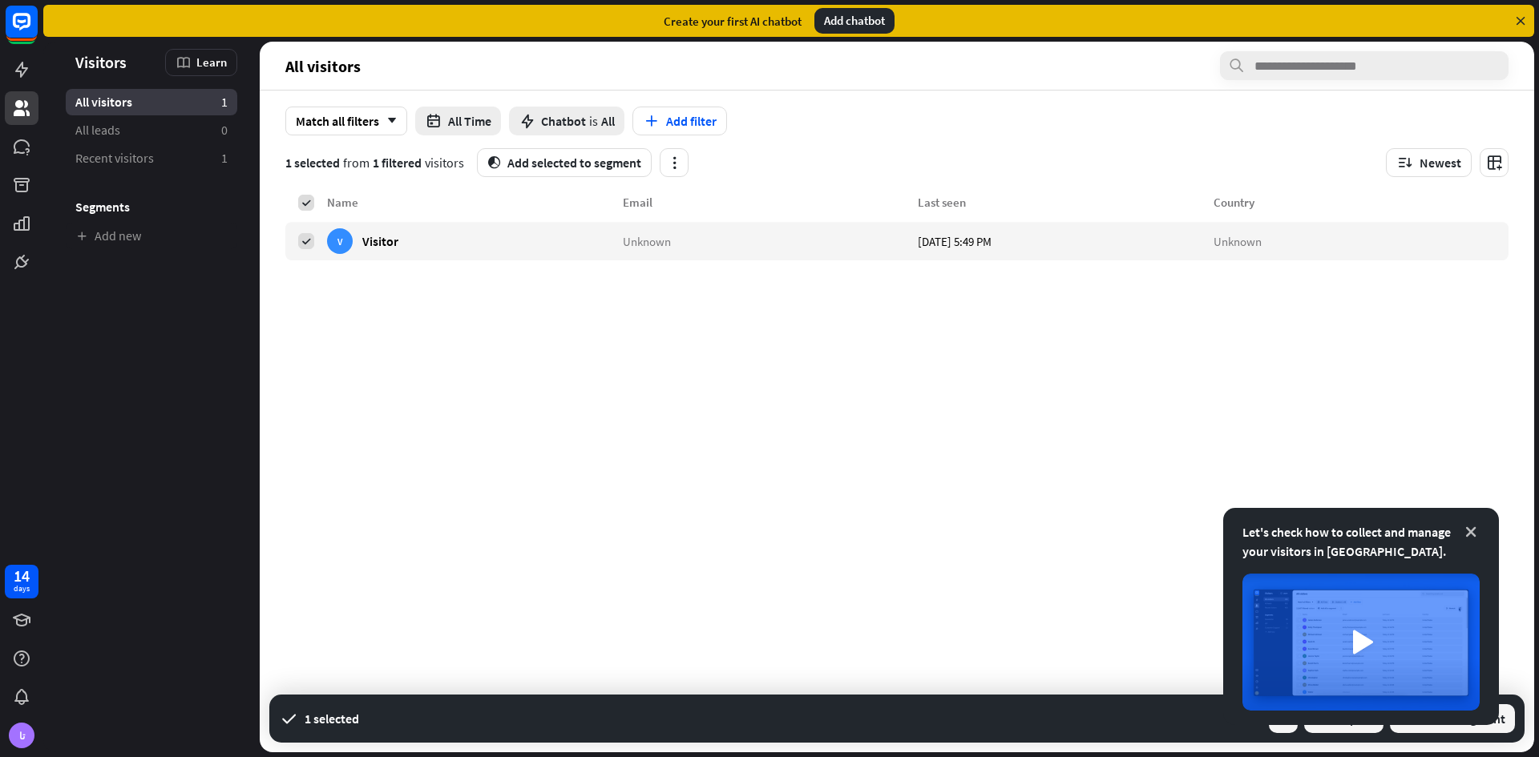
click at [1473, 531] on icon at bounding box center [1471, 532] width 16 height 16
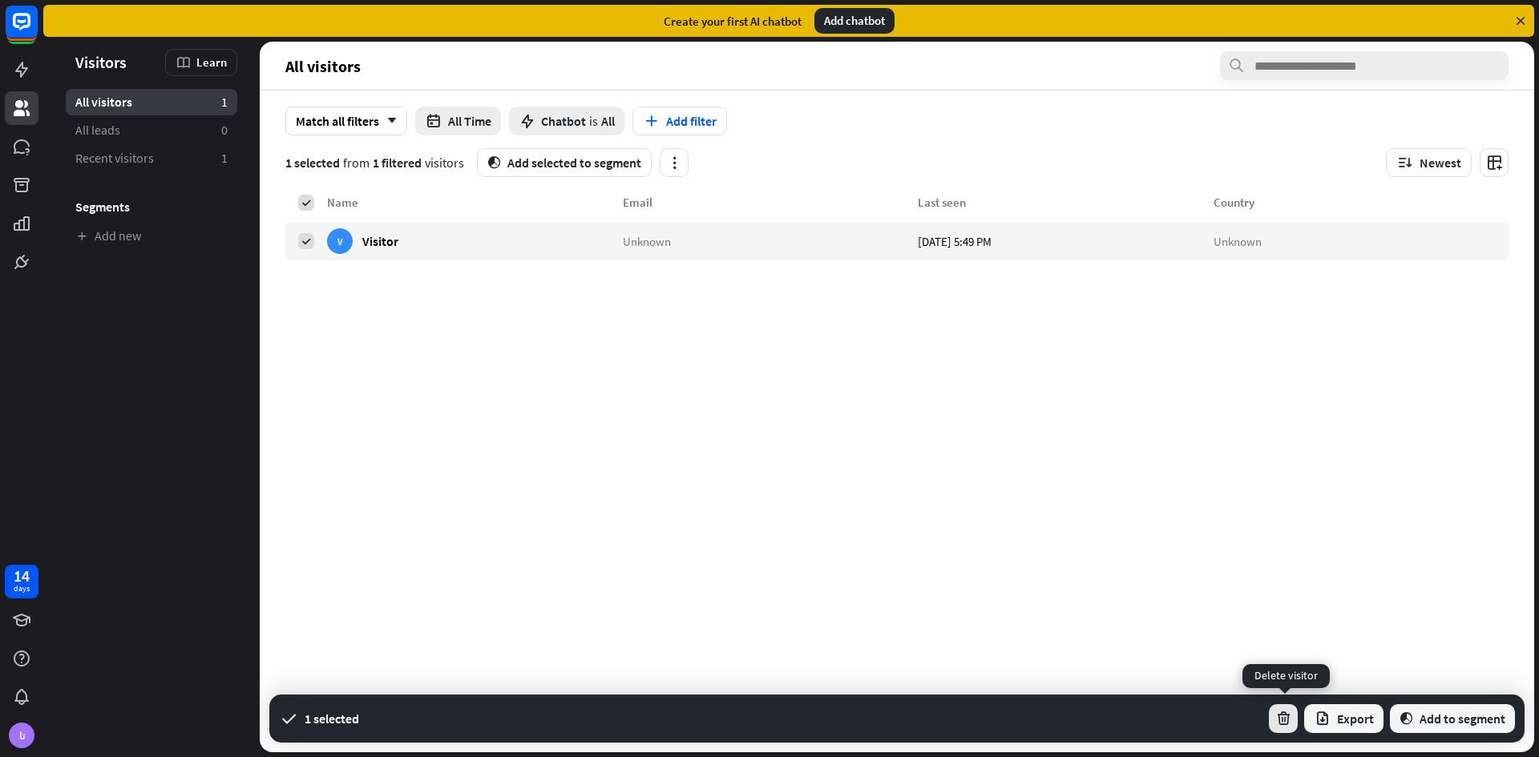
click at [1274, 719] on button "button" at bounding box center [1283, 719] width 29 height 29
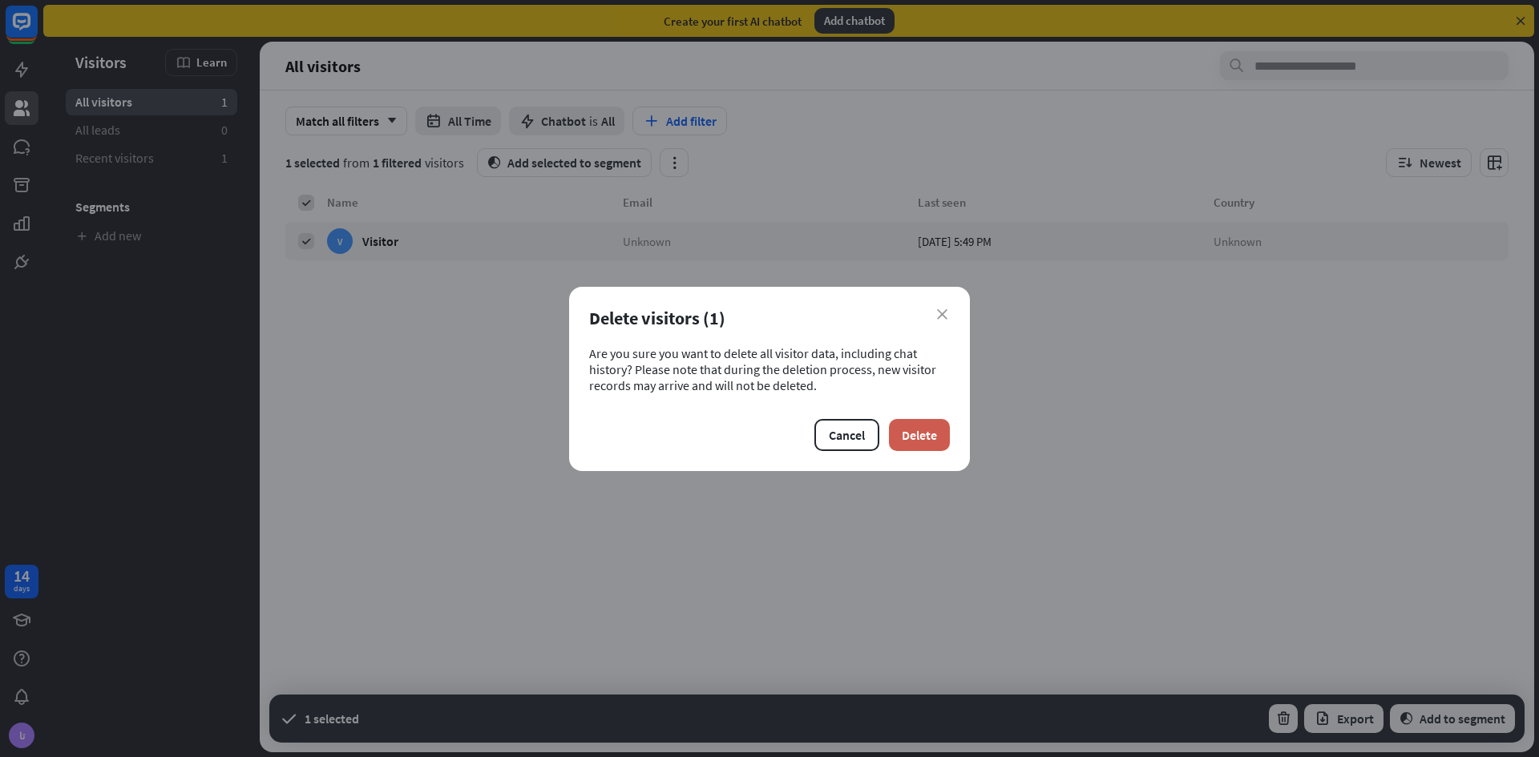
click at [927, 430] on button "Delete" at bounding box center [919, 435] width 61 height 32
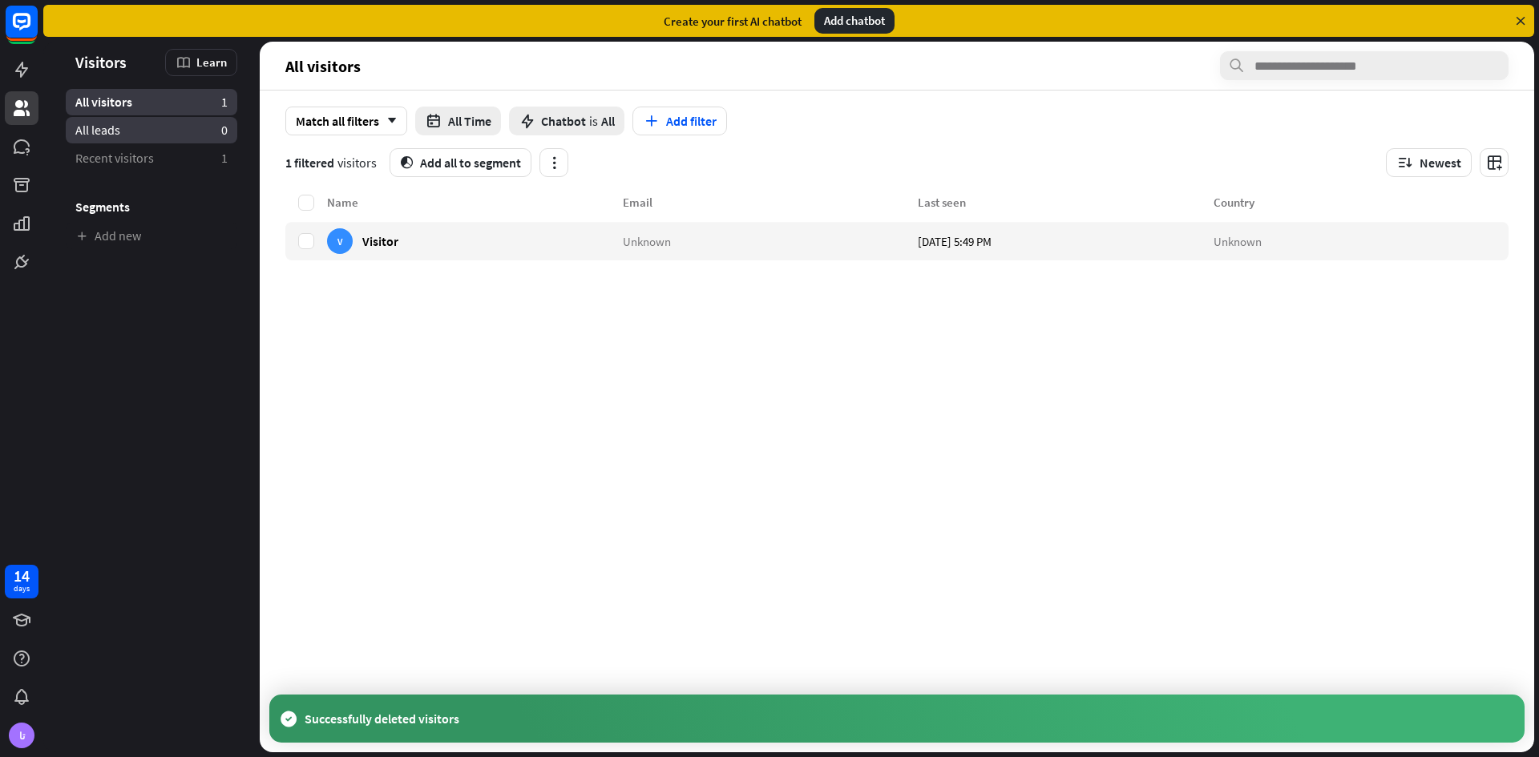
click at [91, 131] on span "All leads" at bounding box center [97, 130] width 45 height 17
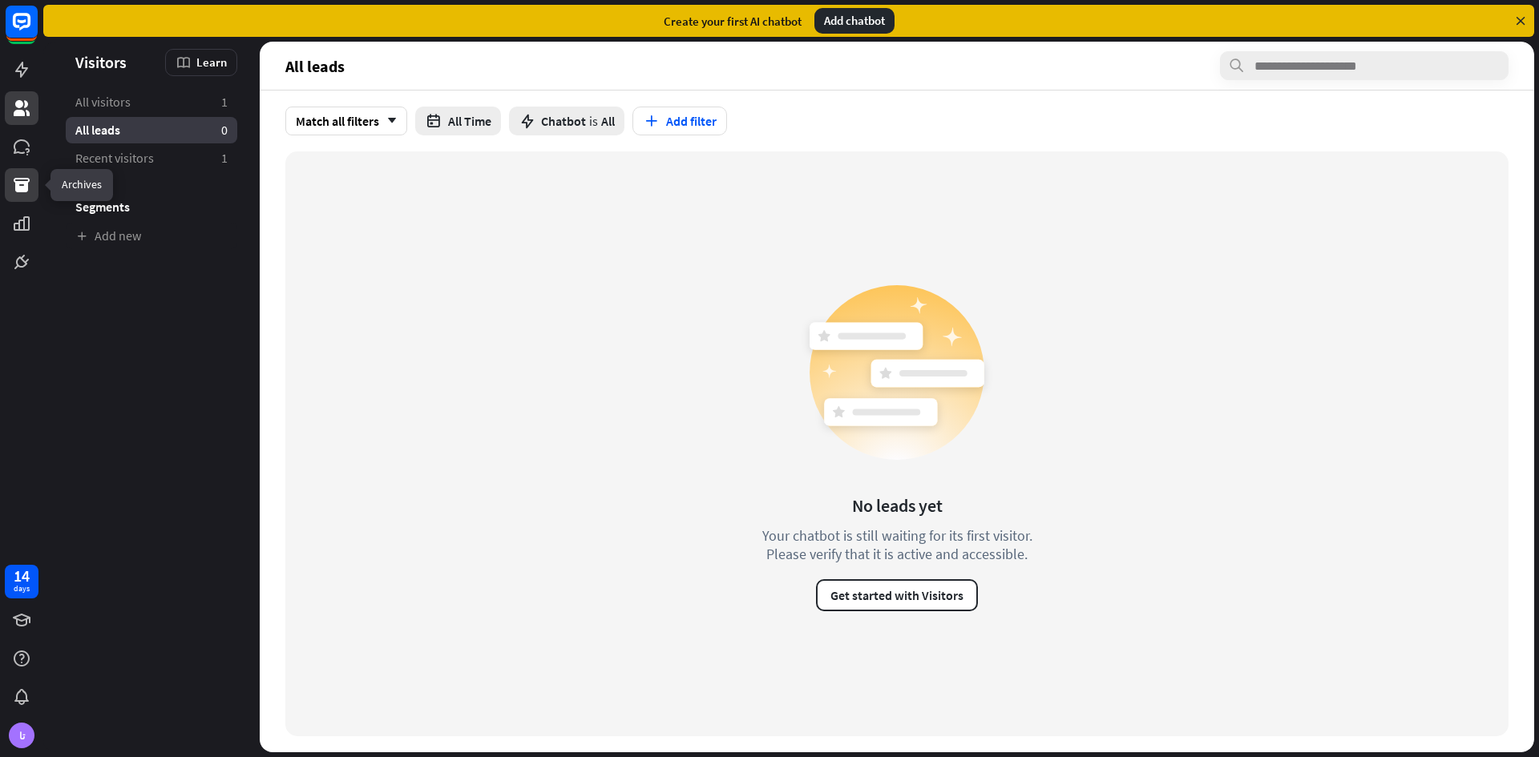
click at [24, 179] on icon at bounding box center [22, 185] width 16 height 14
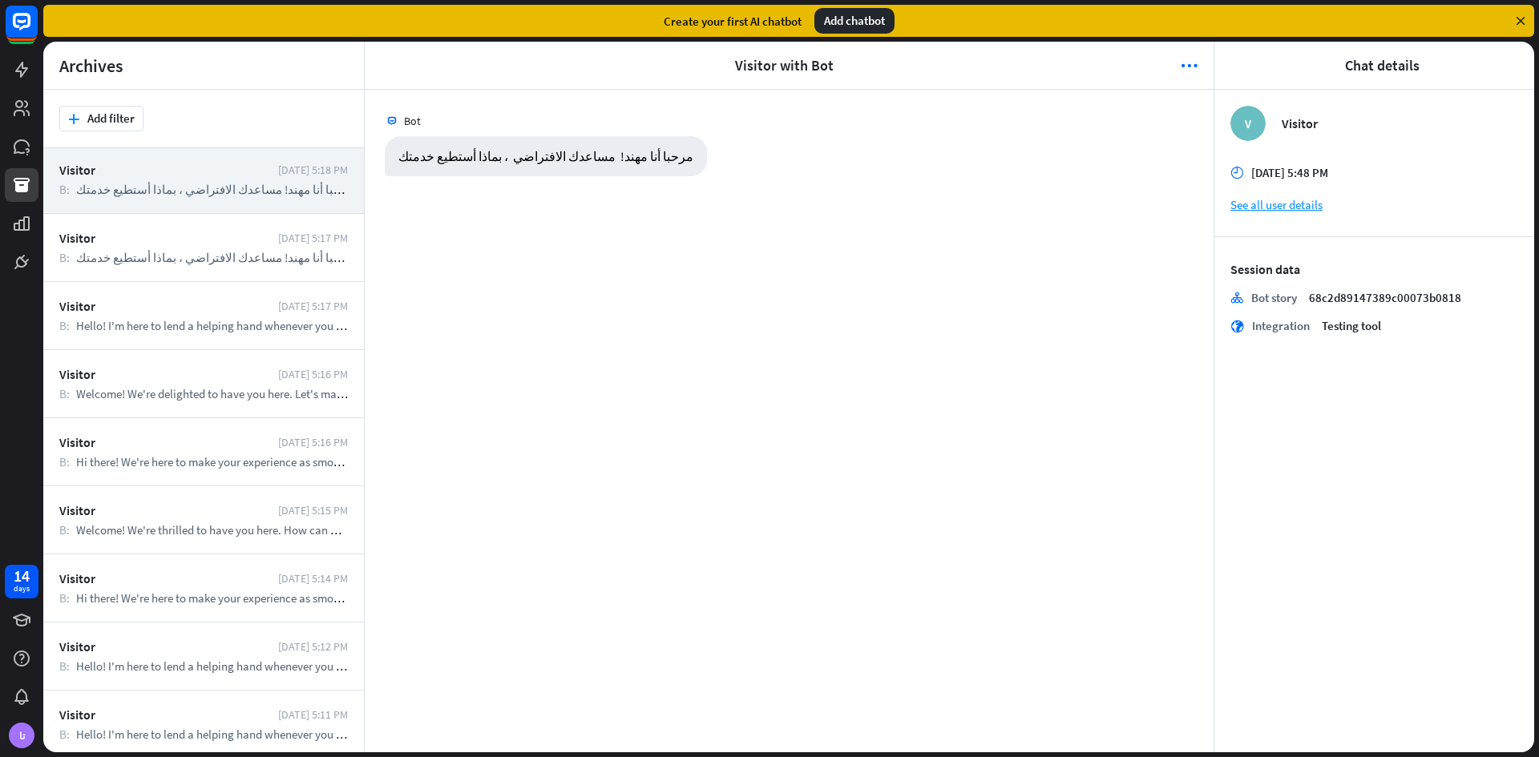
scroll to position [766, 0]
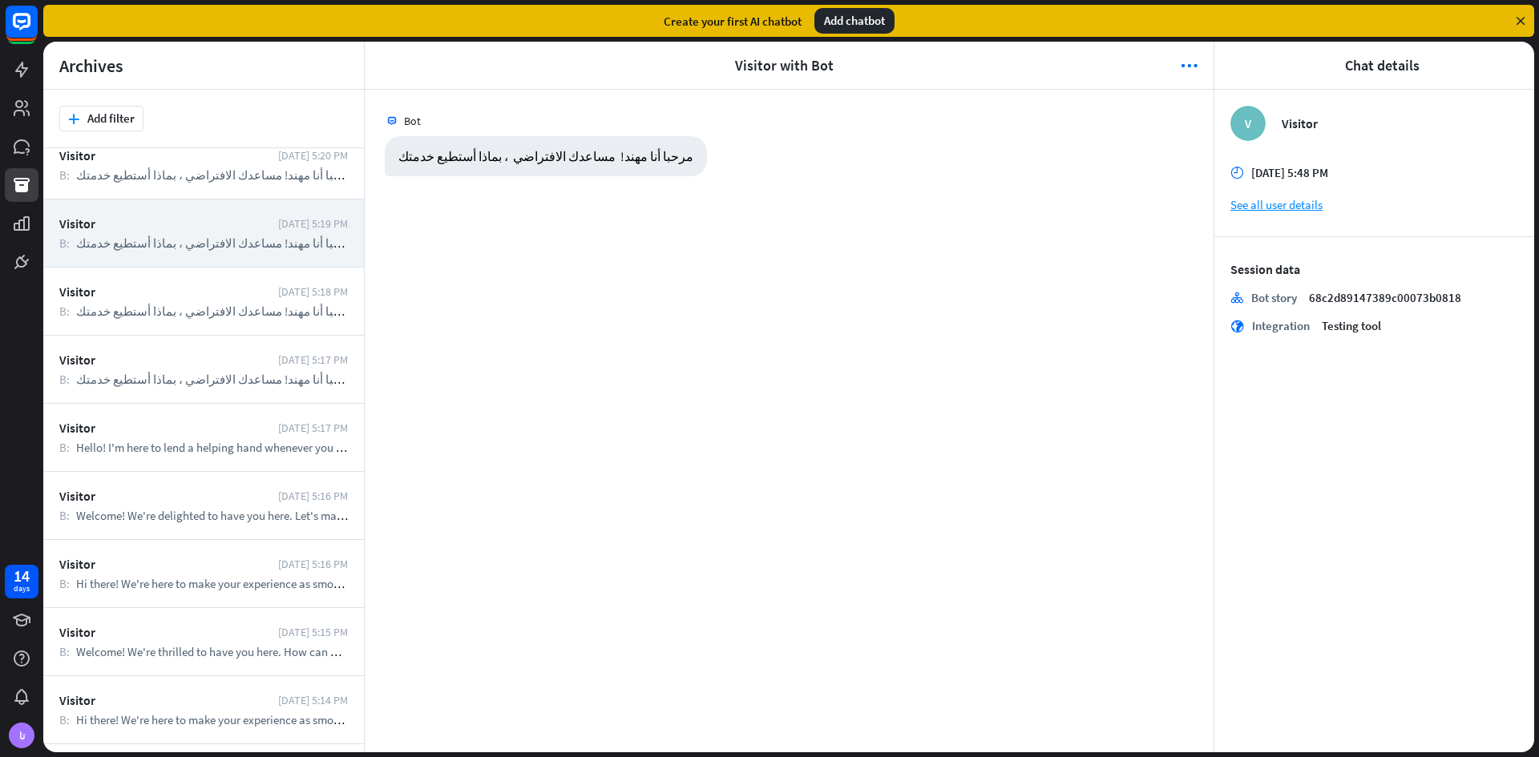
click at [244, 243] on span "مرحبا أنا مهند! مساعدك الافتراضي ، بماذا أستطيع خدمتك" at bounding box center [214, 243] width 277 height 15
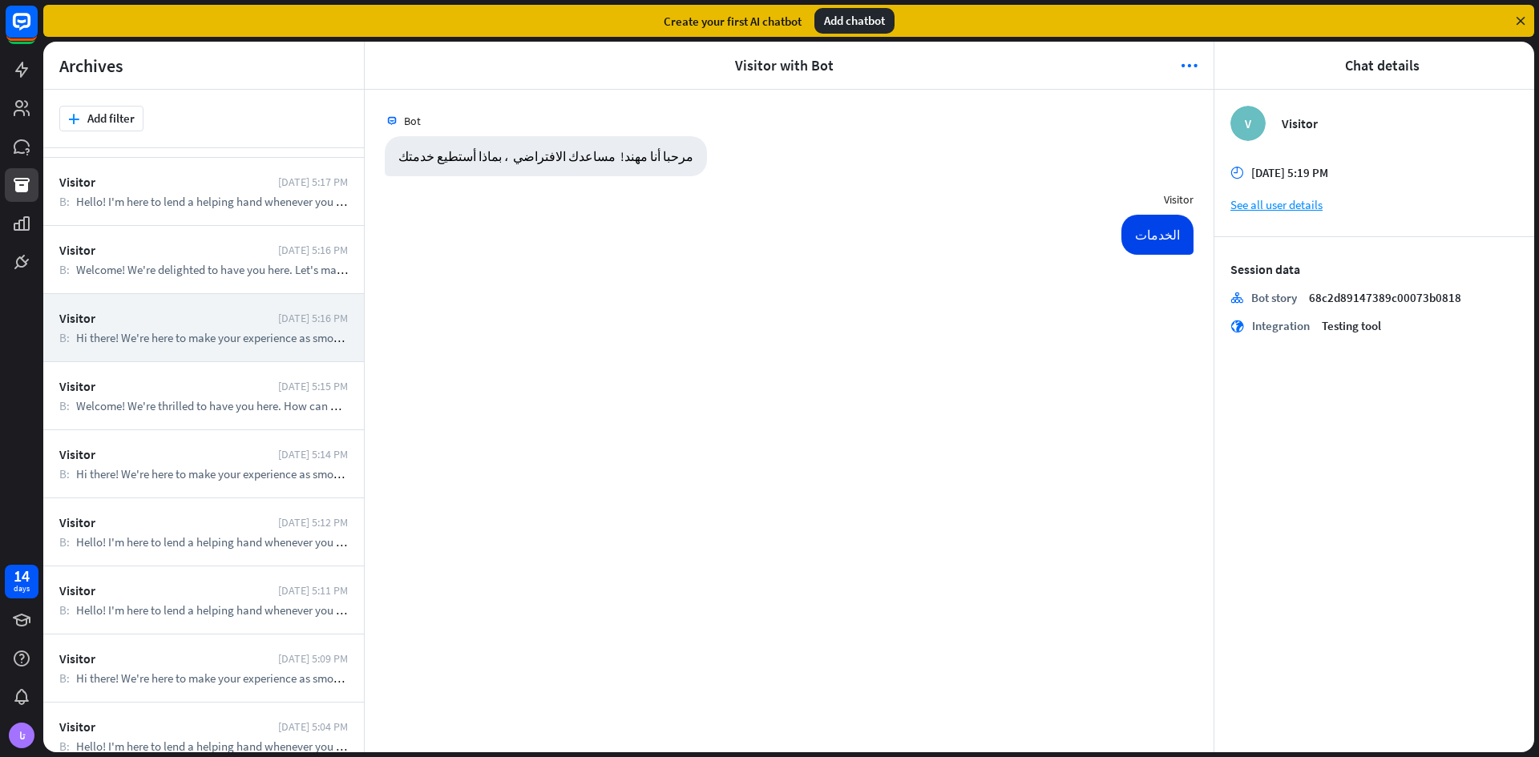
scroll to position [846, 0]
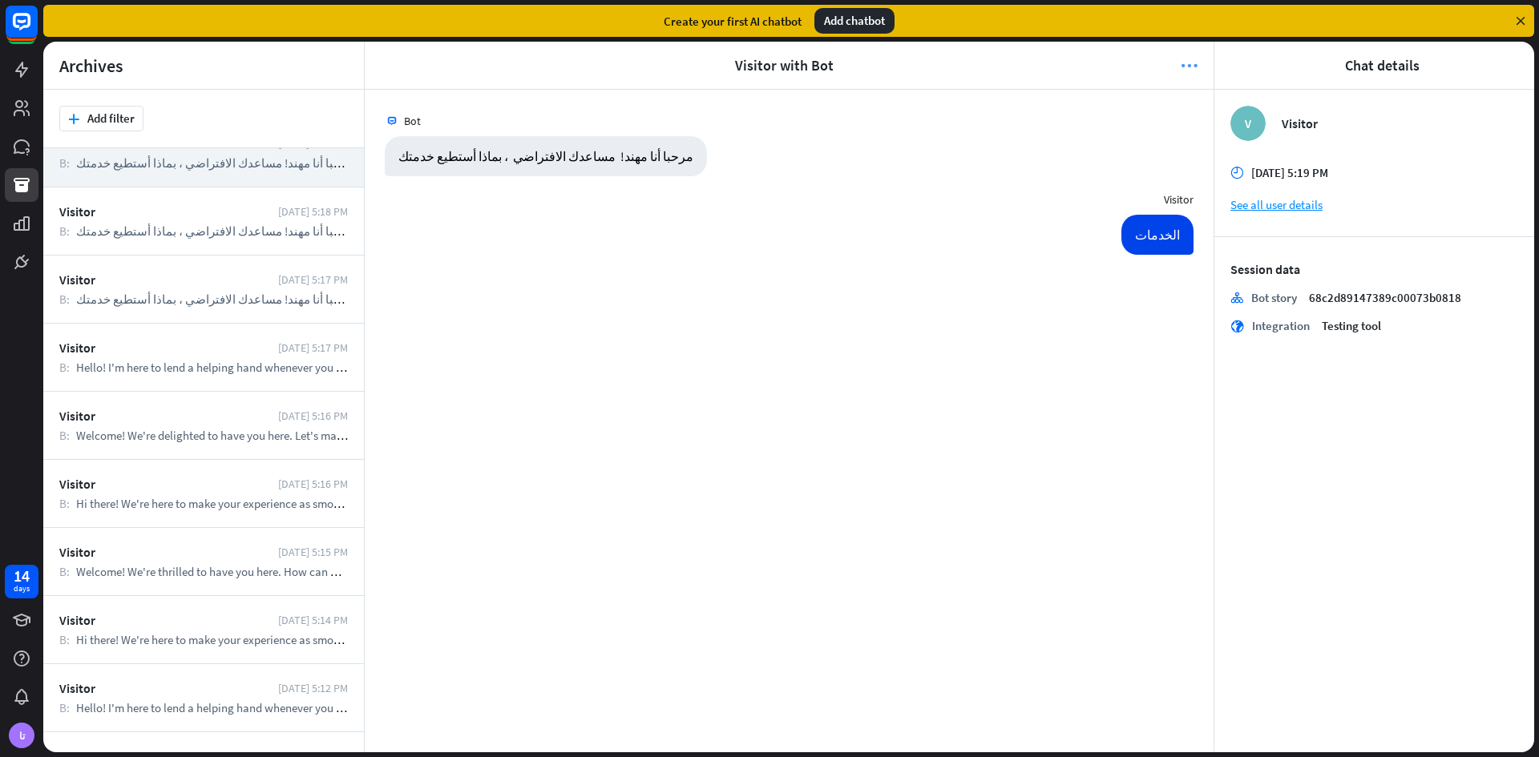
click at [1197, 65] on icon "more_horiz" at bounding box center [1189, 66] width 17 height 16
click at [13, 216] on icon at bounding box center [21, 223] width 19 height 19
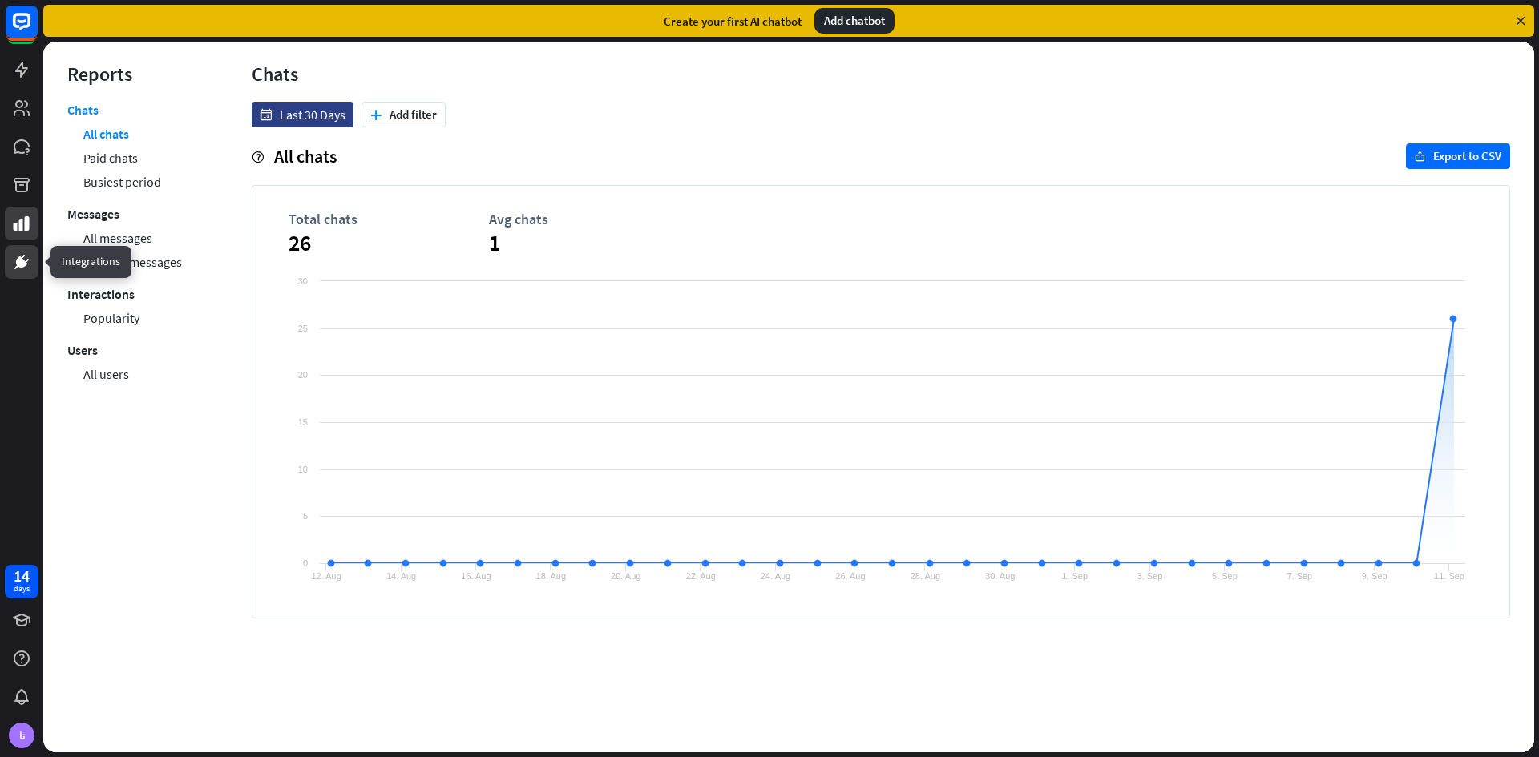
click at [21, 259] on icon at bounding box center [23, 257] width 4 height 5
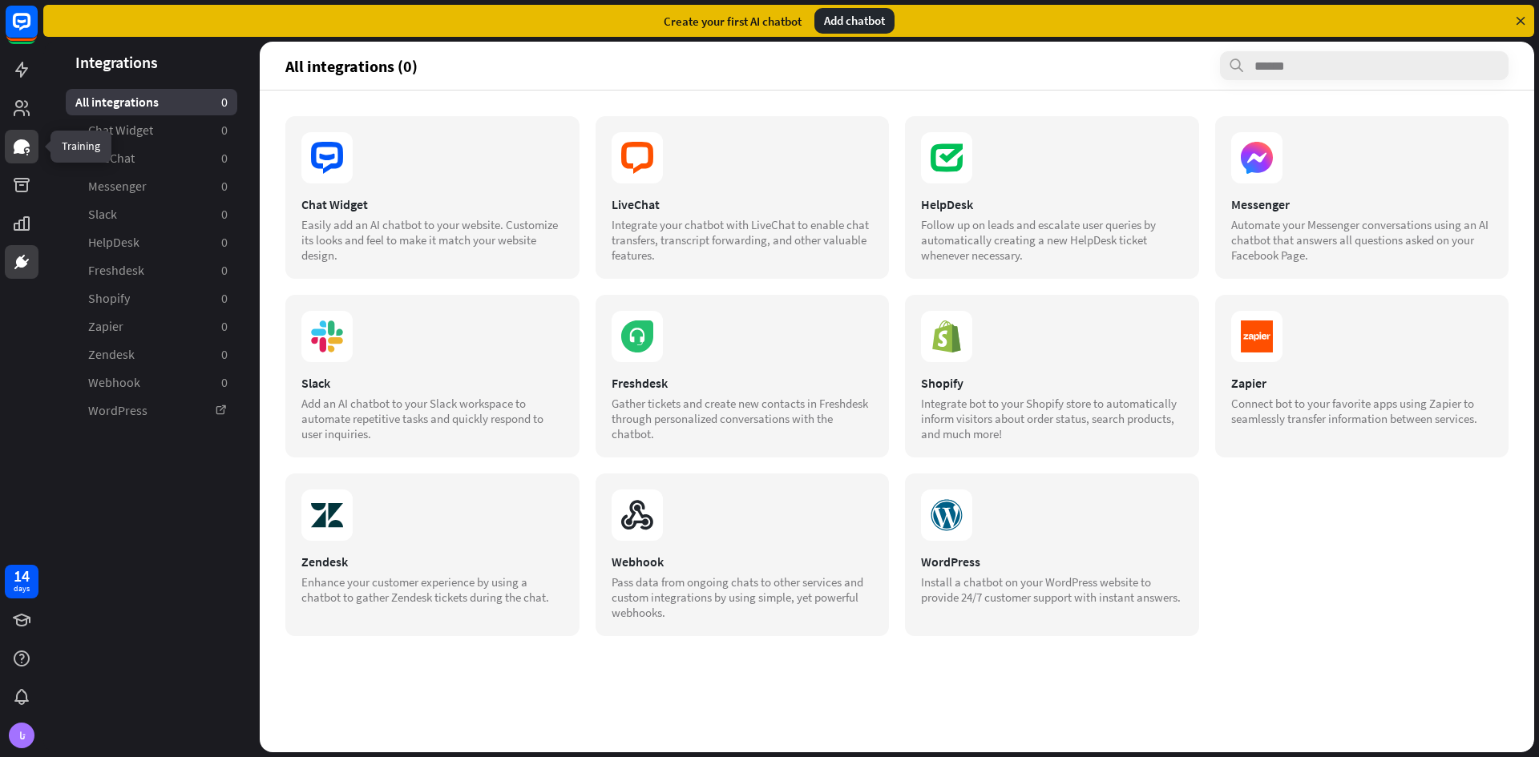
click at [16, 152] on icon at bounding box center [22, 146] width 16 height 14
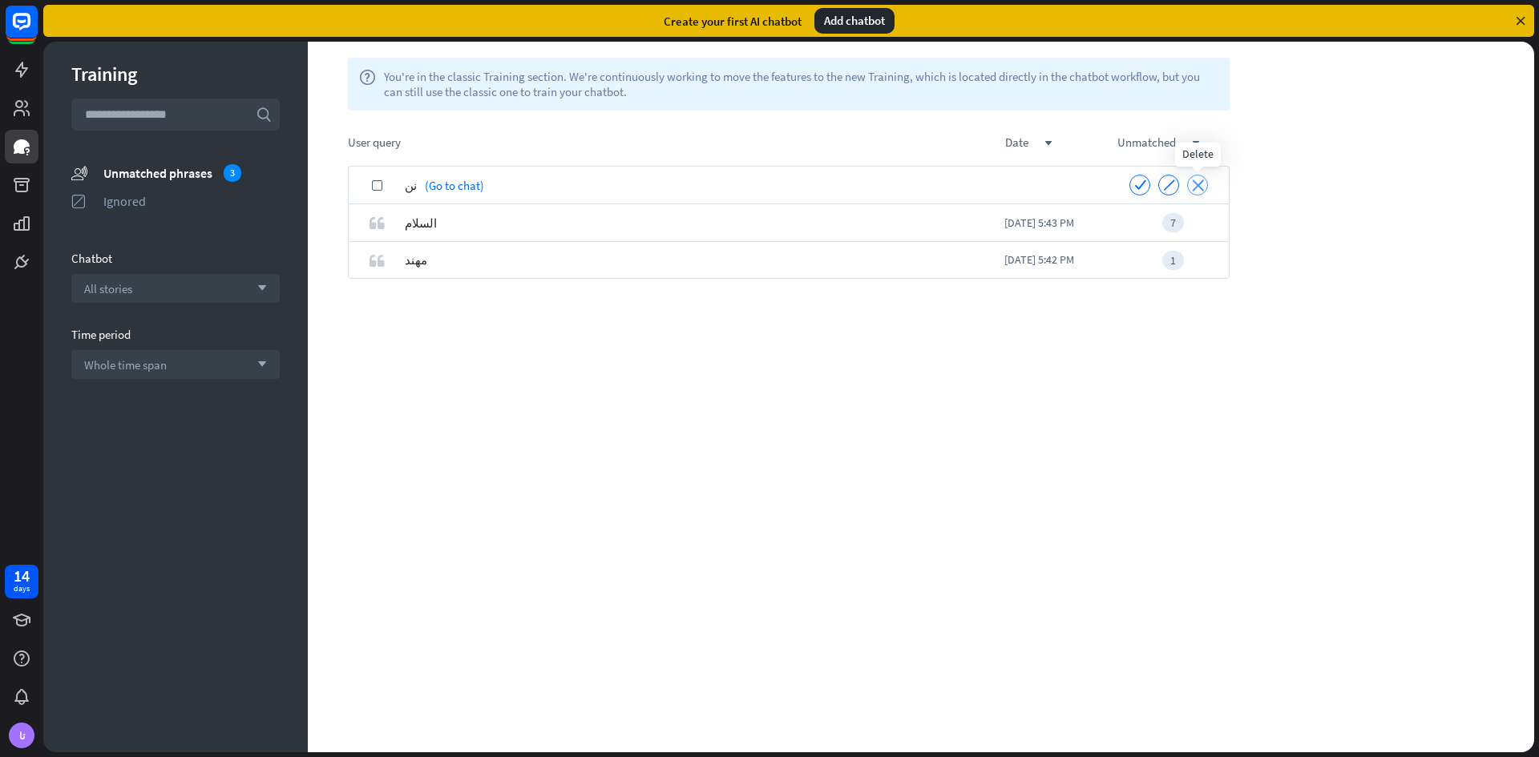
click at [1194, 183] on icon "close" at bounding box center [1198, 186] width 12 height 12
click at [1198, 185] on icon "close" at bounding box center [1198, 186] width 12 height 12
click at [1198, 185] on icon "close" at bounding box center [1198, 185] width 12 height 12
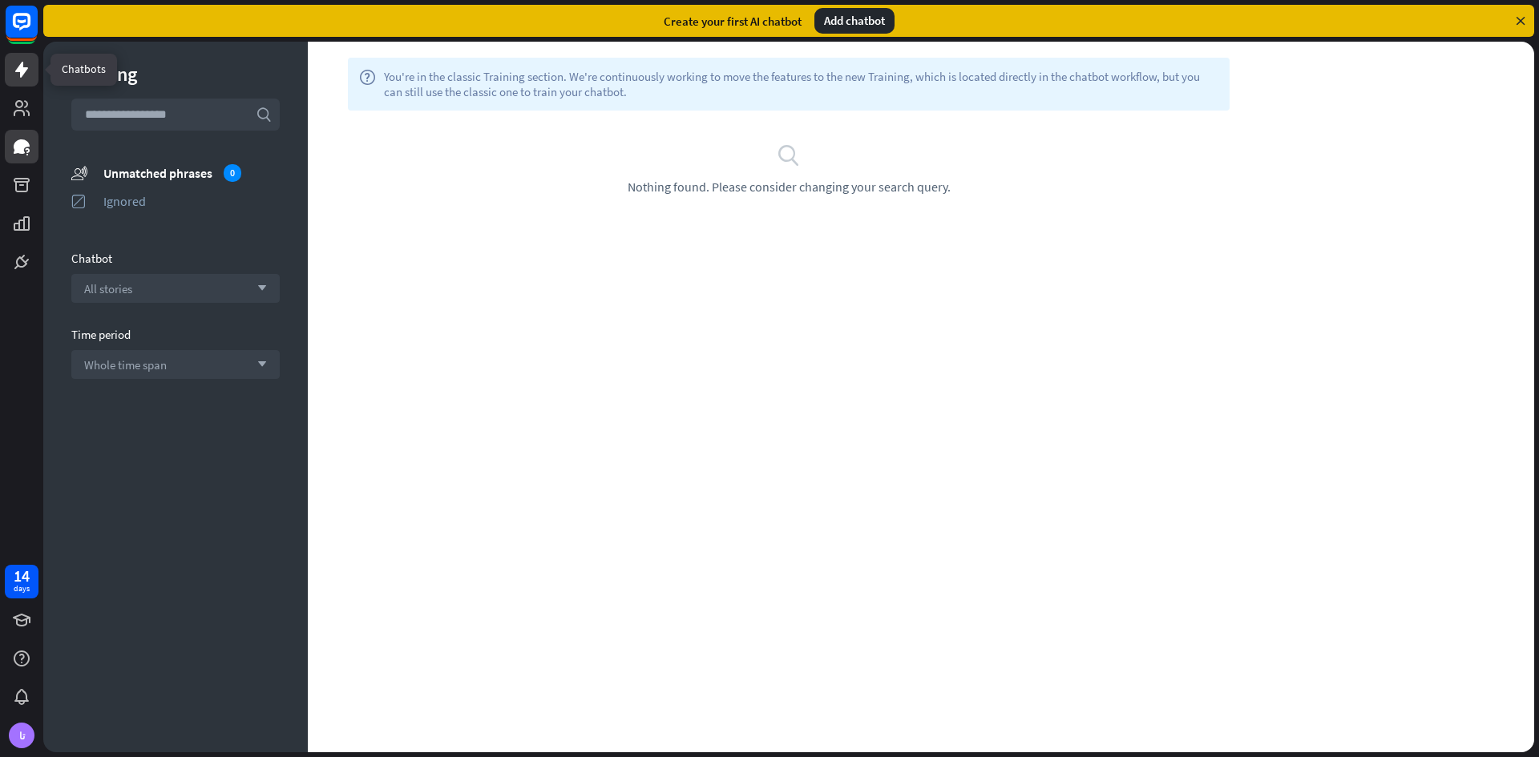
click at [22, 78] on icon at bounding box center [21, 69] width 19 height 19
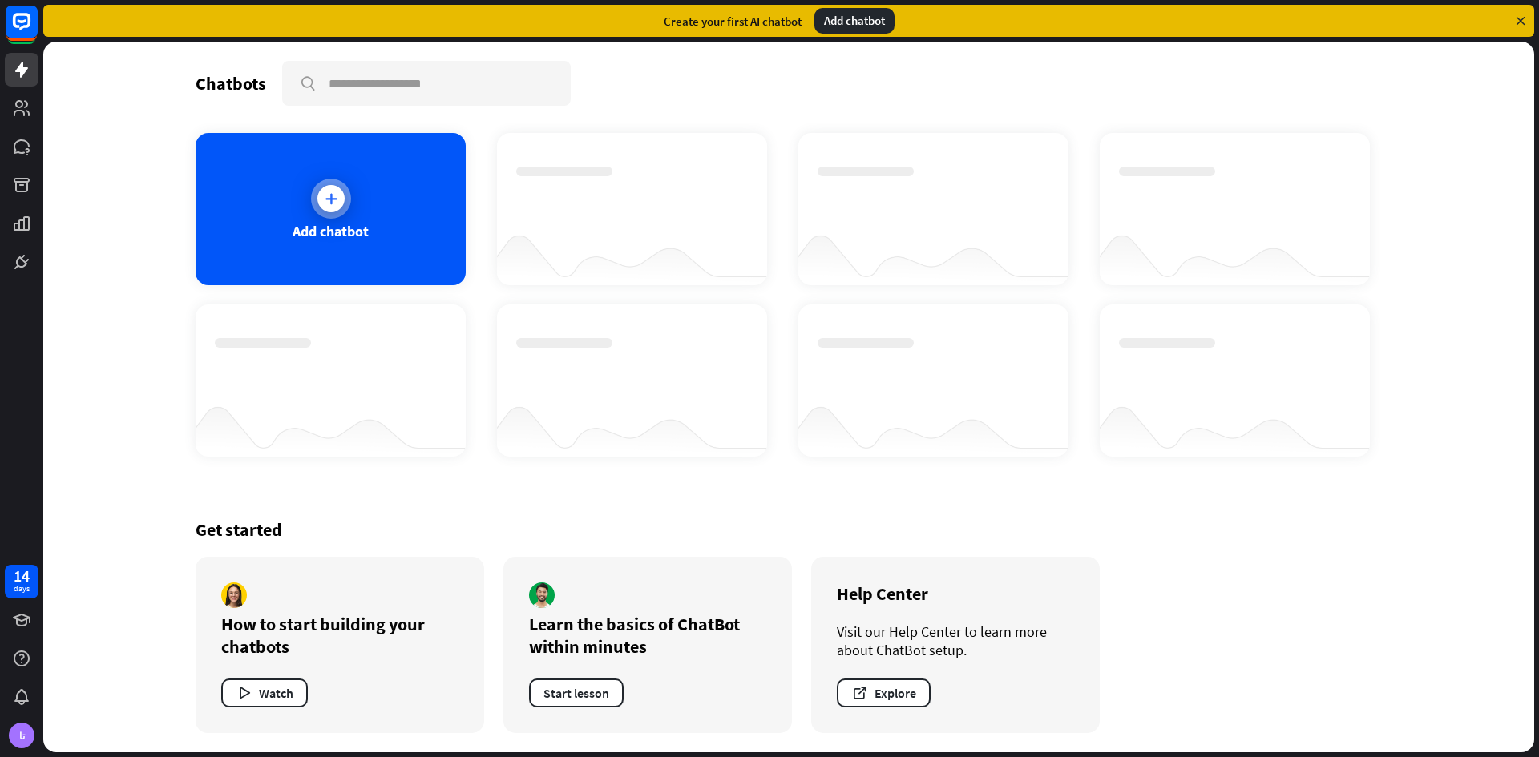
click at [305, 212] on div "Add chatbot" at bounding box center [331, 209] width 270 height 152
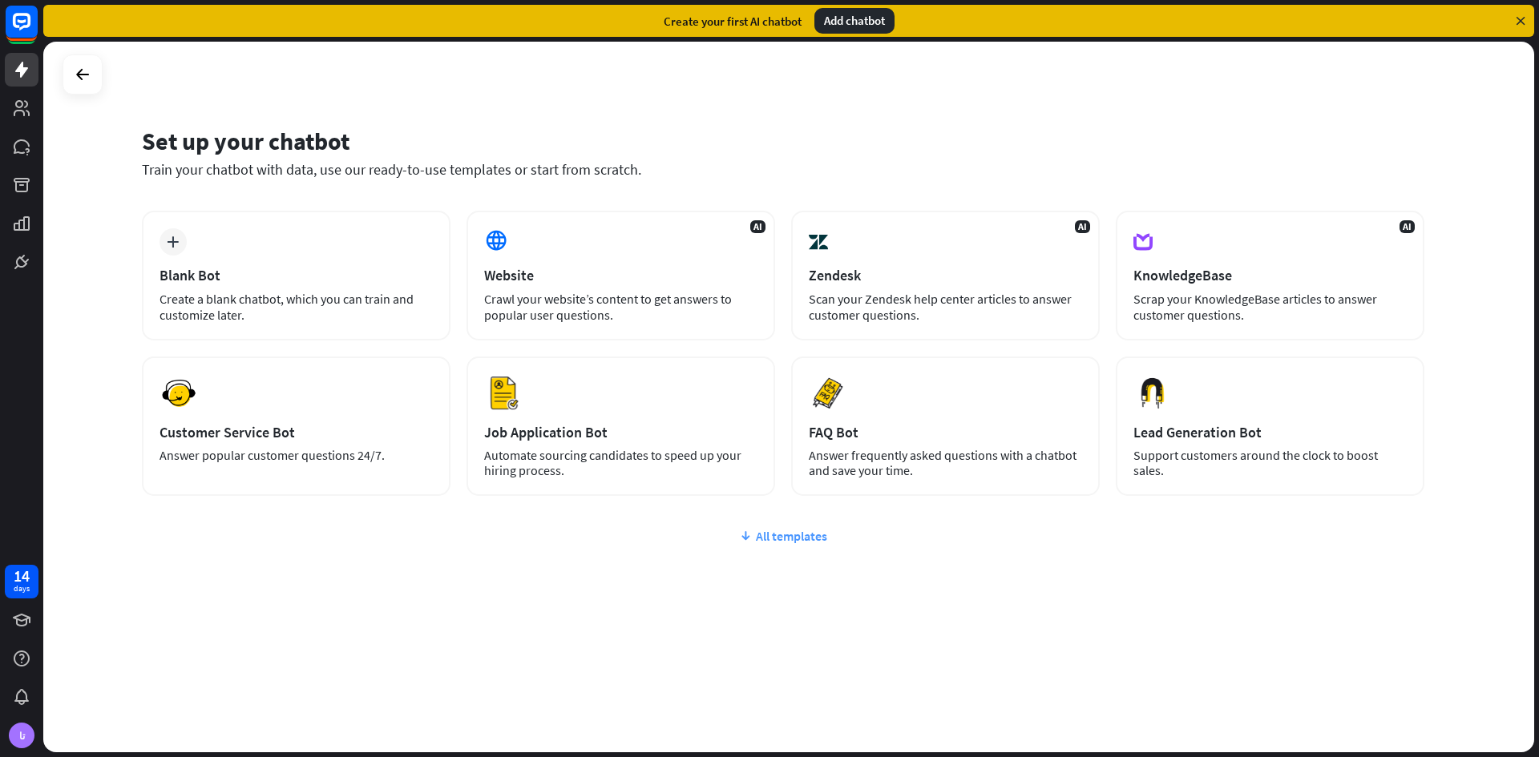
click at [764, 536] on div "All templates" at bounding box center [783, 536] width 1282 height 16
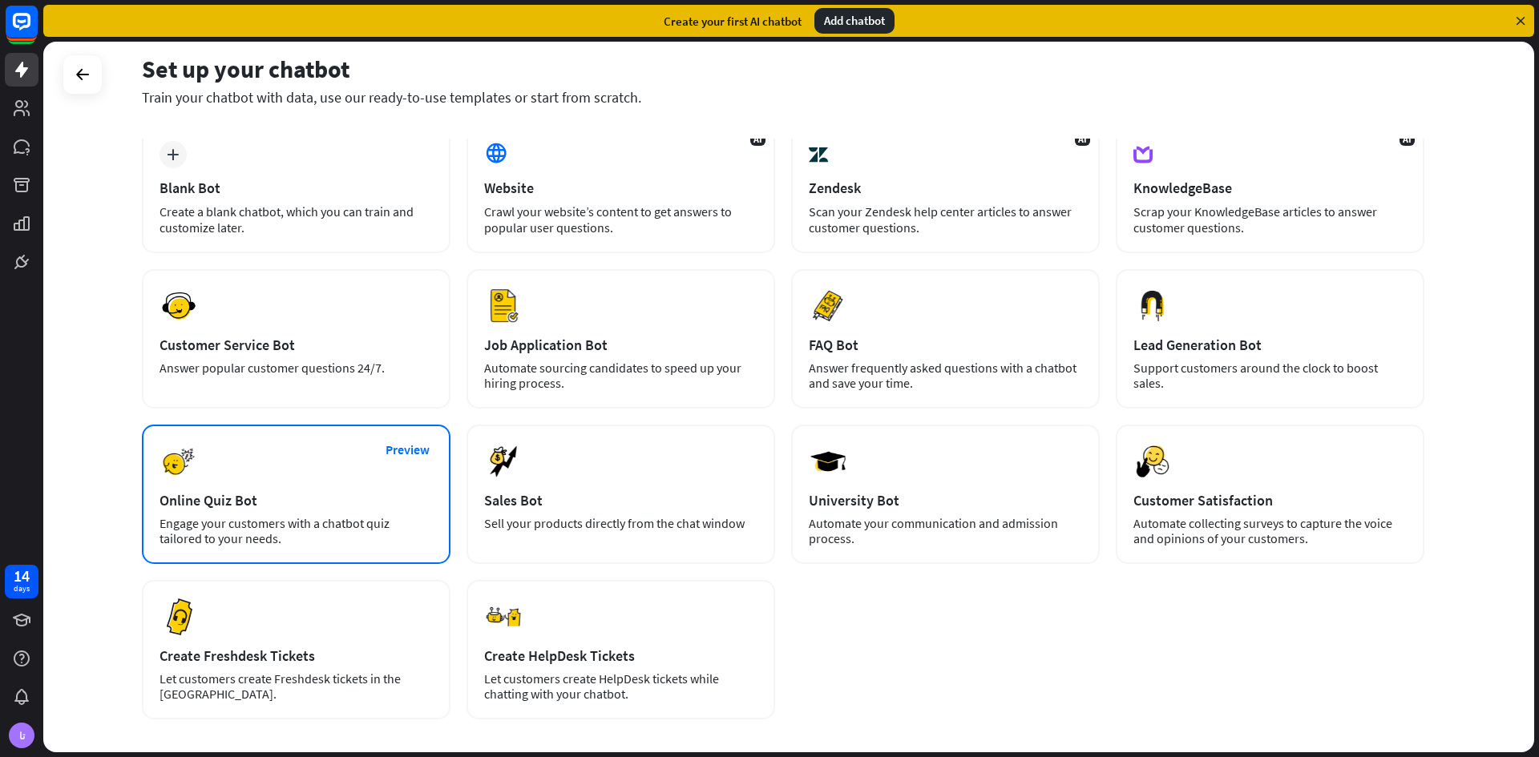
scroll to position [87, 0]
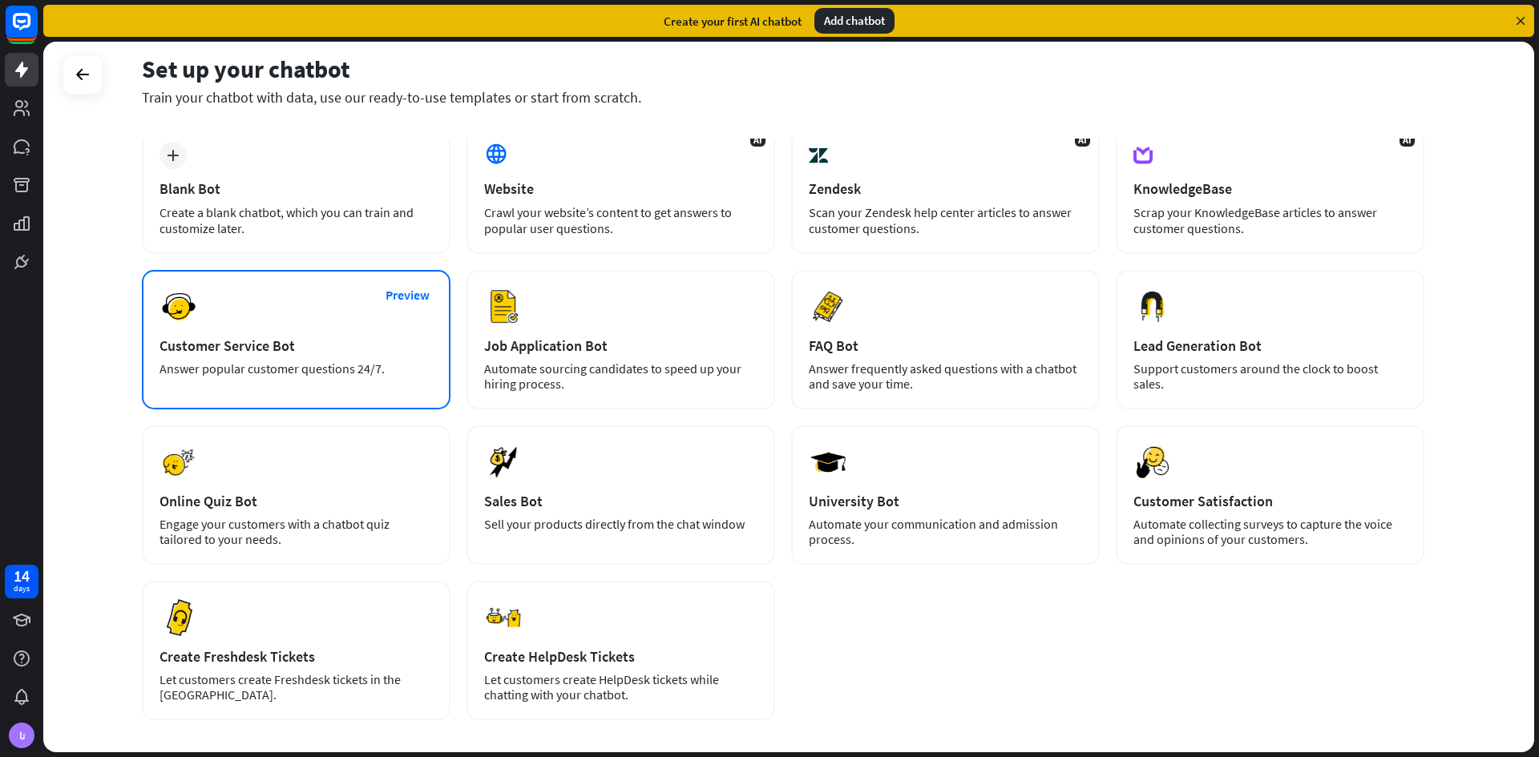
click at [285, 369] on div "Answer popular customer questions 24/7." at bounding box center [296, 368] width 273 height 15
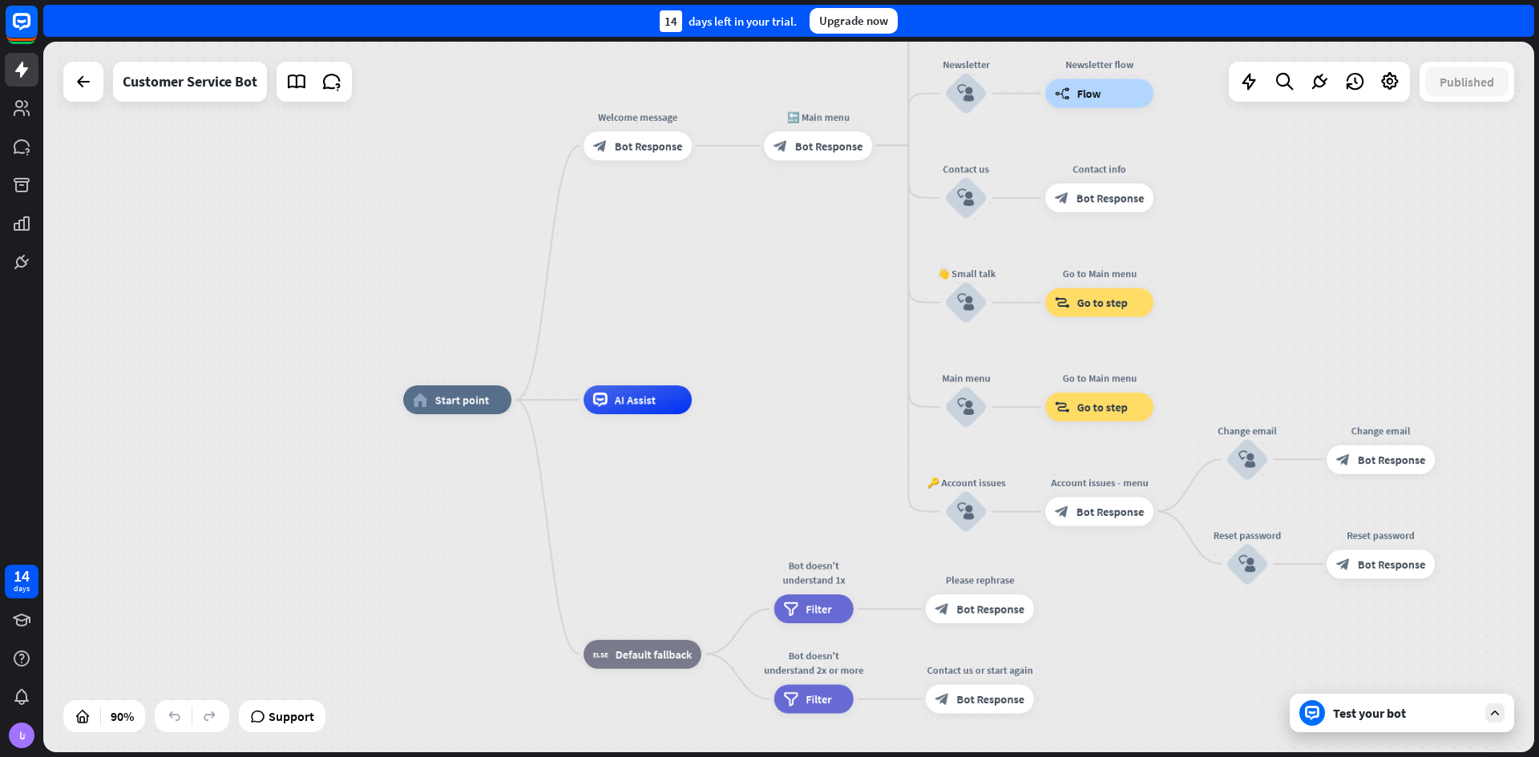
click at [1420, 723] on div "Test your bot" at bounding box center [1402, 713] width 224 height 38
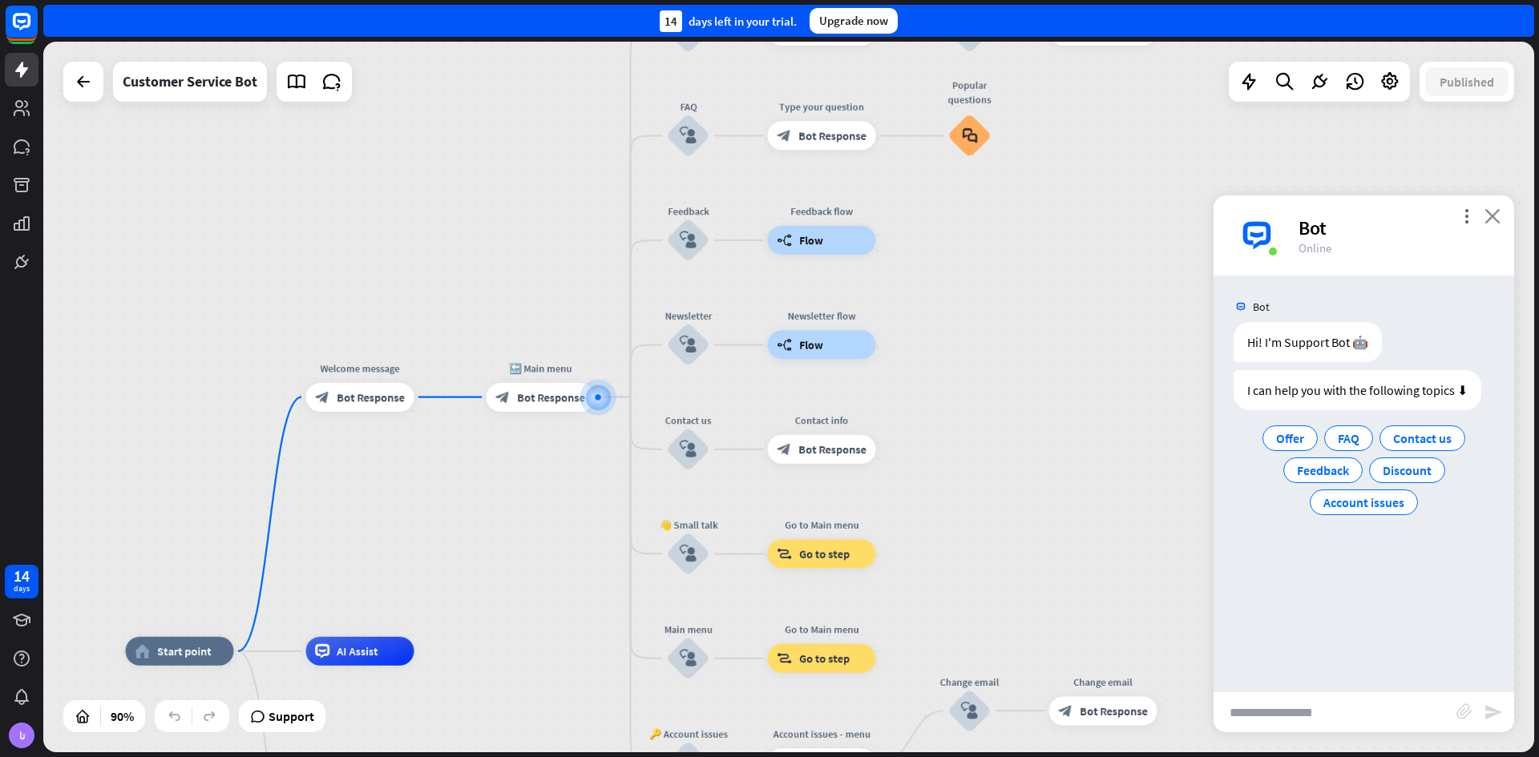
click at [1494, 220] on icon "close" at bounding box center [1492, 215] width 16 height 15
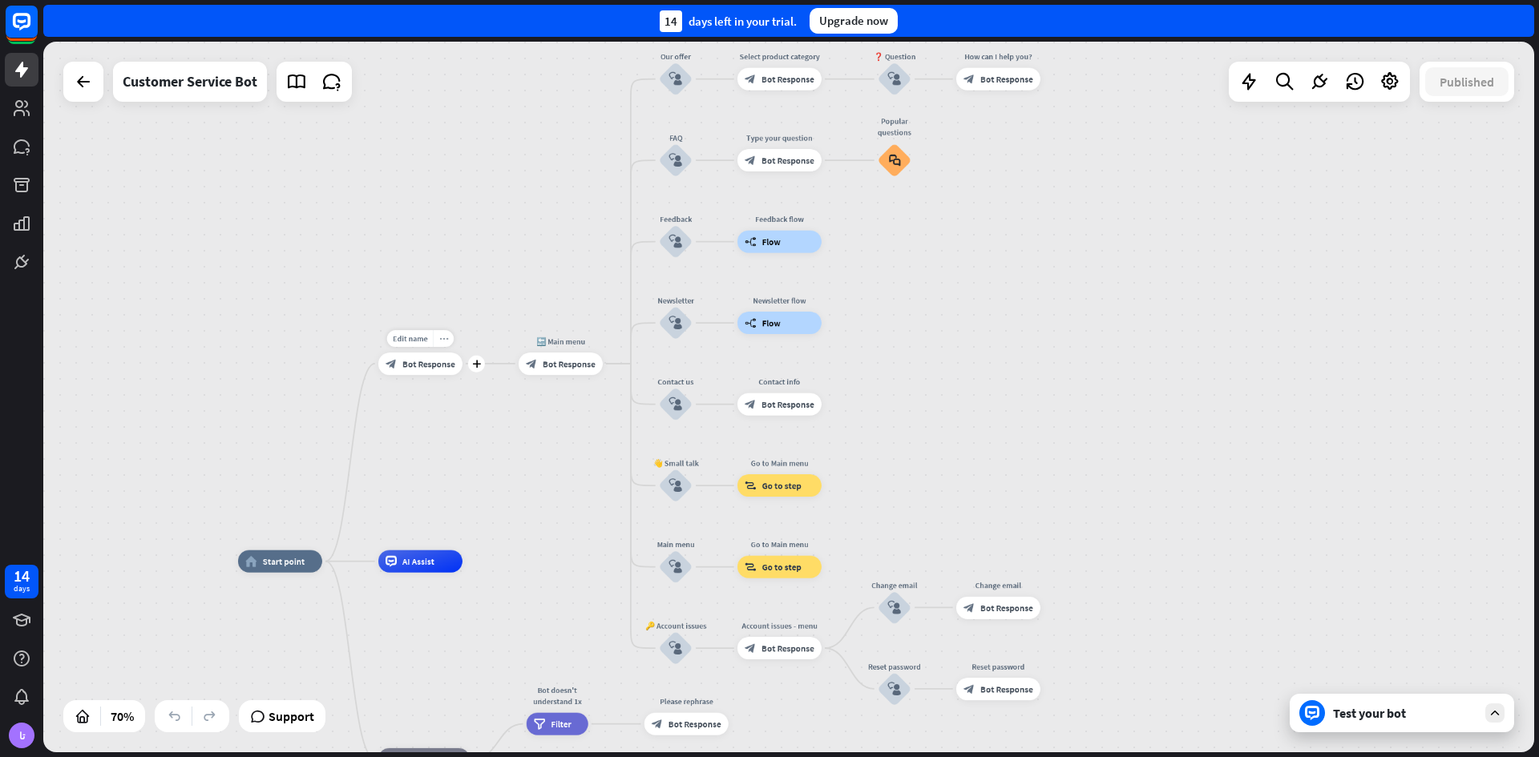
click at [439, 340] on icon "more_horiz" at bounding box center [443, 338] width 9 height 9
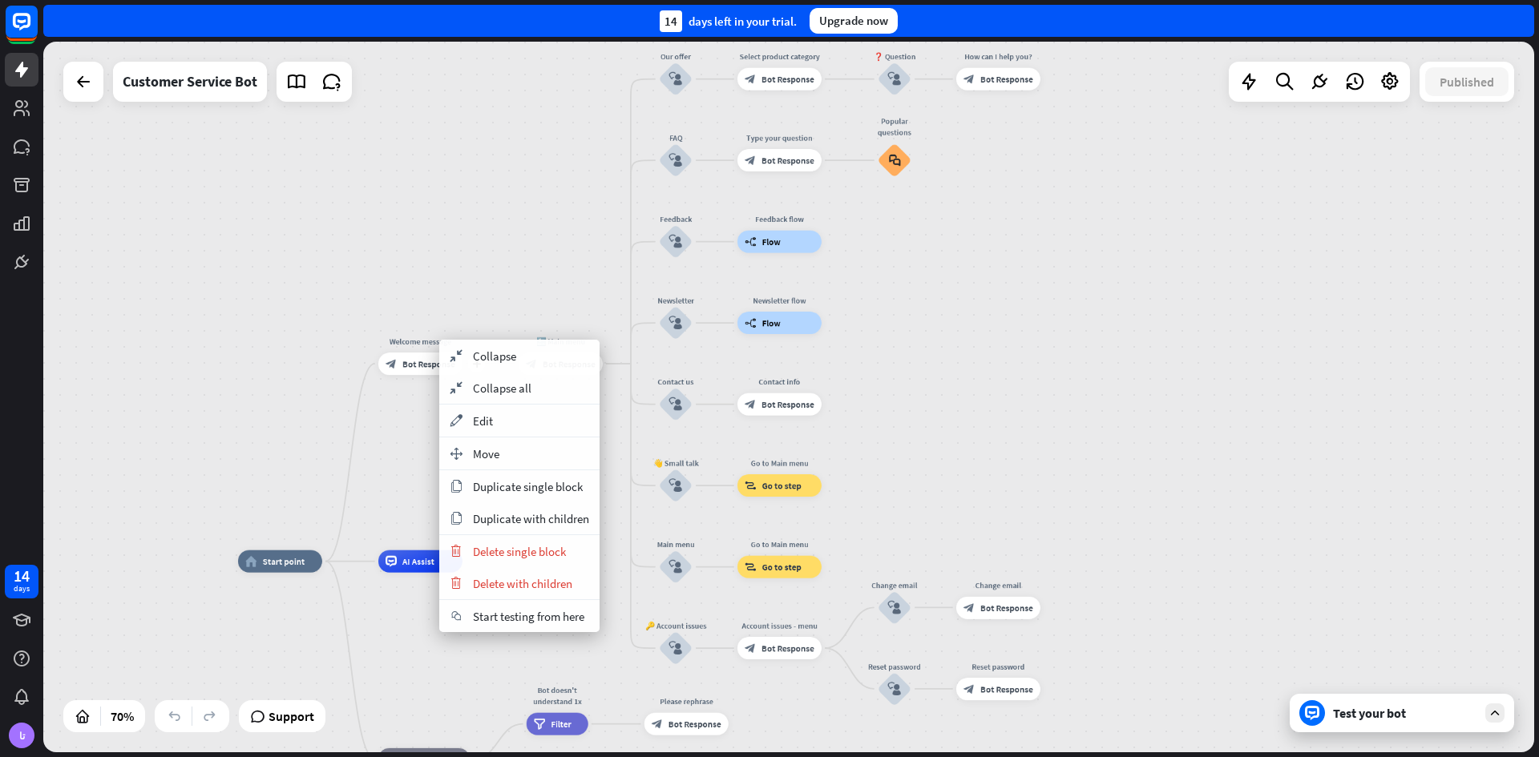
click at [414, 359] on span "Bot Response" at bounding box center [428, 363] width 53 height 11
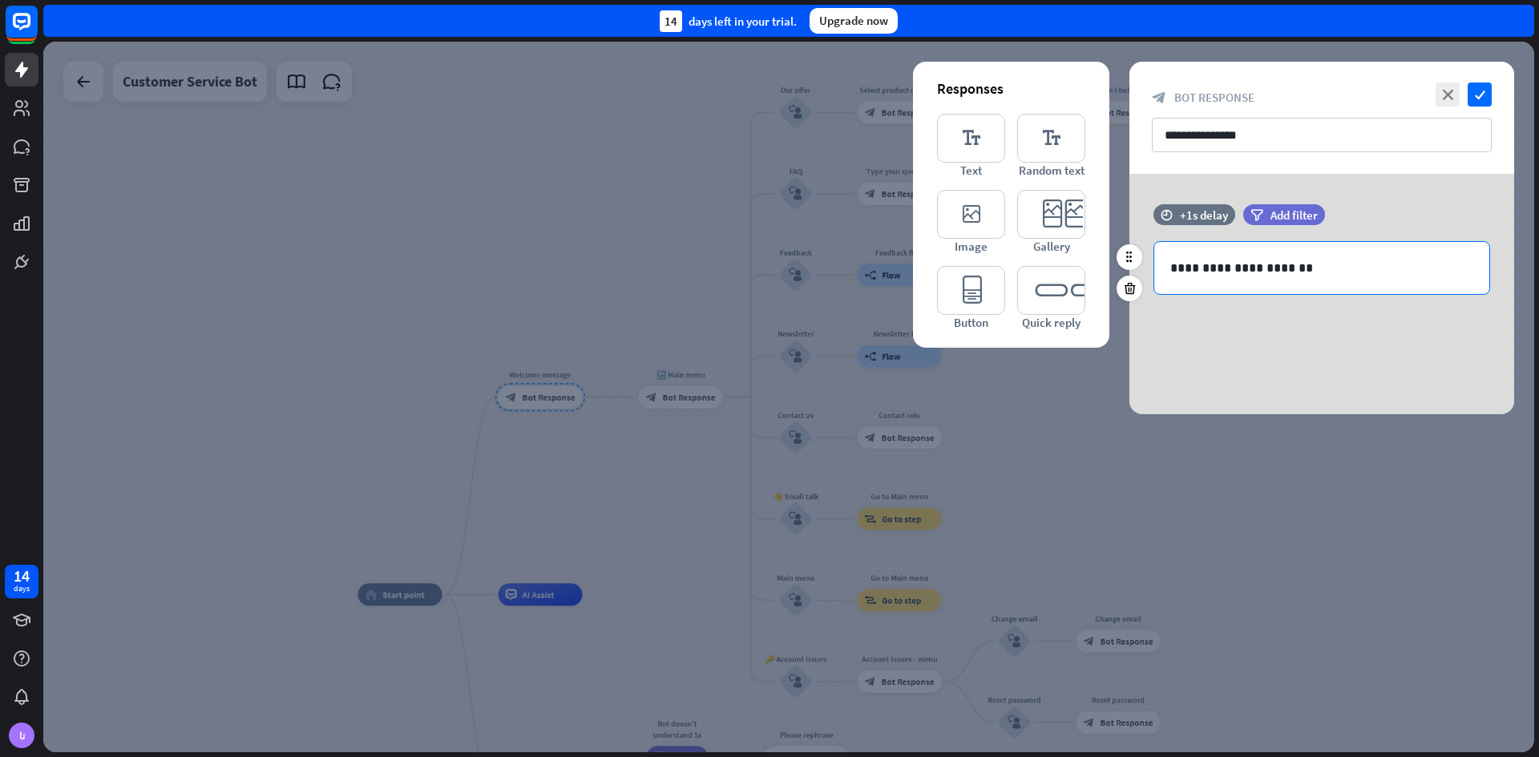
click at [1227, 268] on p "**********" at bounding box center [1321, 268] width 303 height 20
drag, startPoint x: 1274, startPoint y: 268, endPoint x: 1159, endPoint y: 265, distance: 114.7
click at [1159, 265] on div "**********" at bounding box center [1321, 268] width 335 height 52
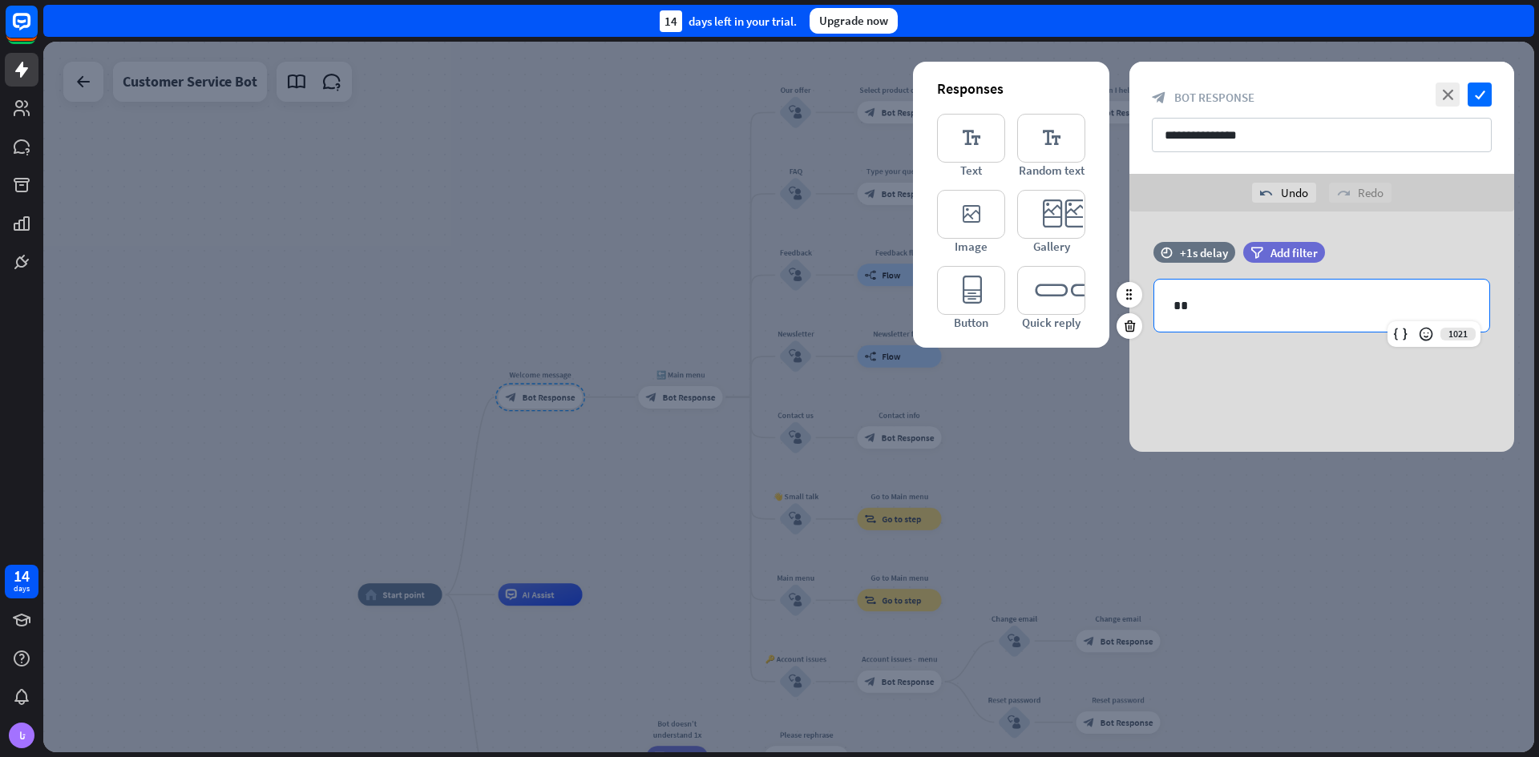
click at [1278, 315] on p "**" at bounding box center [1321, 306] width 303 height 20
click at [1482, 96] on icon "check" at bounding box center [1480, 95] width 24 height 24
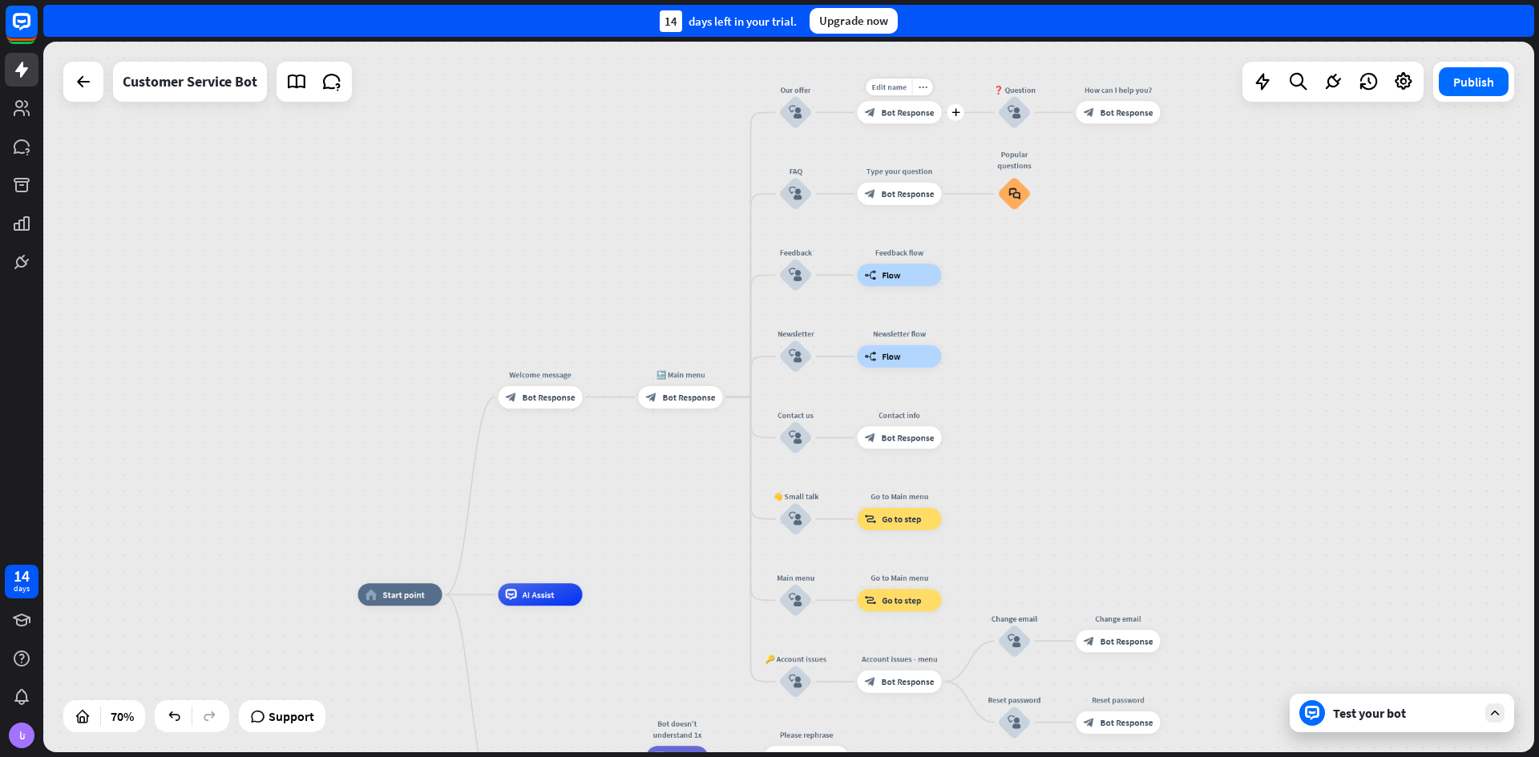
click at [909, 109] on span "Bot Response" at bounding box center [908, 112] width 53 height 11
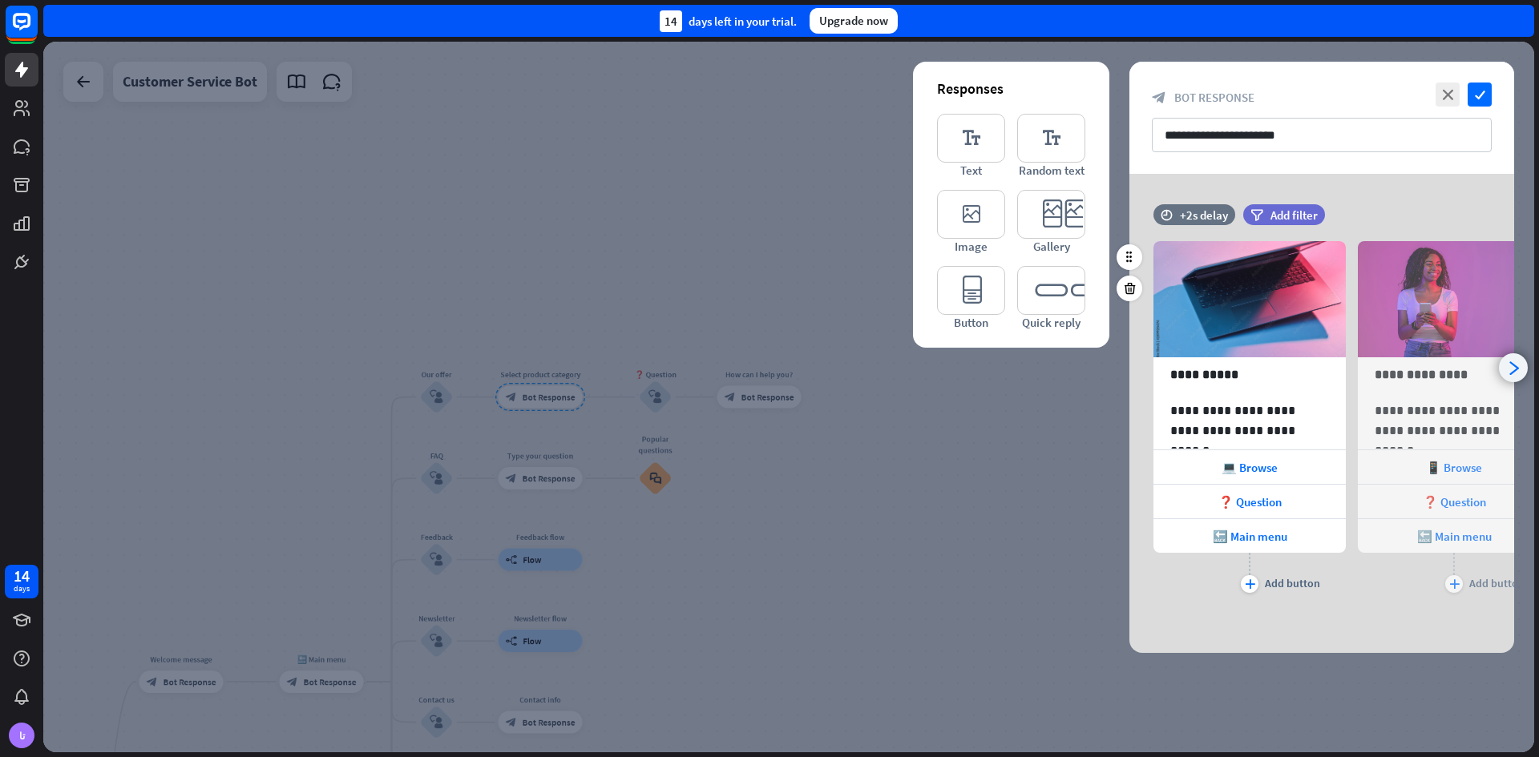
click at [1517, 370] on icon "arrowhead_right" at bounding box center [1513, 368] width 15 height 15
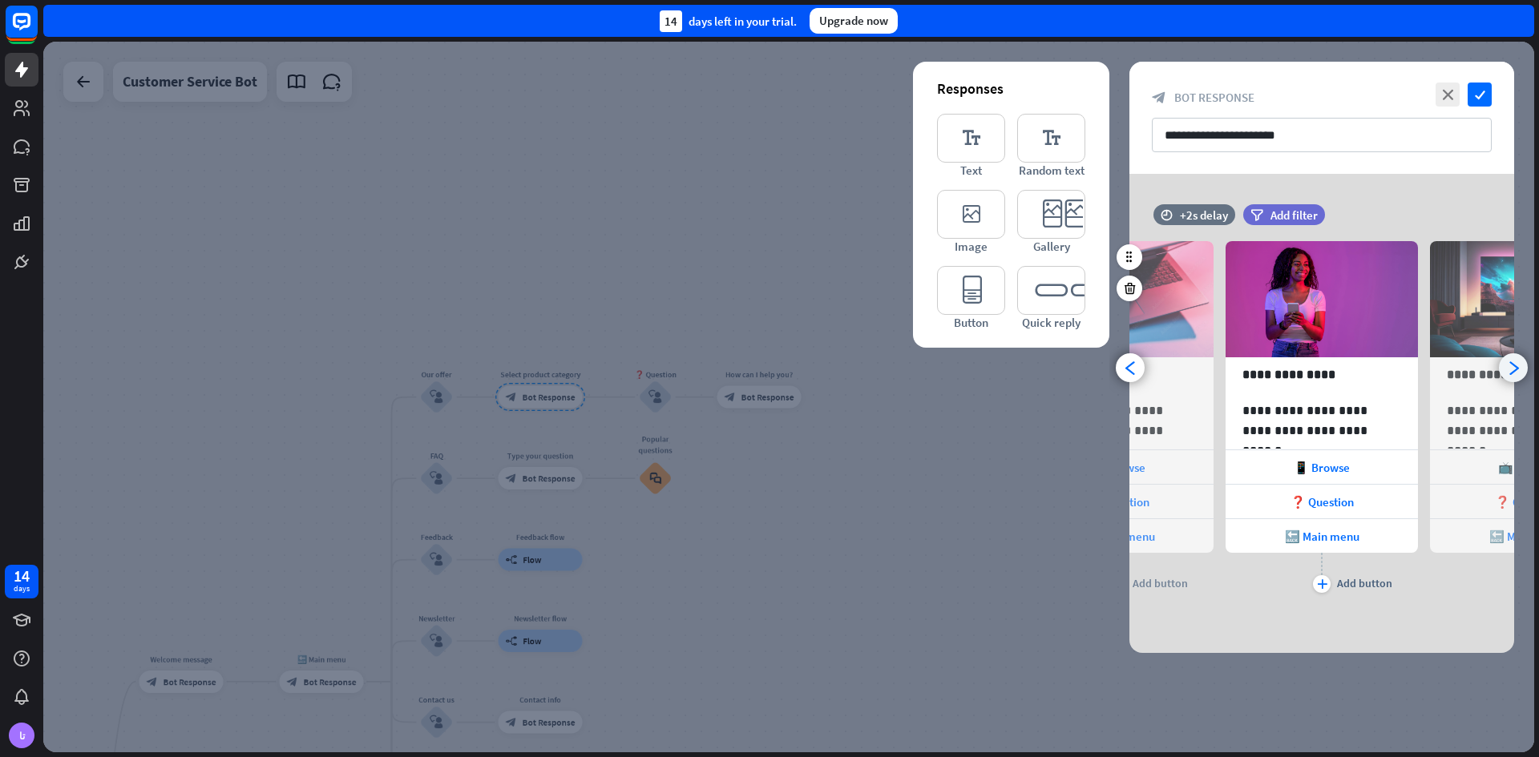
click at [1517, 370] on icon "arrowhead_right" at bounding box center [1513, 368] width 15 height 15
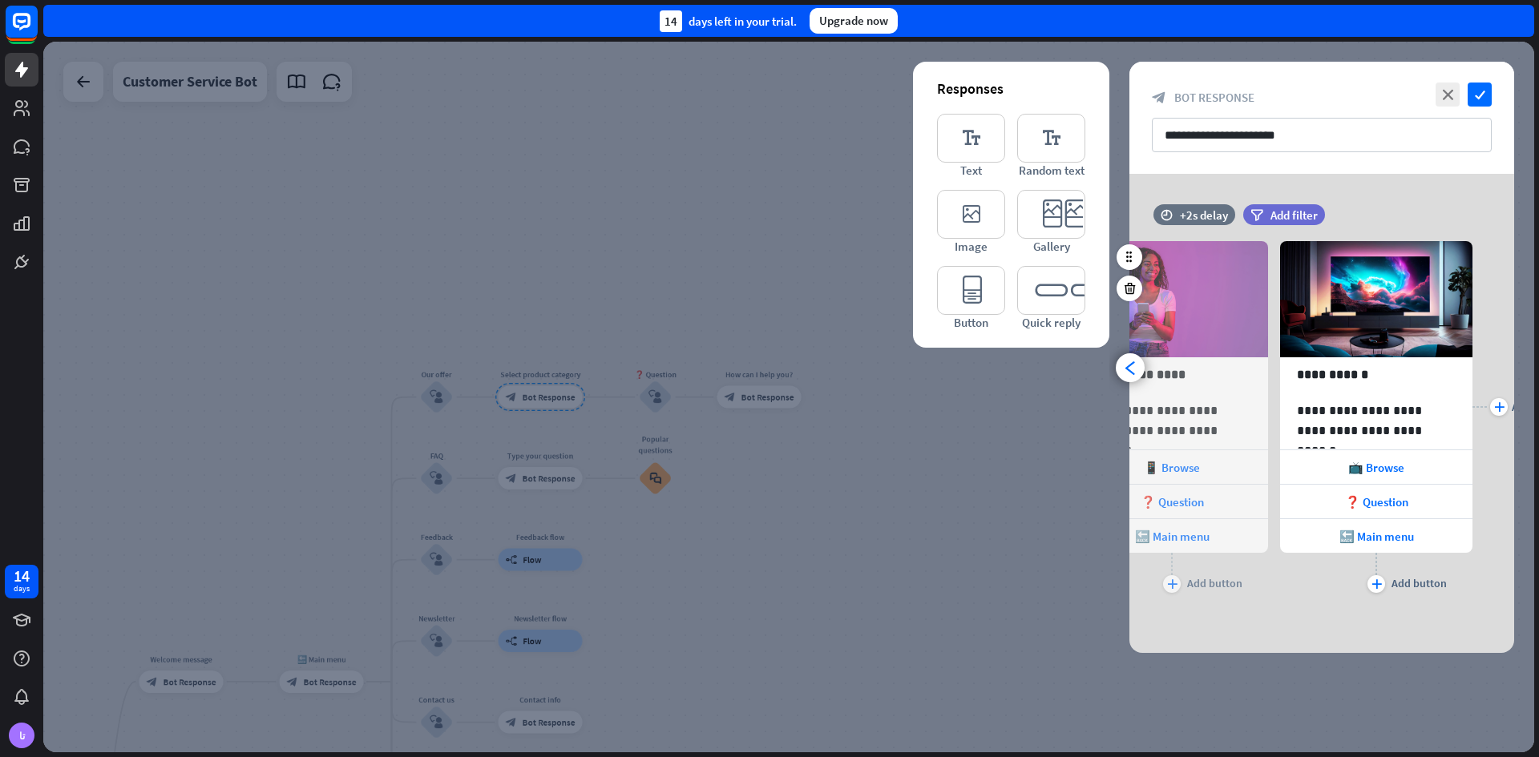
scroll to position [0, 337]
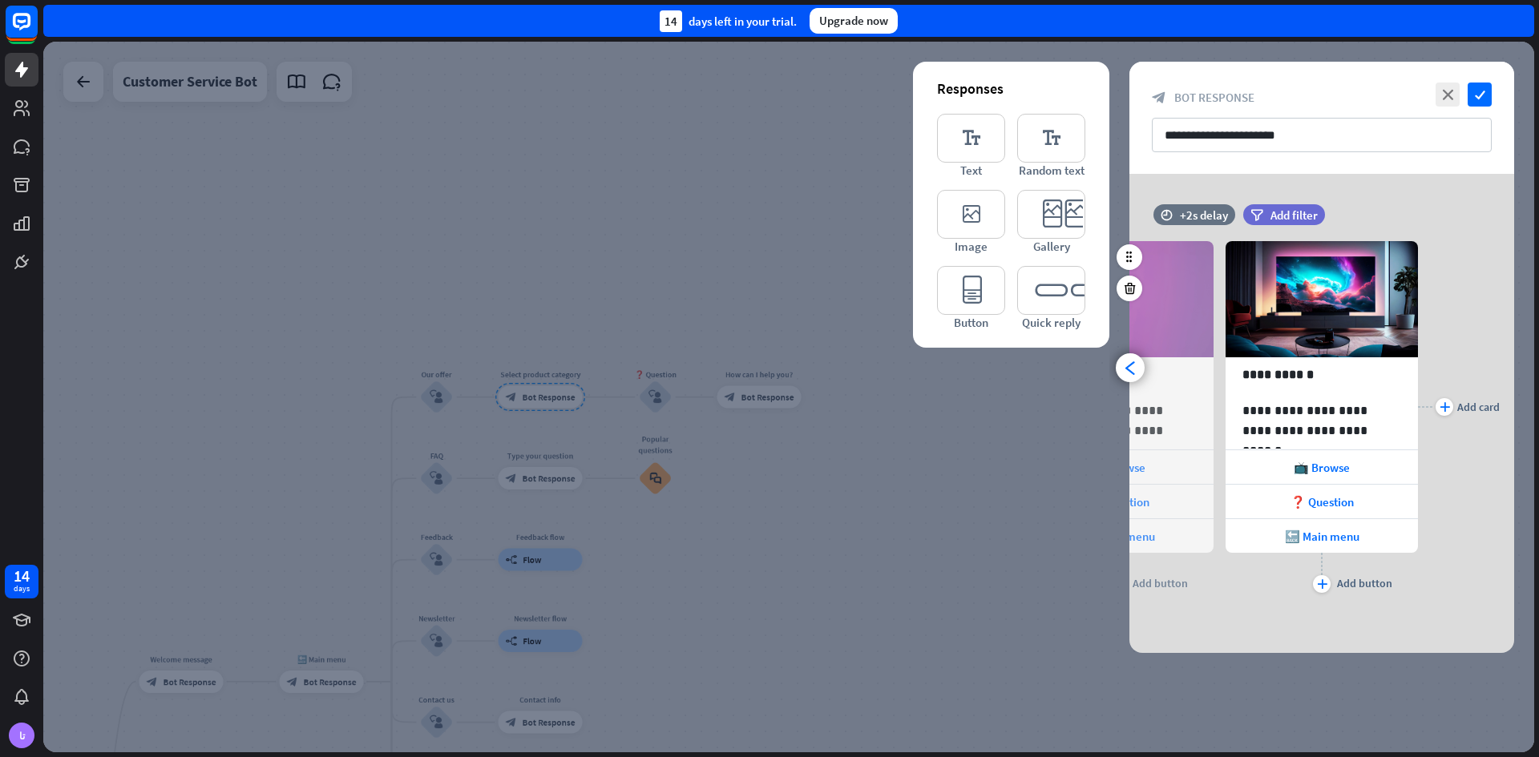
click at [1517, 370] on div "**********" at bounding box center [1321, 413] width 425 height 479
click at [1139, 364] on div "arrowhead_left" at bounding box center [1130, 367] width 29 height 29
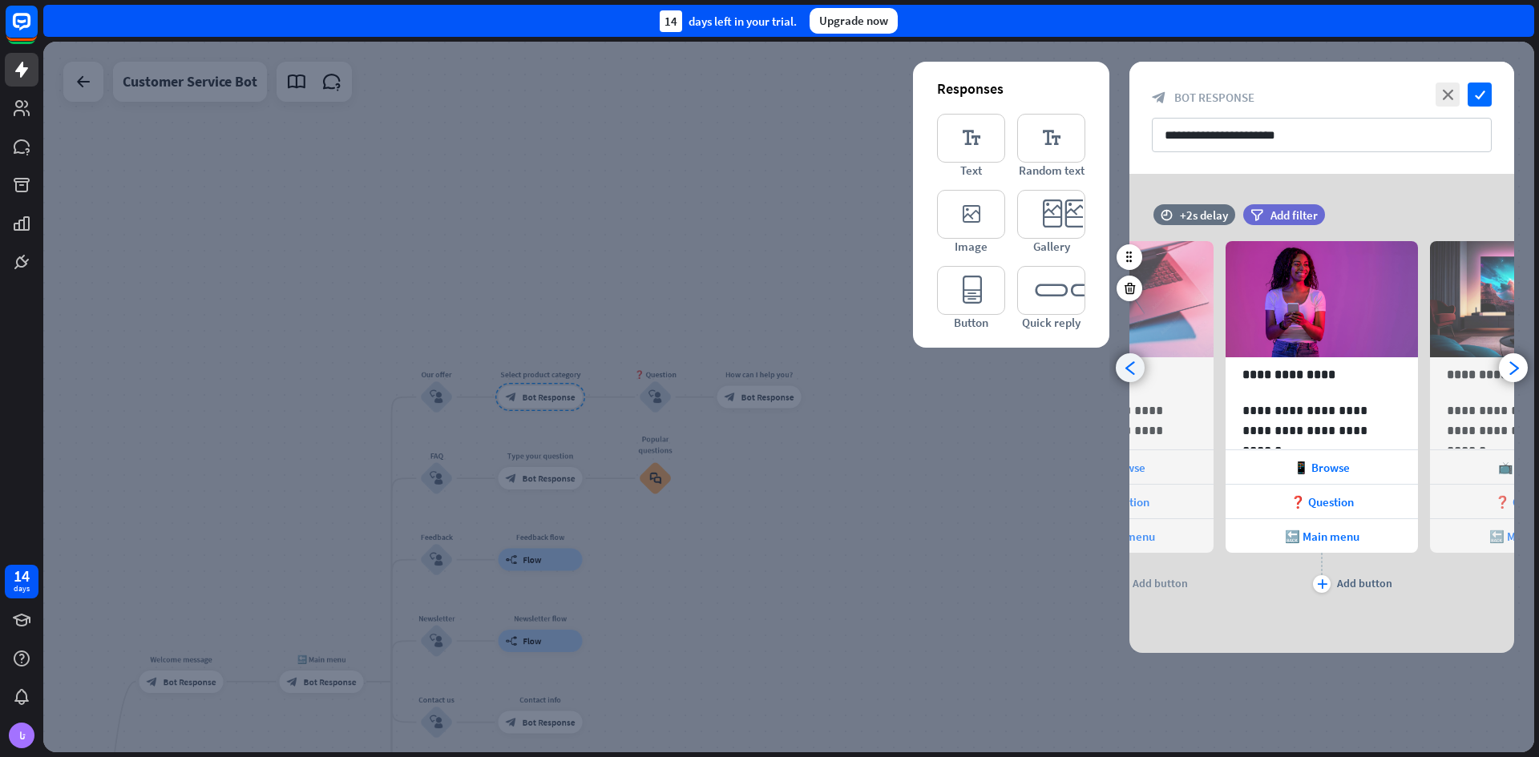
click at [1139, 364] on div "arrowhead_left" at bounding box center [1130, 367] width 29 height 29
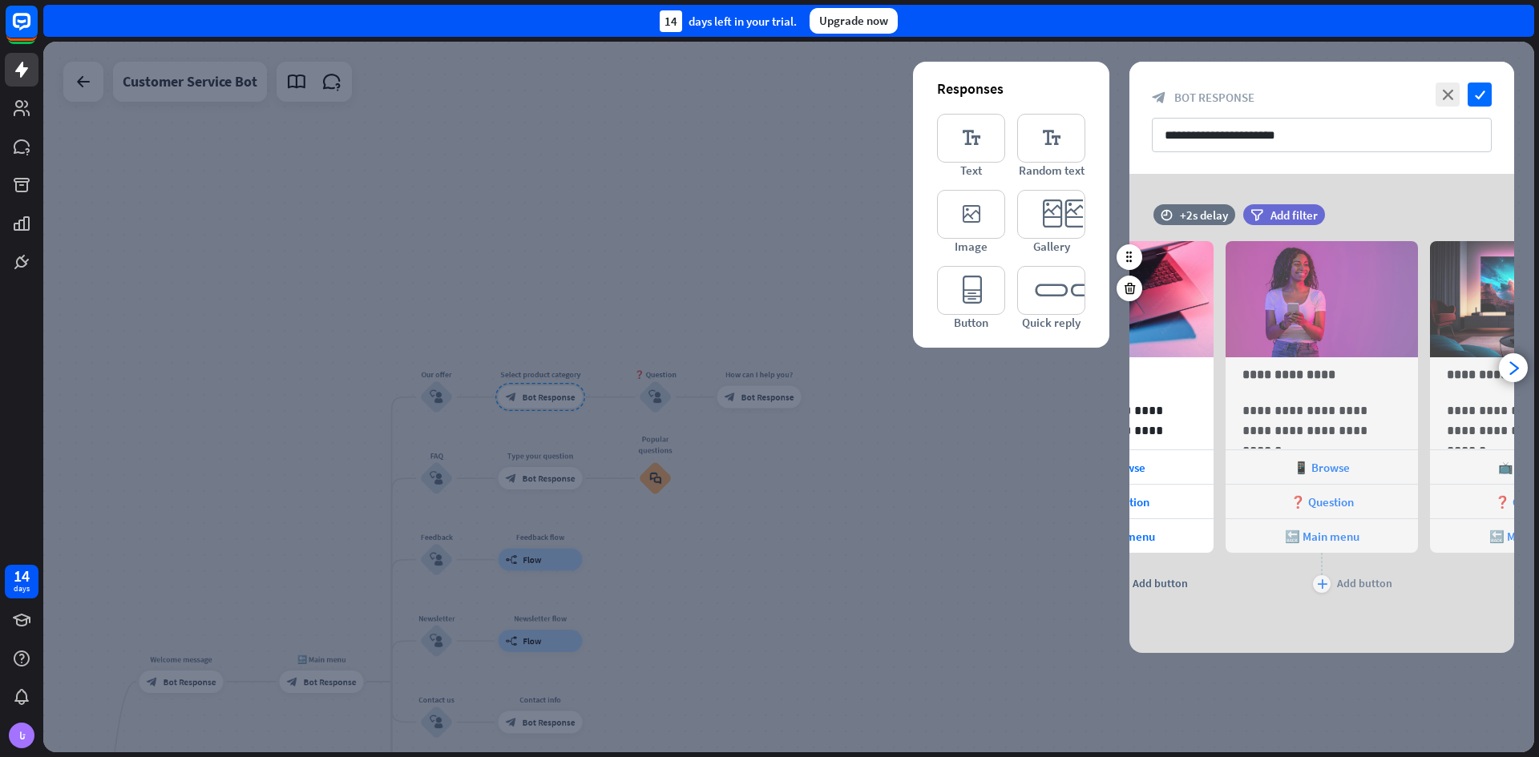
scroll to position [0, 0]
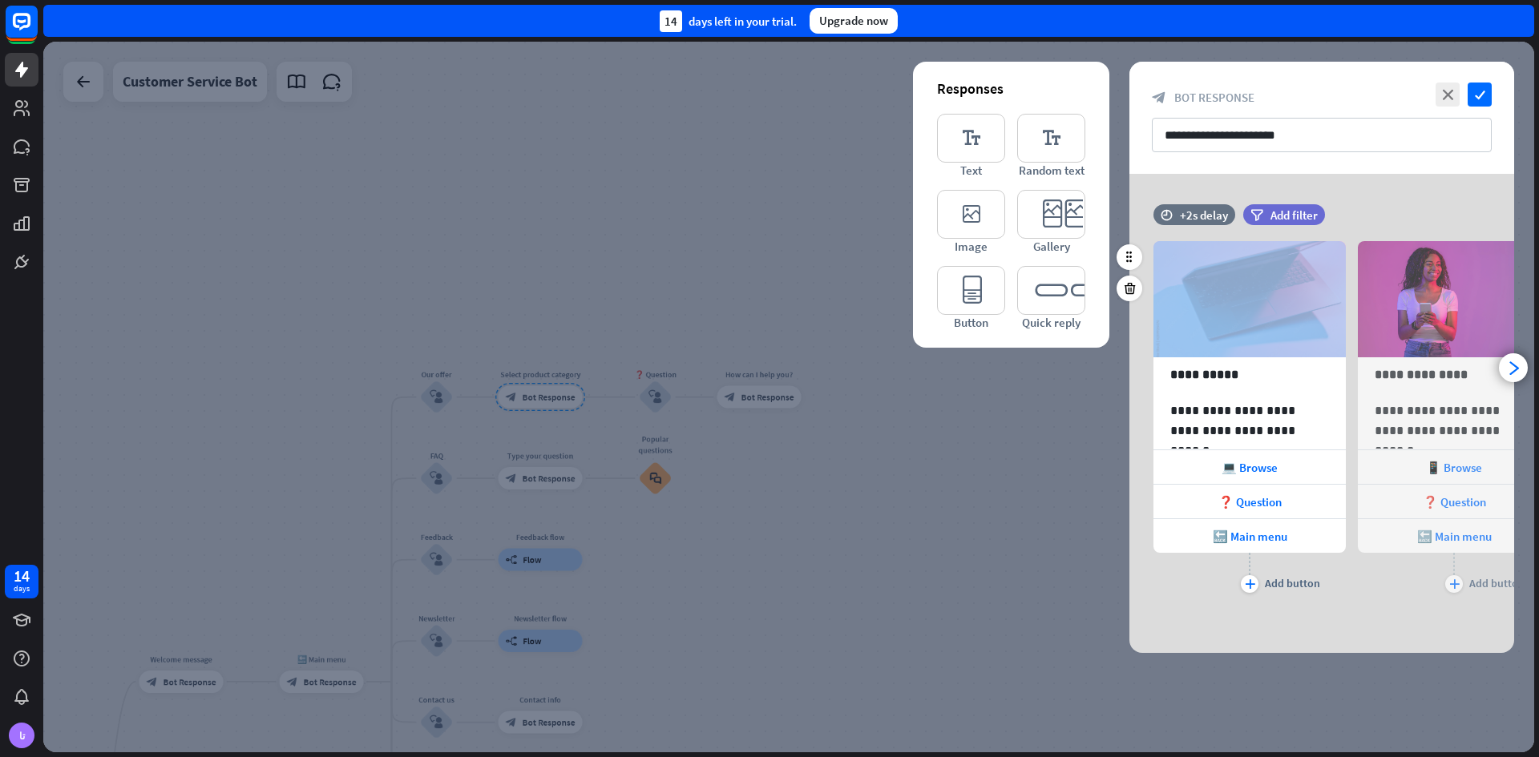
click at [1139, 364] on div "**********" at bounding box center [1321, 407] width 385 height 380
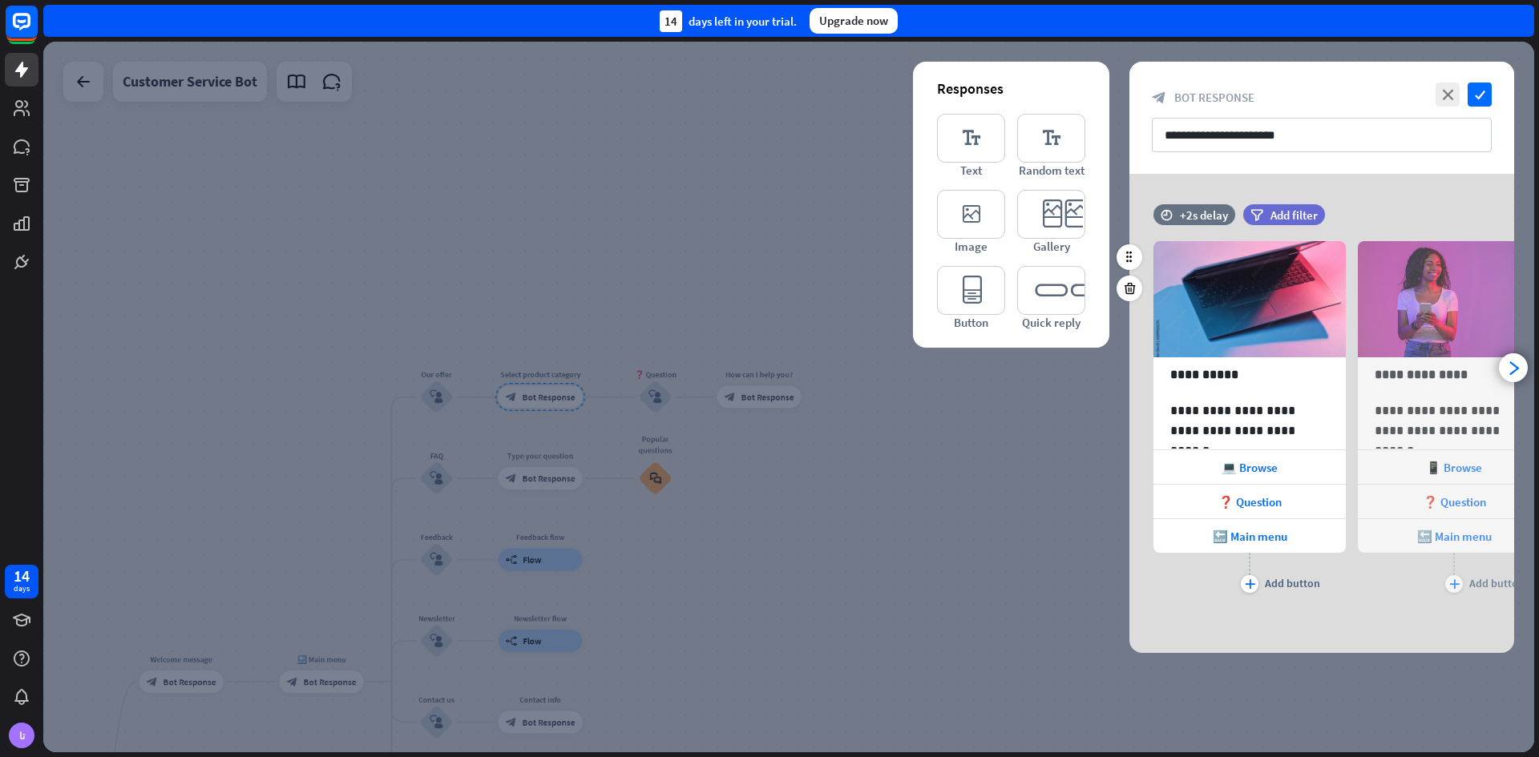
click at [1028, 389] on div at bounding box center [788, 397] width 1491 height 711
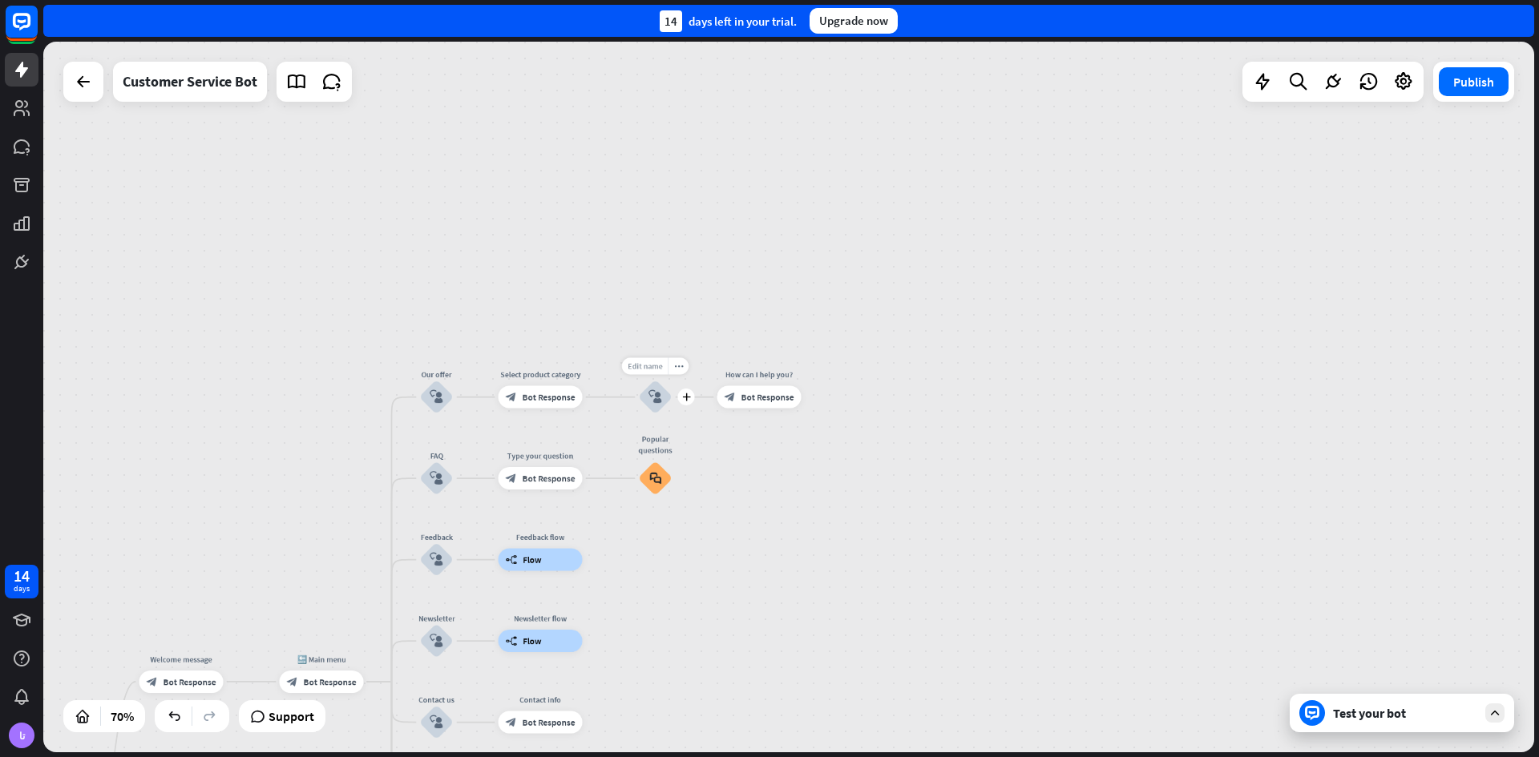
click at [659, 366] on span "Edit name" at bounding box center [645, 366] width 34 height 10
click at [659, 395] on icon "block_user_input" at bounding box center [655, 397] width 14 height 14
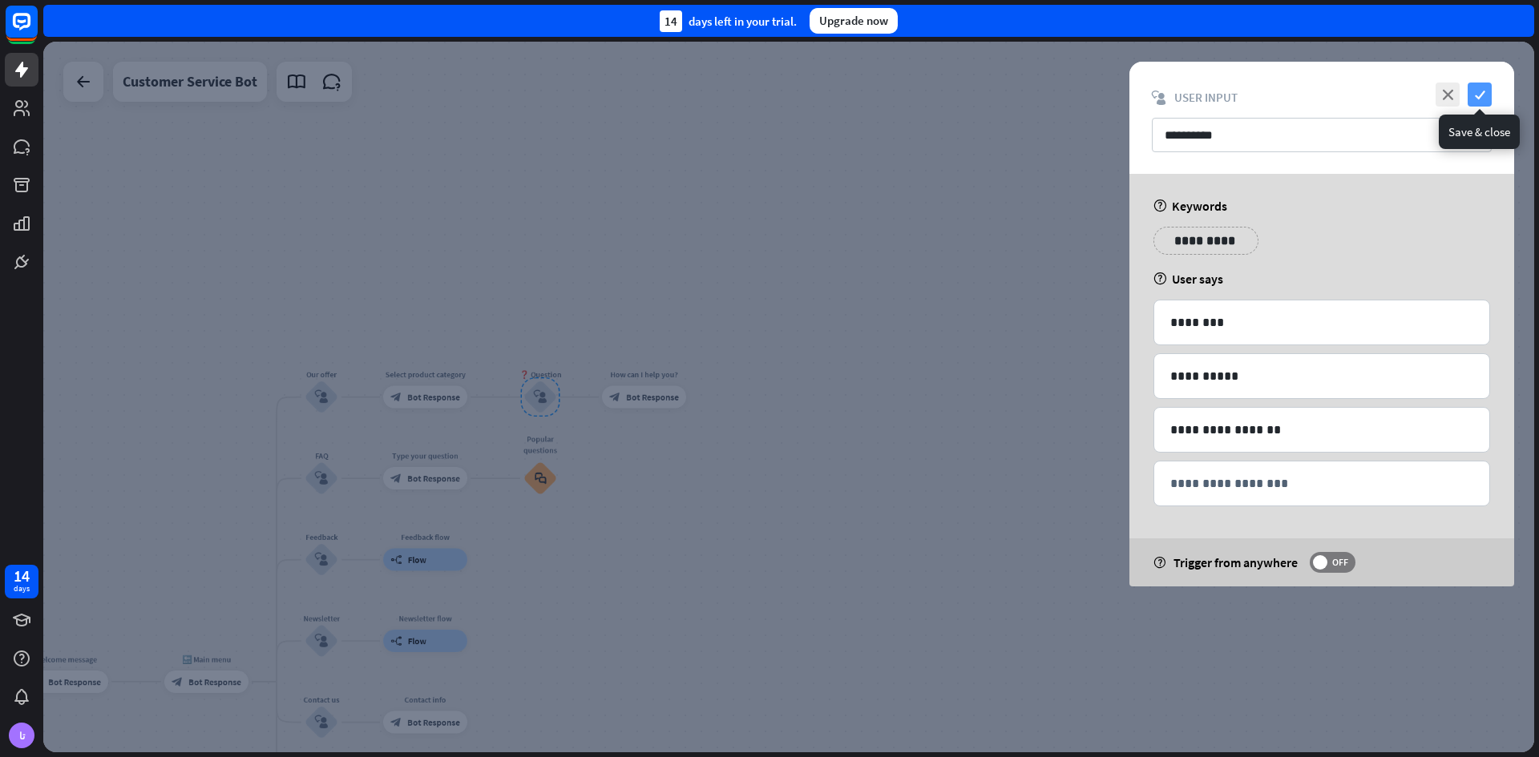
click at [1472, 94] on icon "check" at bounding box center [1480, 95] width 24 height 24
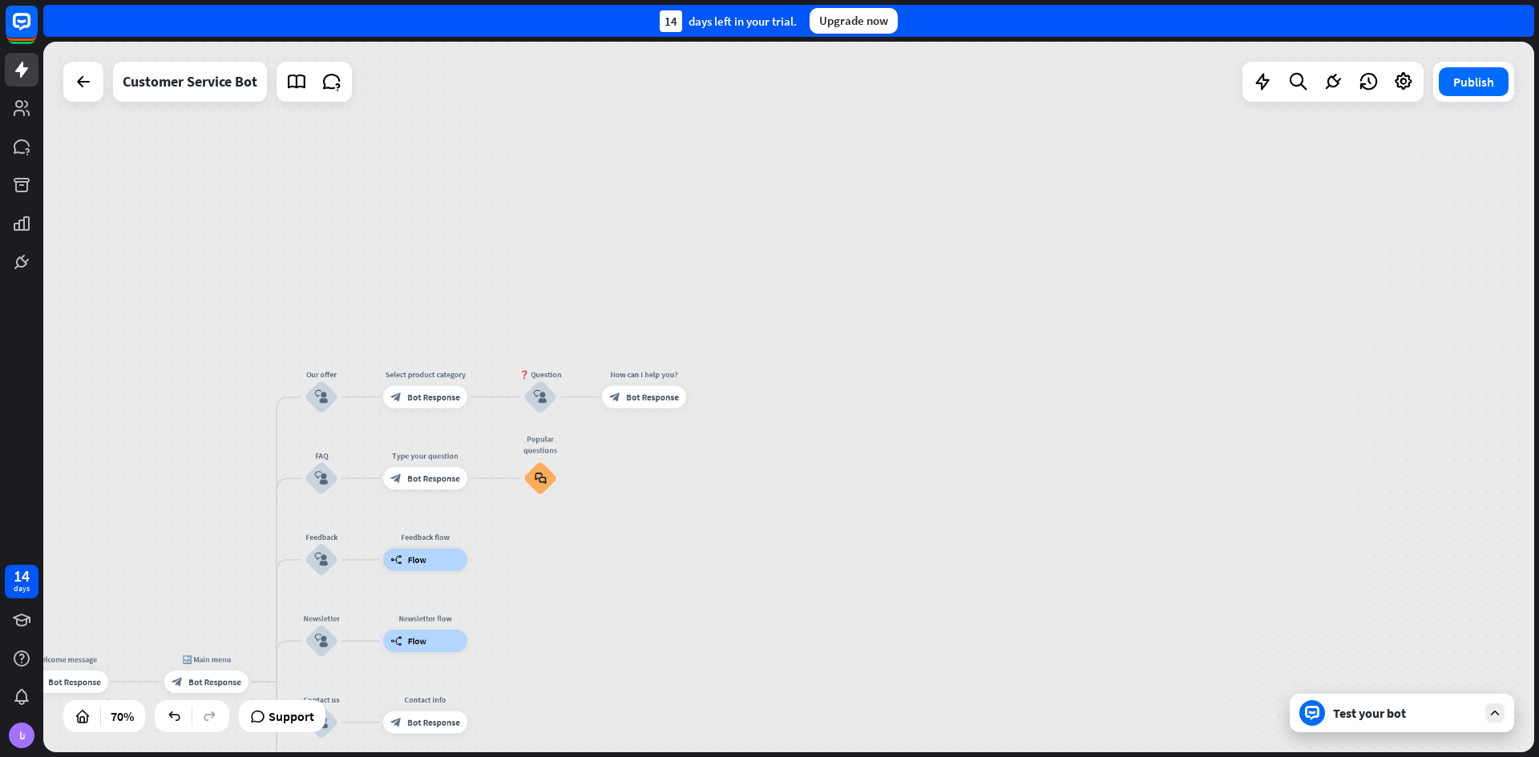
click at [1388, 733] on div "home_2 Start point Welcome message block_bot_response Bot Response 🔙 Main menu …" at bounding box center [788, 397] width 1491 height 711
click at [1395, 724] on div "Test your bot" at bounding box center [1402, 713] width 224 height 38
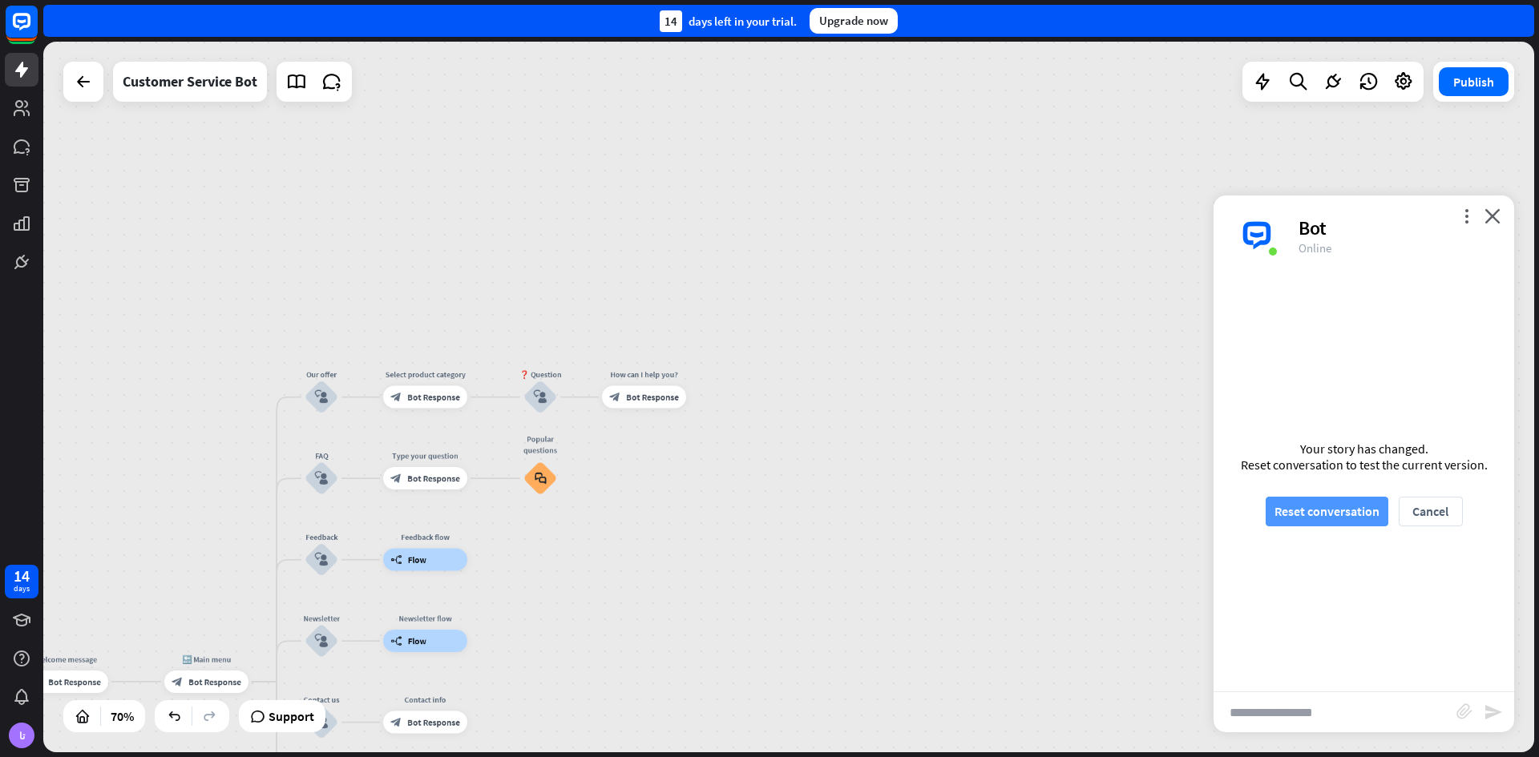
click at [1320, 497] on button "Reset conversation" at bounding box center [1327, 512] width 123 height 30
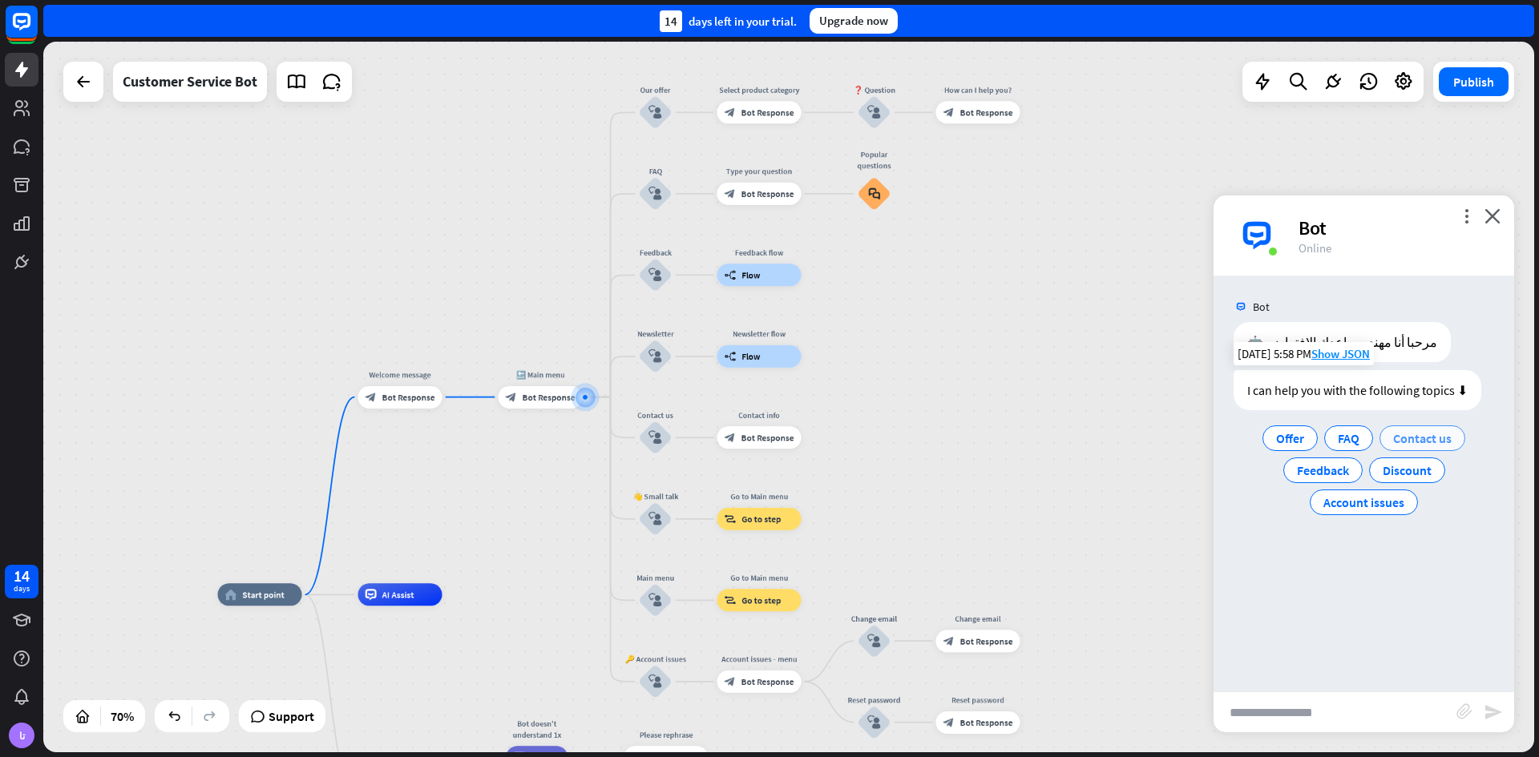
click at [1422, 444] on span "Contact us" at bounding box center [1422, 438] width 59 height 16
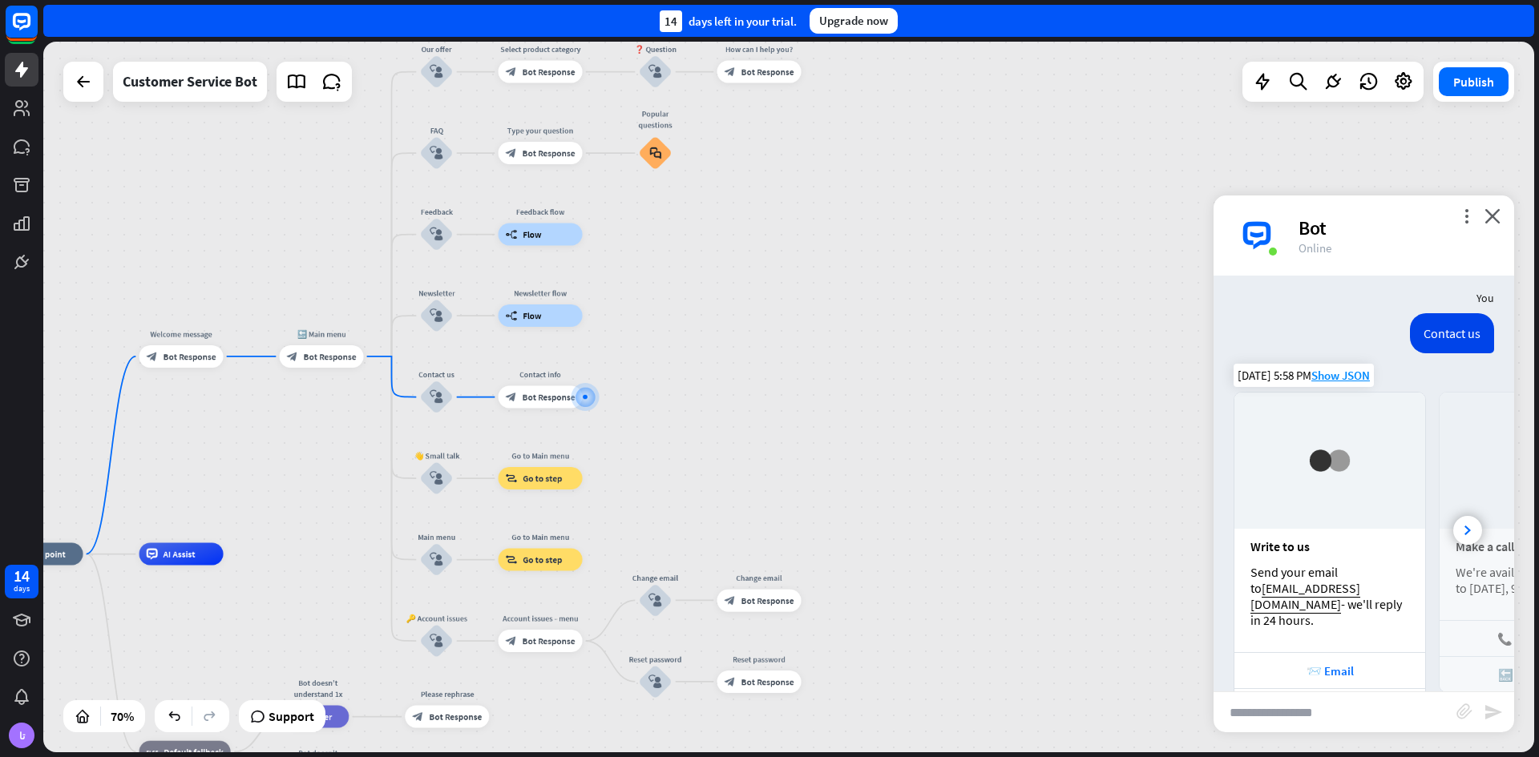
scroll to position [177, 0]
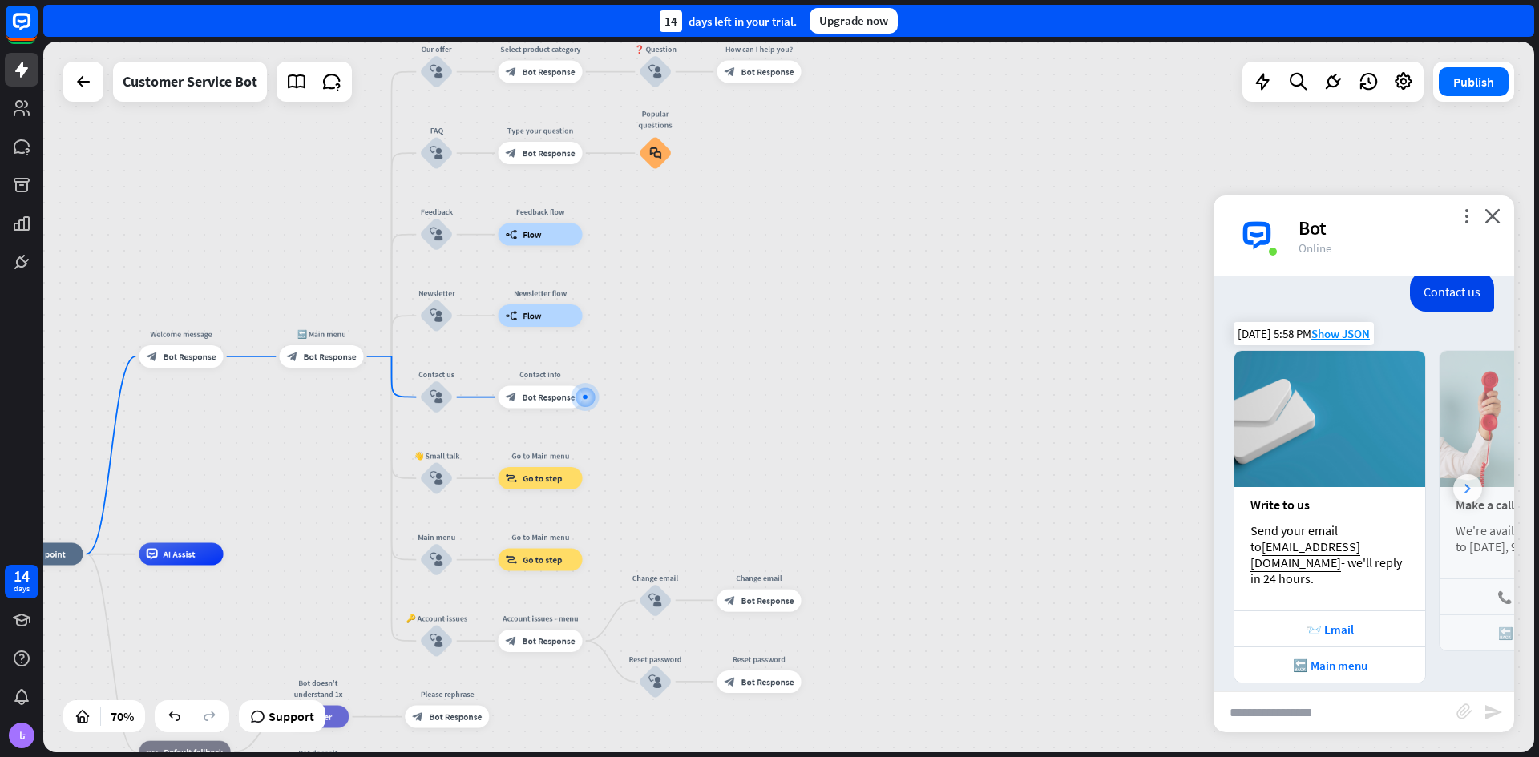
click at [1460, 475] on div at bounding box center [1467, 489] width 29 height 29
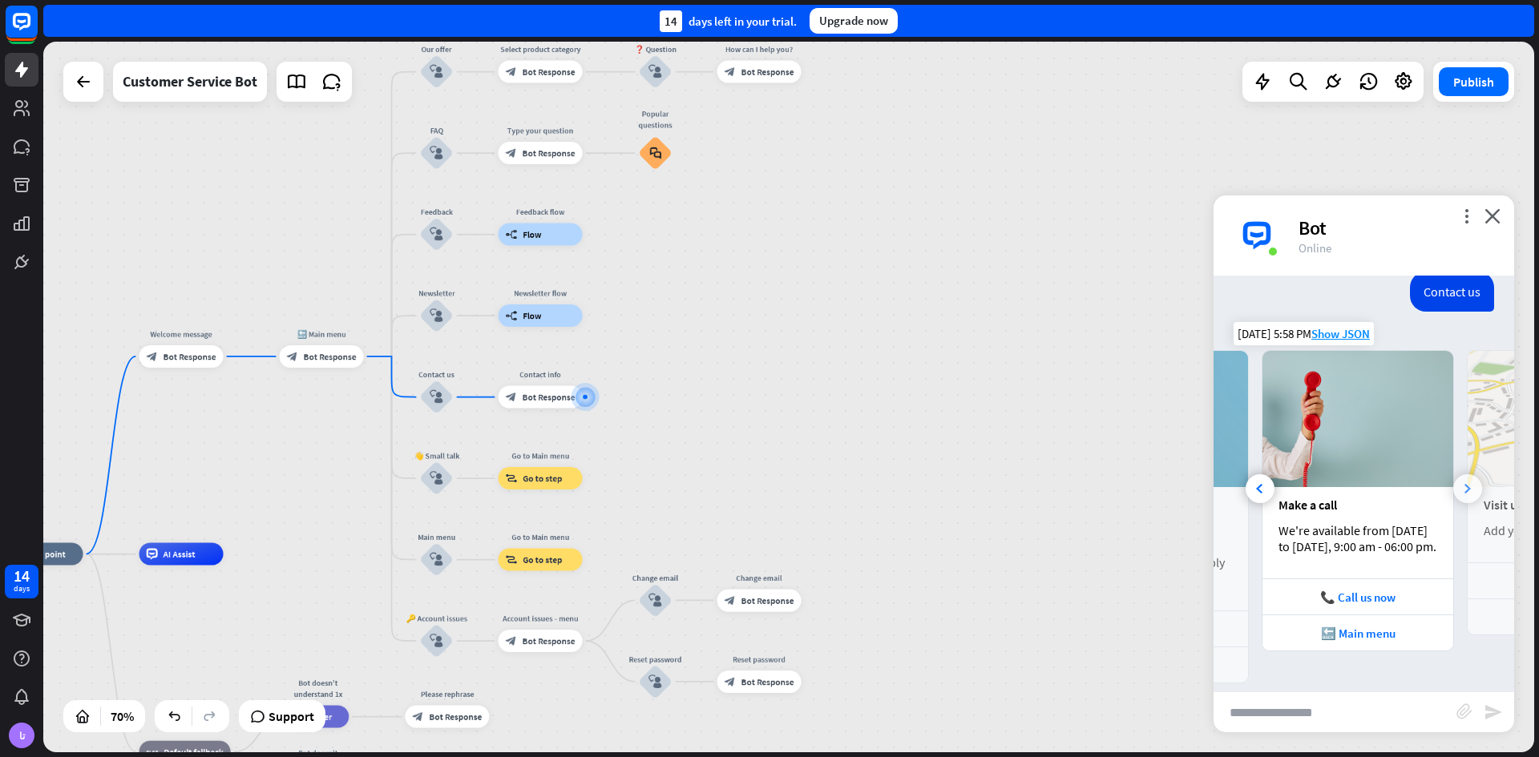
click at [1460, 475] on div at bounding box center [1467, 489] width 29 height 29
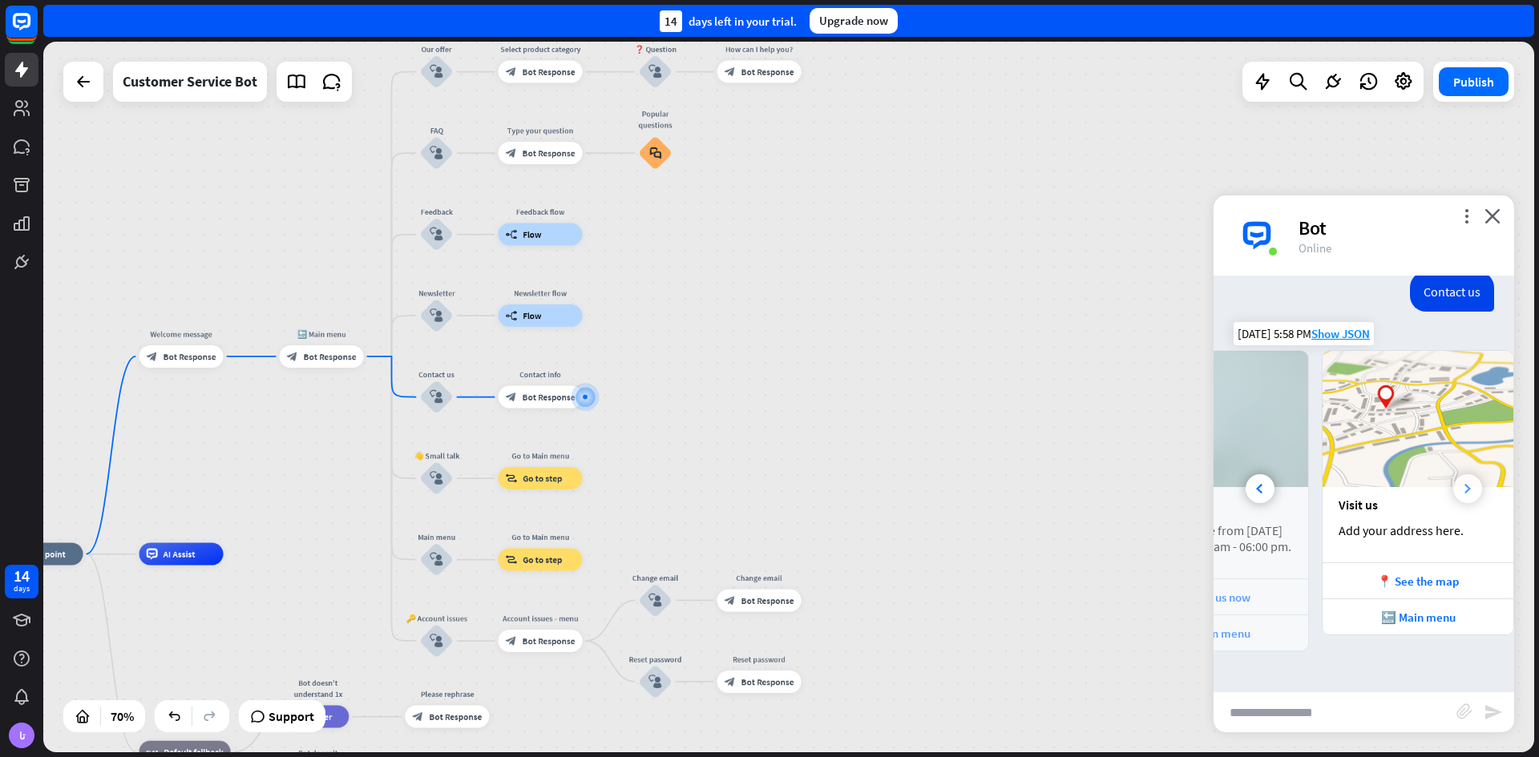
scroll to position [0, 354]
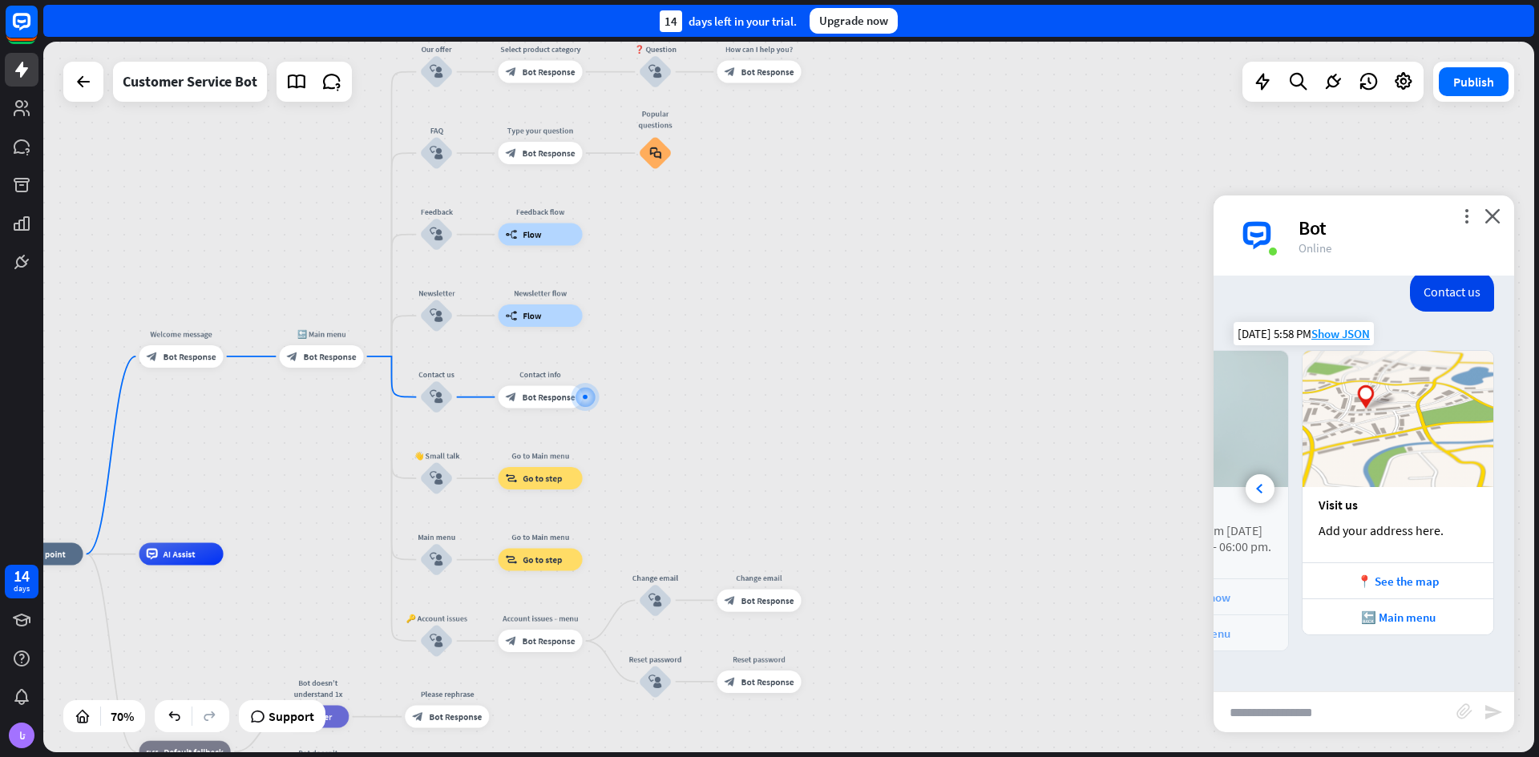
click at [1460, 475] on img at bounding box center [1398, 419] width 191 height 136
click at [1496, 219] on icon "close" at bounding box center [1492, 215] width 16 height 15
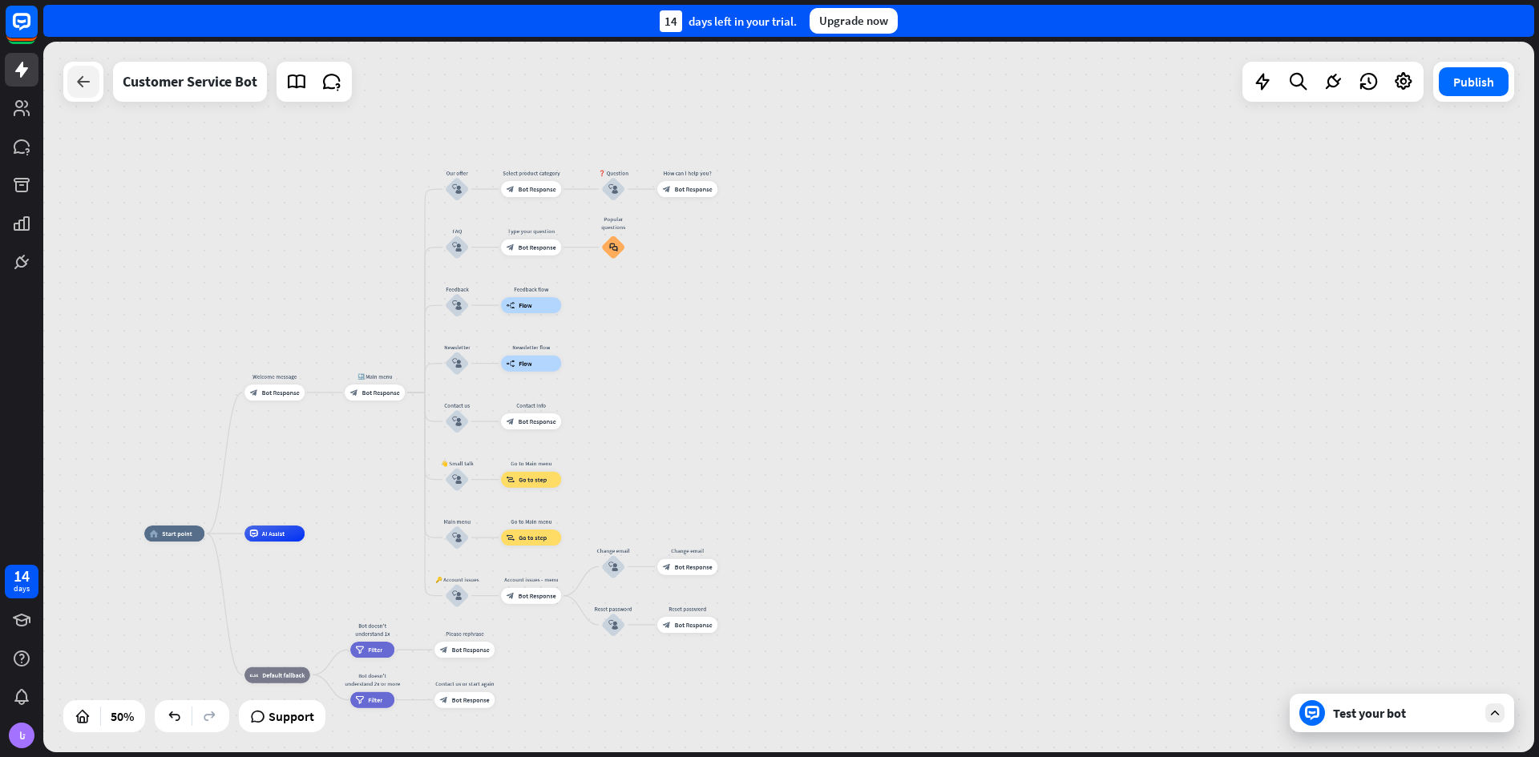
click at [72, 79] on div at bounding box center [83, 82] width 32 height 32
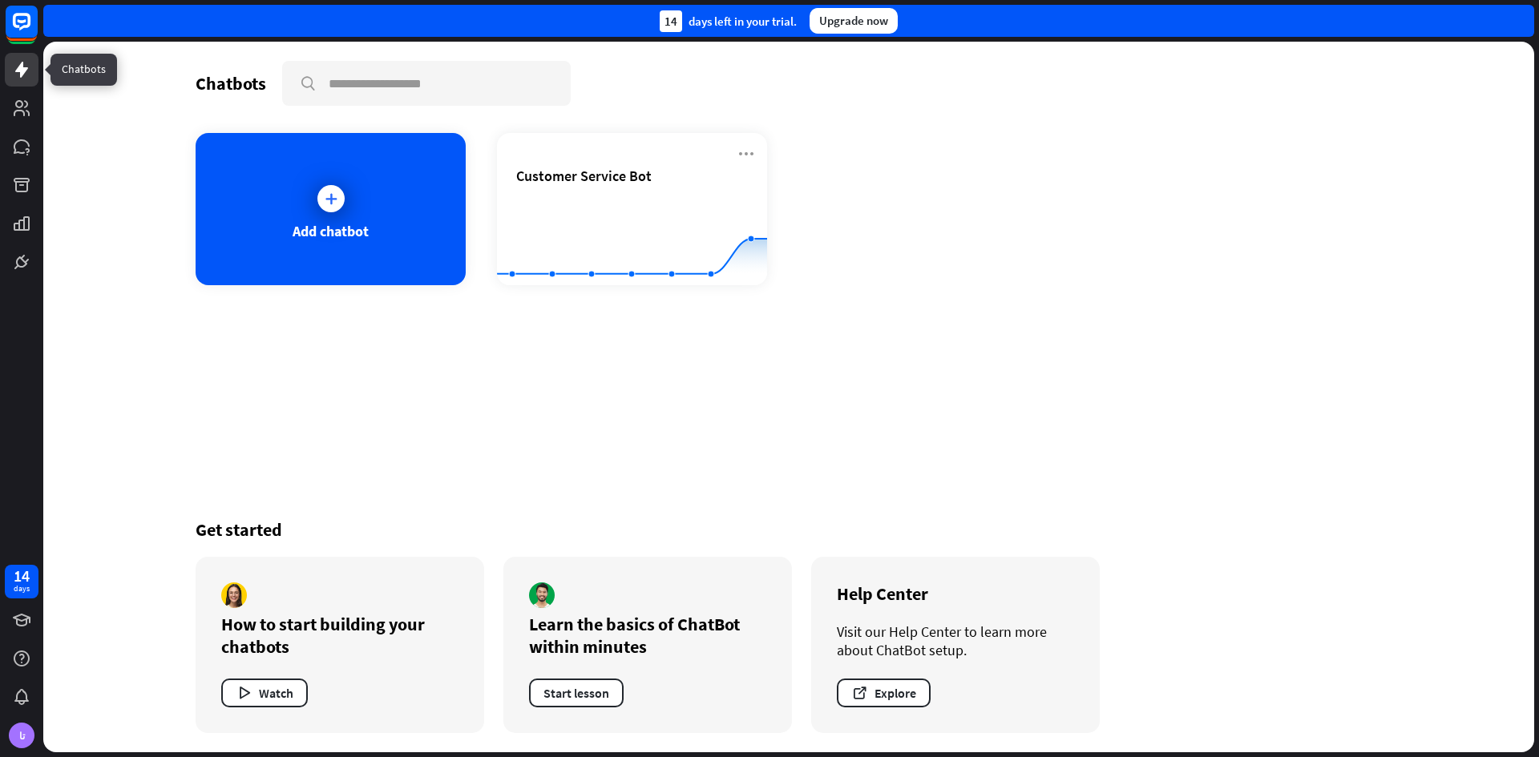
click at [23, 76] on icon at bounding box center [21, 69] width 19 height 19
click at [31, 99] on link at bounding box center [22, 108] width 34 height 34
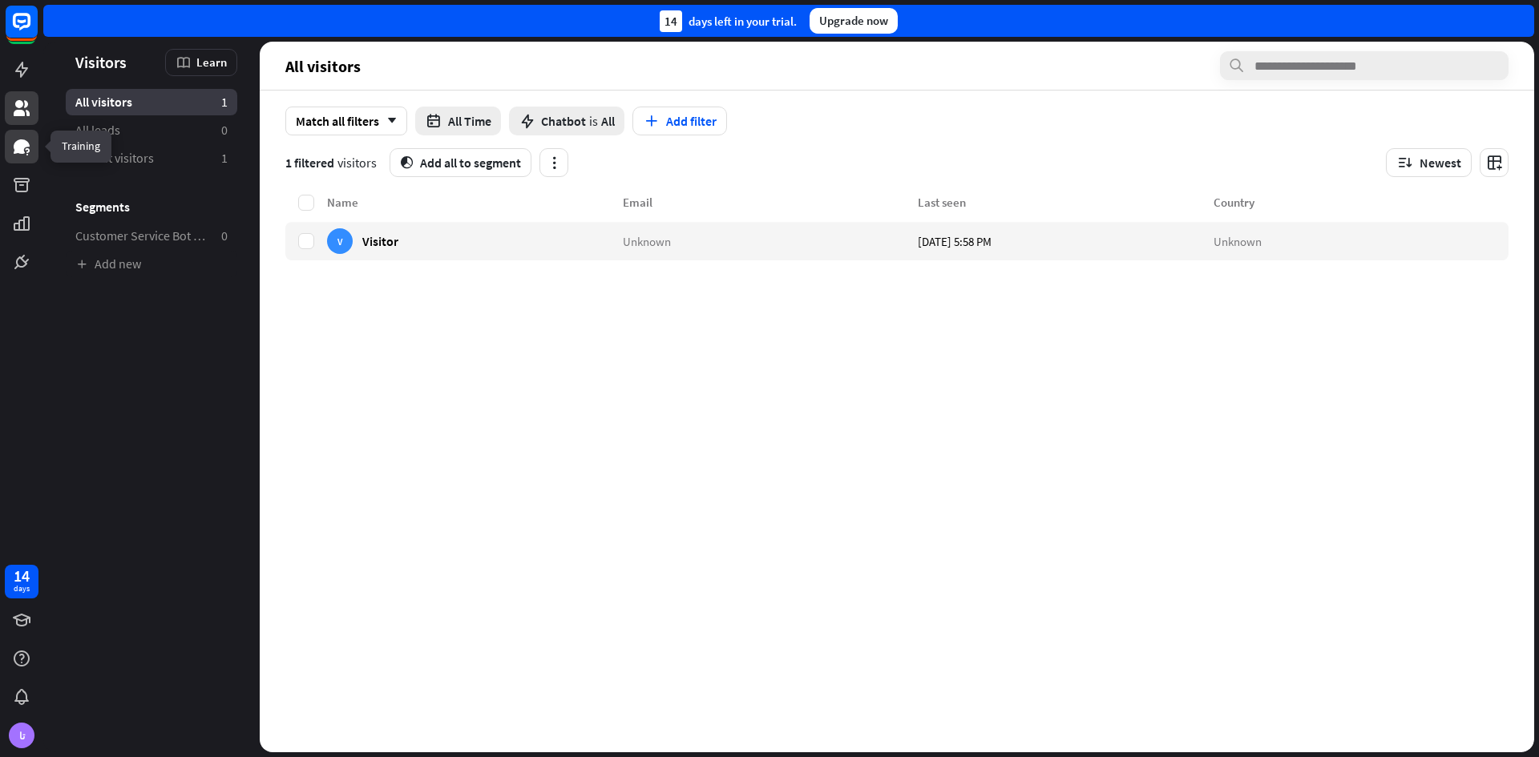
click at [18, 143] on icon at bounding box center [22, 146] width 16 height 14
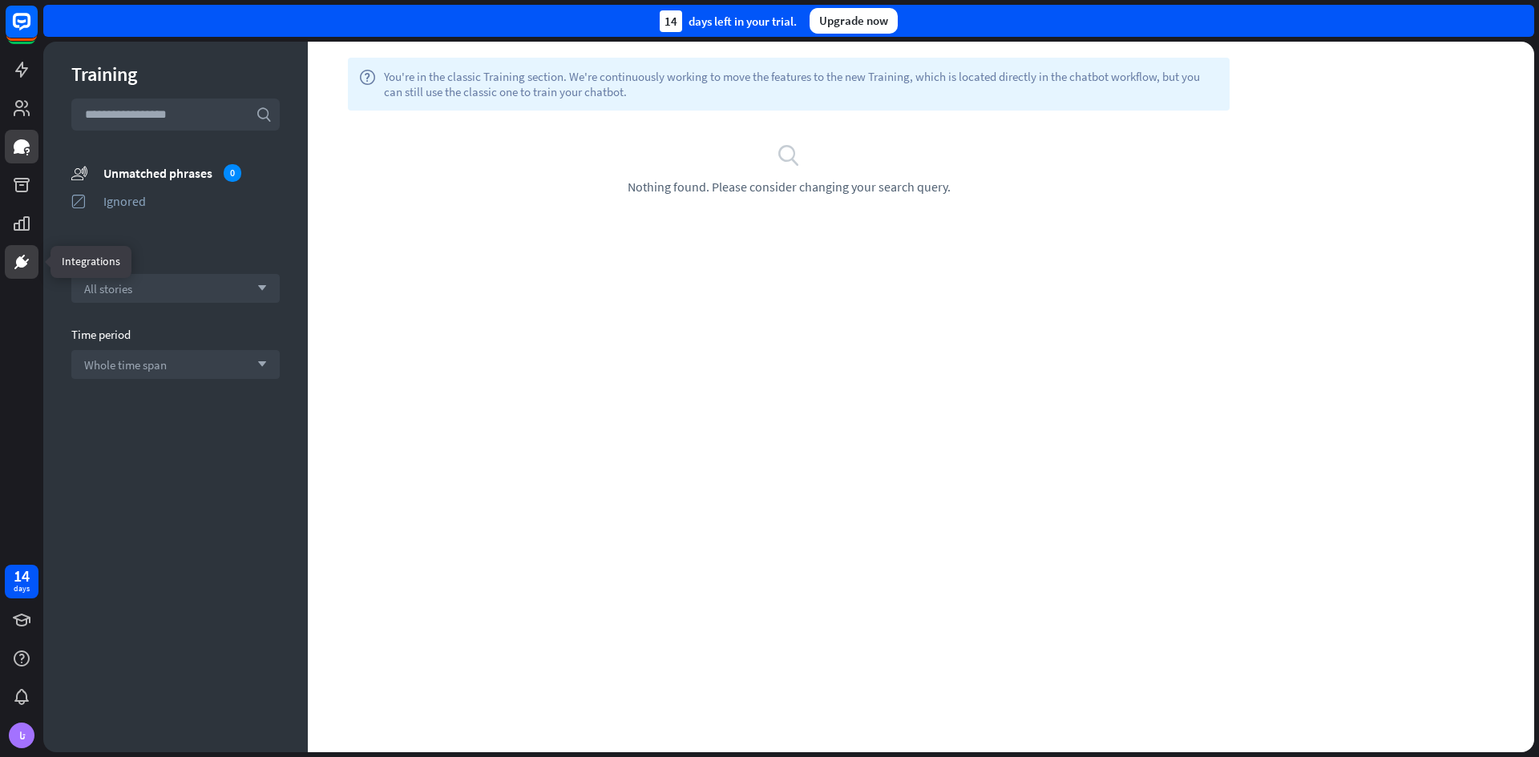
click at [26, 260] on icon at bounding box center [21, 261] width 19 height 19
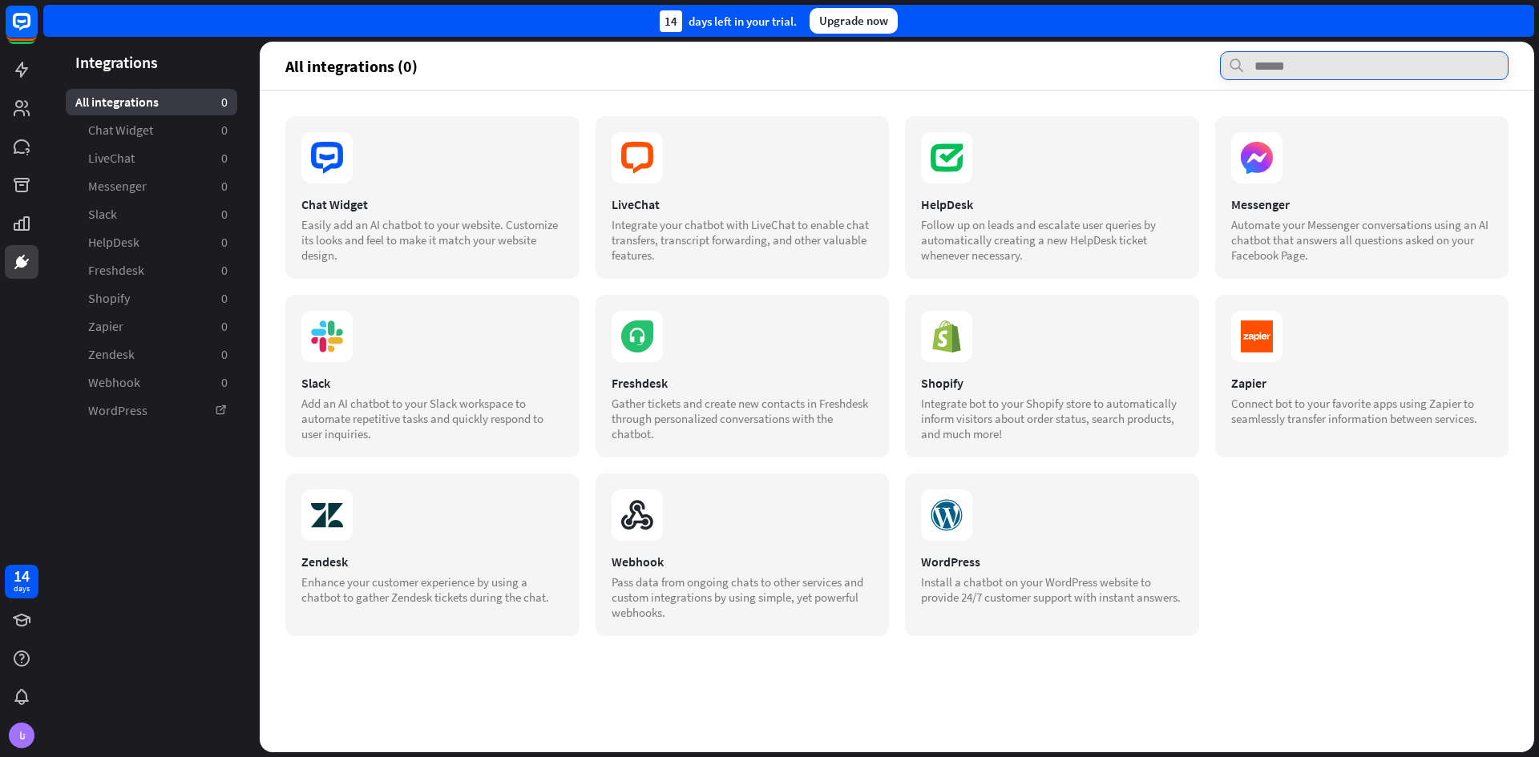
click at [1349, 67] on input "text" at bounding box center [1364, 65] width 289 height 29
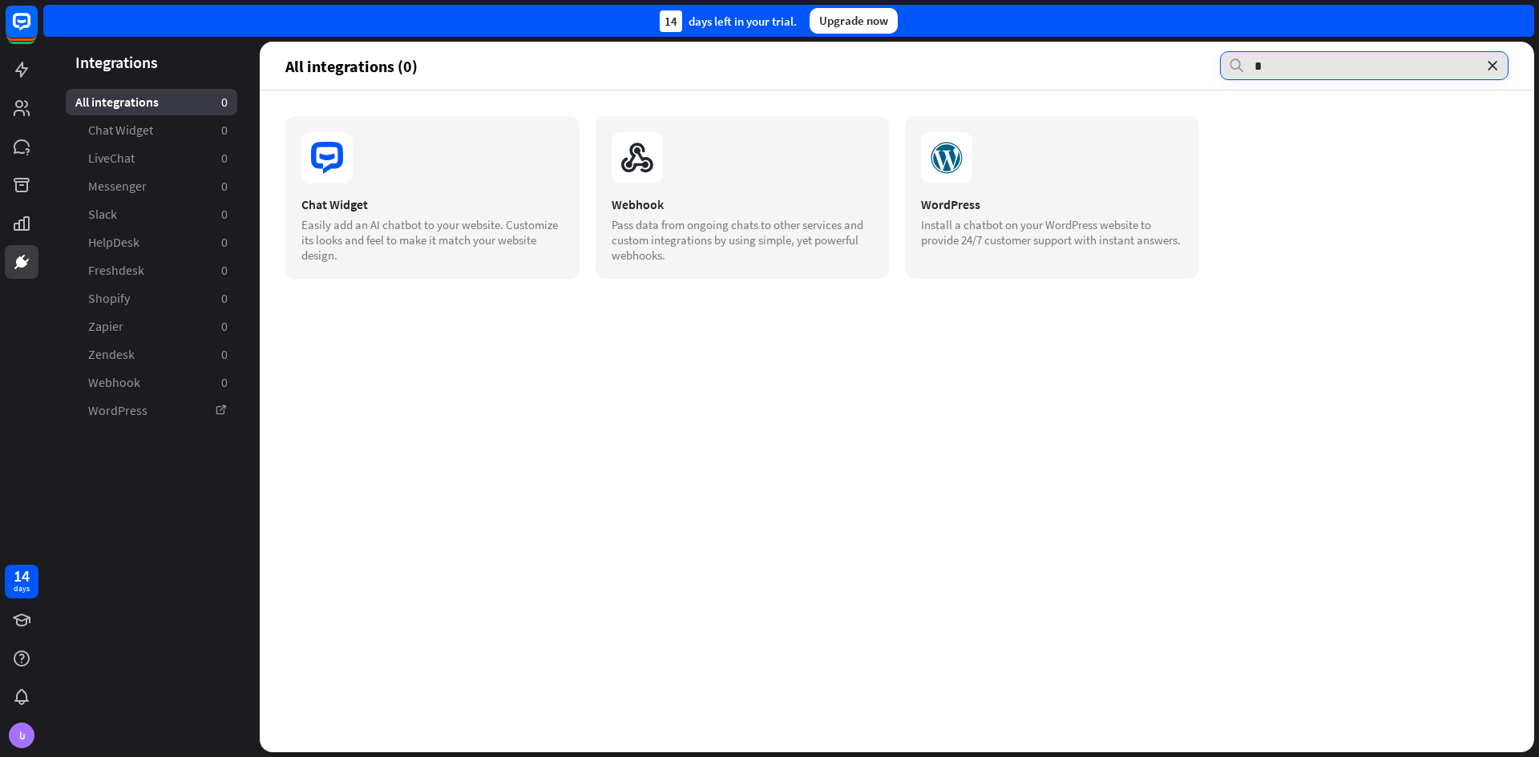
type input "*"
click at [1496, 69] on icon at bounding box center [1492, 66] width 16 height 16
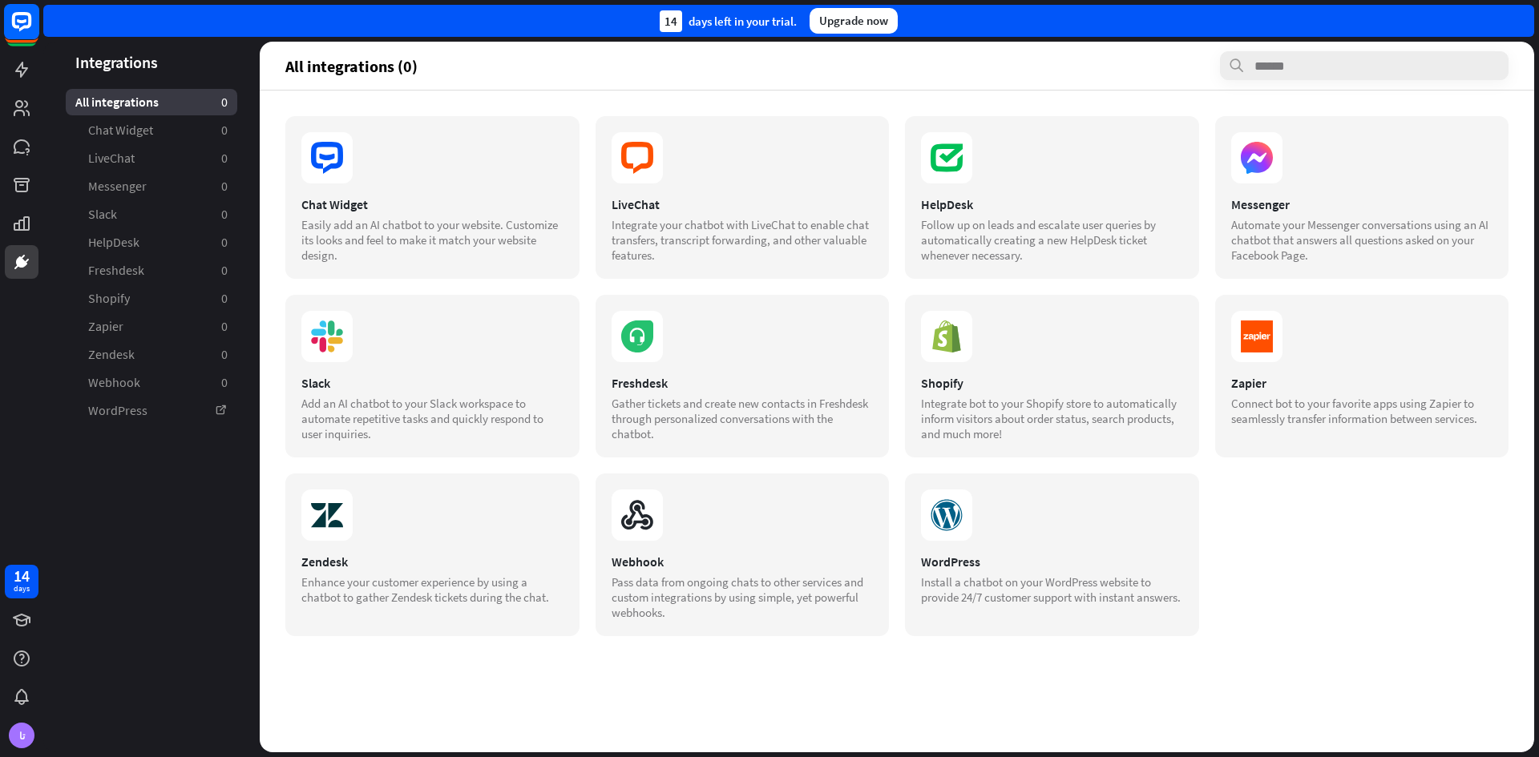
click at [25, 34] on rect at bounding box center [21, 21] width 35 height 35
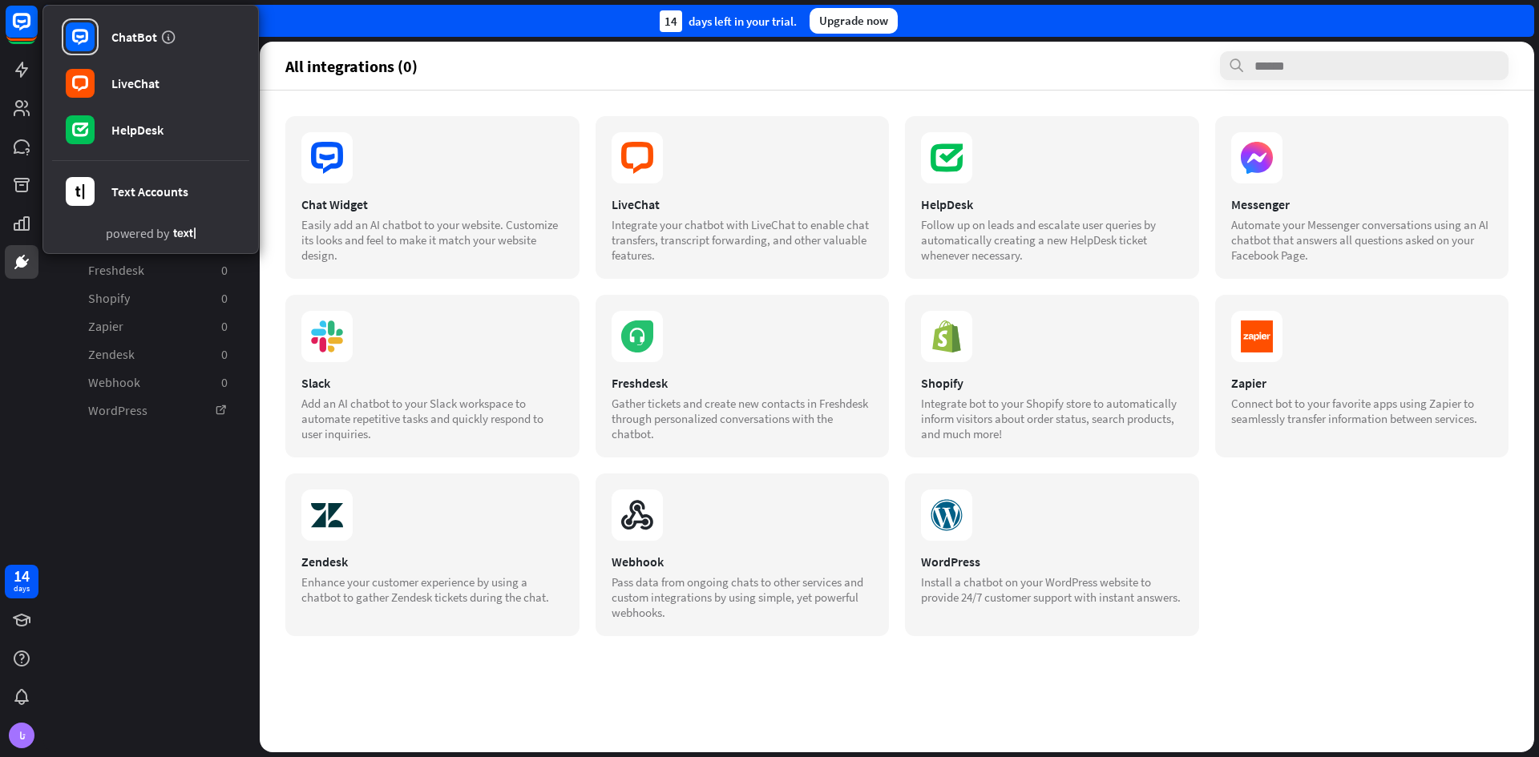
click at [1430, 511] on section "Chat Widget Easily add an AI chatbot to your website. Customize its looks and f…" at bounding box center [896, 376] width 1223 height 520
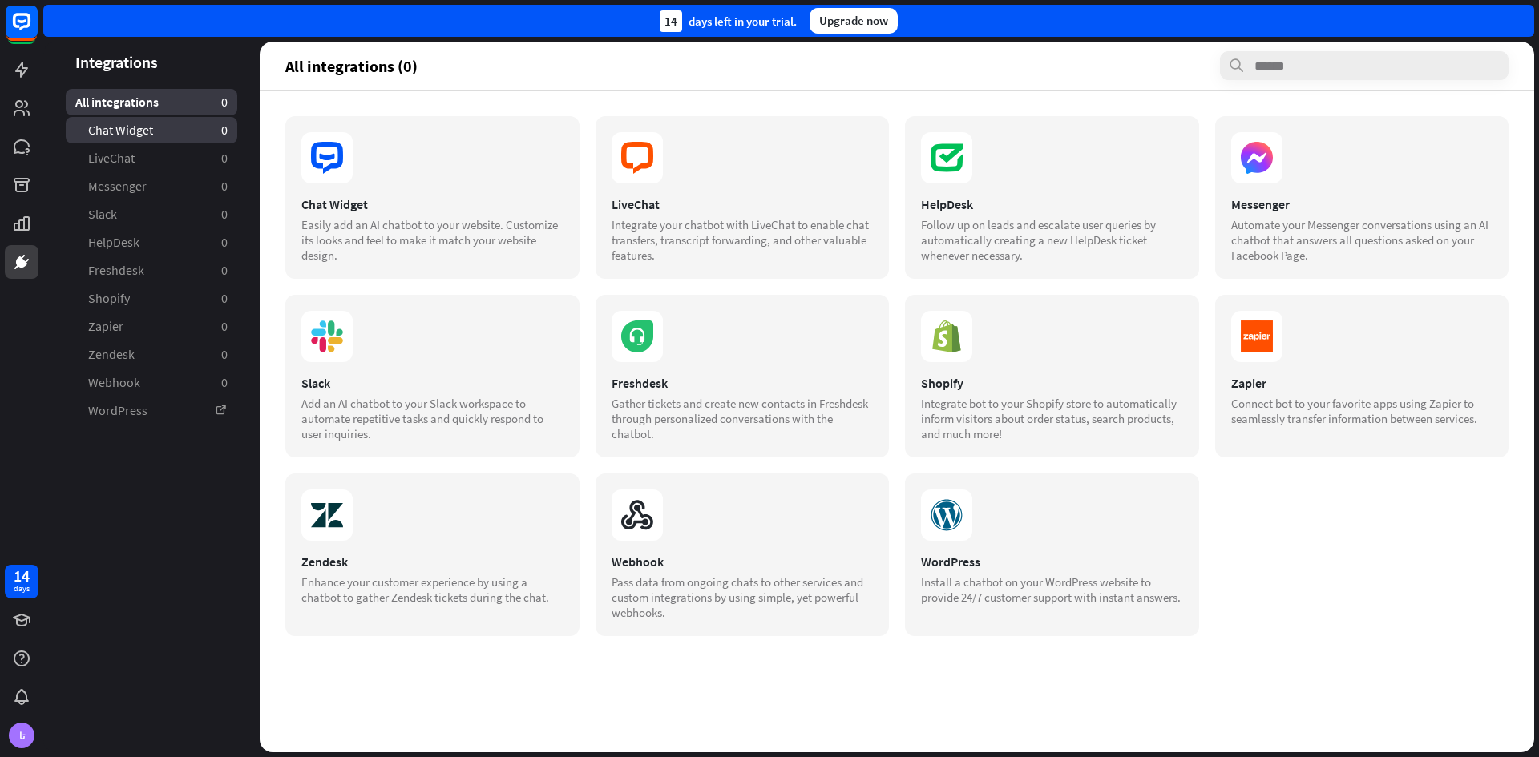
click at [135, 133] on span "Chat Widget" at bounding box center [120, 130] width 65 height 17
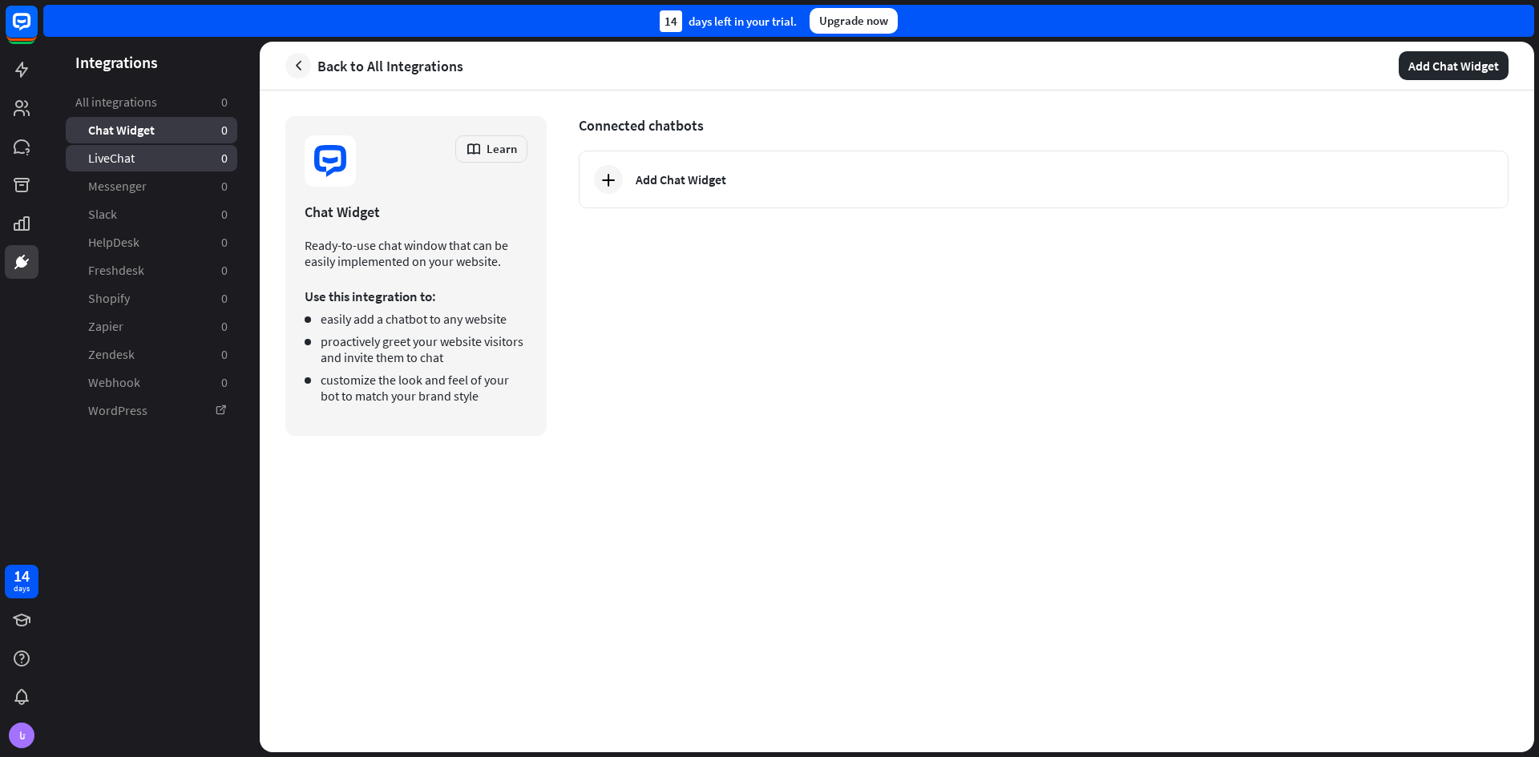
click at [109, 150] on span "LiveChat" at bounding box center [111, 158] width 46 height 17
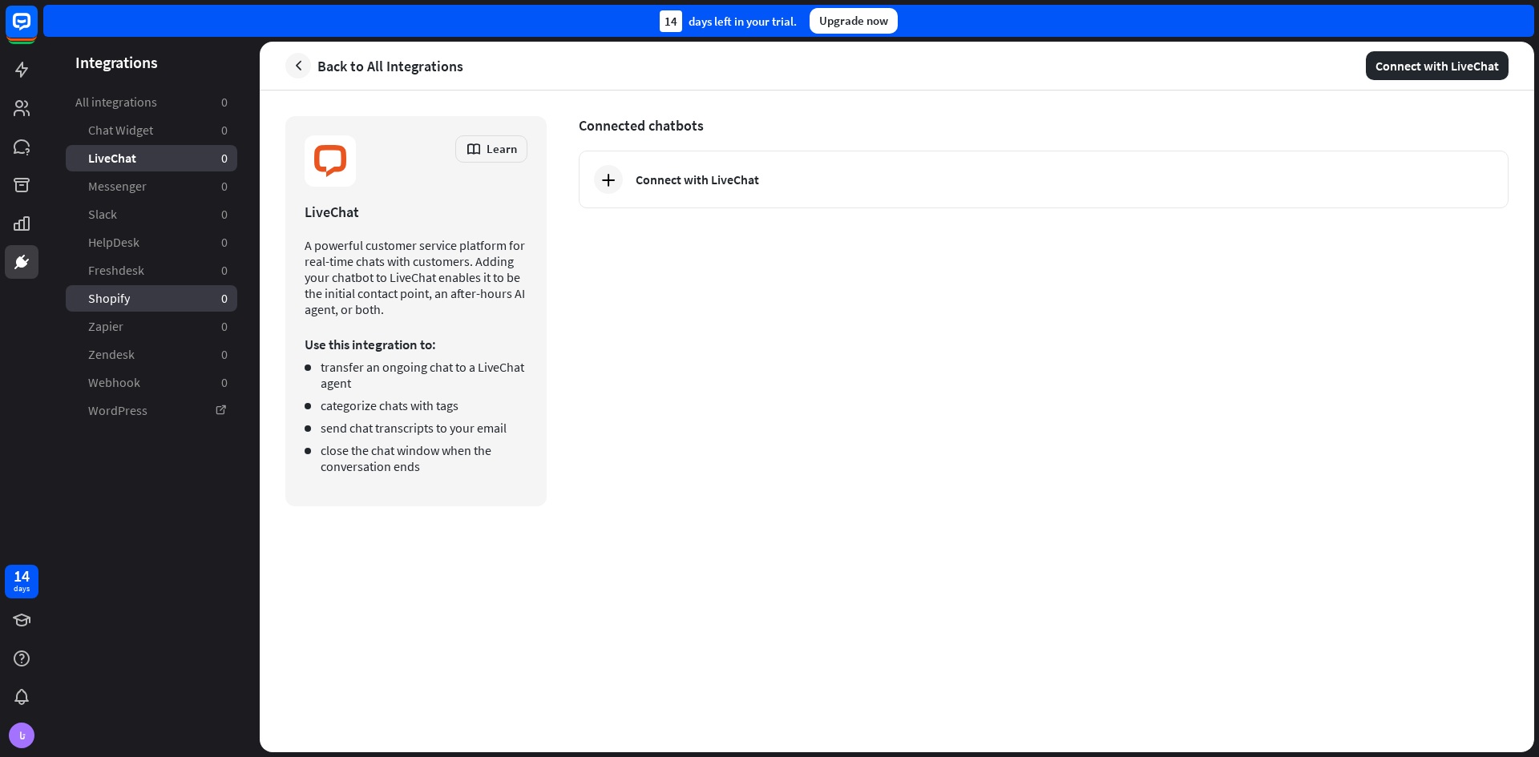
click at [166, 309] on link "Shopify 0" at bounding box center [152, 298] width 172 height 26
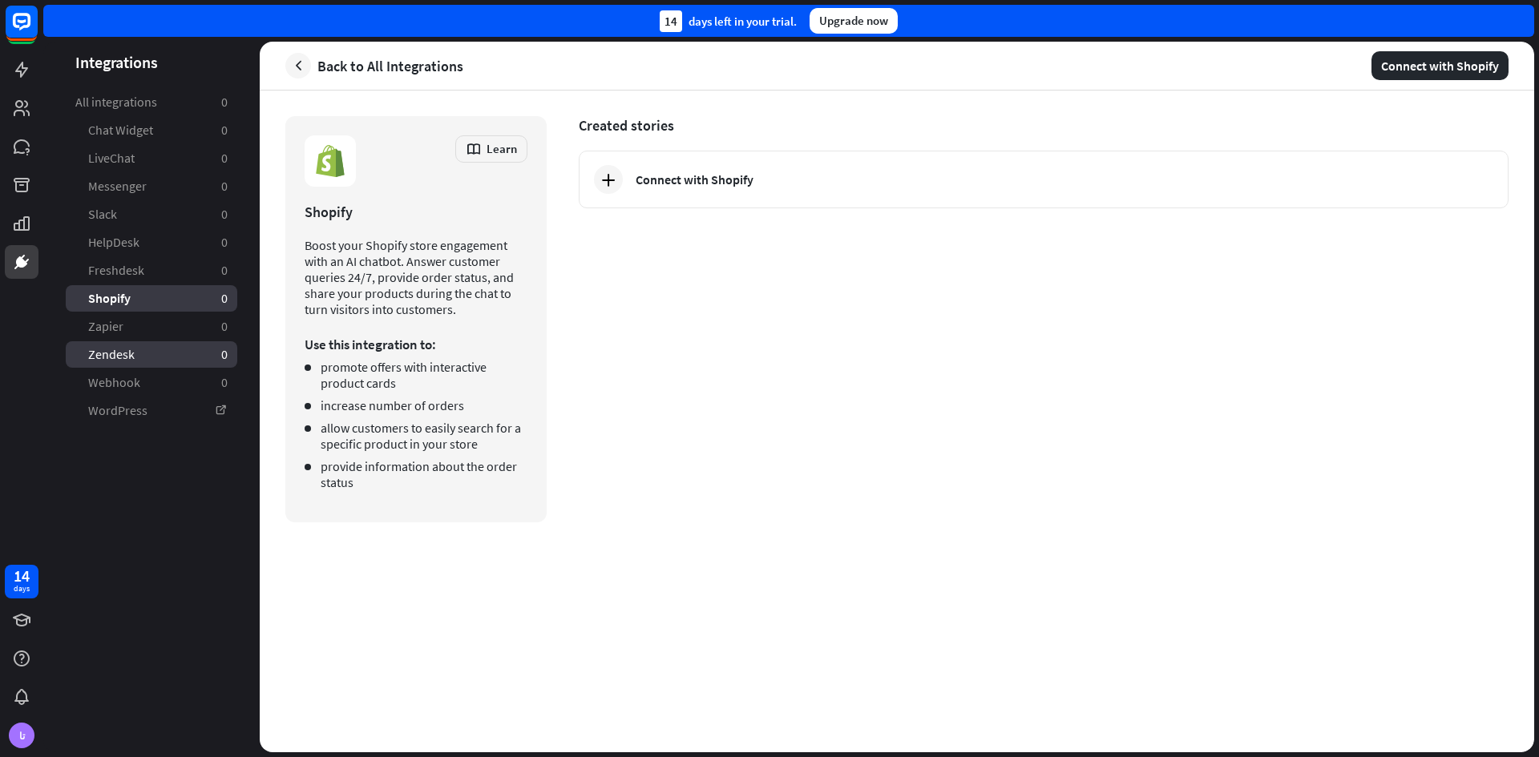
click at [172, 357] on link "Zendesk 0" at bounding box center [152, 354] width 172 height 26
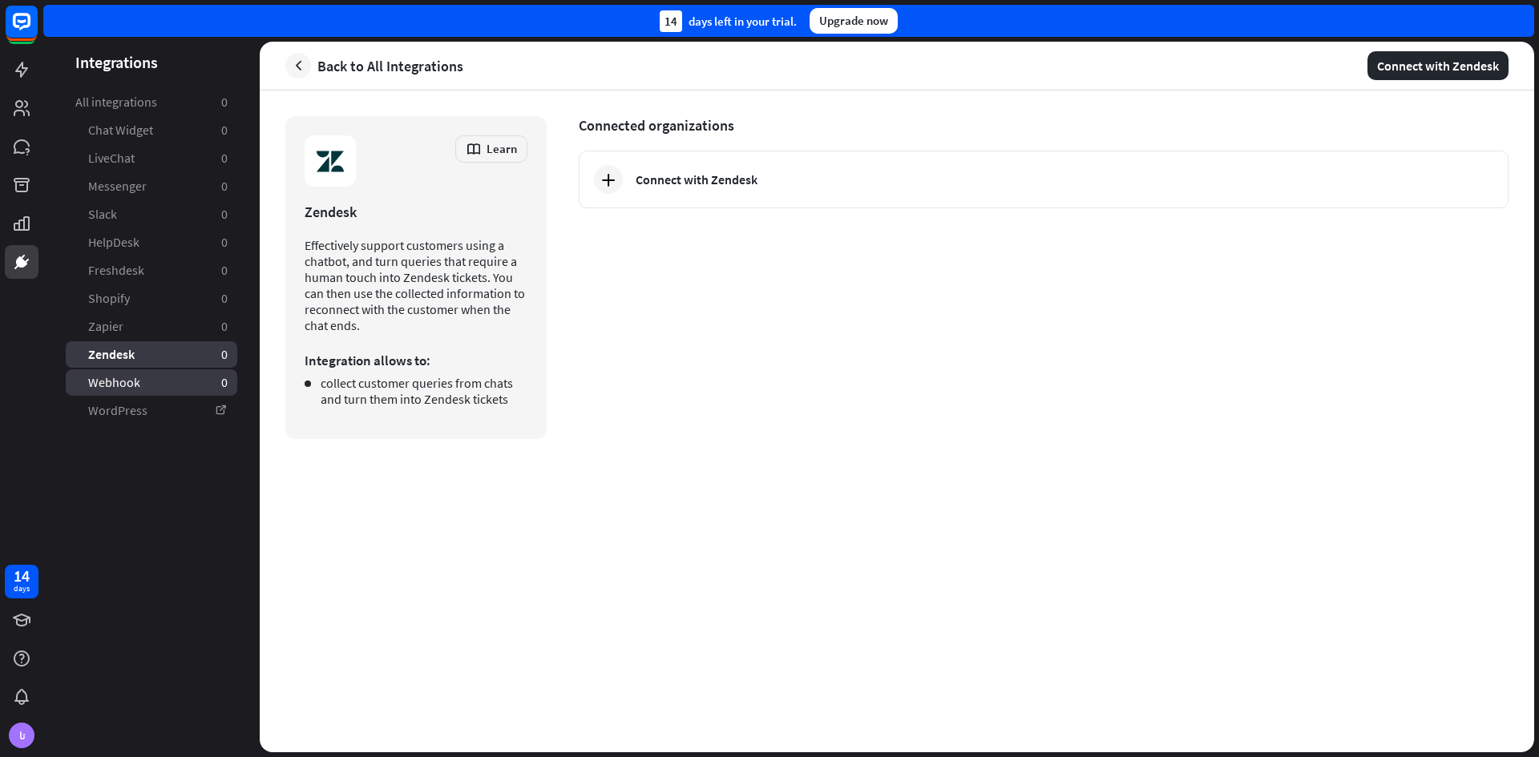
click at [169, 391] on link "Webhook 0" at bounding box center [152, 383] width 172 height 26
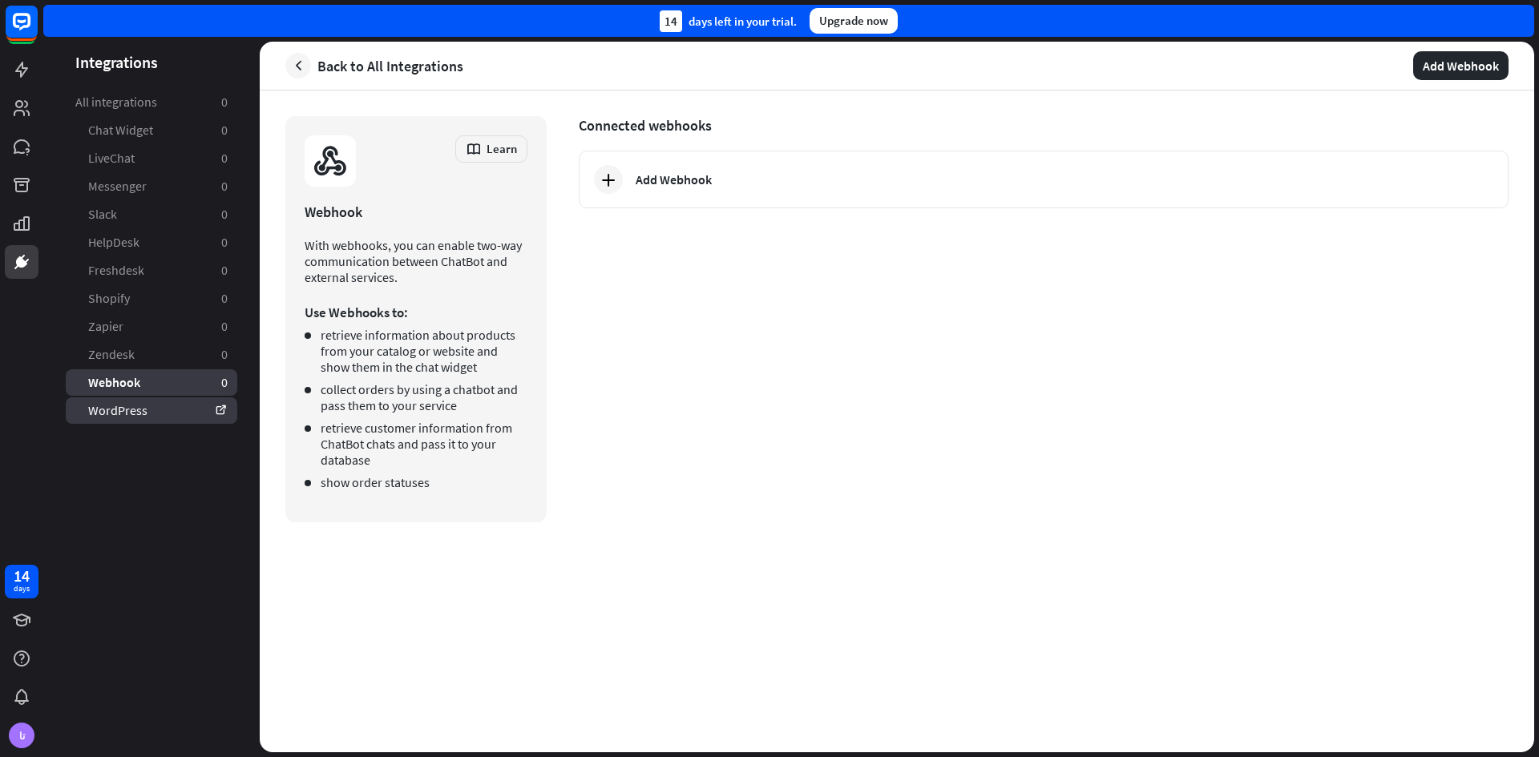
click at [130, 407] on link "WordPress" at bounding box center [152, 411] width 172 height 26
click at [144, 405] on link "WordPress" at bounding box center [152, 411] width 172 height 26
click at [19, 733] on div "تا" at bounding box center [22, 736] width 26 height 26
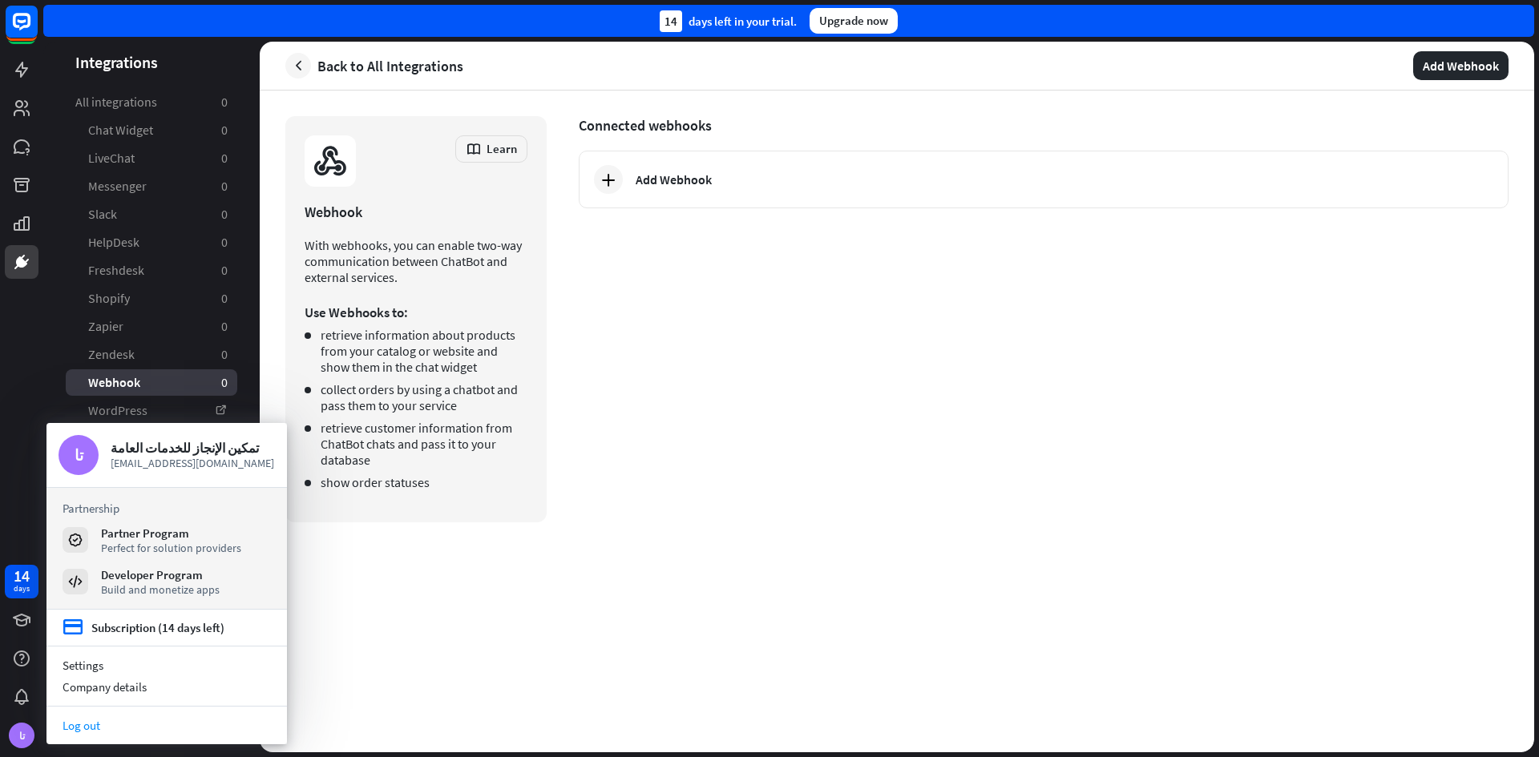
click at [104, 725] on link "Log out" at bounding box center [166, 726] width 240 height 22
